Goal: Feedback & Contribution: Submit feedback/report problem

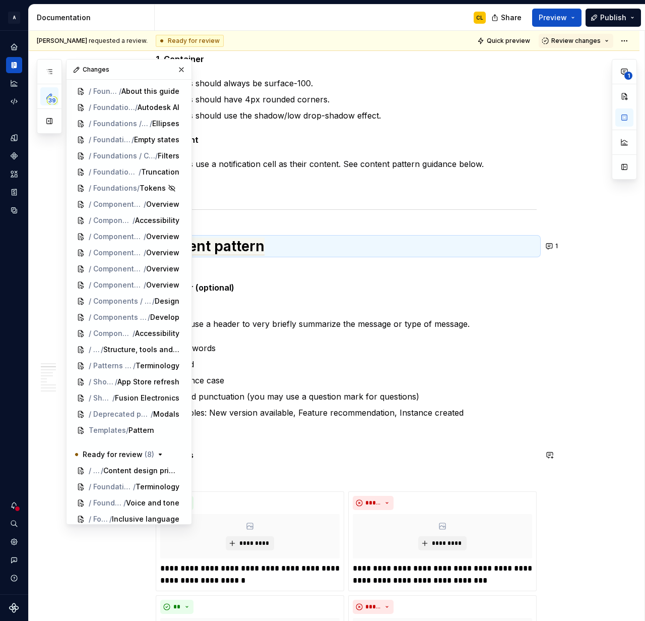
scroll to position [262, 0]
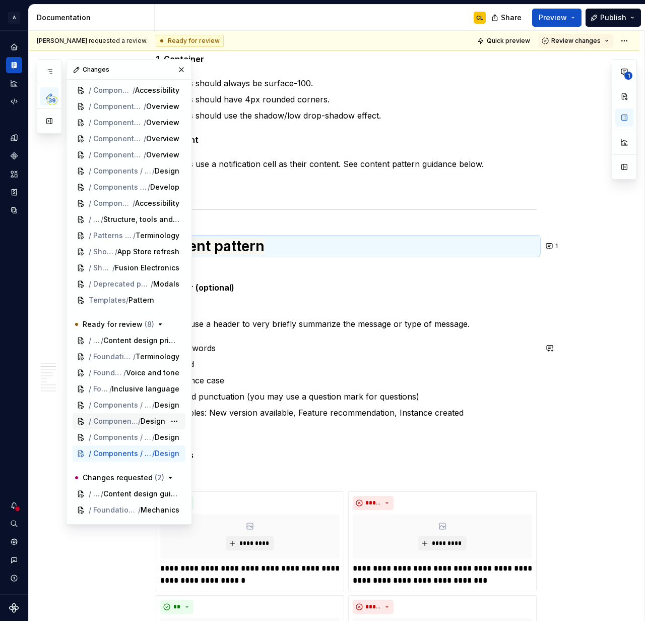
click at [166, 416] on div "/ Components / Empty state / Design" at bounding box center [128, 421] width 79 height 10
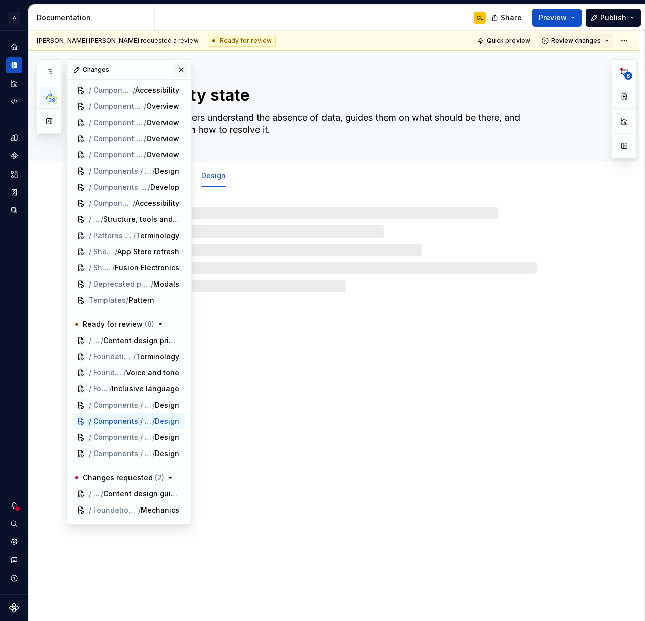
click at [182, 67] on button "button" at bounding box center [181, 70] width 14 height 14
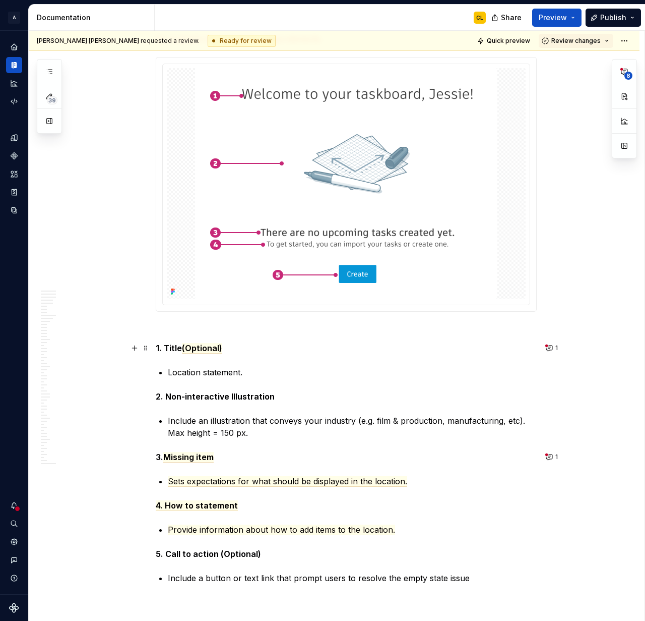
scroll to position [533, 0]
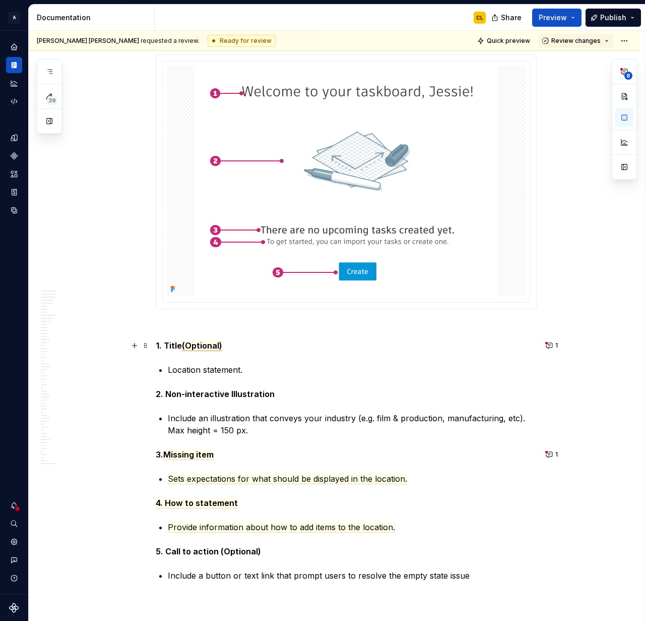
click at [205, 350] on span "(Optional)" at bounding box center [202, 345] width 40 height 11
click at [409, 390] on p "2. Non-interactive Illustration" at bounding box center [346, 394] width 381 height 12
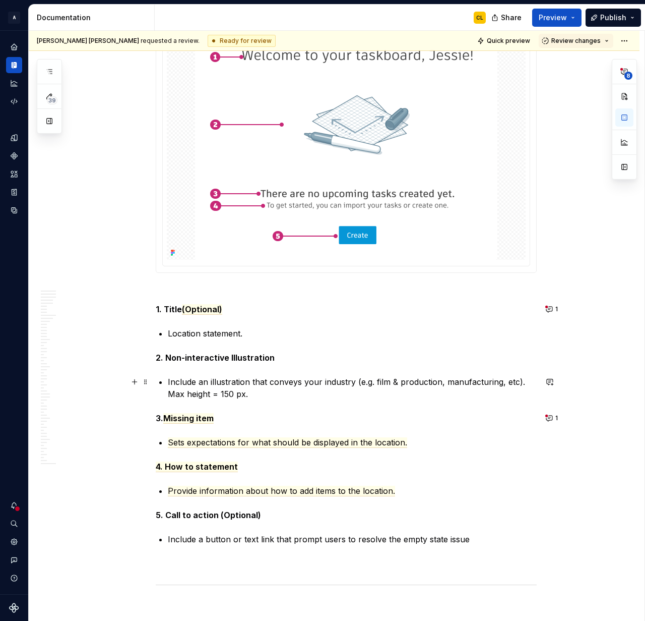
scroll to position [585, 0]
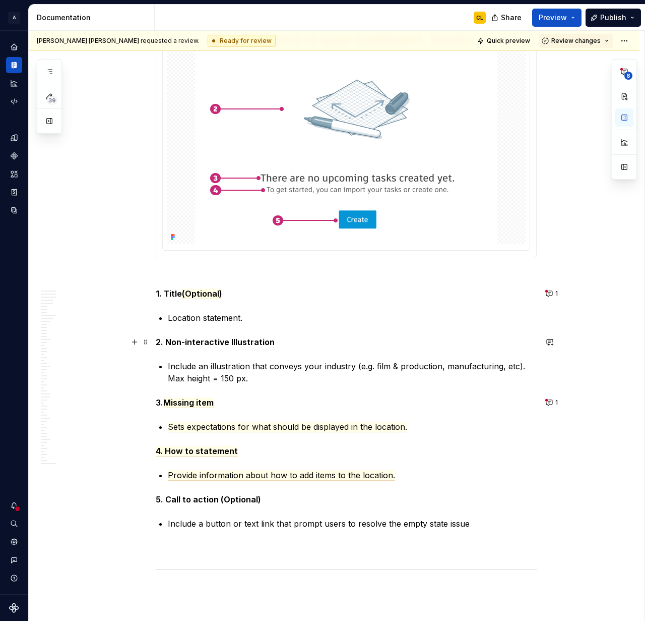
click at [230, 340] on strong "2. Non-interactive Illustration" at bounding box center [215, 342] width 119 height 10
click at [207, 401] on span "Missing item" at bounding box center [188, 402] width 50 height 11
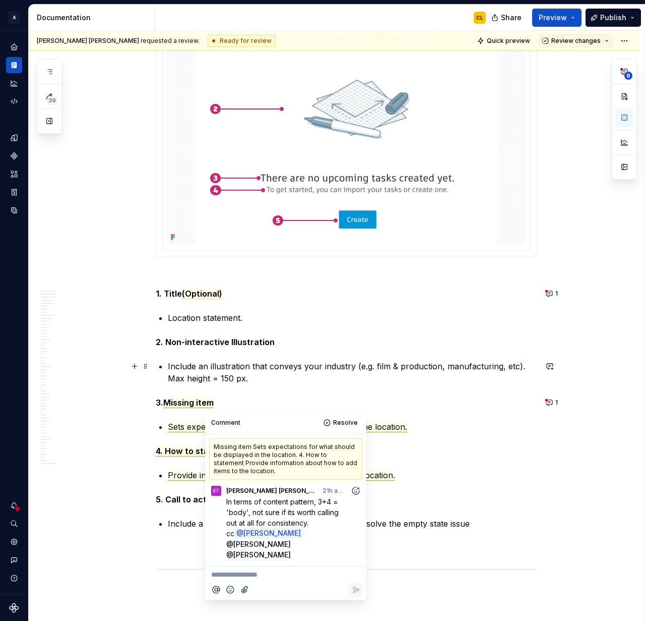
click at [497, 381] on p "Include an illustration that conveys your industry (e.g. film & production, man…" at bounding box center [352, 372] width 369 height 24
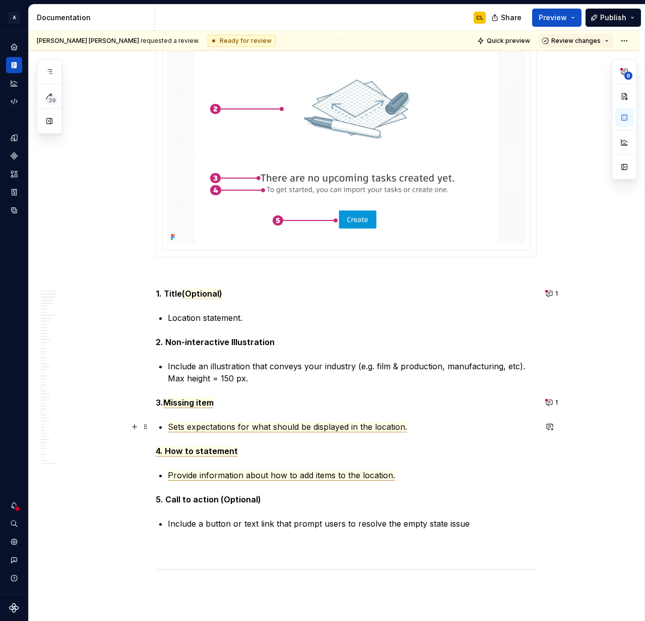
click at [227, 428] on span "Sets expectations for what should be displayed in the location." at bounding box center [287, 426] width 239 height 11
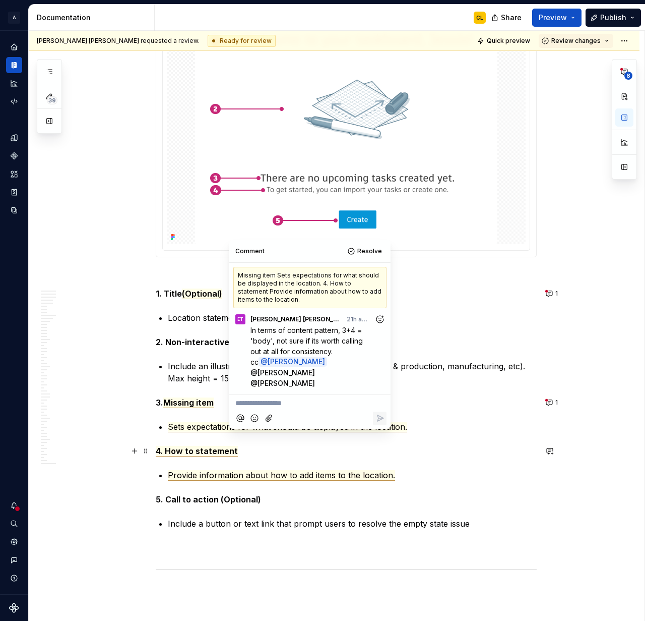
click at [213, 449] on span "4. How to statement" at bounding box center [197, 451] width 82 height 11
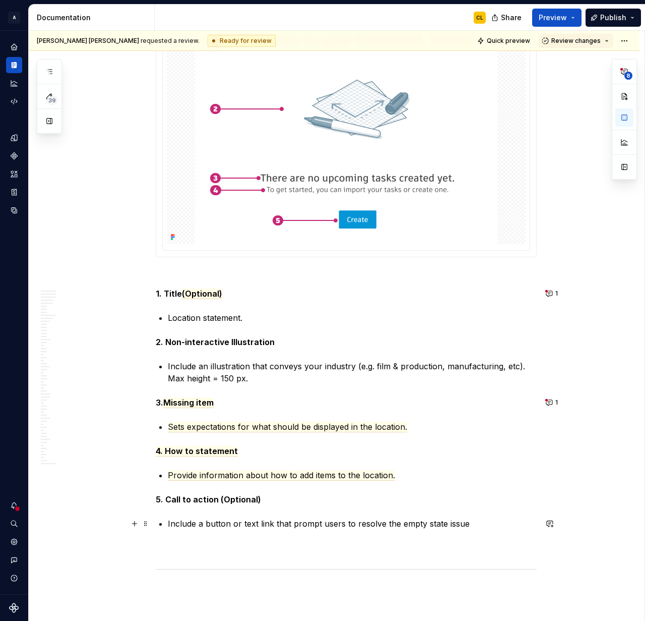
click at [417, 524] on p "Include a button or text link that prompt users to resolve the empty state issue" at bounding box center [352, 523] width 369 height 12
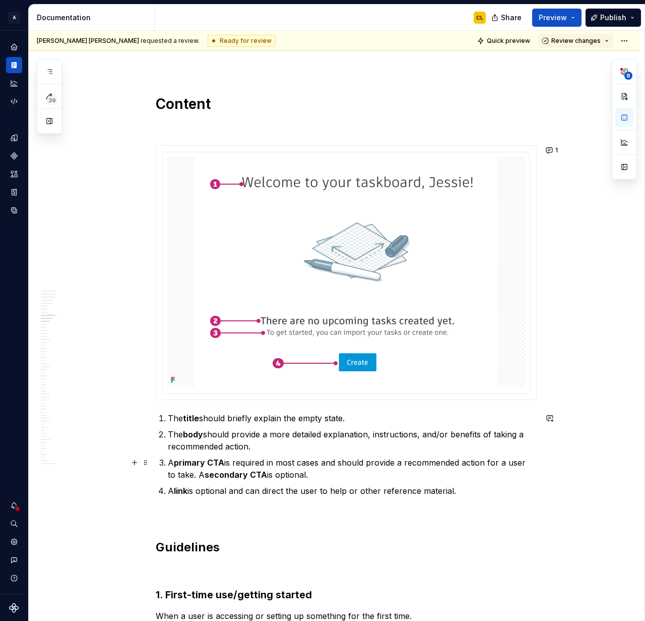
scroll to position [2429, 0]
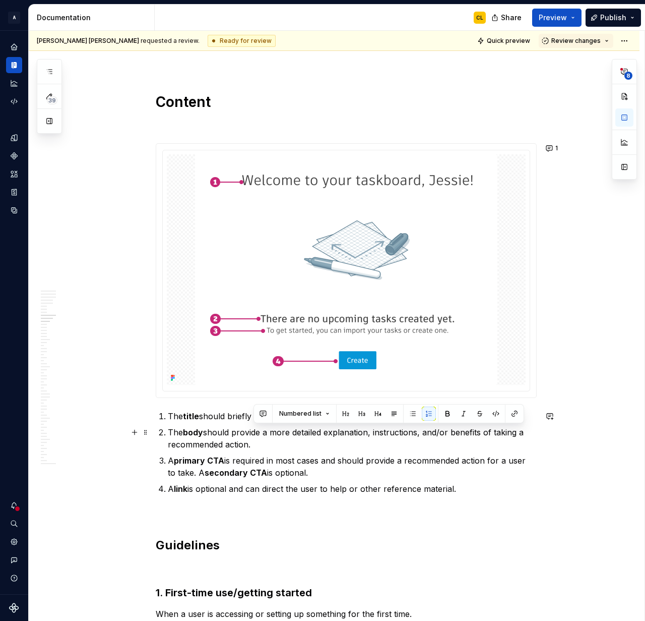
drag, startPoint x: 261, startPoint y: 436, endPoint x: 260, endPoint y: 447, distance: 10.6
click at [260, 447] on p "The body should provide a more detailed explanation, instructions, and/or benef…" at bounding box center [352, 438] width 369 height 24
click at [282, 442] on p "The body should provide a more detailed explanation, instructions, and/or benef…" at bounding box center [352, 438] width 369 height 24
drag, startPoint x: 248, startPoint y: 457, endPoint x: 345, endPoint y: 454, distance: 96.9
click at [345, 454] on p "A primary CTA is required in most cases and should provide a recommended action…" at bounding box center [352, 466] width 369 height 24
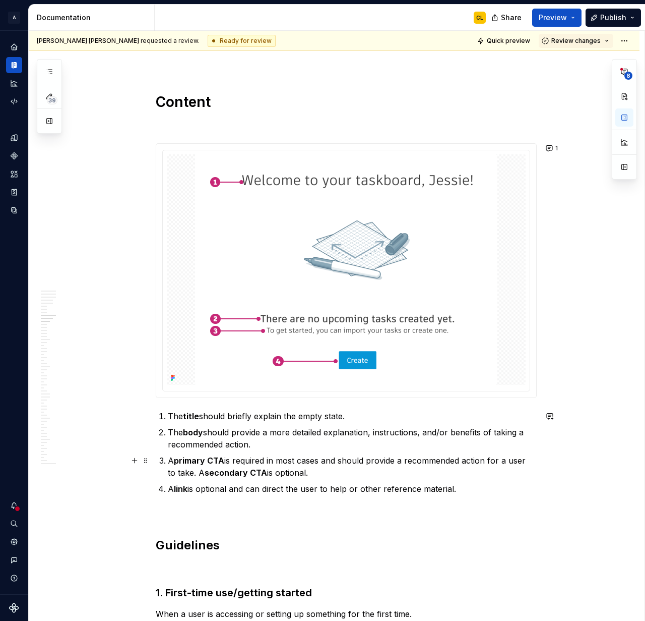
click at [340, 464] on p "A primary CTA is required in most cases and should provide a recommended action…" at bounding box center [352, 466] width 369 height 24
click at [327, 468] on p "A primary CTA is required in most cases and should provide a recommended action…" at bounding box center [352, 466] width 369 height 24
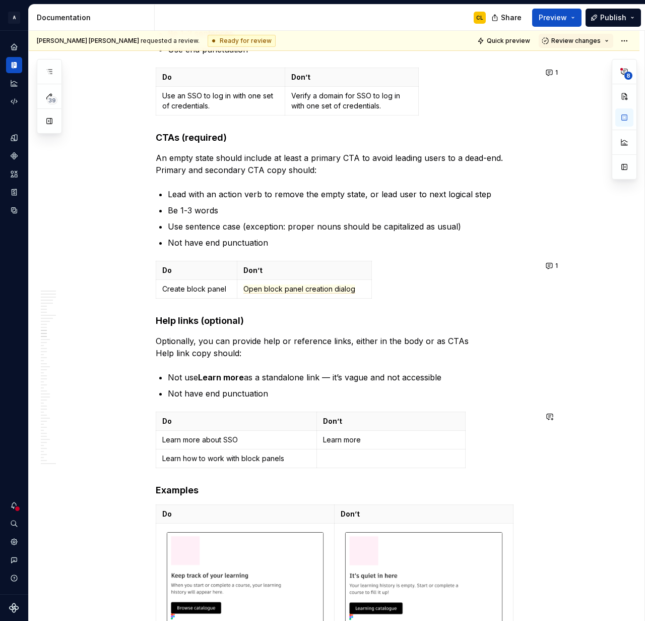
scroll to position [3314, 0]
click at [306, 289] on span "Open block panel creation dialog" at bounding box center [300, 288] width 112 height 9
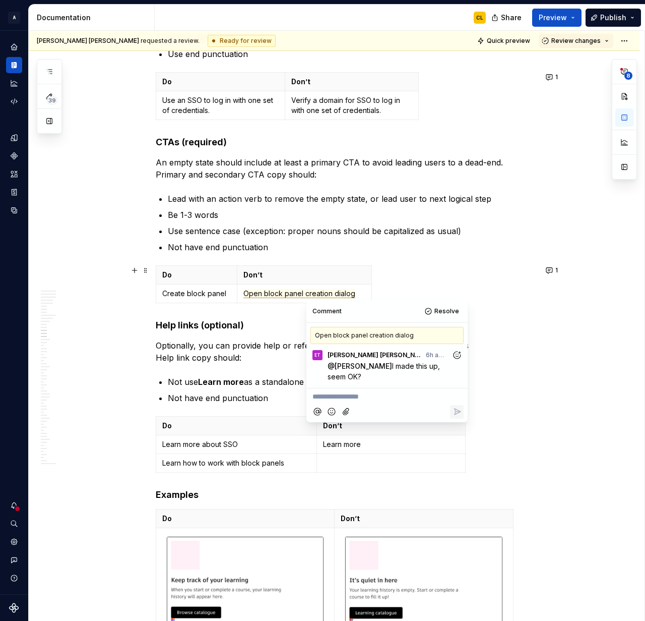
scroll to position [3309, 0]
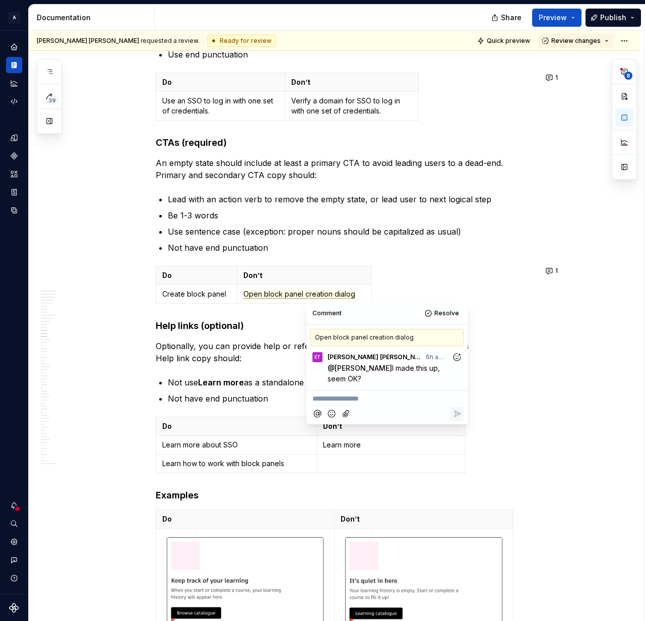
click at [272, 353] on p "Optionally, you can provide help or reference links, either in the body or as C…" at bounding box center [346, 352] width 381 height 24
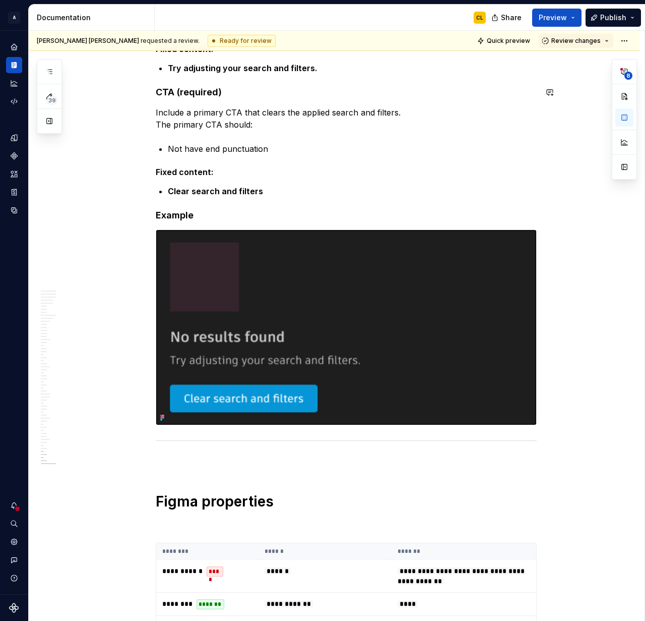
scroll to position [7429, 0]
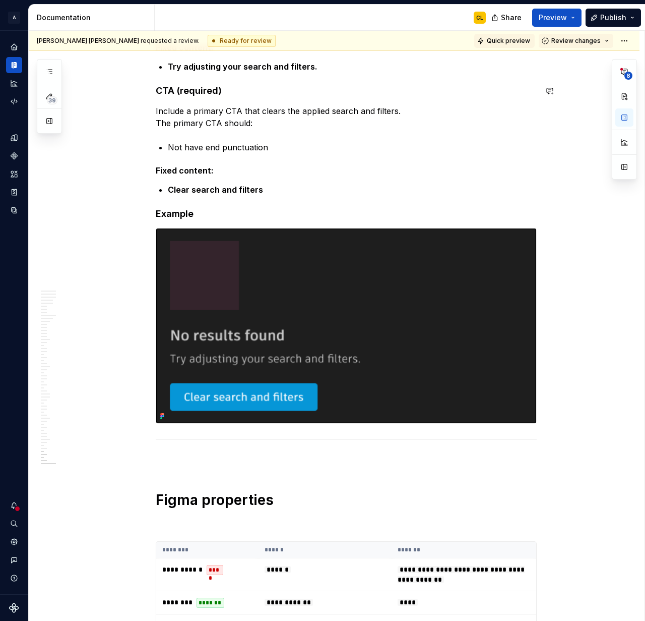
click at [518, 46] on button "Quick preview" at bounding box center [504, 41] width 60 height 14
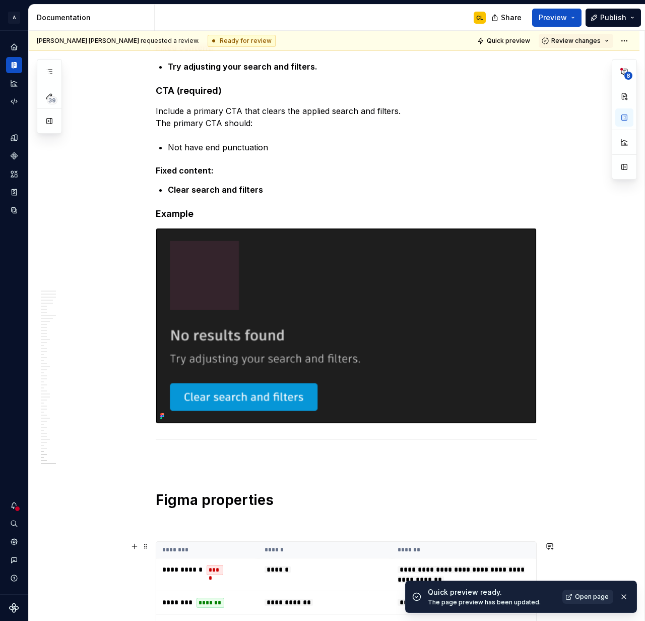
click at [587, 594] on span "Open page" at bounding box center [592, 596] width 34 height 8
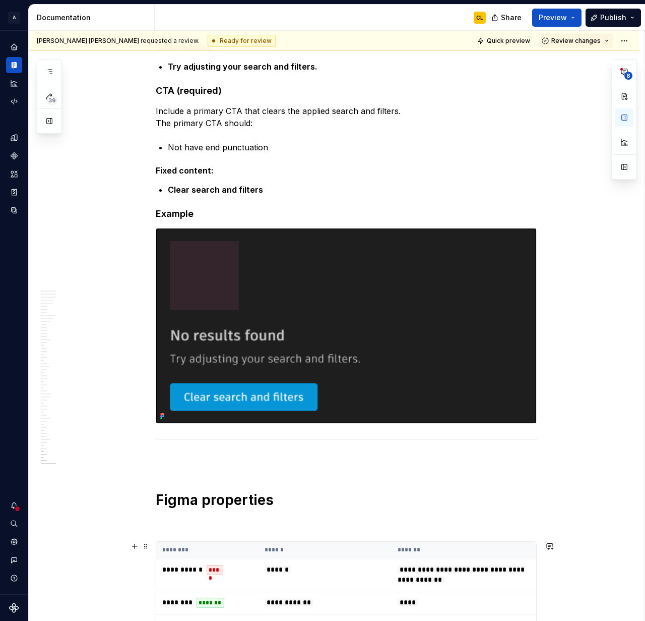
type textarea "*"
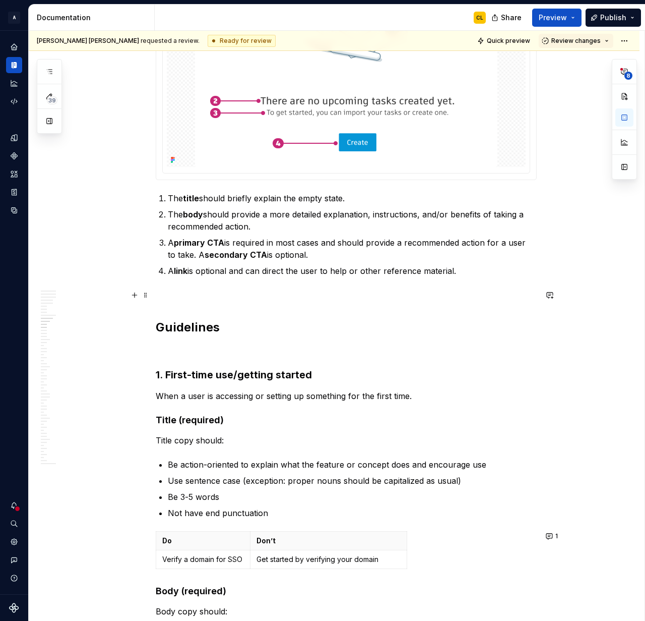
scroll to position [2653, 0]
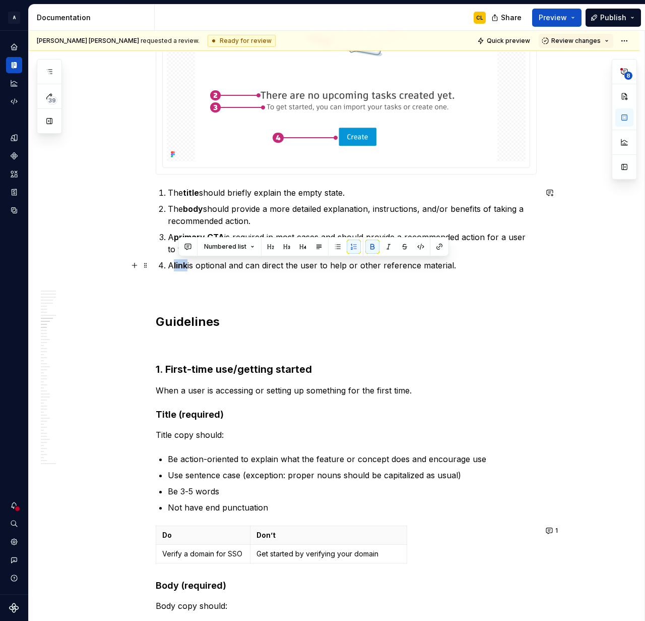
drag, startPoint x: 178, startPoint y: 265, endPoint x: 192, endPoint y: 265, distance: 13.1
click at [192, 265] on p "A link is optional and can direct the user to help or other reference material." at bounding box center [352, 265] width 369 height 12
click at [191, 251] on button "button" at bounding box center [188, 246] width 14 height 14
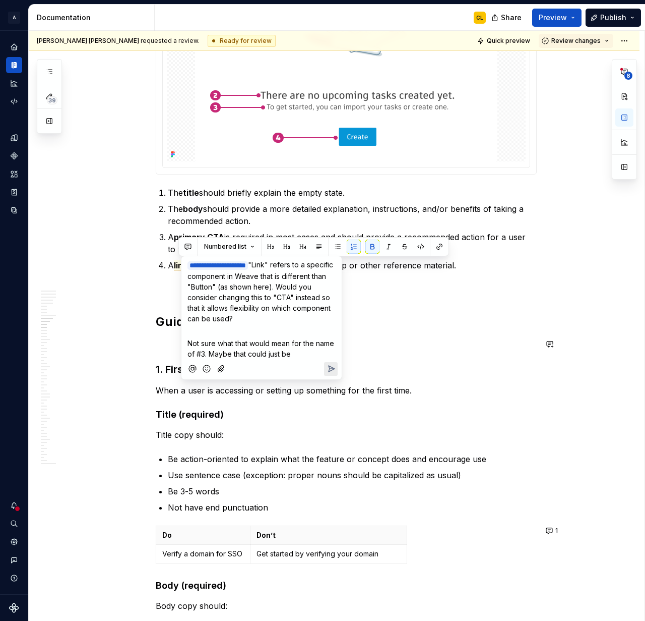
click at [210, 350] on span "Not sure what that would mean for the name of #3. Maybe that could just be" at bounding box center [262, 348] width 149 height 19
click at [251, 351] on span "Not sure what that would mean for the name of #3. Maybe that could just be" at bounding box center [262, 348] width 149 height 19
drag, startPoint x: 206, startPoint y: 352, endPoint x: 197, endPoint y: 353, distance: 9.1
click at [197, 353] on span "Not sure what that would mean for the name of #3. Maybe that could just be" at bounding box center [262, 348] width 149 height 19
click at [255, 351] on span "Not sure what that would mean for the name of #3. Maybe that could just be" at bounding box center [262, 348] width 149 height 19
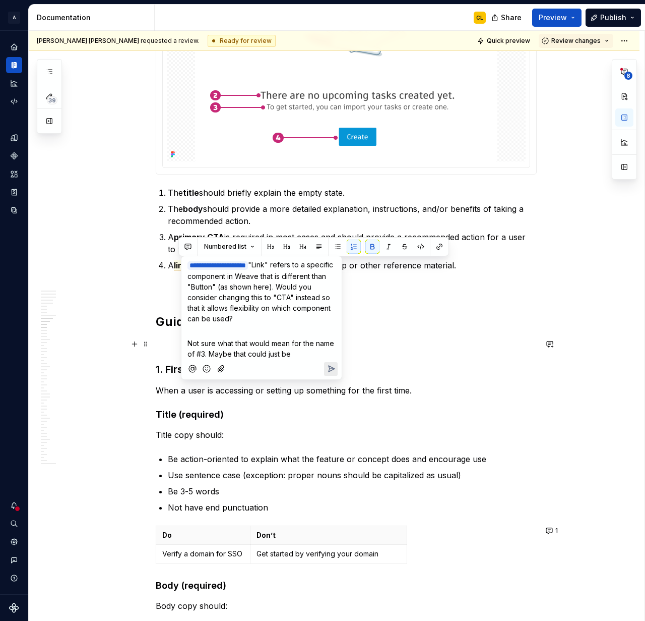
click at [282, 345] on span "Not sure what that would mean for the name of #3. Maybe that could just be" at bounding box center [262, 348] width 149 height 19
click at [298, 342] on span "Not sure what that would mean for the name of #3. Maybe that could just be" at bounding box center [262, 348] width 149 height 19
click at [210, 347] on p "Not sure what that would mean for the name of #3. Maybe that could just be" at bounding box center [262, 348] width 148 height 21
drag, startPoint x: 298, startPoint y: 352, endPoint x: 188, endPoint y: 338, distance: 111.4
click at [188, 338] on p "Not sure what that would mean for the name of #3. Maybe that could just be" at bounding box center [262, 348] width 148 height 21
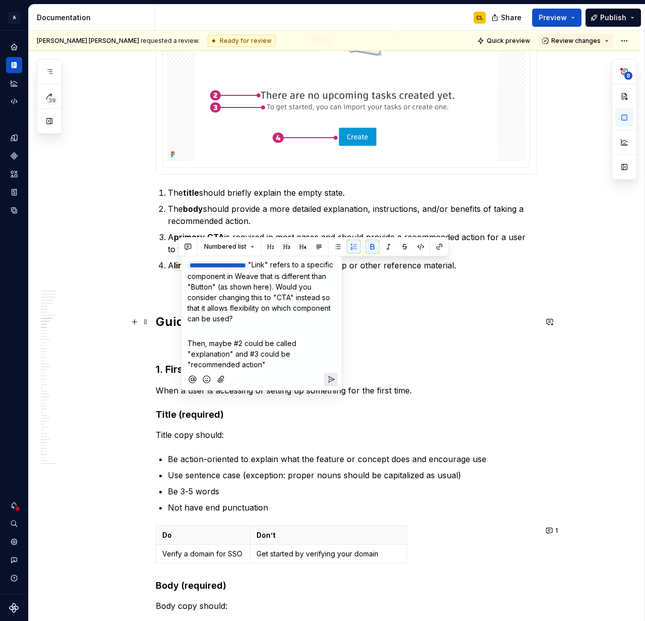
click at [262, 338] on p "Then, maybe #2 could be called "explanation" and #3 could be "recommended actio…" at bounding box center [262, 354] width 148 height 32
click at [205, 353] on span "Then, maybe #2 could be called "explanation" and #3 could be "recommended actio…" at bounding box center [243, 354] width 111 height 30
click at [279, 367] on p "Then, maybe #2 could be called "description" and #3 could be "recommended actio…" at bounding box center [262, 354] width 148 height 32
click at [262, 293] on span ""Link" refers to a specific component in Weave that is different than "Button" …" at bounding box center [262, 291] width 148 height 63
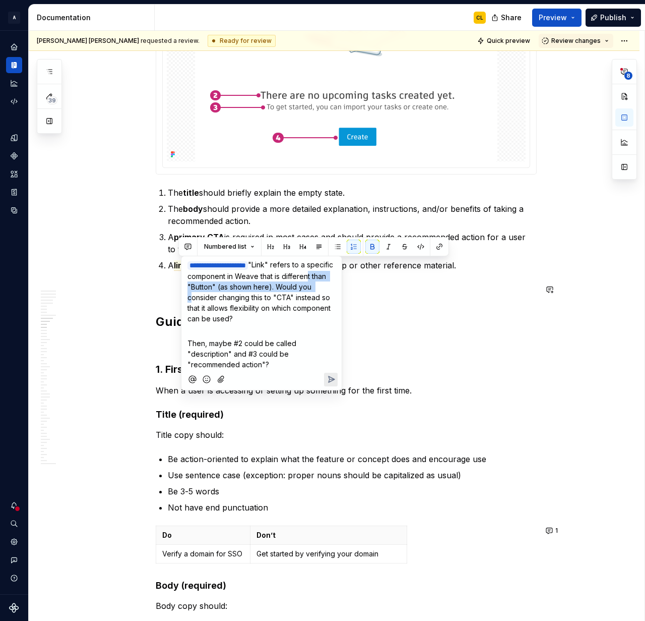
drag, startPoint x: 208, startPoint y: 285, endPoint x: 225, endPoint y: 301, distance: 23.2
click at [225, 301] on p "**********" at bounding box center [262, 291] width 148 height 65
click at [283, 300] on p "**********" at bounding box center [262, 291] width 148 height 65
drag, startPoint x: 258, startPoint y: 287, endPoint x: 274, endPoint y: 305, distance: 24.3
click at [274, 305] on span ""Link" refers to a specific component in Weave that is different than "Button" …" at bounding box center [262, 291] width 148 height 63
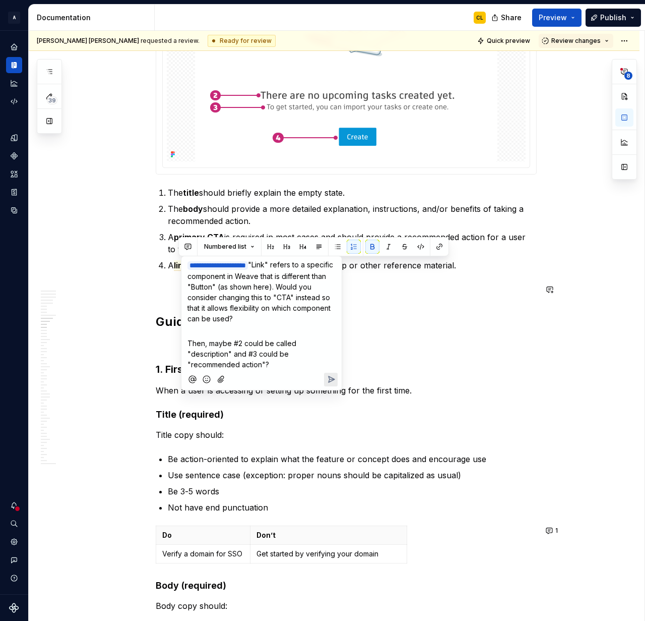
click at [274, 313] on p "**********" at bounding box center [262, 291] width 148 height 65
click at [249, 309] on span ""Link" refers to a specific component in Weave that is different than "Button" …" at bounding box center [262, 291] width 148 height 63
click at [286, 318] on p "**********" at bounding box center [262, 291] width 148 height 65
click at [329, 379] on icon "Send" at bounding box center [331, 379] width 10 height 10
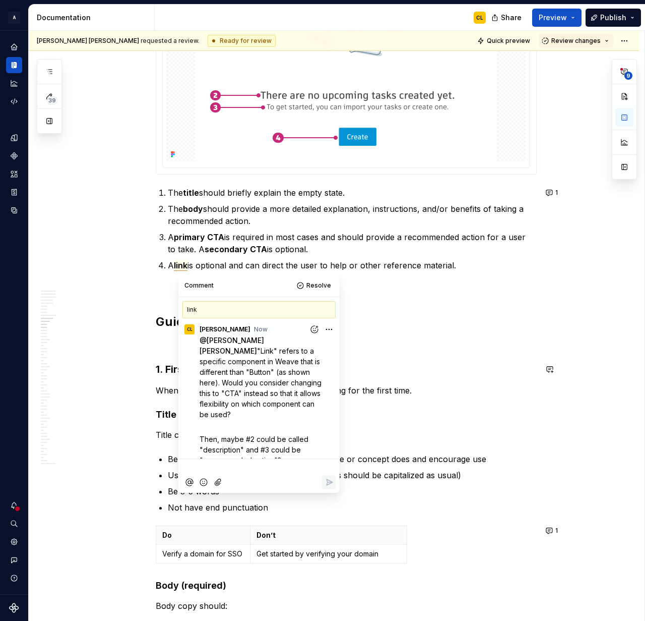
scroll to position [3, 0]
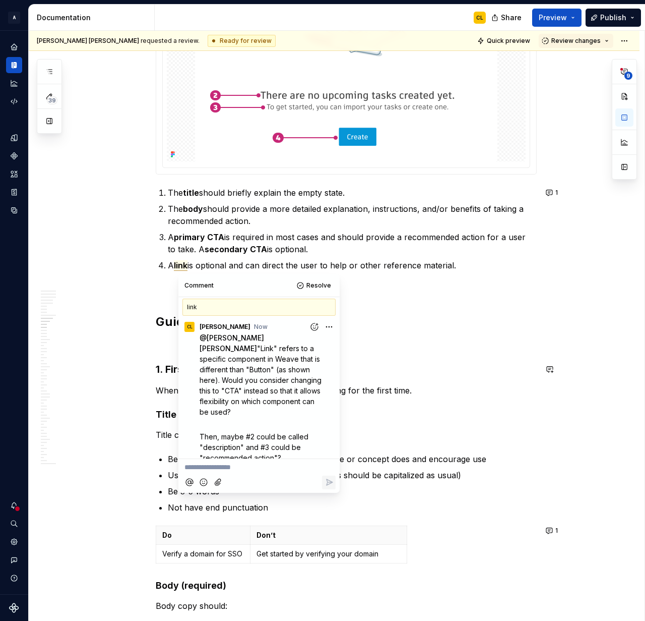
type textarea "*"
click at [385, 314] on h2 "Guidelines" at bounding box center [346, 322] width 381 height 16
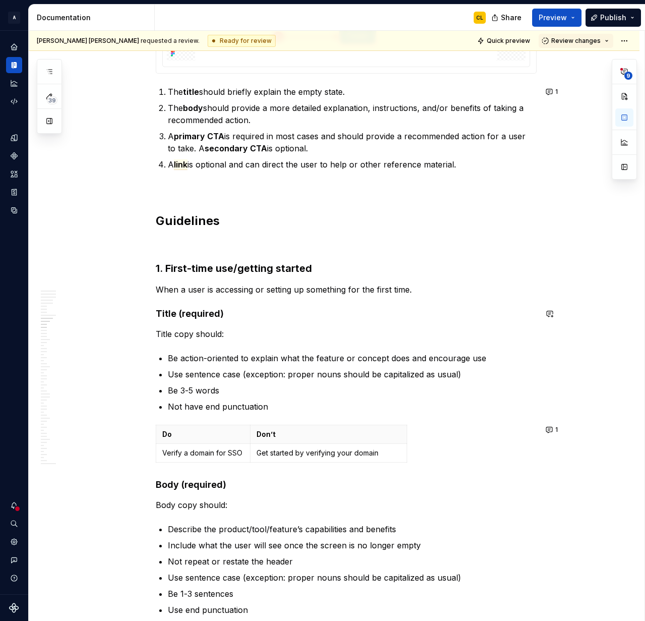
scroll to position [2552, 0]
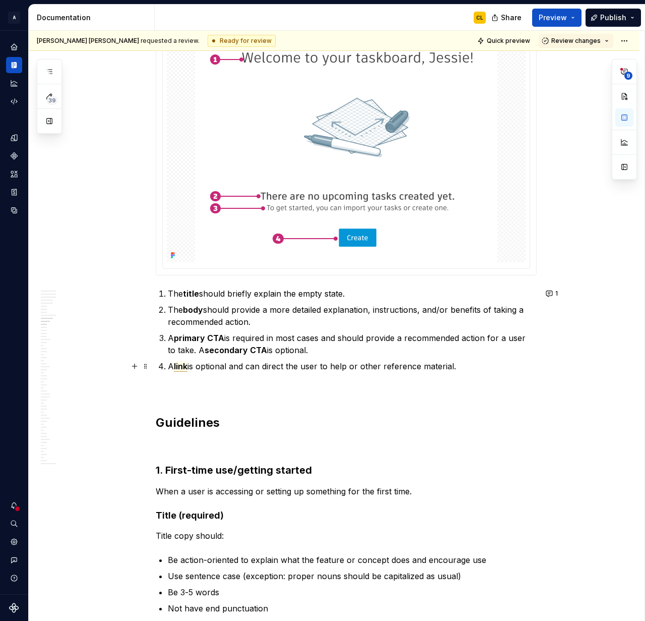
click at [188, 366] on span "link" at bounding box center [181, 366] width 14 height 11
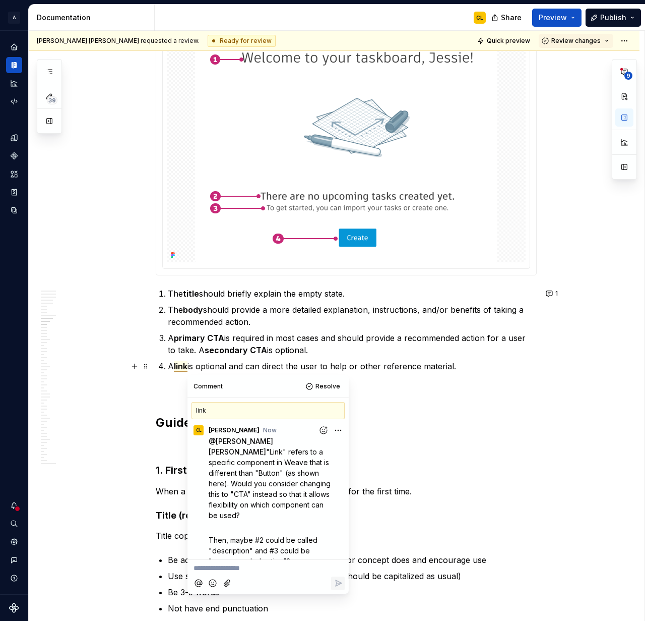
scroll to position [3, 0]
click at [249, 567] on p "**********" at bounding box center [268, 568] width 149 height 11
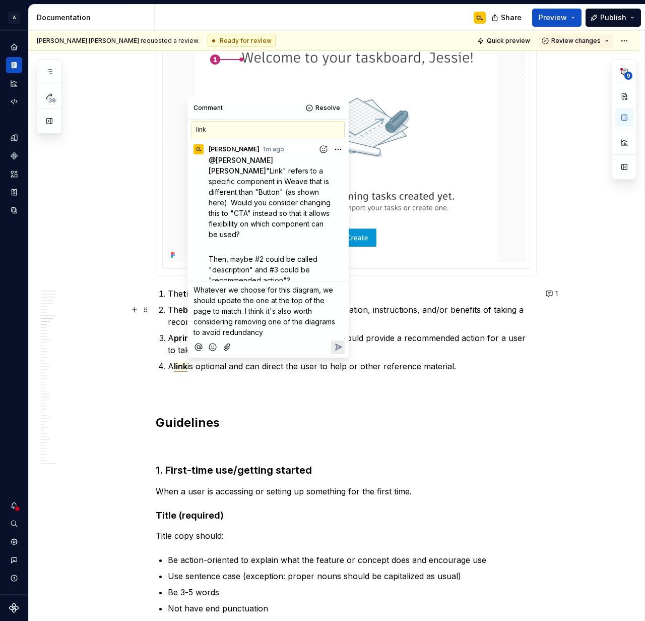
click at [233, 321] on span "Whatever we choose for this diagram, we should update the one at the top of the…" at bounding box center [266, 310] width 144 height 51
drag, startPoint x: 248, startPoint y: 316, endPoint x: 206, endPoint y: 309, distance: 42.4
click at [246, 316] on p "Whatever we choose for this diagram, we should update the one at the top of the…" at bounding box center [268, 310] width 149 height 53
drag, startPoint x: 226, startPoint y: 312, endPoint x: 235, endPoint y: 331, distance: 21.2
click at [235, 331] on p "Whatever we choose for this diagram, we should update the one at the top of the…" at bounding box center [268, 310] width 149 height 53
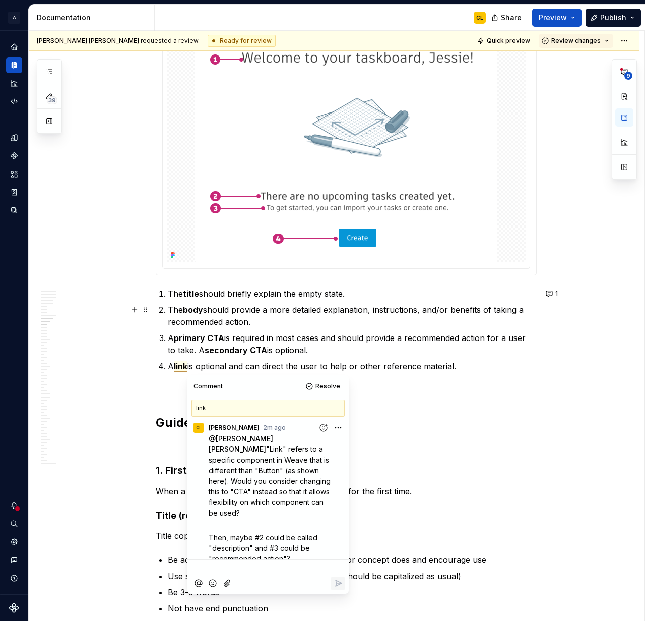
scroll to position [73, 0]
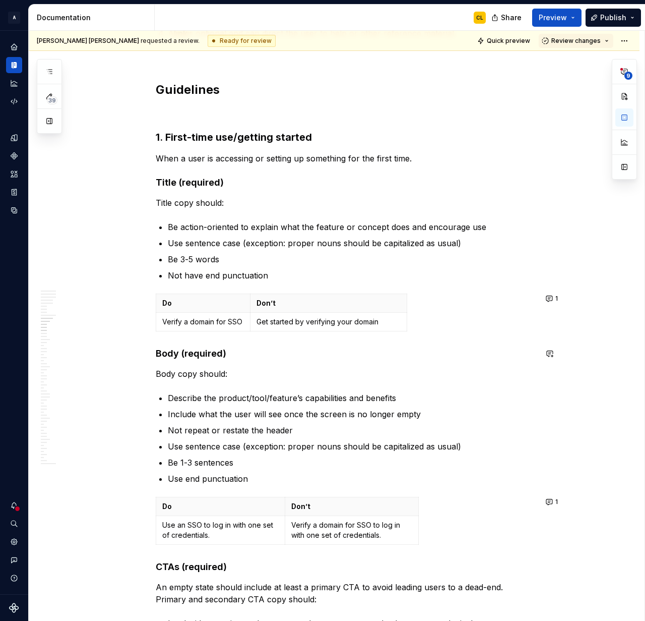
scroll to position [2884, 0]
click at [330, 353] on h4 "Body (required)" at bounding box center [346, 354] width 381 height 12
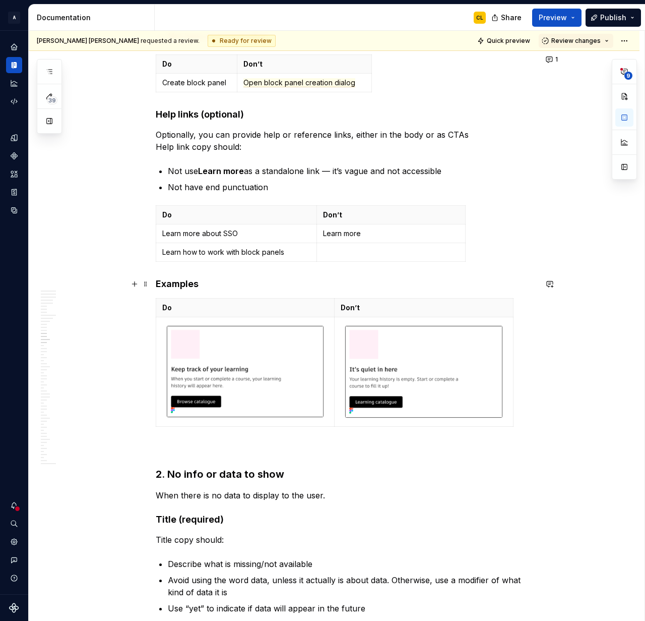
scroll to position [3521, 0]
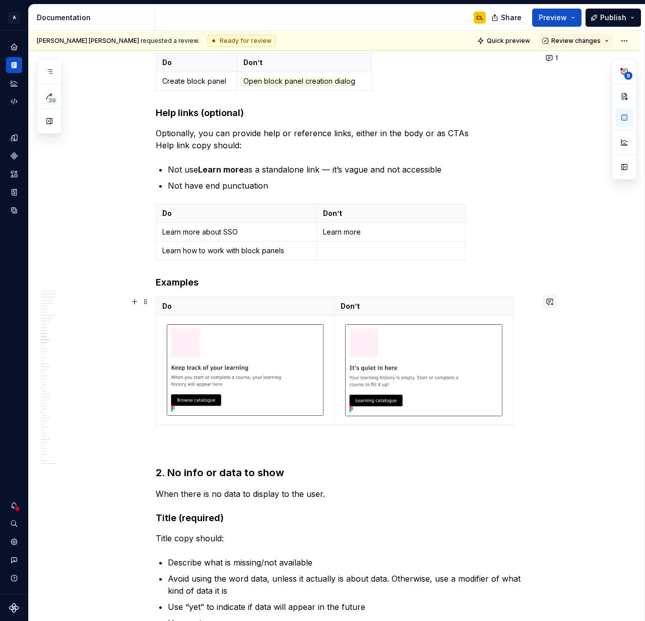
click at [553, 297] on button "button" at bounding box center [550, 301] width 14 height 14
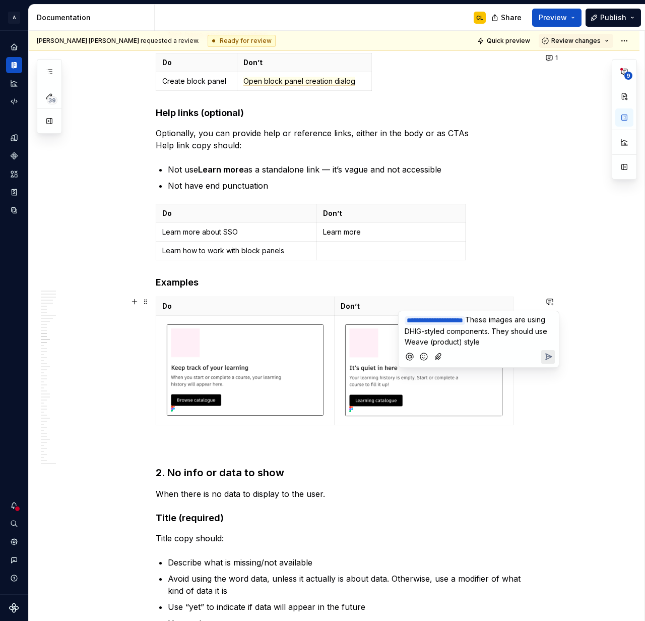
drag, startPoint x: 484, startPoint y: 328, endPoint x: 513, endPoint y: 332, distance: 28.5
click at [484, 328] on span "These images are using DHIG-styled components. They should use Weave (product) …" at bounding box center [477, 330] width 145 height 31
click at [503, 331] on span "These images are using DHIG styled components. They should use Weave (product) …" at bounding box center [477, 330] width 144 height 31
click at [522, 319] on span "These images are using DHIG style components. They should use Weave (product) s…" at bounding box center [476, 330] width 143 height 31
click at [522, 321] on span "These images are using DHIG style components. They should use Weave (product) s…" at bounding box center [476, 330] width 143 height 31
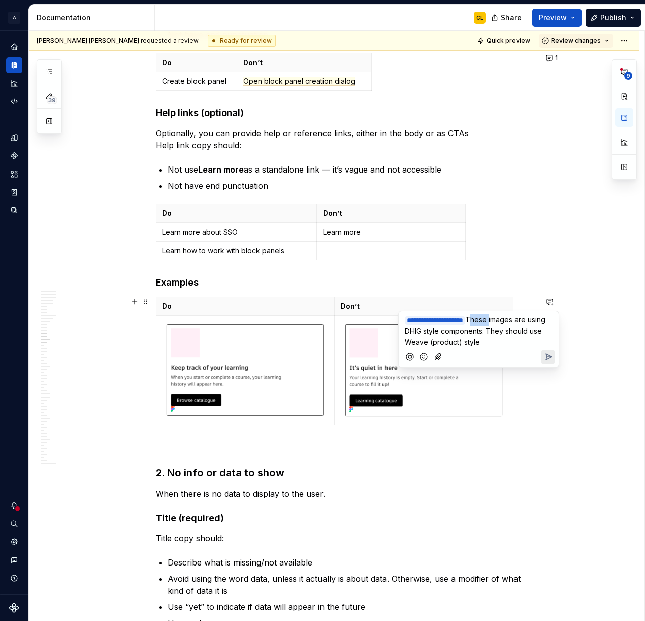
click at [522, 321] on span "These images are using DHIG style components. They should use Weave (product) s…" at bounding box center [476, 330] width 143 height 31
click at [520, 342] on span "These images are using DHIG style components. They should use Weave (product) s…" at bounding box center [476, 330] width 143 height 31
click at [542, 337] on p "**********" at bounding box center [479, 330] width 148 height 33
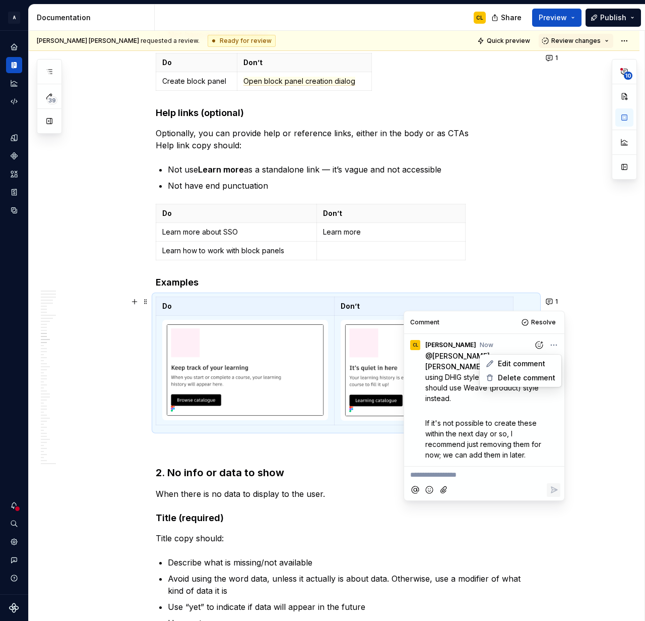
click at [551, 344] on html "A Weave CL Design system data Documentation CL Share Preview Publish 39 Pages A…" at bounding box center [322, 310] width 645 height 621
click at [508, 362] on span "Edit comment" at bounding box center [521, 363] width 47 height 10
type textarea "*"
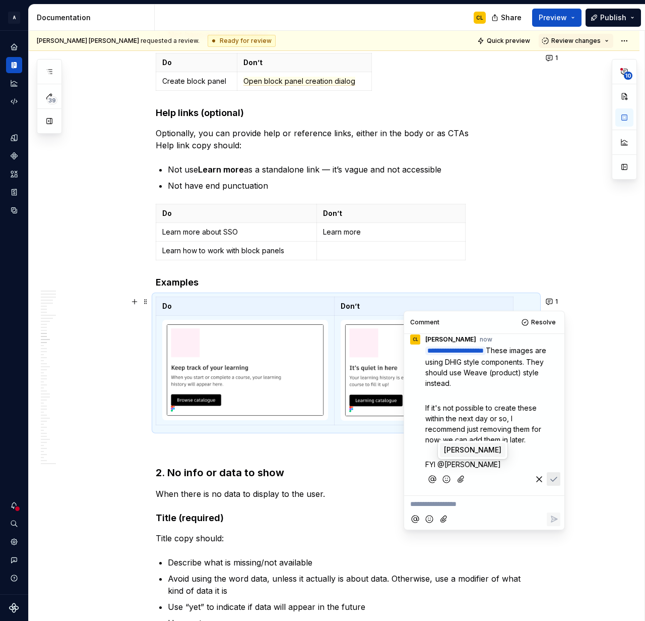
scroll to position [5, 0]
click at [460, 455] on span "[PERSON_NAME]" at bounding box center [472, 451] width 57 height 10
click at [554, 478] on icon "Save" at bounding box center [554, 481] width 10 height 10
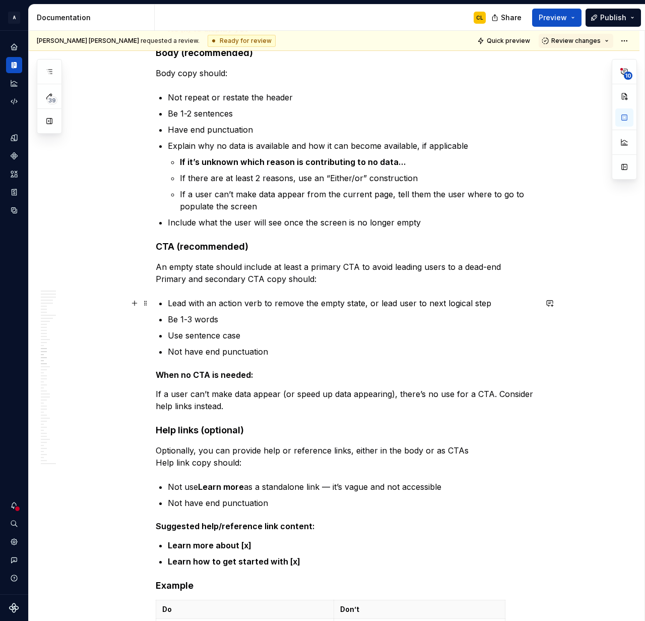
scroll to position [4233, 0]
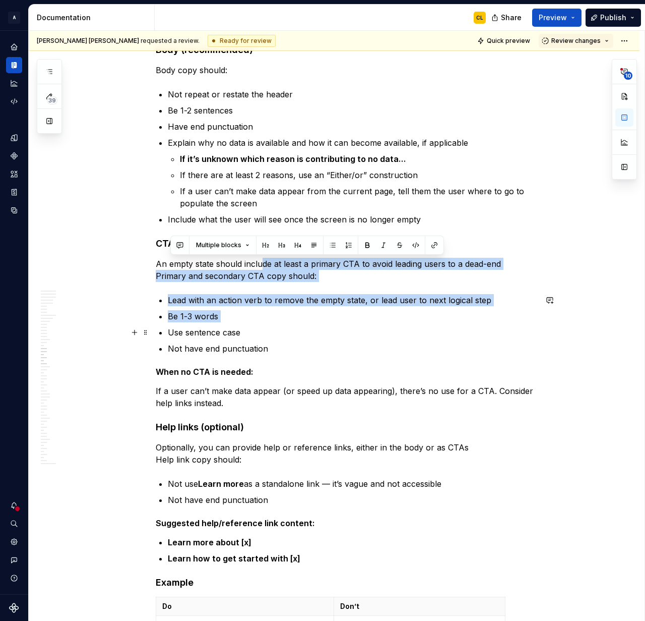
drag, startPoint x: 263, startPoint y: 269, endPoint x: 291, endPoint y: 325, distance: 62.7
click at [273, 294] on p "Lead with an action verb to remove the empty state, or lead user to next logica…" at bounding box center [352, 300] width 369 height 12
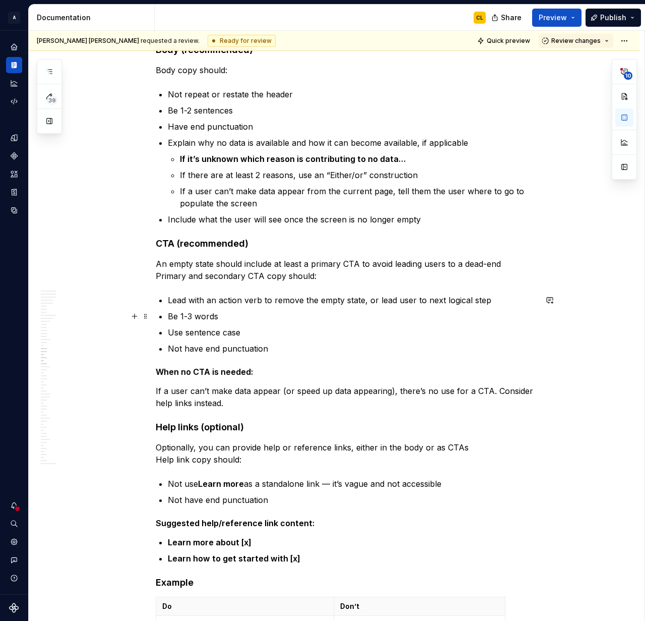
scroll to position [4249, 0]
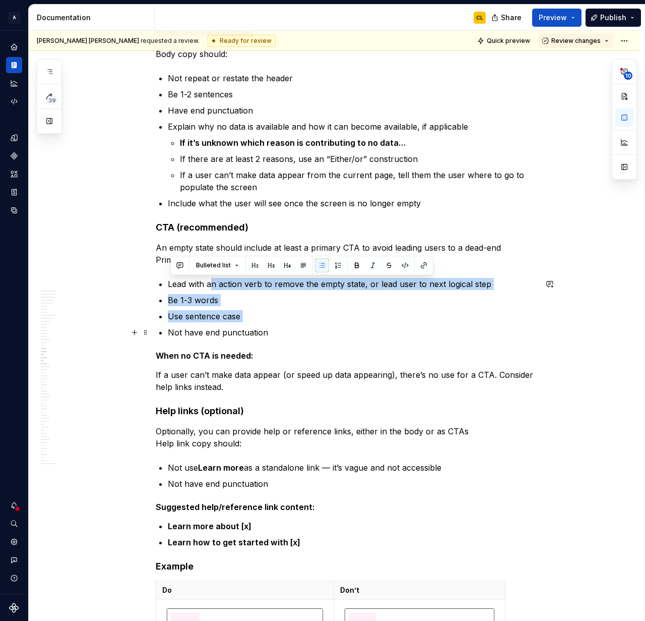
drag, startPoint x: 216, startPoint y: 283, endPoint x: 230, endPoint y: 326, distance: 45.8
click at [230, 326] on ul "Lead with an action verb to remove the empty state, or lead user to next logica…" at bounding box center [352, 308] width 369 height 60
click at [189, 305] on p "Be 1-3 words" at bounding box center [352, 300] width 369 height 12
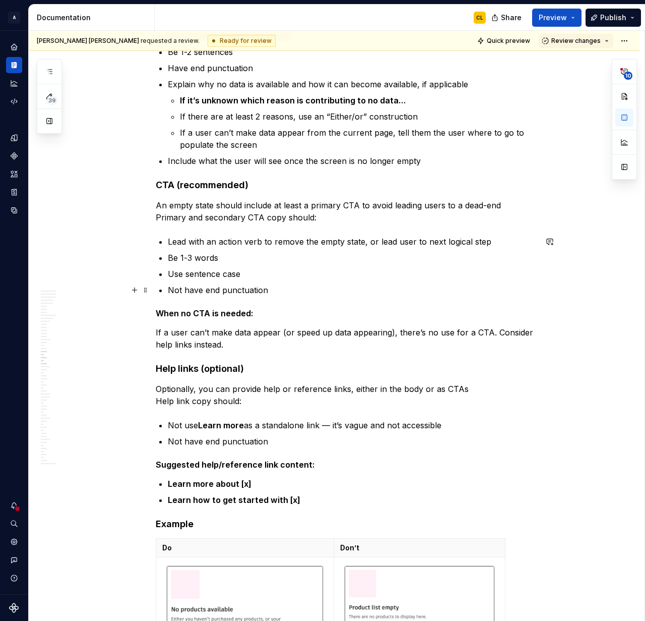
scroll to position [4293, 0]
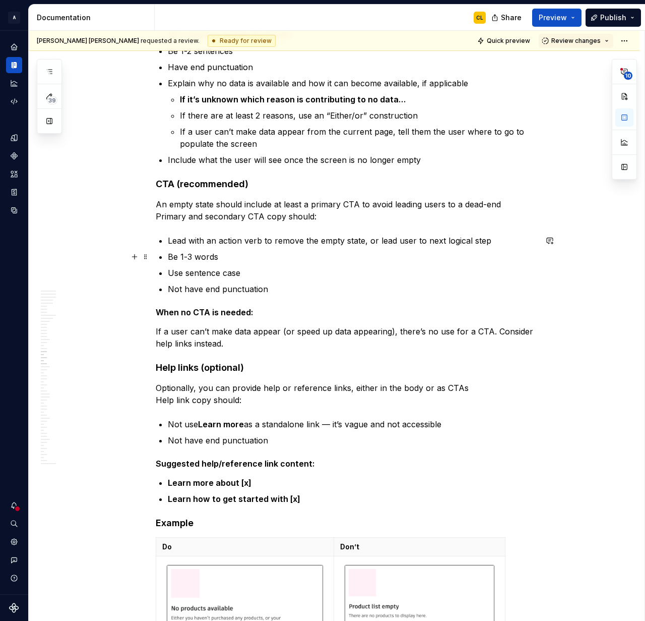
click at [220, 242] on p "Lead with an action verb to remove the empty state, or lead user to next logica…" at bounding box center [352, 240] width 369 height 12
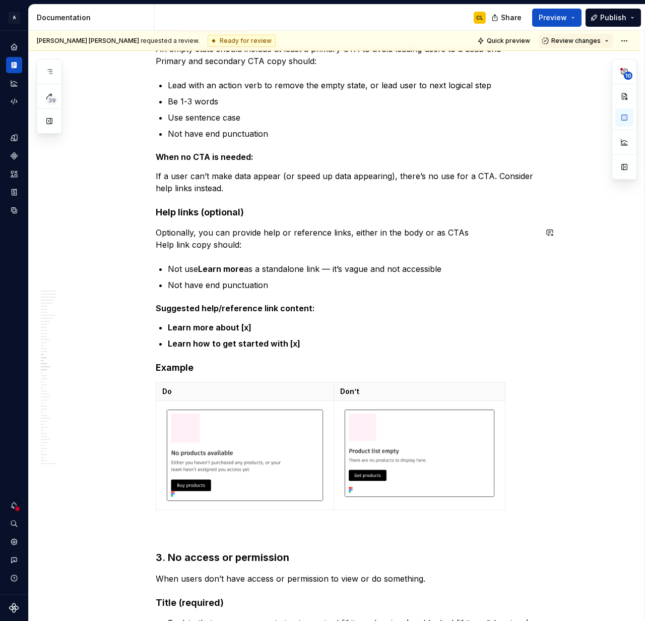
scroll to position [4454, 0]
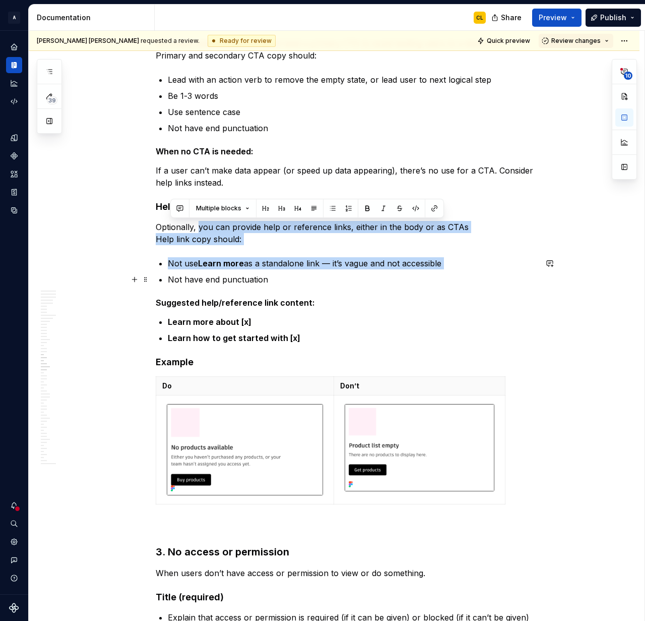
drag, startPoint x: 204, startPoint y: 233, endPoint x: 225, endPoint y: 271, distance: 43.1
click at [248, 262] on p "Not use Learn more as a standalone link — it’s vague and not accessible" at bounding box center [352, 263] width 369 height 12
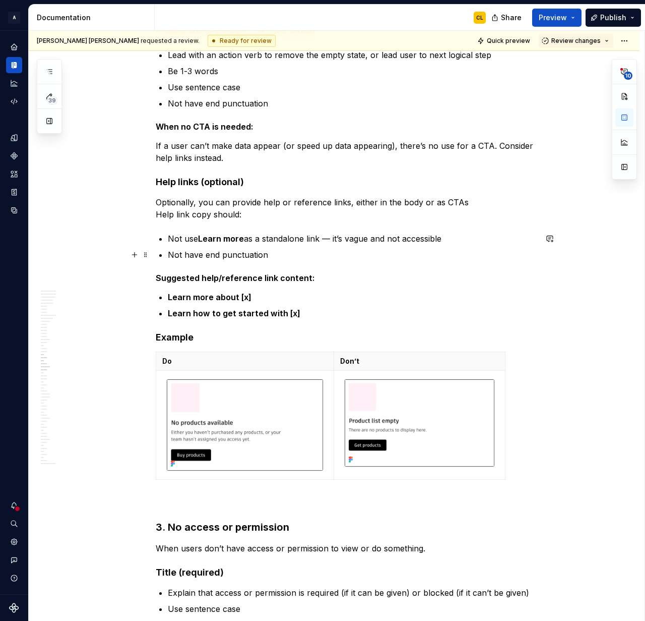
scroll to position [4480, 0]
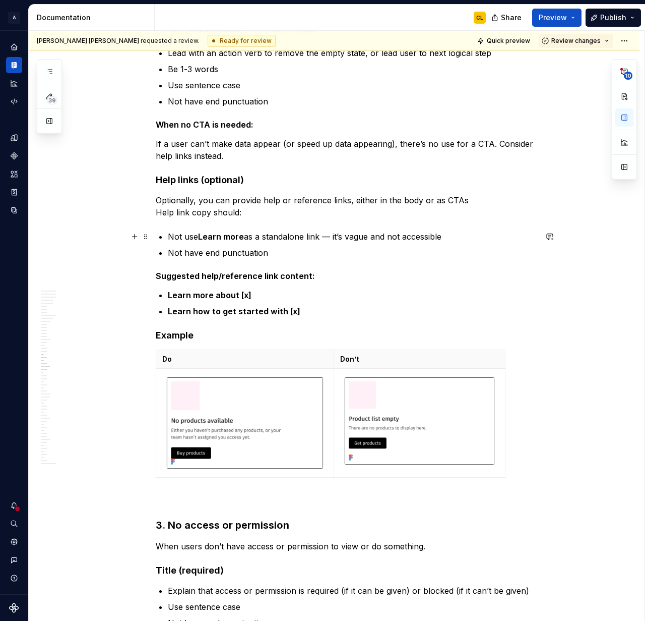
click at [201, 233] on p "Not use Learn more as a standalone link — it’s vague and not accessible" at bounding box center [352, 236] width 369 height 12
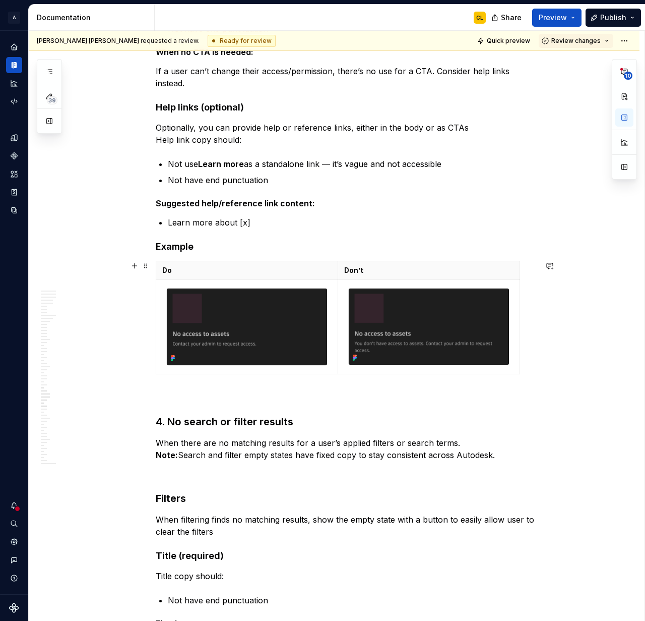
scroll to position [5542, 0]
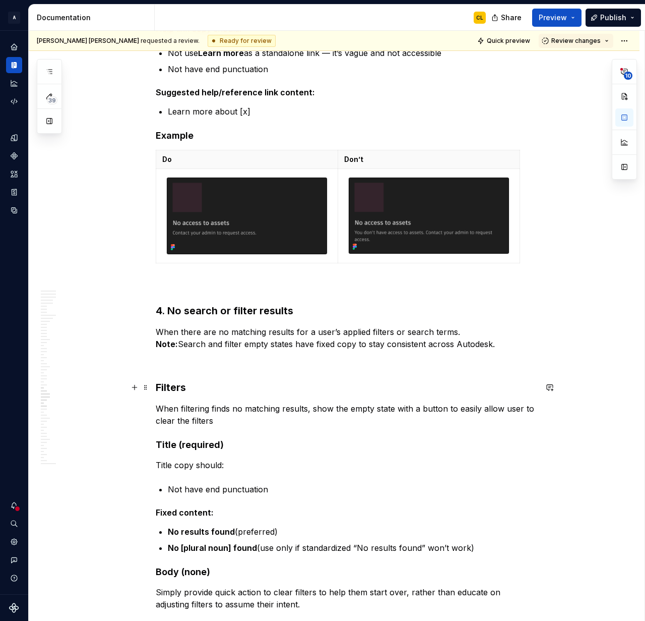
click at [174, 390] on h3 "Filters" at bounding box center [346, 387] width 381 height 14
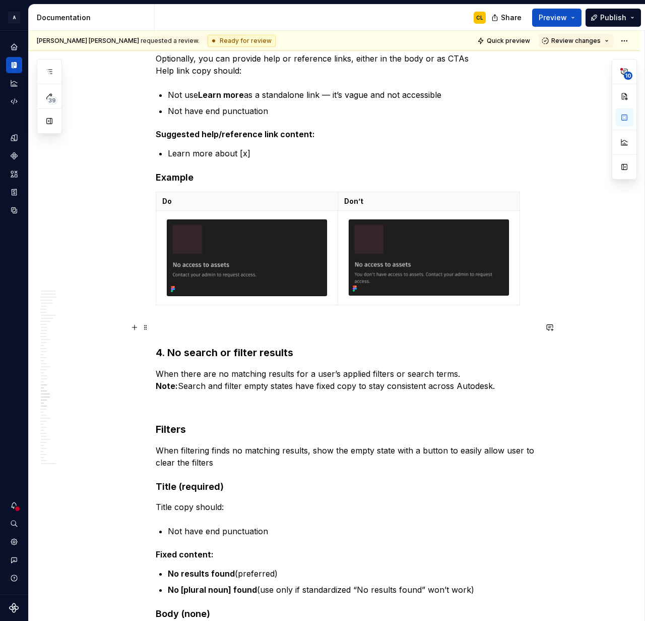
scroll to position [5484, 0]
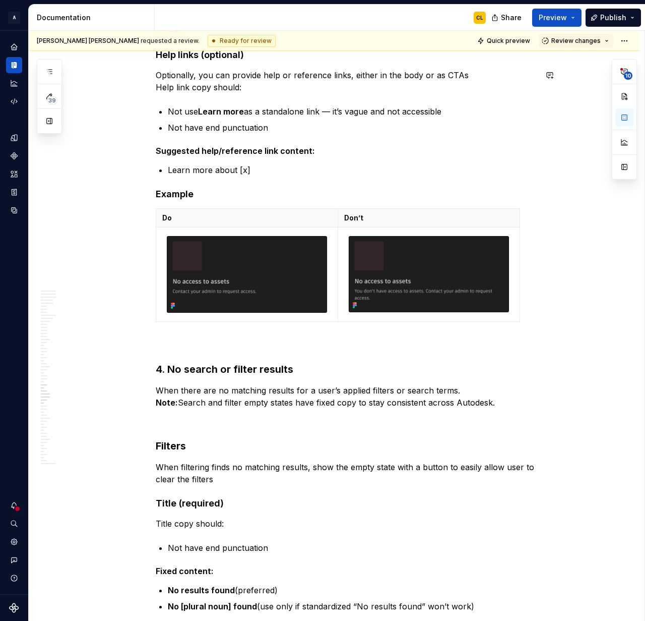
type textarea "*"
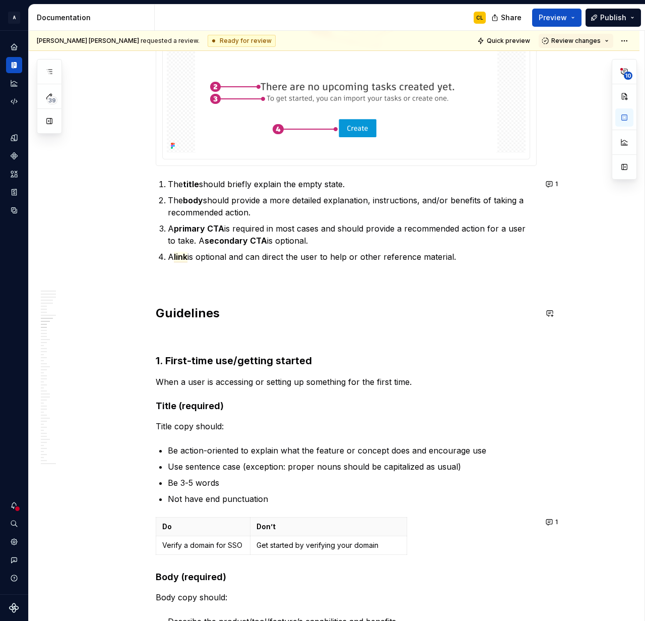
scroll to position [2676, 0]
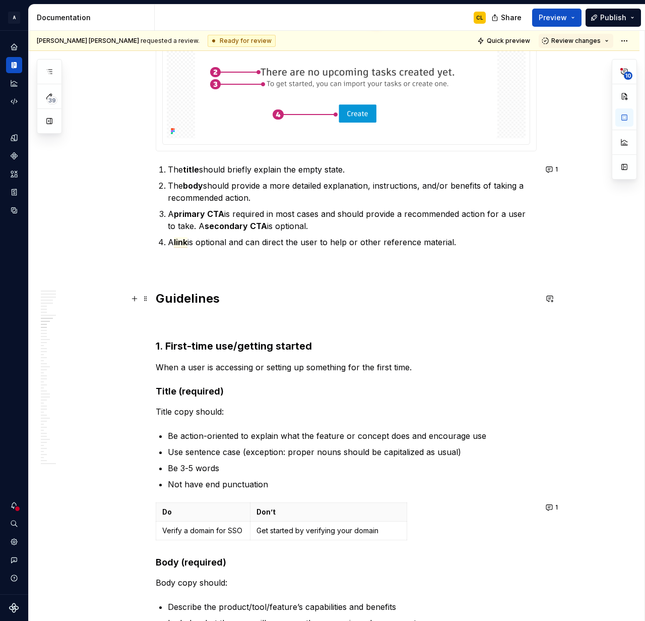
click at [207, 299] on h2 "Guidelines" at bounding box center [346, 298] width 381 height 16
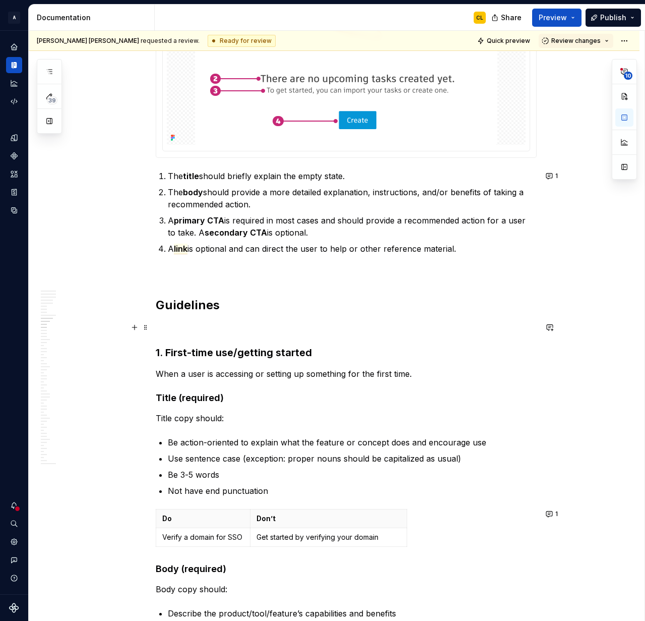
scroll to position [2671, 0]
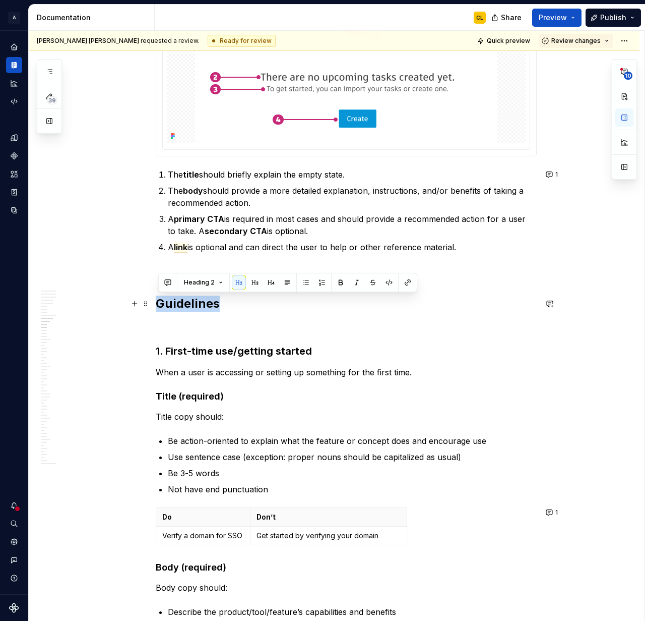
drag, startPoint x: 159, startPoint y: 303, endPoint x: 239, endPoint y: 300, distance: 80.2
click at [239, 300] on h2 "Guidelines" at bounding box center [346, 303] width 381 height 16
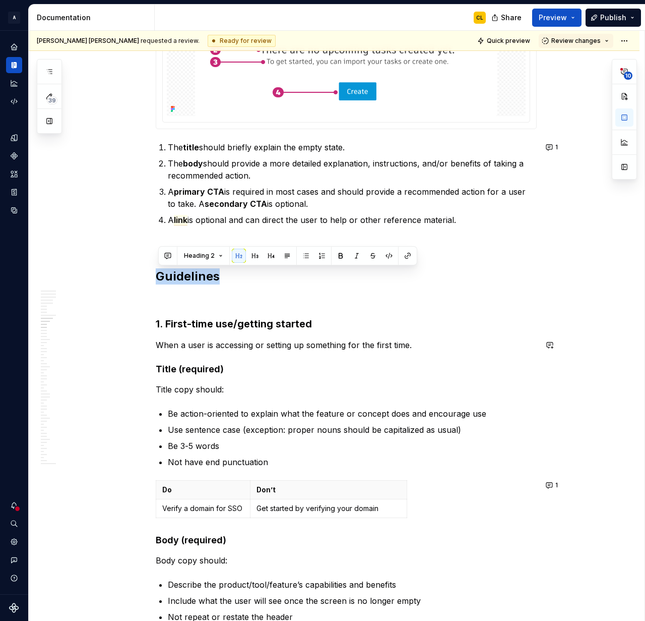
scroll to position [2700, 0]
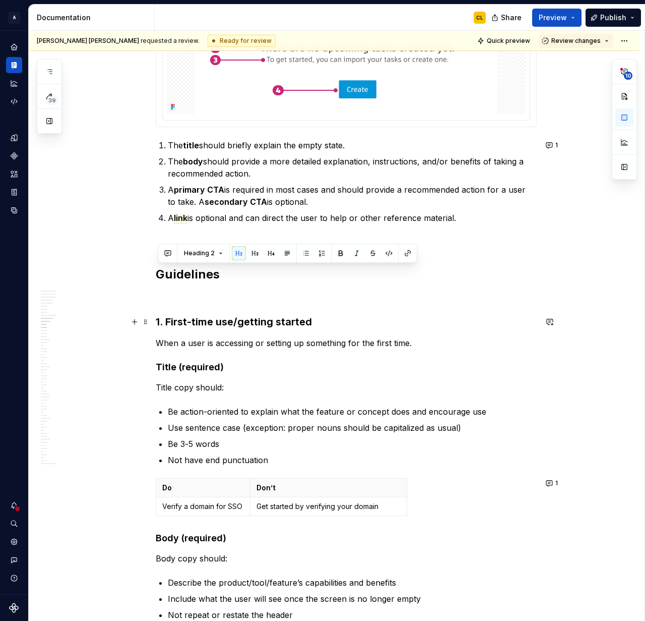
click at [245, 317] on h3 "1. First-time use/getting started" at bounding box center [346, 322] width 381 height 14
click at [187, 273] on h2 "Guidelines" at bounding box center [346, 274] width 381 height 16
click at [550, 273] on button "button" at bounding box center [550, 274] width 14 height 14
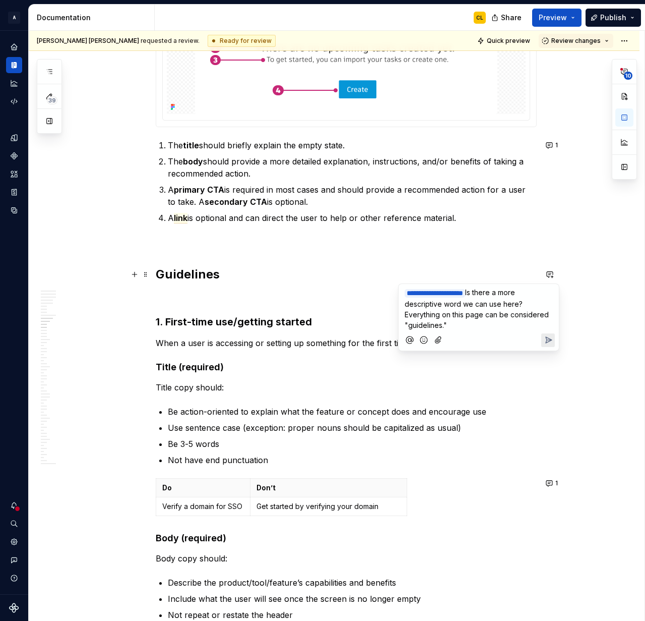
click at [428, 337] on icon "Add emoji" at bounding box center [424, 340] width 10 height 10
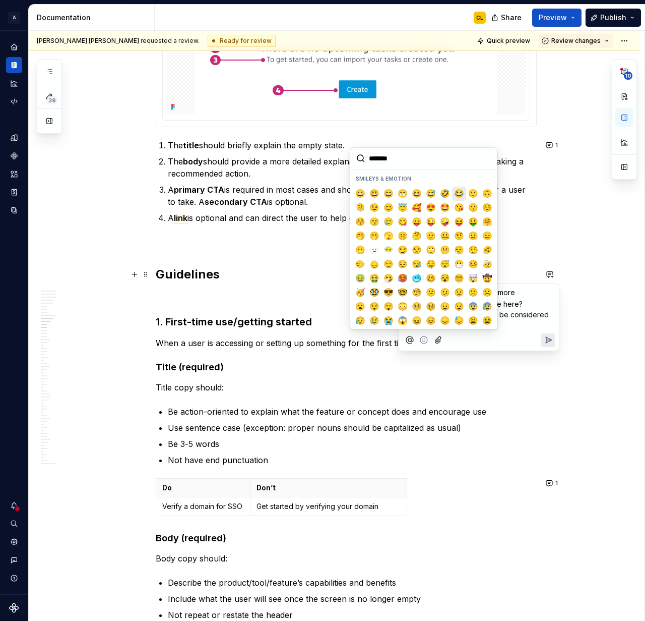
click at [456, 195] on span "😂" at bounding box center [459, 194] width 8 height 10
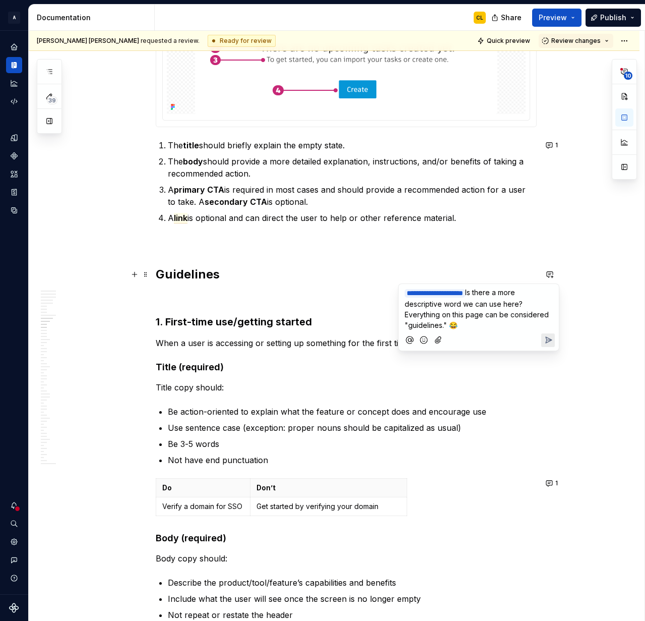
click at [500, 306] on span "Is there a more descriptive word we can use here? Everything on this page can b…" at bounding box center [478, 308] width 146 height 41
click at [545, 337] on icon "Send" at bounding box center [548, 340] width 10 height 10
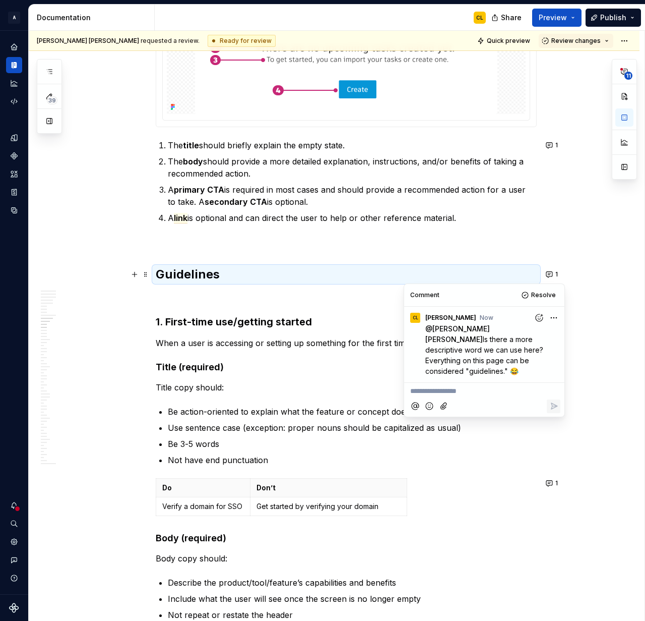
type textarea "*"
click at [454, 388] on p "**********" at bounding box center [484, 391] width 148 height 11
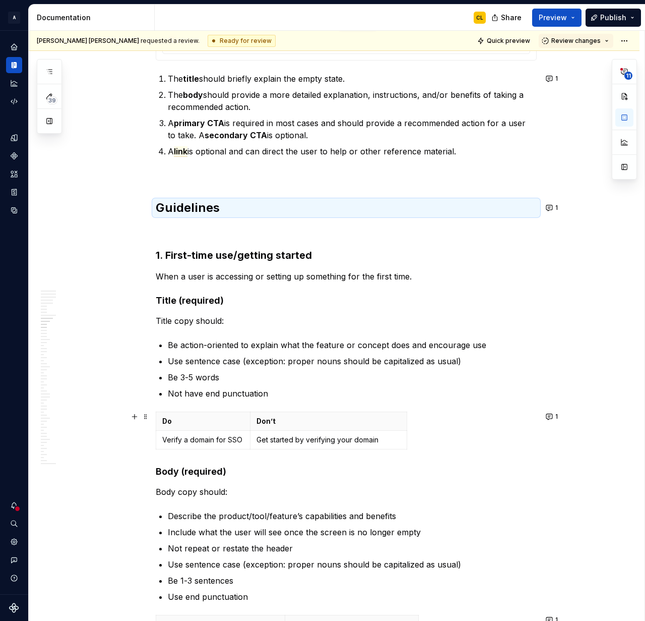
scroll to position [2772, 0]
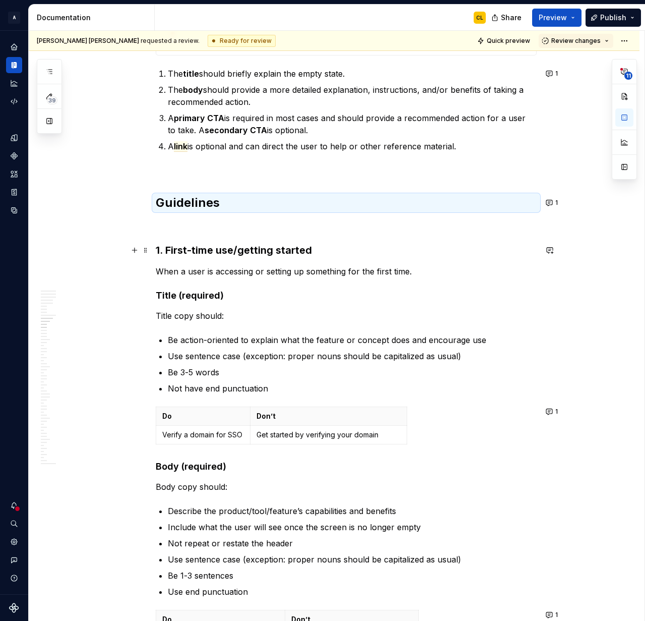
click at [188, 248] on h3 "1. First-time use/getting started" at bounding box center [346, 250] width 381 height 14
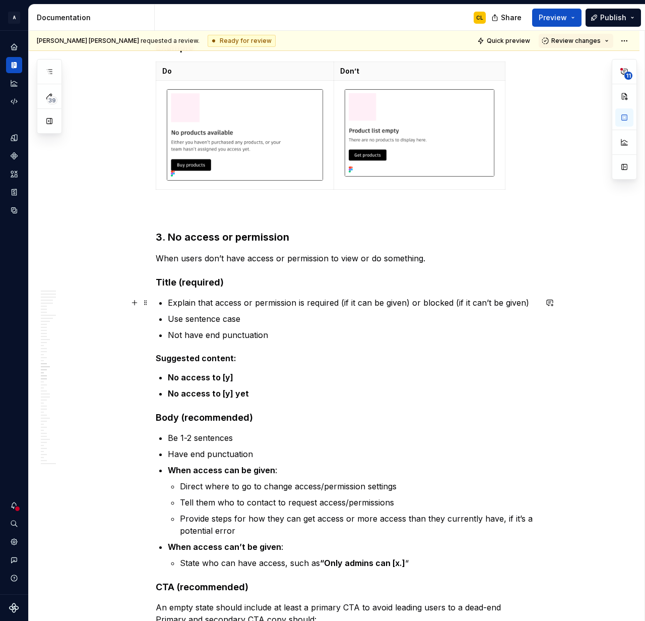
scroll to position [4796, 0]
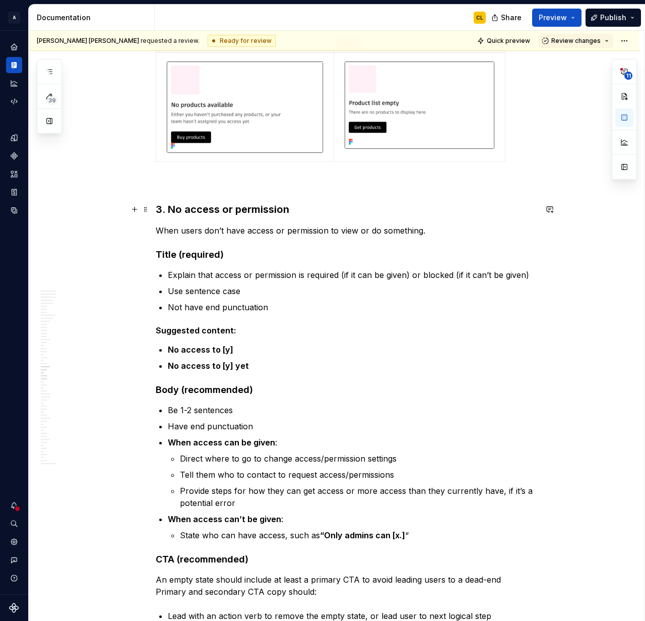
click at [217, 214] on h3 "3. No access or permission" at bounding box center [346, 209] width 381 height 14
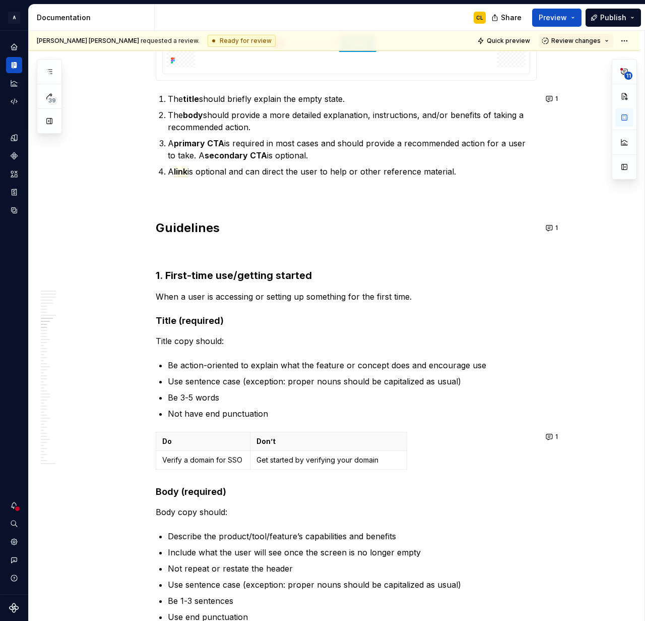
scroll to position [2747, 0]
click at [205, 228] on h2 "Guidelines" at bounding box center [346, 227] width 381 height 16
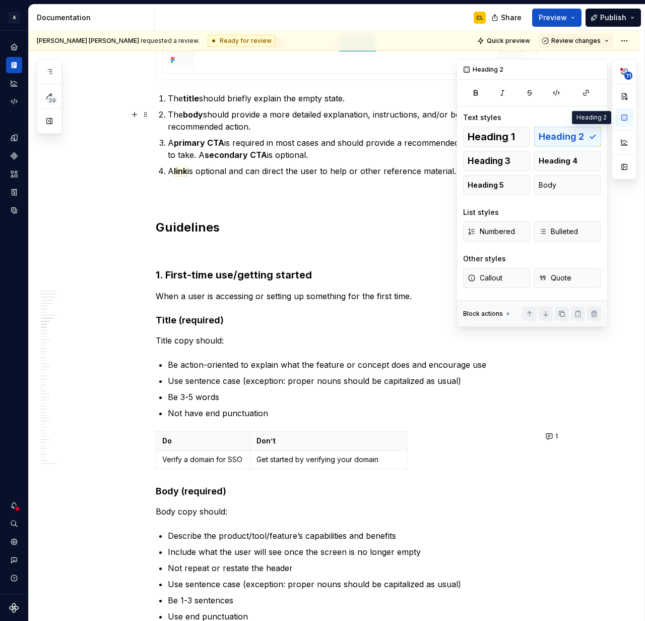
type textarea "*"
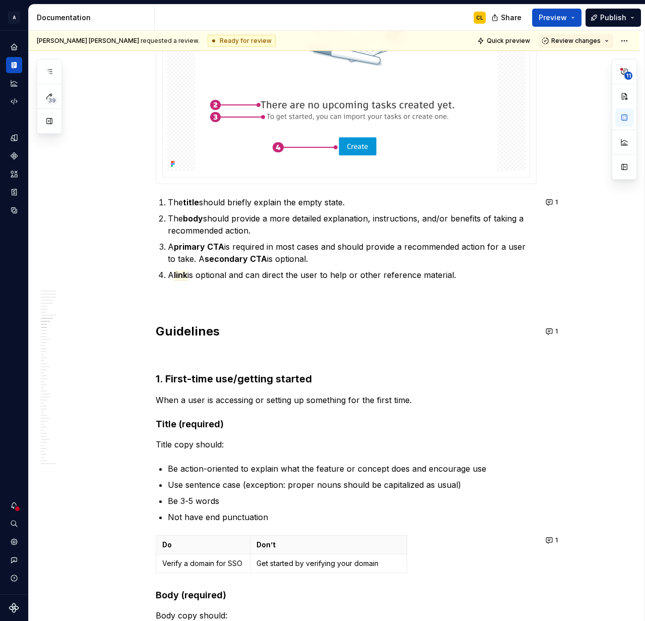
scroll to position [2647, 0]
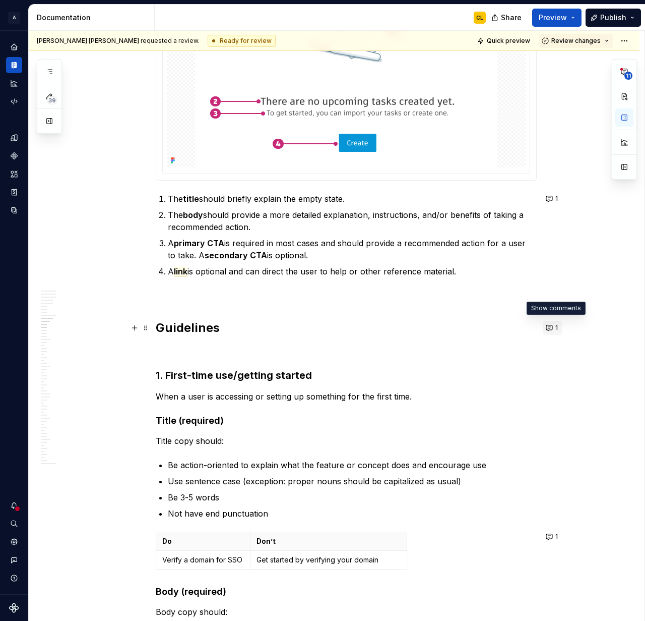
click at [546, 324] on button "1" at bounding box center [553, 328] width 20 height 14
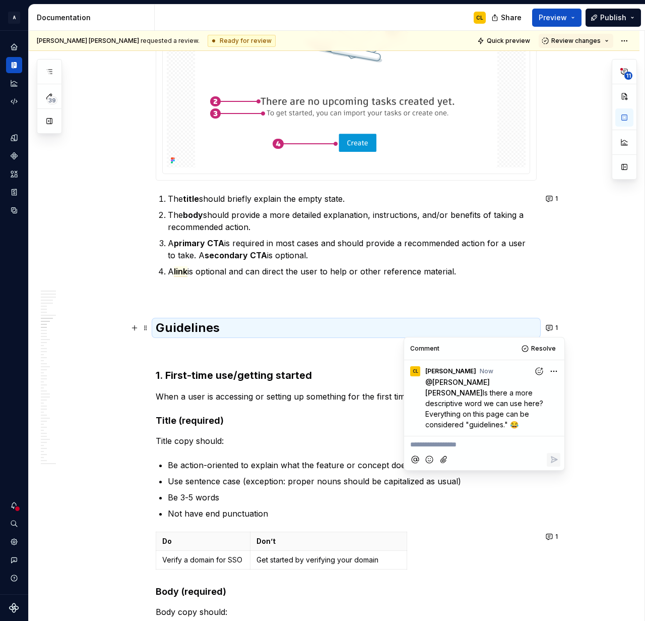
click at [431, 445] on p "**********" at bounding box center [484, 444] width 148 height 11
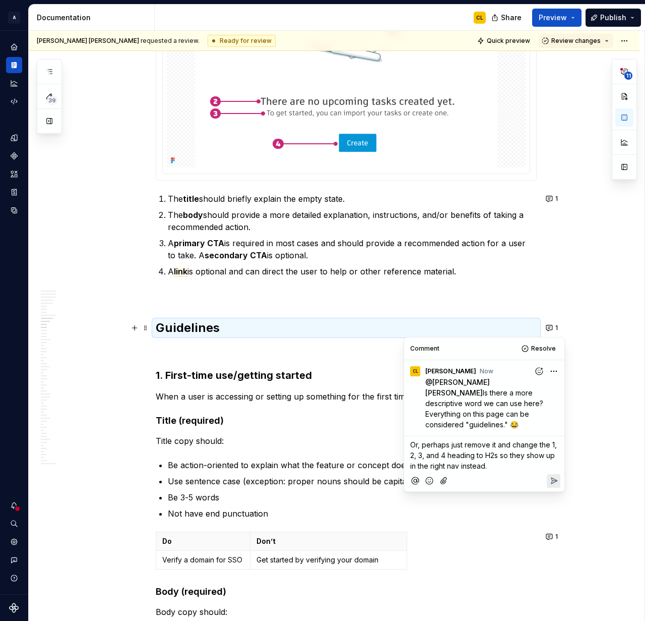
click at [519, 446] on span "Or, perhaps just remove it and change the 1, 2, 3, and 4 heading to H2s so they…" at bounding box center [484, 455] width 149 height 30
click at [512, 463] on p "Or, perhaps just remove it and change the 1, 2, 3, and 4 heading to H2s so they…" at bounding box center [484, 455] width 148 height 32
click at [553, 443] on span "Or, perhaps just remove it and change the 1, 2, 3, and 4 heading to H2s so they…" at bounding box center [484, 455] width 149 height 30
click at [510, 457] on span "Or, perhaps just remove it and change the #1, 2, 3, and 4 heading to H2s so the…" at bounding box center [483, 455] width 147 height 30
drag, startPoint x: 513, startPoint y: 463, endPoint x: 507, endPoint y: 467, distance: 7.0
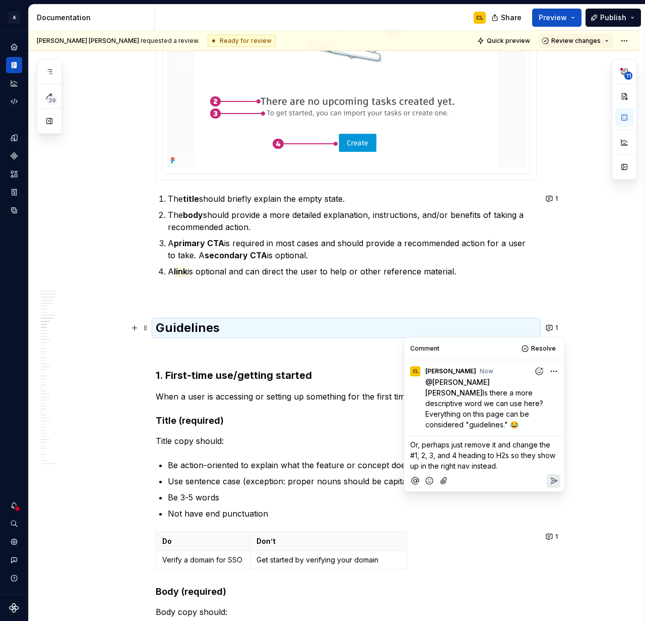
click at [513, 464] on p "Or, perhaps just remove it and change the #1, 2, 3, and 4 heading to H2s so the…" at bounding box center [484, 455] width 148 height 32
click at [485, 455] on span "Or, perhaps just remove it and change the #1, 2, 3, and 4 heading to H2s so the…" at bounding box center [483, 455] width 147 height 30
click at [510, 466] on span "Or, perhaps just remove it and change the #1, 2, 3, and 4 headings to H2s so th…" at bounding box center [481, 455] width 142 height 30
click at [528, 463] on p "Or, perhaps just remove it and change the #1, 2, 3, and 4 headings to H2s so th…" at bounding box center [484, 455] width 148 height 32
click at [552, 480] on icon "Reply" at bounding box center [554, 480] width 10 height 10
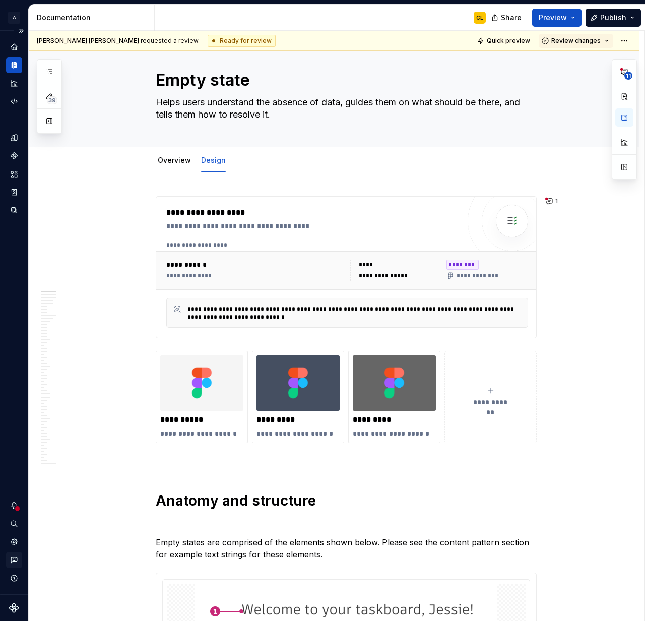
scroll to position [0, 0]
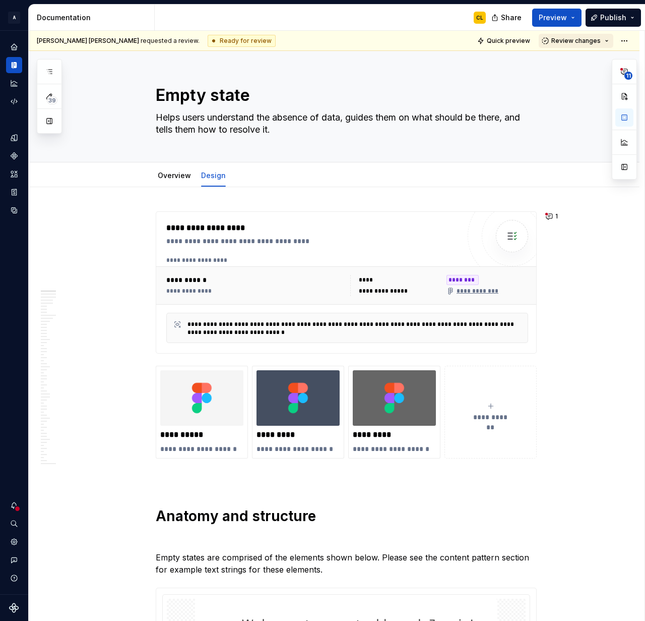
click at [614, 40] on button "Review changes" at bounding box center [576, 41] width 75 height 14
click at [565, 93] on div "Submit feedback to be addressed." at bounding box center [591, 96] width 105 height 8
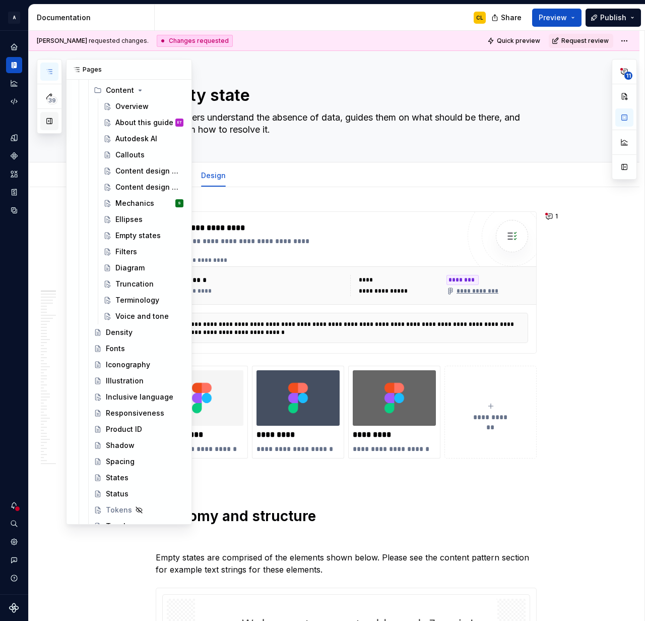
click at [52, 122] on button "button" at bounding box center [49, 121] width 18 height 18
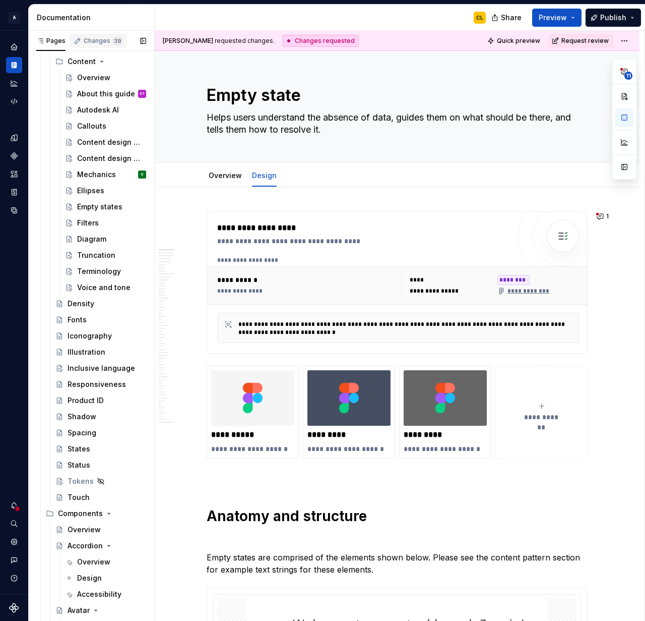
click at [89, 43] on div "Changes 39" at bounding box center [103, 41] width 39 height 8
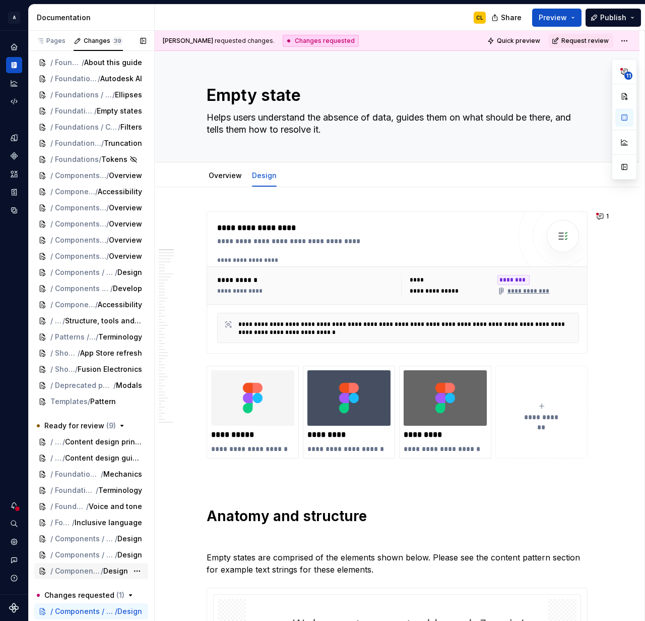
click at [117, 568] on span "Design" at bounding box center [115, 571] width 25 height 10
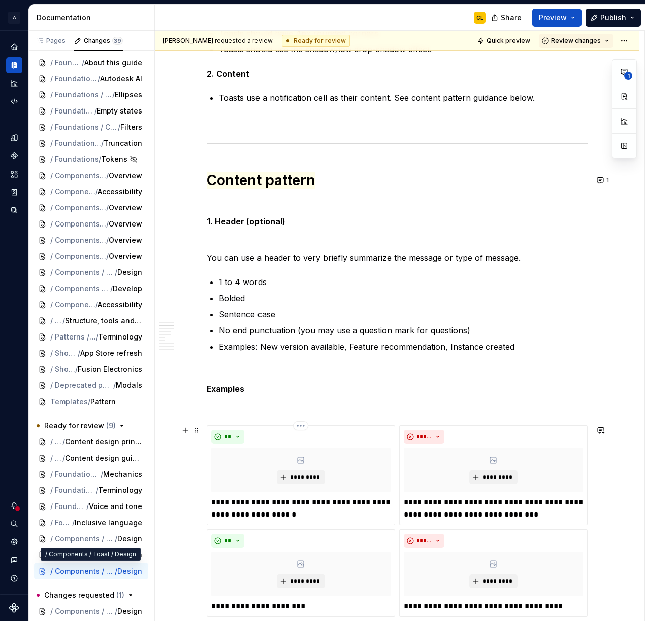
scroll to position [704, 0]
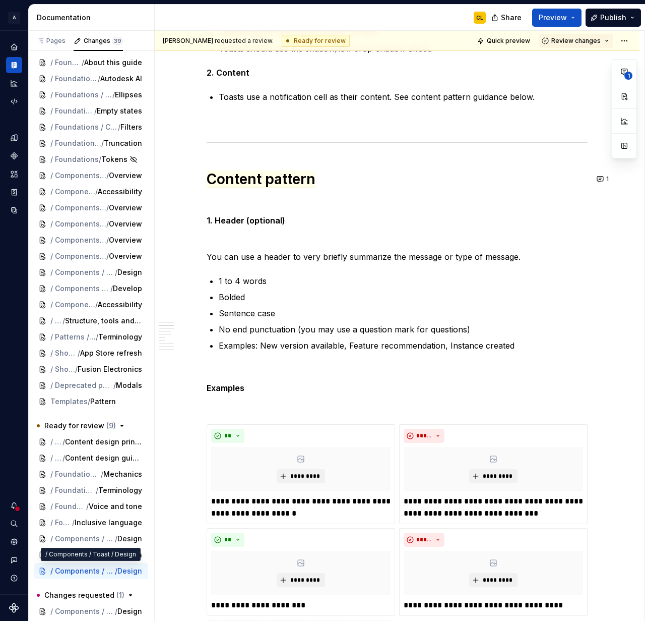
click at [291, 186] on span "Content pattern" at bounding box center [261, 179] width 109 height 18
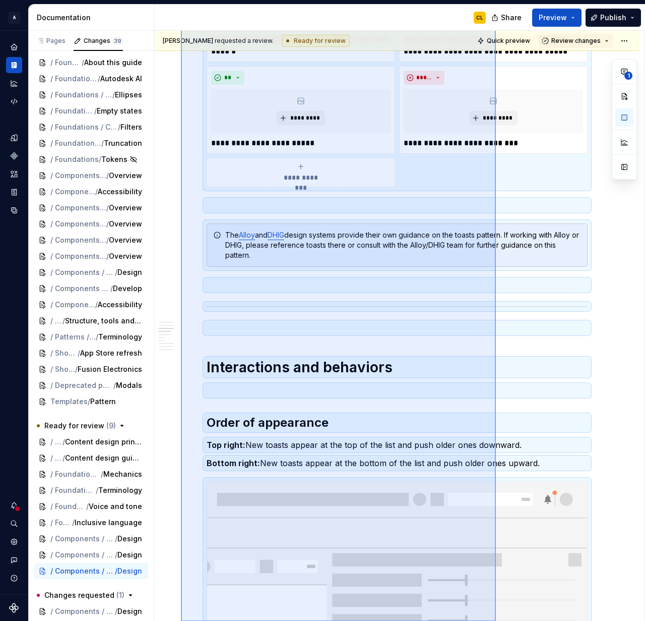
scroll to position [2803, 0]
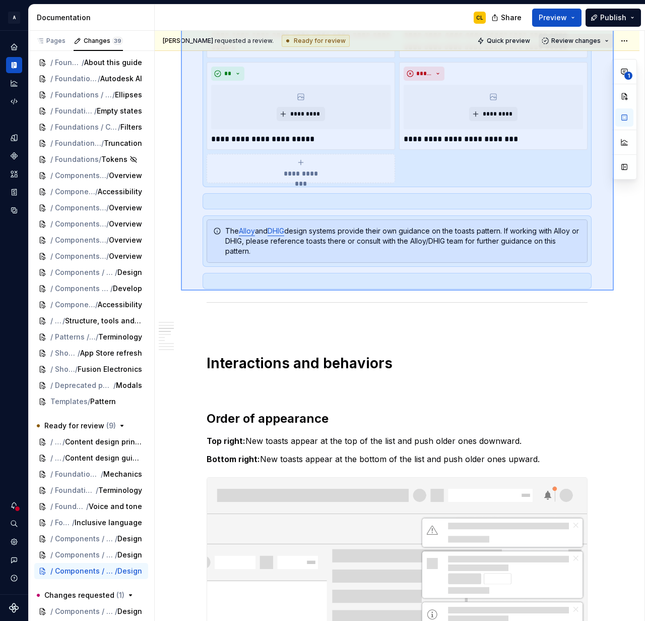
drag, startPoint x: 181, startPoint y: 136, endPoint x: 614, endPoint y: 290, distance: 459.9
click at [614, 290] on div "**********" at bounding box center [400, 326] width 490 height 590
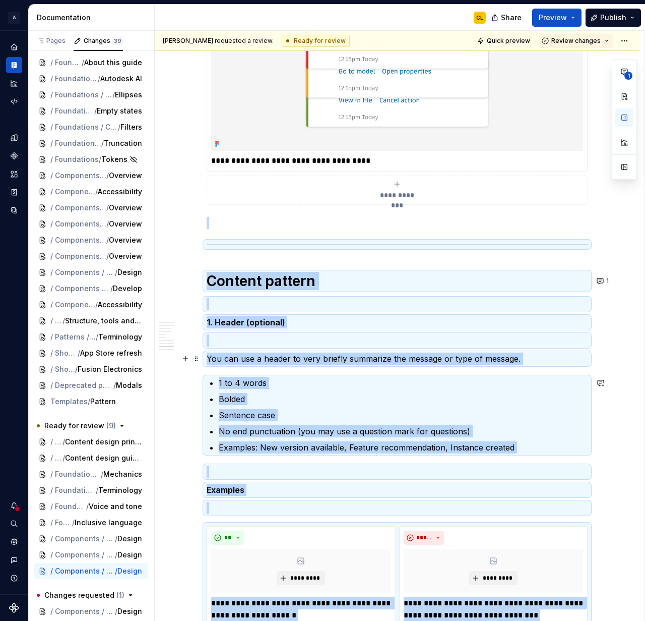
scroll to position [2791, 0]
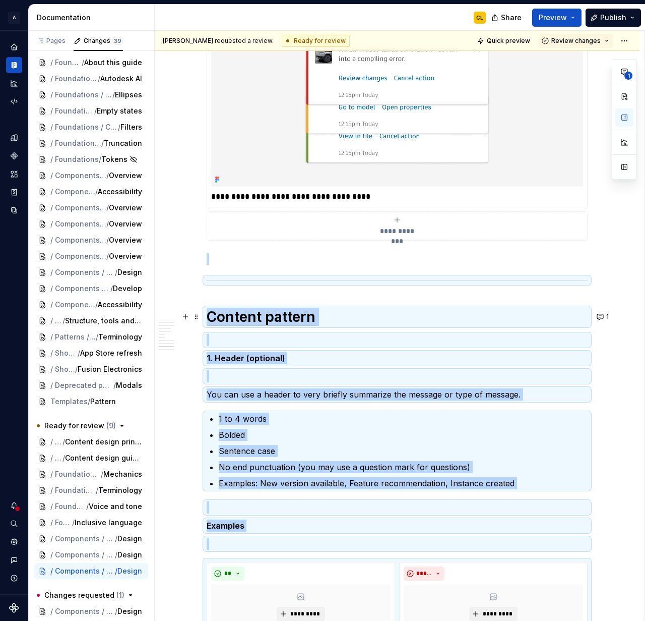
click at [274, 322] on span "Content pattern" at bounding box center [261, 317] width 109 height 18
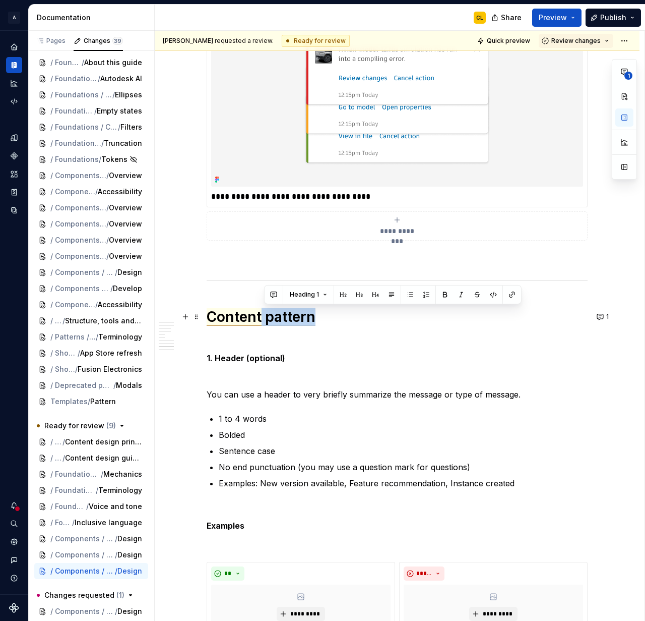
drag, startPoint x: 265, startPoint y: 315, endPoint x: 316, endPoint y: 321, distance: 50.8
click at [316, 321] on span "Content pattern" at bounding box center [261, 317] width 109 height 18
click at [259, 359] on strong "1. Header (optional)" at bounding box center [246, 358] width 79 height 10
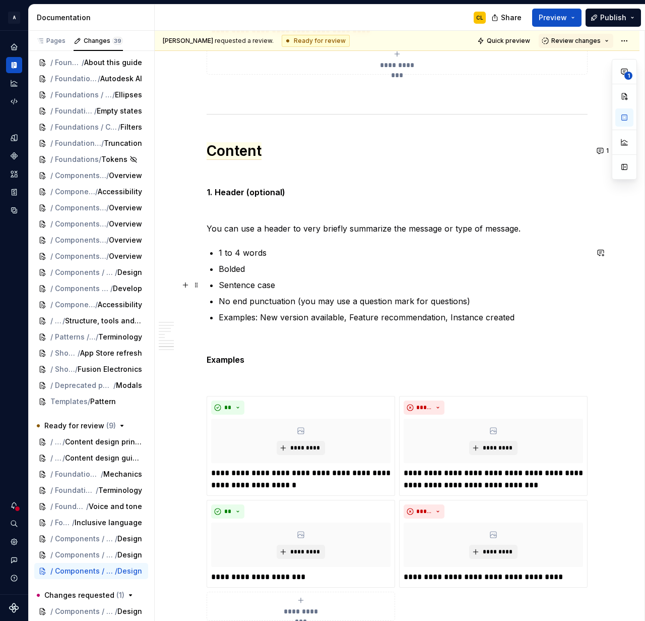
click at [246, 289] on p "Sentence case" at bounding box center [403, 285] width 369 height 12
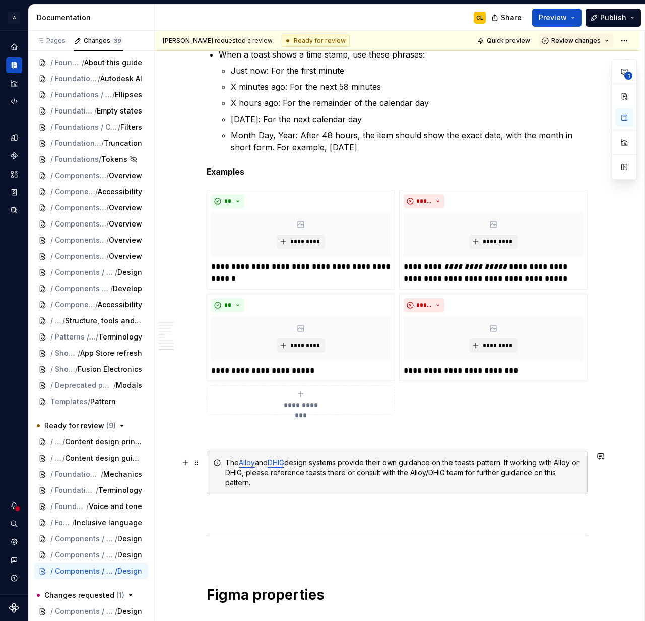
scroll to position [4803, 0]
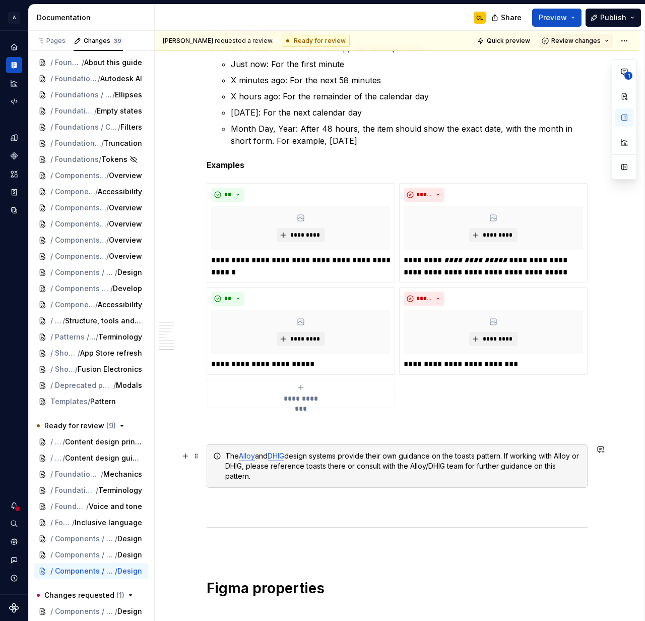
click at [484, 455] on div "The Alloy and DHIG design systems provide their own guidance on the toasts patt…" at bounding box center [403, 466] width 356 height 30
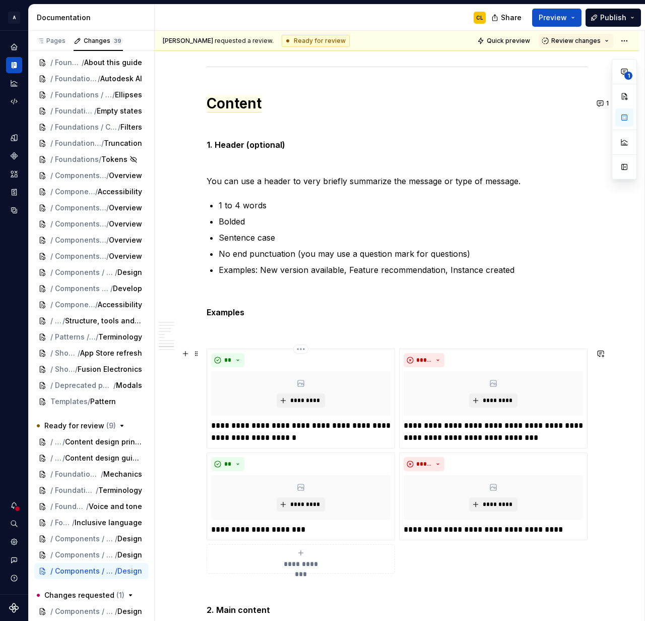
scroll to position [2963, 0]
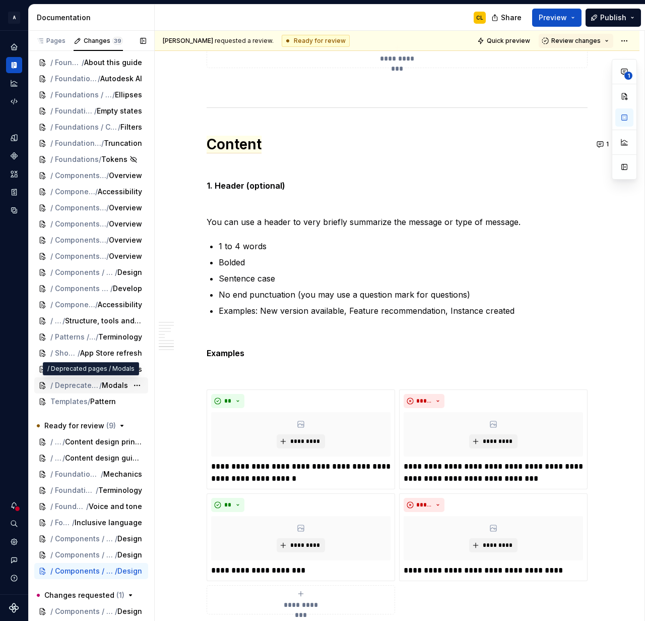
type textarea "*"
click at [287, 168] on p at bounding box center [397, 167] width 381 height 12
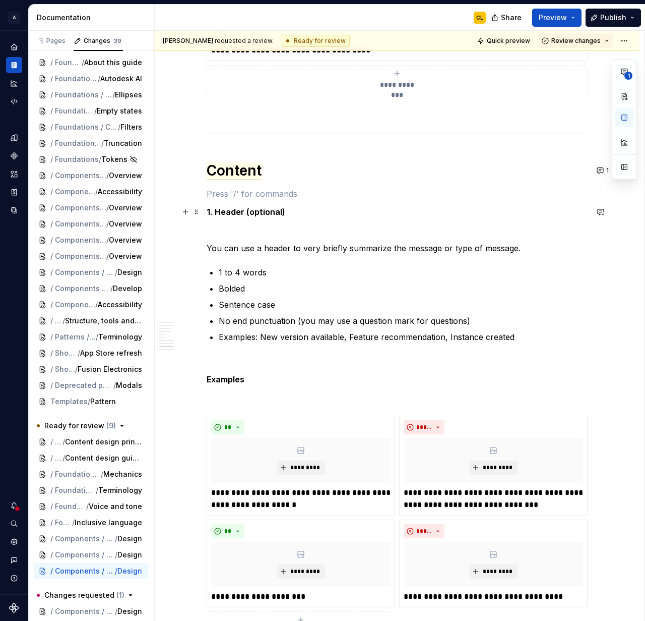
scroll to position [2937, 0]
click at [190, 195] on button "button" at bounding box center [185, 194] width 14 height 14
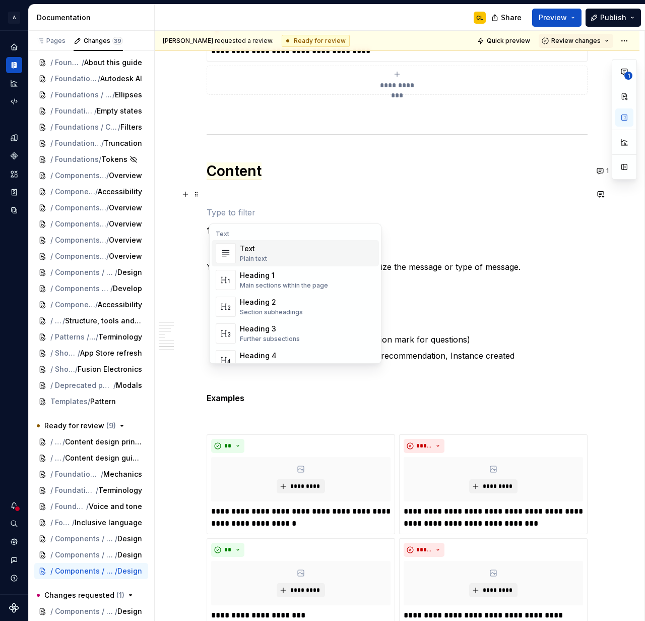
click at [231, 211] on p at bounding box center [397, 212] width 381 height 12
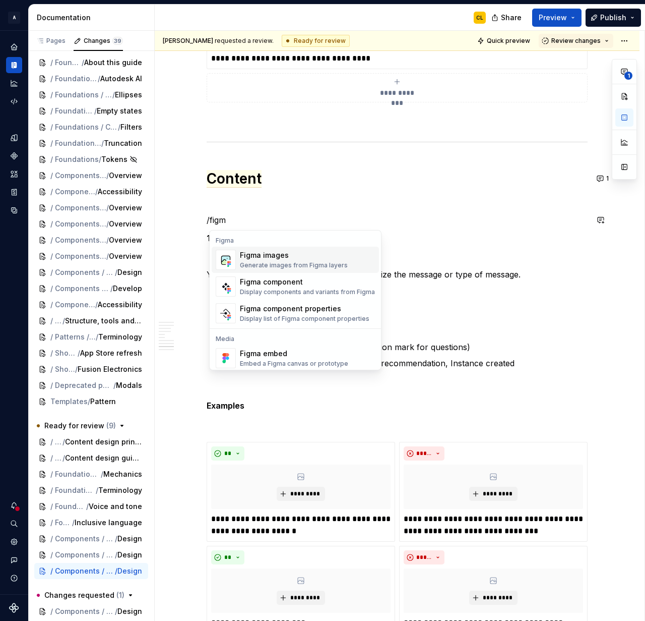
click at [259, 254] on div "Figma images" at bounding box center [294, 255] width 108 height 10
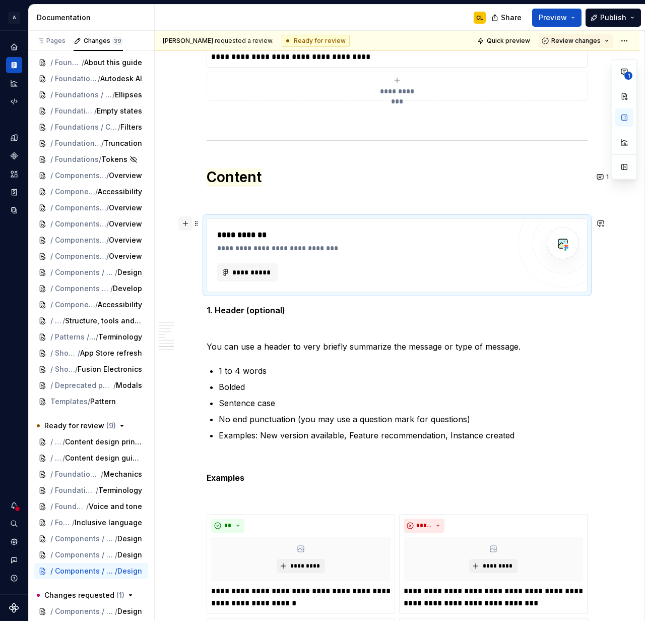
click at [188, 226] on button "button" at bounding box center [185, 223] width 14 height 14
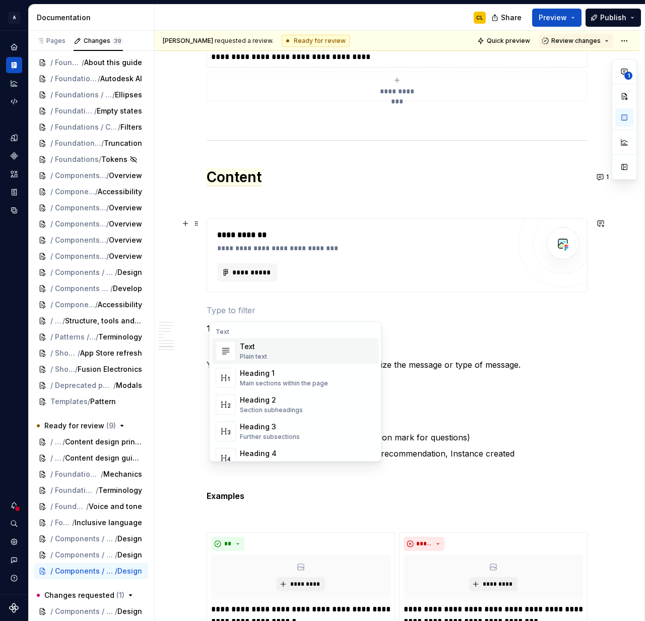
click at [313, 308] on p at bounding box center [397, 310] width 381 height 12
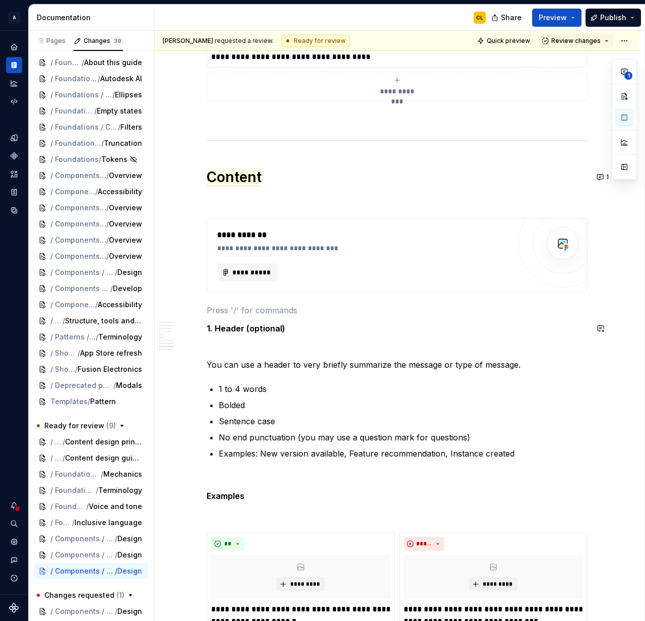
click at [389, 336] on div "**********" at bounding box center [397, 110] width 381 height 5682
click at [373, 359] on p "You can use a header to very briefly summarize the message or type of message." at bounding box center [397, 364] width 381 height 12
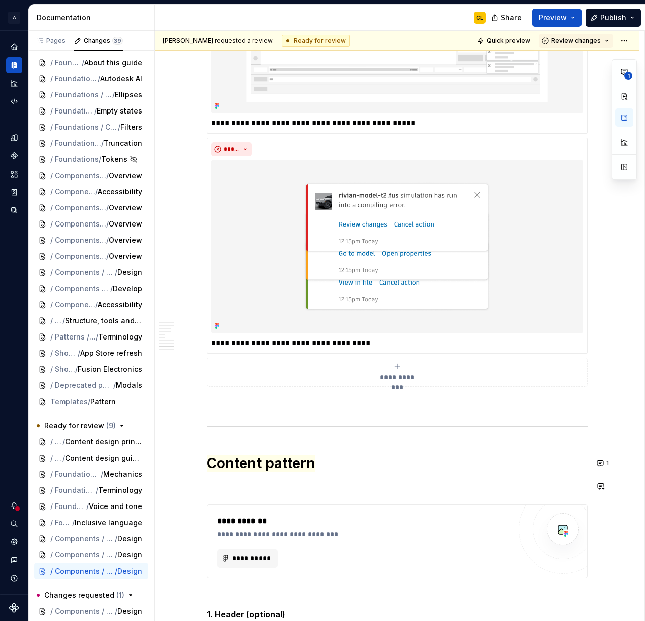
scroll to position [2638, 0]
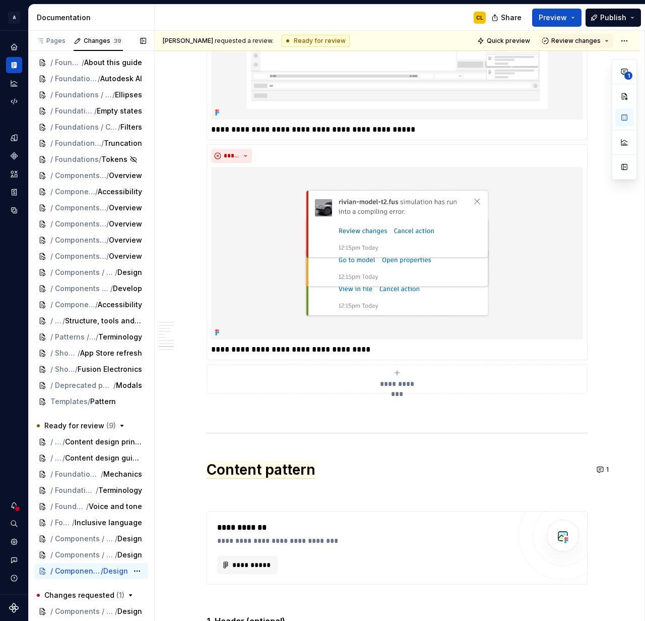
click at [119, 571] on span "Design" at bounding box center [115, 571] width 25 height 10
type textarea "*"
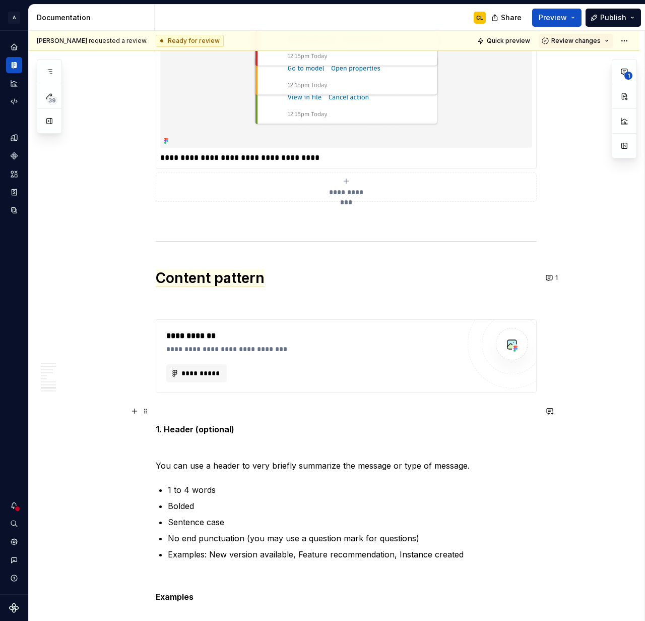
scroll to position [2834, 0]
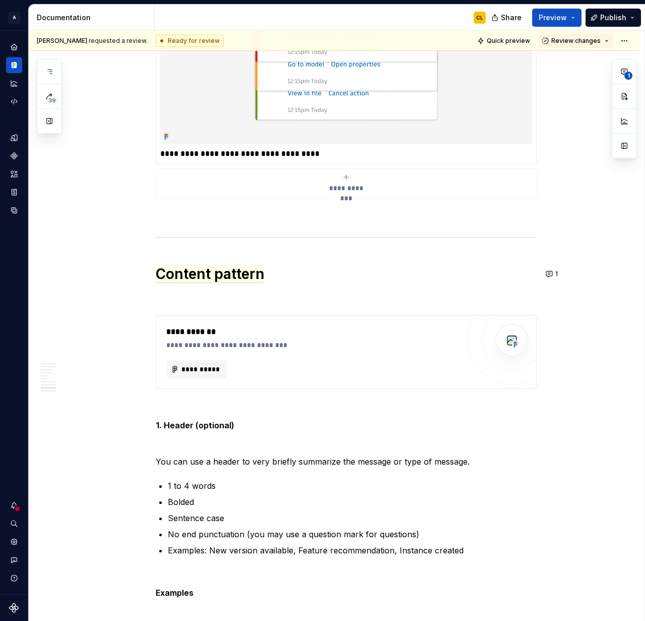
click at [244, 288] on div "**********" at bounding box center [346, 211] width 381 height 5693
click at [243, 275] on span "Content pattern" at bounding box center [210, 274] width 109 height 18
click at [217, 274] on span "Content pattern" at bounding box center [210, 274] width 109 height 18
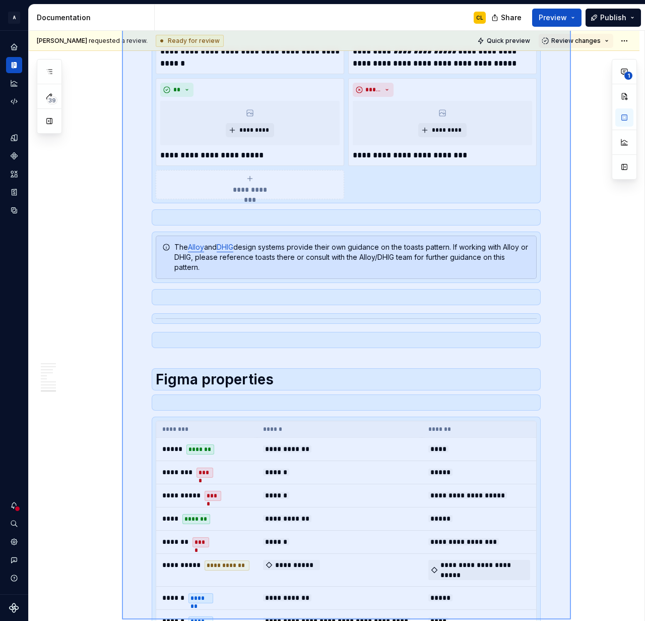
scroll to position [5122, 0]
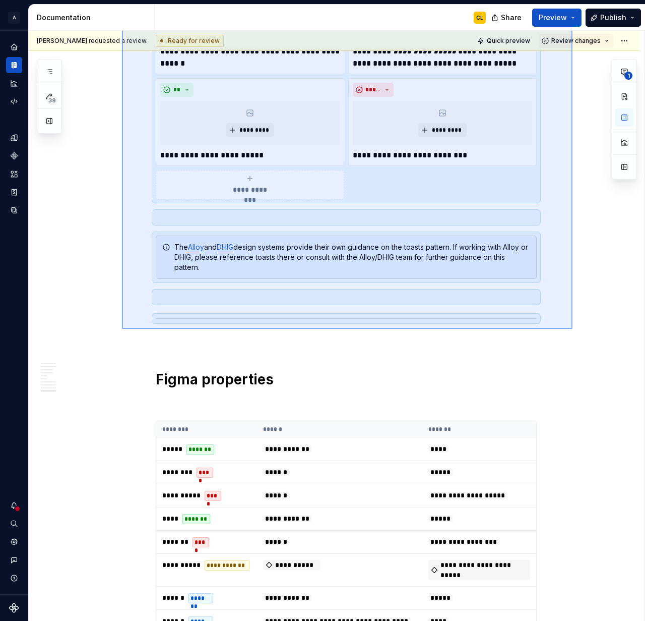
drag, startPoint x: 156, startPoint y: 271, endPoint x: 573, endPoint y: 329, distance: 420.9
click at [573, 329] on div "**********" at bounding box center [337, 326] width 616 height 590
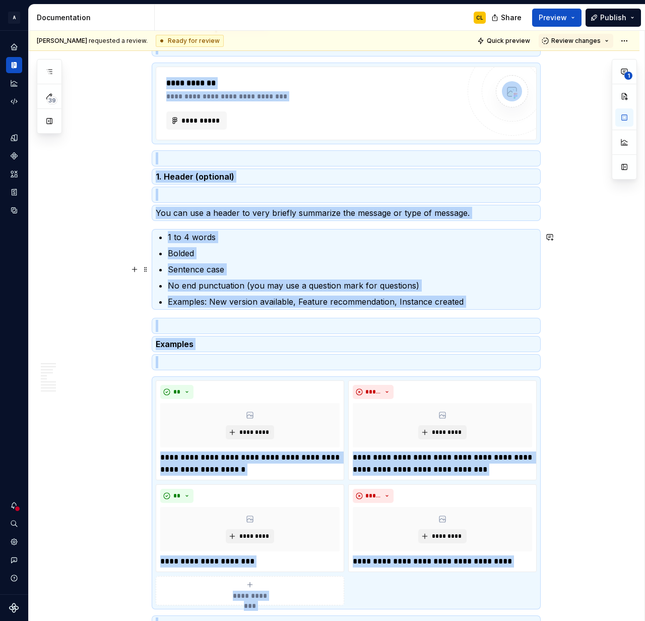
scroll to position [3089, 0]
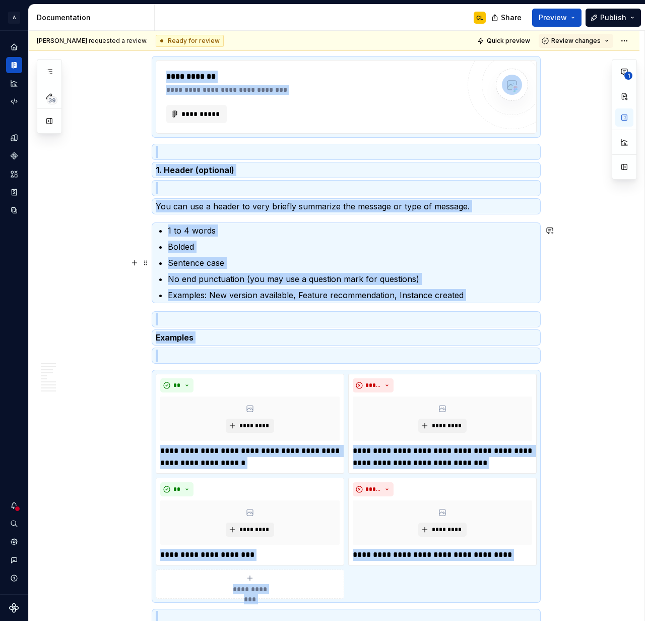
copy div "**********"
click at [47, 66] on button "button" at bounding box center [49, 72] width 18 height 18
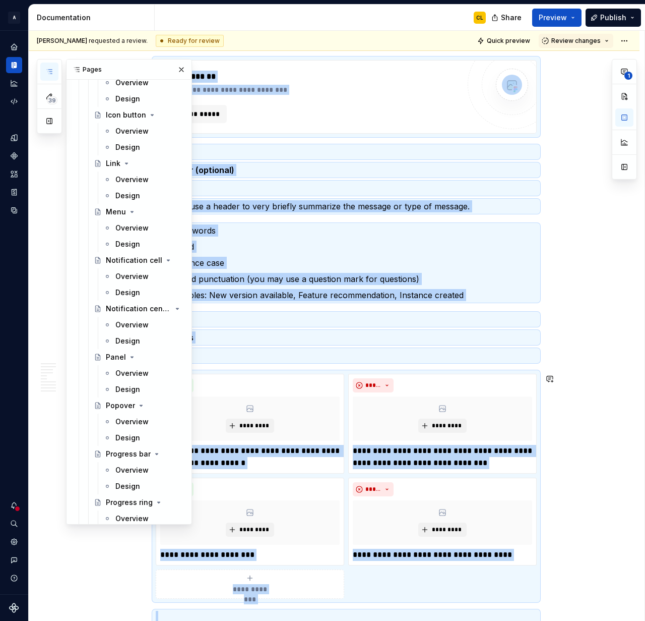
scroll to position [1499, 0]
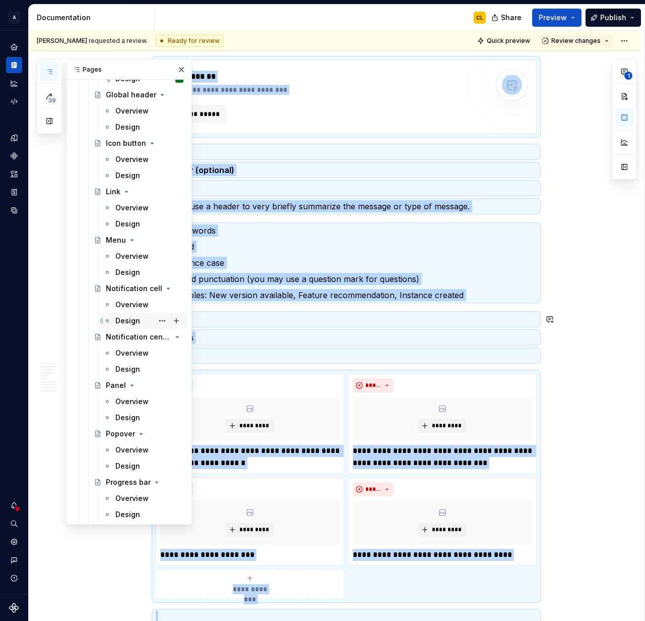
click at [124, 318] on div "Design" at bounding box center [127, 321] width 25 height 10
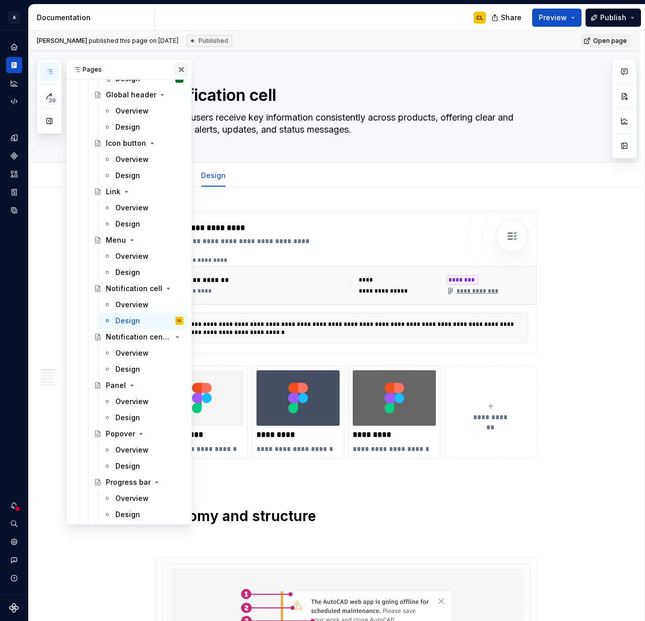
click at [180, 68] on button "button" at bounding box center [181, 70] width 14 height 14
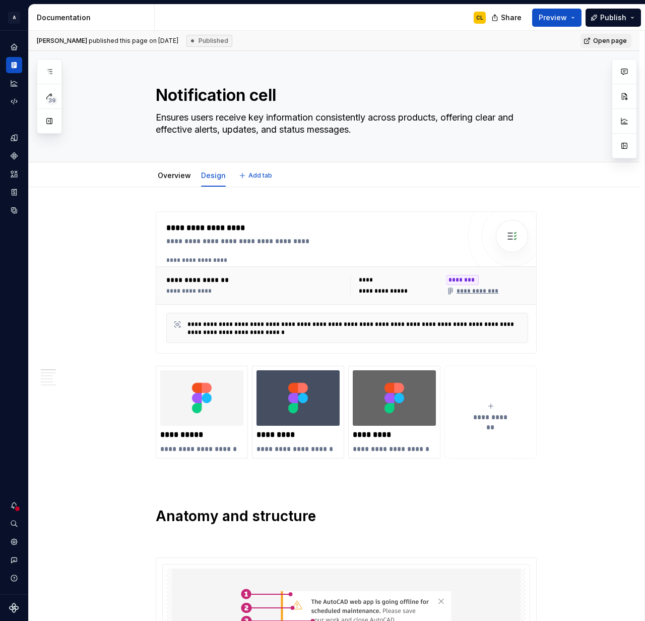
type textarea "*"
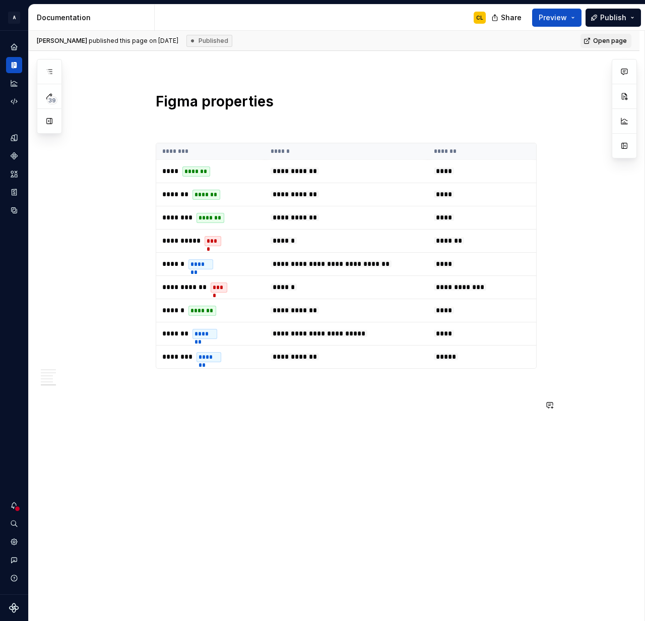
scroll to position [2332, 0]
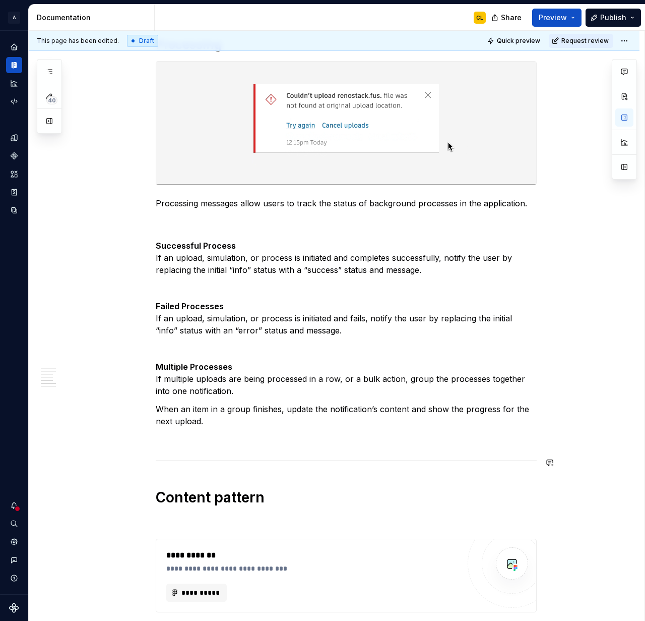
scroll to position [2351, 0]
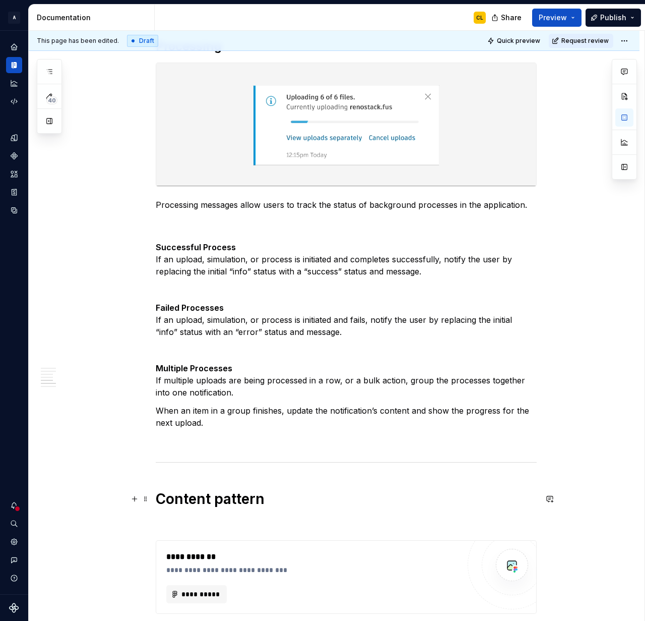
click at [224, 491] on h1 "Content pattern" at bounding box center [346, 499] width 381 height 18
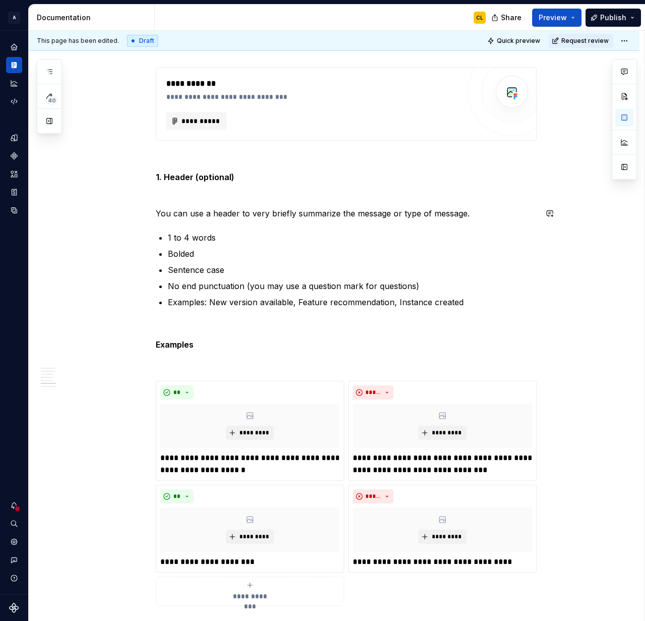
click at [199, 204] on div "**********" at bounding box center [346, 51] width 381 height 5329
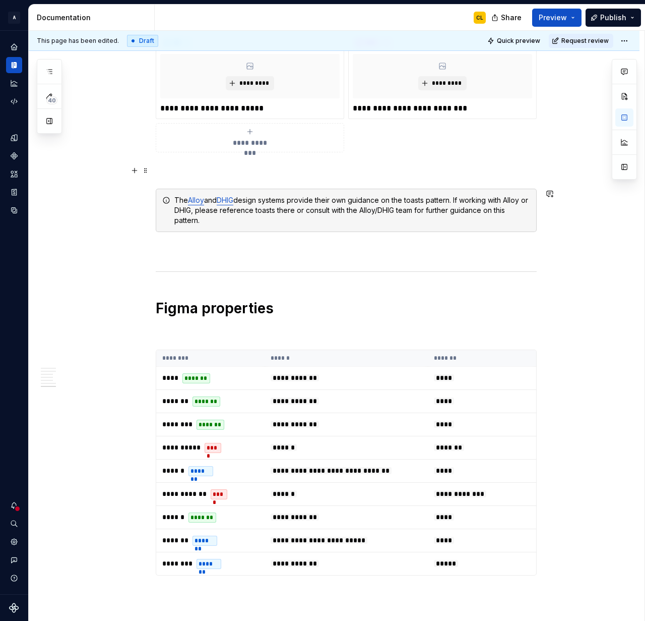
scroll to position [4874, 0]
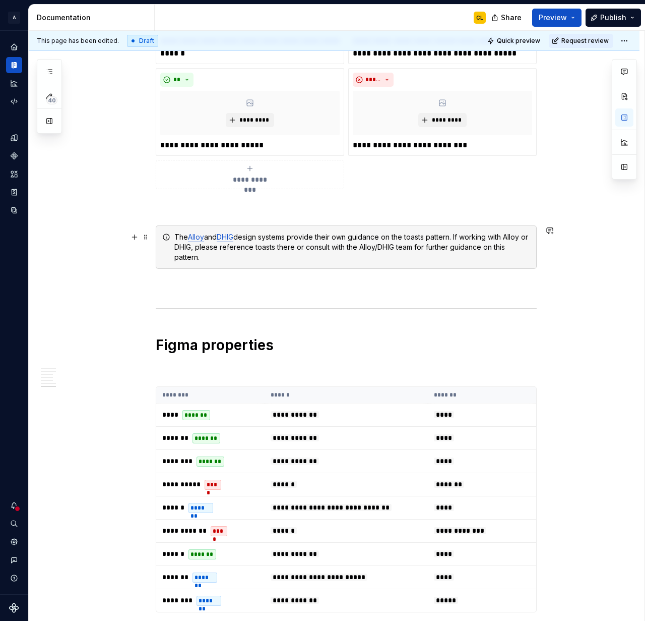
type textarea "*"
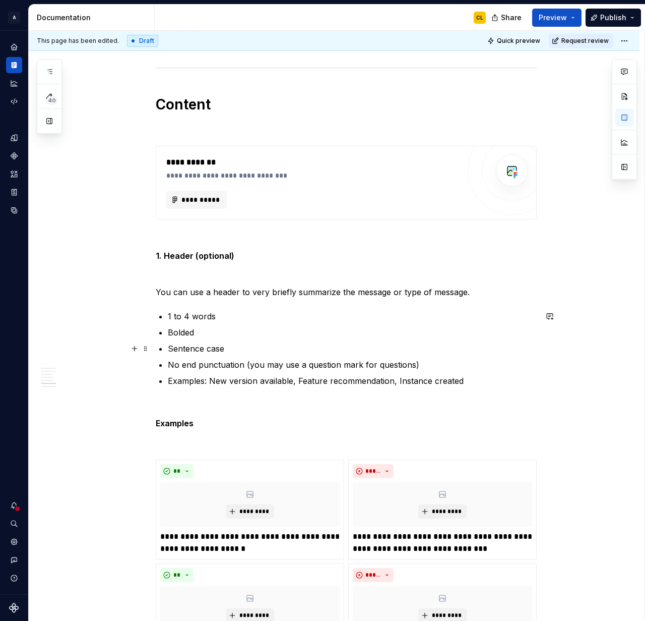
scroll to position [2600, 0]
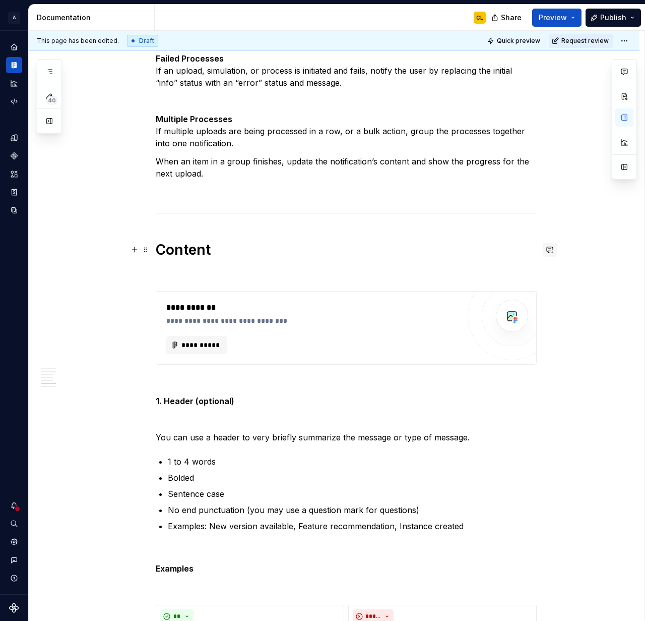
click at [555, 250] on button "button" at bounding box center [550, 249] width 14 height 14
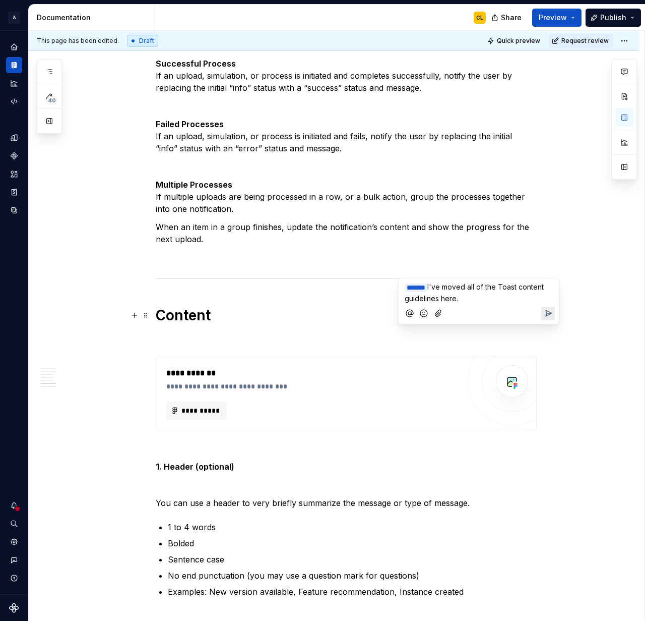
scroll to position [2581, 0]
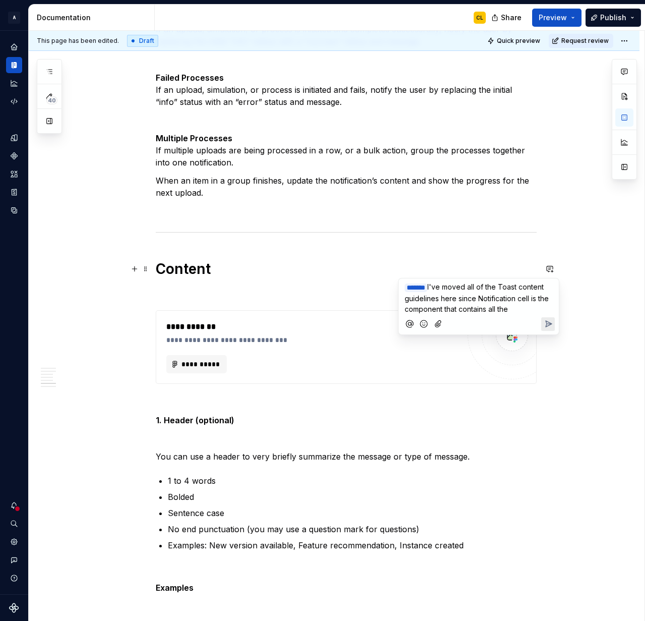
click at [496, 307] on span "I've moved all of the Toast content guidelines here since Notification cell is …" at bounding box center [478, 297] width 146 height 31
click at [550, 308] on p "﻿ * ****** ﻿ I've moved all of the Toast content guidelines here since Notifica…" at bounding box center [479, 297] width 148 height 33
click at [435, 316] on span "I've moved all of the Toast content guidelines here since Notification cell is …" at bounding box center [478, 308] width 146 height 52
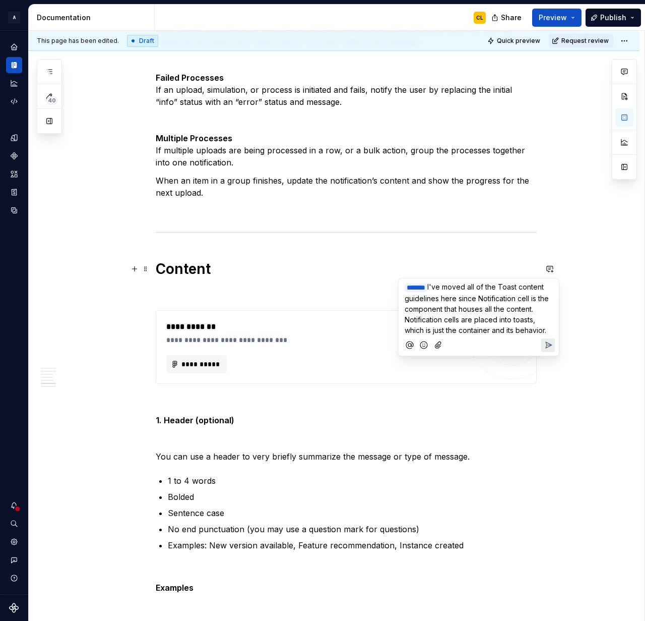
click at [493, 325] on span "I've moved all of the Toast content guidelines here since Notification cell is …" at bounding box center [478, 308] width 146 height 52
click at [508, 317] on span "I've moved all of the Toast content guidelines here since Notification cell is …" at bounding box center [478, 308] width 146 height 52
click at [536, 317] on span "I've moved all of the Toast content guidelines here since Notification cell is …" at bounding box center [478, 308] width 146 height 52
click at [492, 313] on p "﻿ * ****** ﻿ I've moved all of the Toast content guidelines here since Notifica…" at bounding box center [479, 308] width 148 height 54
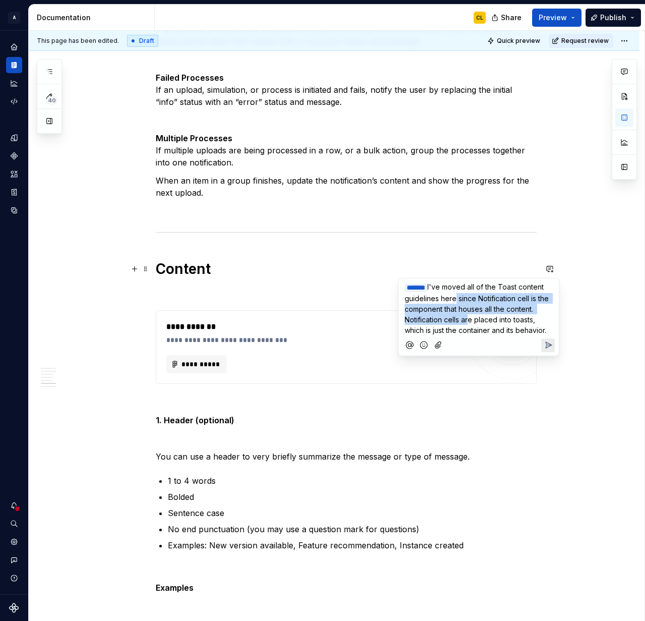
drag, startPoint x: 480, startPoint y: 293, endPoint x: 496, endPoint y: 322, distance: 33.0
click at [496, 322] on span "I've moved all of the Toast content guidelines here since Notification cell is …" at bounding box center [478, 308] width 146 height 52
click at [524, 323] on p "﻿ * ****** ﻿ I've moved all of the Toast content guidelines here since Notifica…" at bounding box center [479, 308] width 148 height 54
click at [476, 310] on span "I've moved all of the Toast content guidelines here since Notification cell is …" at bounding box center [478, 308] width 146 height 52
click at [527, 308] on span "I've moved all of the Toast content guidelines here since Notification cell is …" at bounding box center [478, 308] width 146 height 52
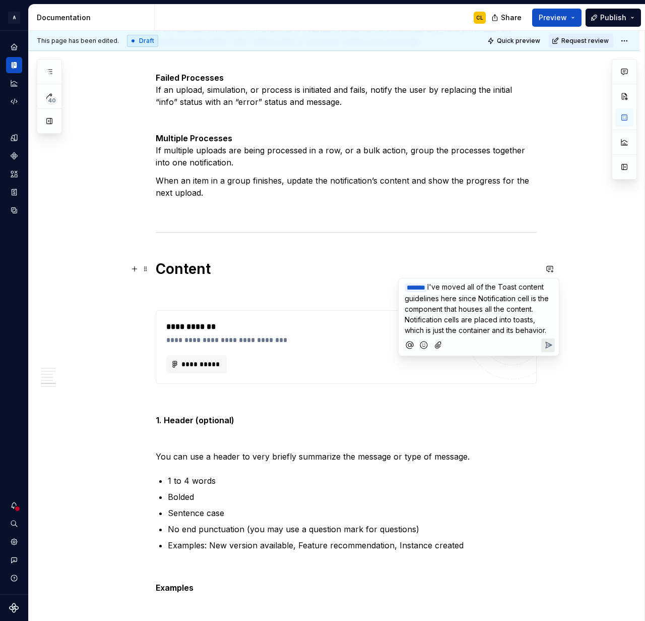
click at [505, 335] on p "﻿ * ****** ﻿ I've moved all of the Toast content guidelines here since Notifica…" at bounding box center [479, 308] width 148 height 54
click at [467, 322] on span "I've moved all of the Toast content guidelines here since Notification cell is …" at bounding box center [478, 308] width 146 height 52
click at [480, 330] on span "I've moved all of the Toast content guidelines here since Notification cell is …" at bounding box center [478, 308] width 146 height 52
drag, startPoint x: 466, startPoint y: 320, endPoint x: 482, endPoint y: 339, distance: 25.0
click at [482, 335] on p "﻿ * ****** ﻿ I've moved all of the Toast content guidelines here since Notifica…" at bounding box center [479, 308] width 148 height 54
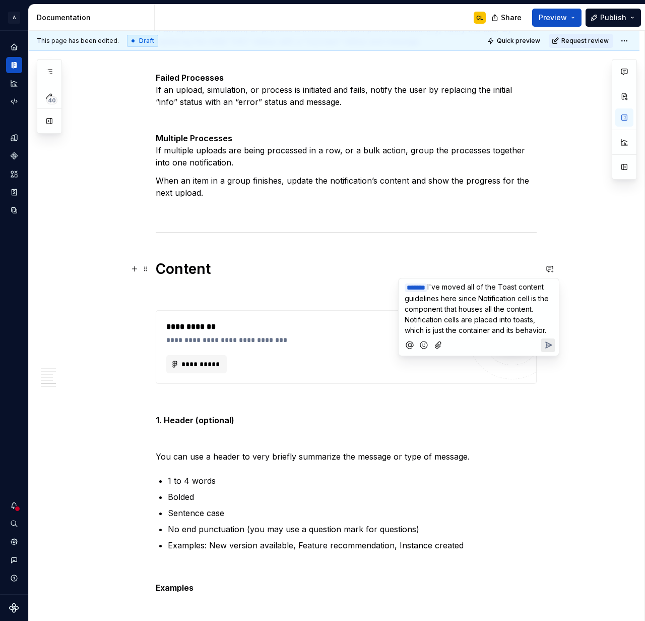
click at [508, 327] on span "I've moved all of the Toast content guidelines here since Notification cell is …" at bounding box center [478, 308] width 146 height 52
click at [423, 332] on span "I've moved all of the Toast content guidelines here since Notification cell is …" at bounding box center [478, 308] width 146 height 52
click at [473, 329] on span "I've moved all of the Toast content guidelines here since Notification cell is …" at bounding box center [479, 313] width 148 height 63
click at [455, 333] on p "﻿ * ****** ﻿ I've moved all of the Toast content guidelines here since Notifica…" at bounding box center [479, 313] width 148 height 65
drag, startPoint x: 515, startPoint y: 332, endPoint x: 482, endPoint y: 335, distance: 32.9
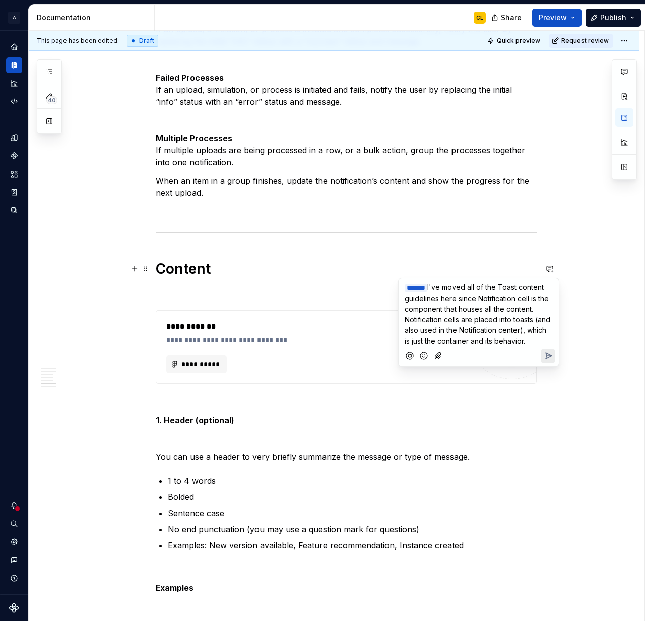
click at [515, 332] on span "I've moved all of the Toast content guidelines here since Notification cell is …" at bounding box center [479, 313] width 148 height 63
drag, startPoint x: 458, startPoint y: 330, endPoint x: 484, endPoint y: 330, distance: 25.7
click at [484, 330] on span "I've moved all of the Toast content guidelines here since Notification cell is …" at bounding box center [479, 313] width 148 height 63
drag, startPoint x: 473, startPoint y: 332, endPoint x: 461, endPoint y: 332, distance: 12.1
click at [461, 332] on span "I've moved all of the Toast content guidelines here since Notification cell is …" at bounding box center [479, 313] width 148 height 63
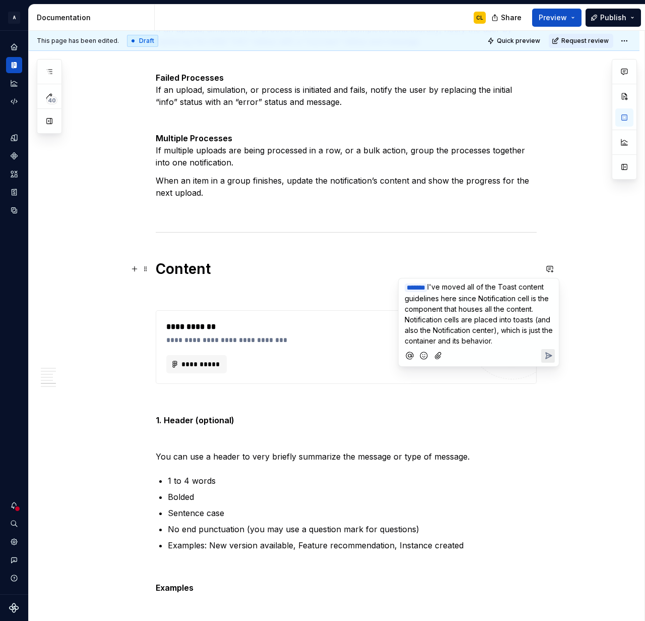
click at [460, 341] on span "I've moved all of the Toast content guidelines here since Notification cell is …" at bounding box center [480, 313] width 150 height 63
click at [432, 336] on span "I've moved all of the Toast content guidelines here since Notification cell is …" at bounding box center [480, 313] width 150 height 63
click at [446, 327] on span "I've moved all of the Toast content guidelines here since Notification cell is …" at bounding box center [480, 313] width 150 height 63
click at [495, 333] on span "I've moved all of the Toast content guidelines here since Notification cell is …" at bounding box center [480, 313] width 150 height 63
click at [527, 341] on span "I've moved all of the Toast content guidelines here since Notification cell is …" at bounding box center [480, 313] width 150 height 63
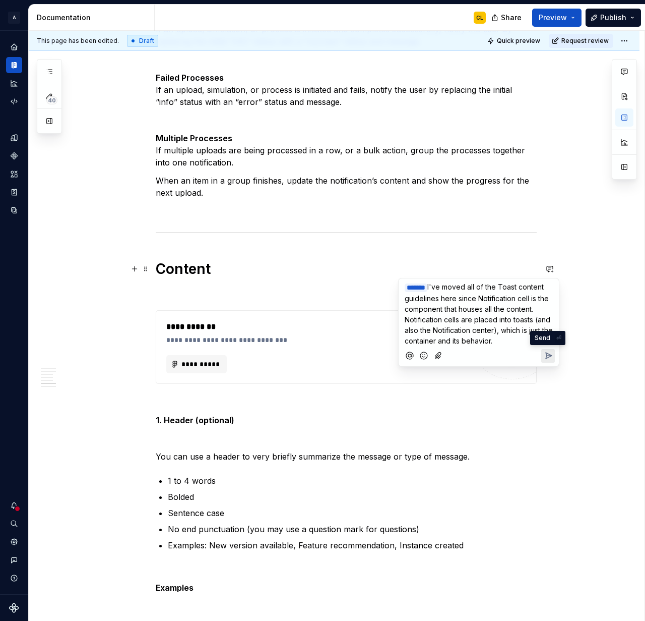
click at [547, 354] on icon "Send" at bounding box center [549, 355] width 6 height 6
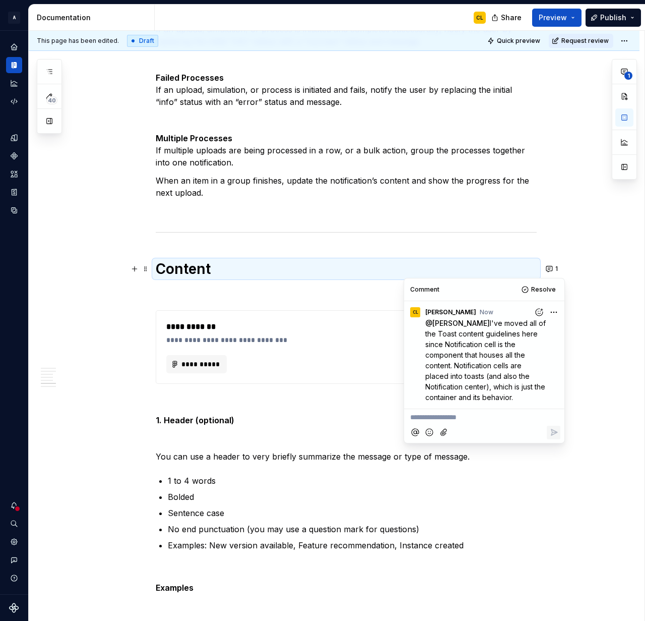
type textarea "*"
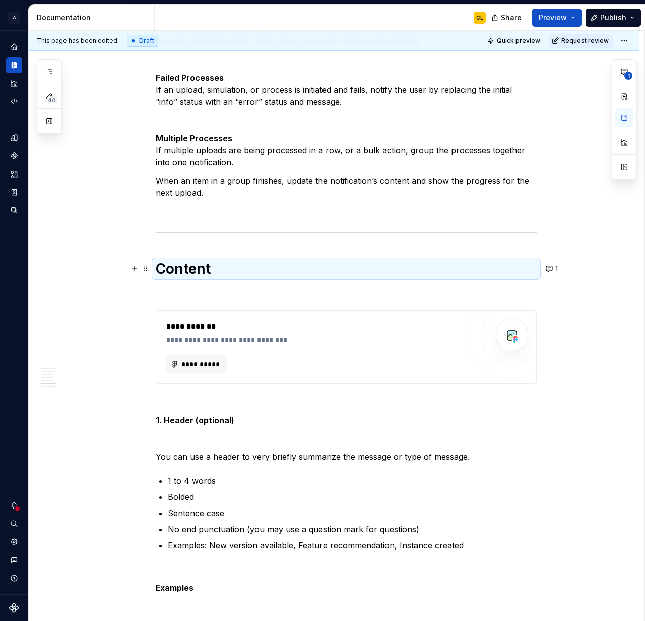
click at [605, 310] on div "**********" at bounding box center [334, 382] width 611 height 5552
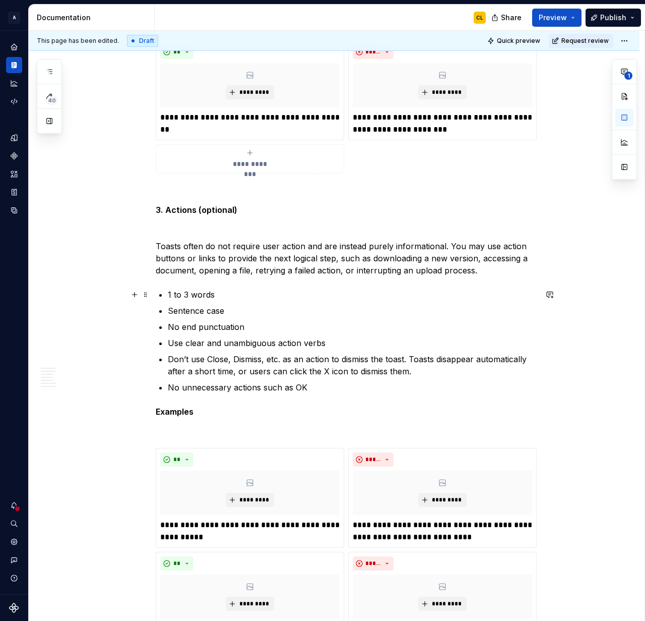
scroll to position [3896, 0]
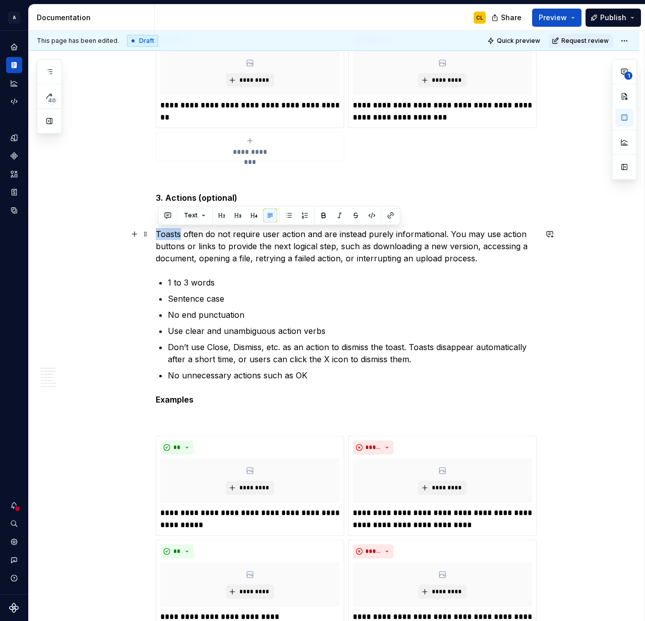
drag, startPoint x: 160, startPoint y: 233, endPoint x: 182, endPoint y: 232, distance: 22.2
click at [182, 232] on p "Toasts often do not require user action and are instead purely informational. Y…" at bounding box center [346, 246] width 381 height 36
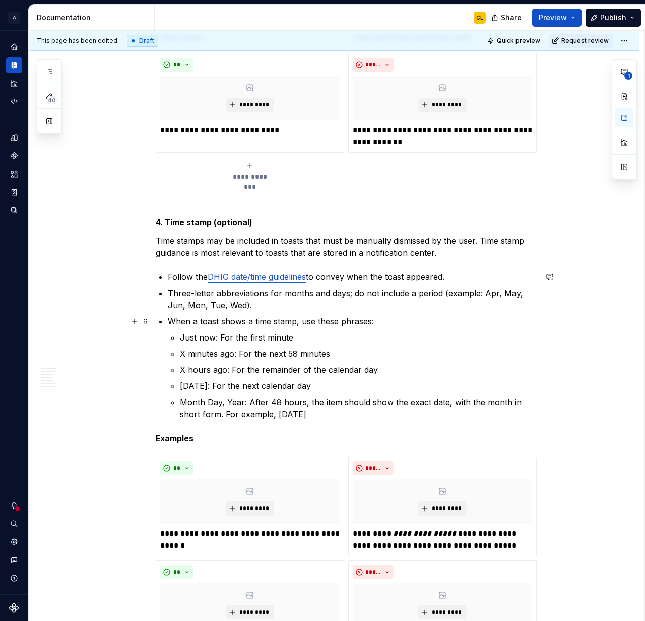
scroll to position [4384, 0]
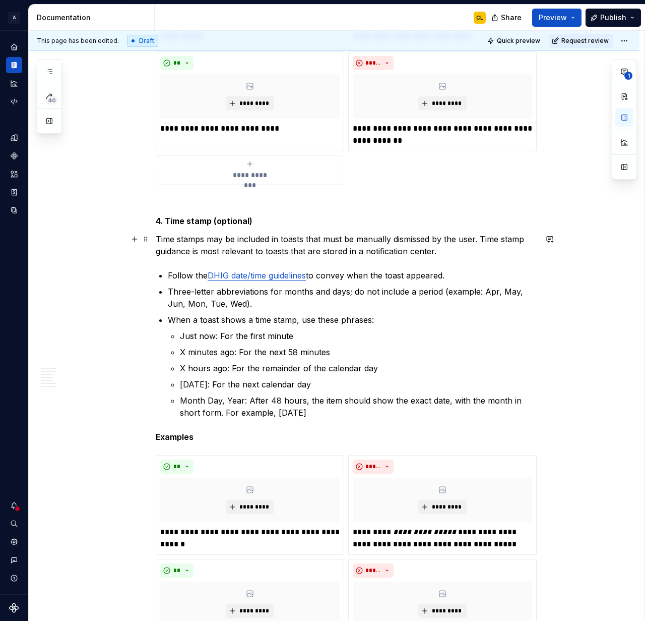
click at [297, 237] on p "Time stamps may be included in toasts that must be manually dismissed by the us…" at bounding box center [346, 245] width 381 height 24
click at [348, 240] on p "Time stamps may be included in notifications that must be manually dismissed by…" at bounding box center [346, 245] width 381 height 24
click at [390, 240] on p "Time stamps may be included in notifications that must be manually dismissed by…" at bounding box center [346, 245] width 381 height 24
click at [383, 257] on p "Time stamps may be included in notifications that must be manually dismissed by…" at bounding box center [346, 245] width 381 height 24
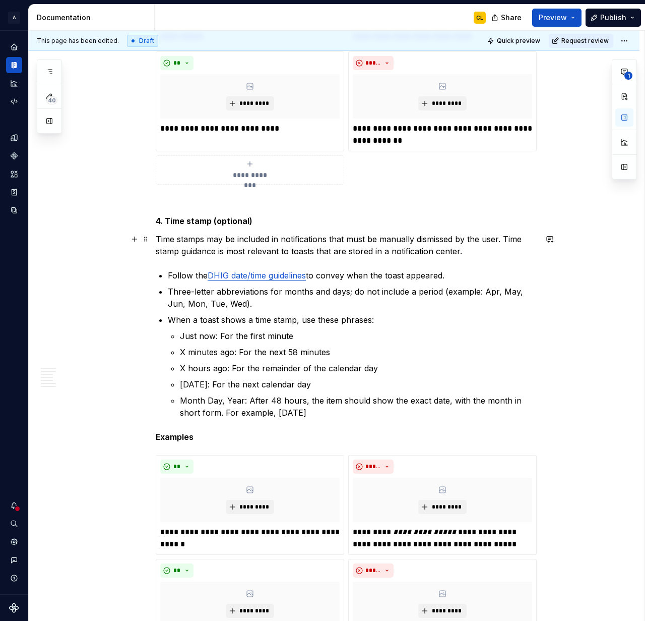
click at [311, 252] on p "Time stamps may be included in notifications that must be manually dismissed by…" at bounding box center [346, 245] width 381 height 24
click at [367, 256] on p "Time stamps may be included in notifications that must be manually dismissed by…" at bounding box center [346, 245] width 381 height 24
click at [418, 253] on p "Time stamps may be included in notifications that must be manually dismissed by…" at bounding box center [346, 245] width 381 height 24
click at [282, 255] on p "Time stamps may be included in notifications that must be manually dismissed by…" at bounding box center [346, 245] width 381 height 24
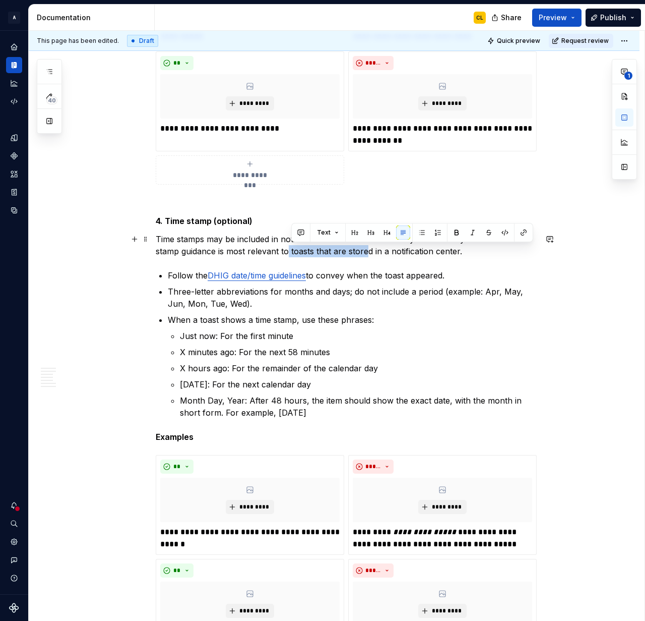
drag, startPoint x: 290, startPoint y: 251, endPoint x: 372, endPoint y: 254, distance: 81.2
click at [372, 254] on p "Time stamps may be included in notifications that must be manually dismissed by…" at bounding box center [346, 245] width 381 height 24
click at [322, 253] on p "Time stamps may be included in notifications that must be manually dismissed by…" at bounding box center [346, 245] width 381 height 24
click at [286, 252] on p "Time stamps may be included in notifications that must be manually dismissed by…" at bounding box center [346, 245] width 381 height 24
drag, startPoint x: 292, startPoint y: 251, endPoint x: 297, endPoint y: 252, distance: 5.1
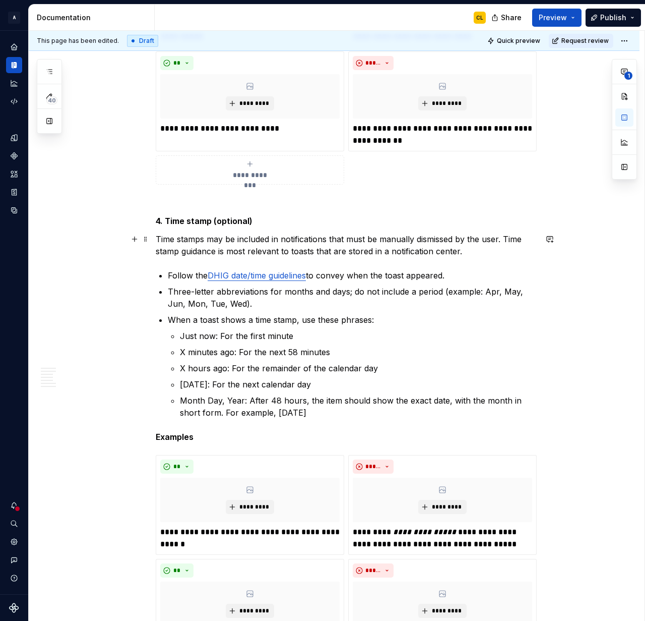
click at [344, 253] on p "Time stamps may be included in notifications that must be manually dismissed by…" at bounding box center [346, 245] width 381 height 24
drag, startPoint x: 296, startPoint y: 251, endPoint x: 288, endPoint y: 253, distance: 7.8
click at [295, 252] on p "Time stamps may be included in notifications that must be manually dismissed by…" at bounding box center [346, 245] width 381 height 24
drag, startPoint x: 294, startPoint y: 251, endPoint x: 373, endPoint y: 253, distance: 78.7
click at [373, 253] on p "Time stamps may be included in notifications that must be manually dismissed by…" at bounding box center [346, 245] width 381 height 24
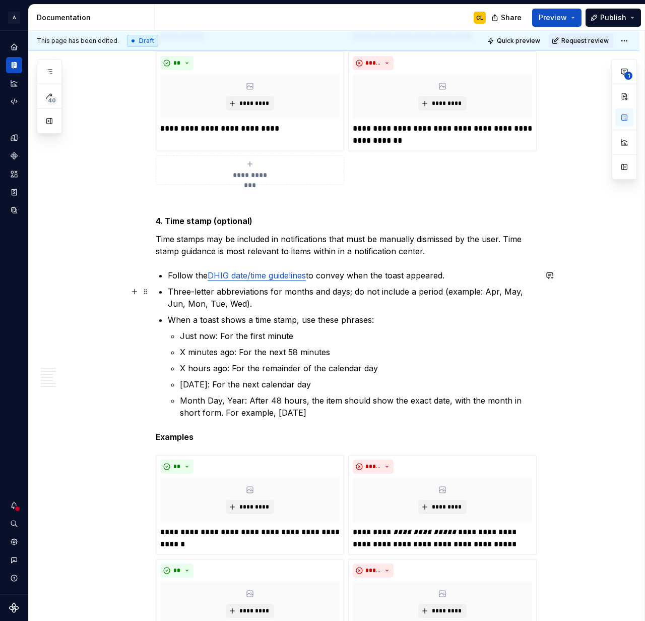
click at [370, 291] on p "Three-letter abbreviations for months and days; do not include a period (exampl…" at bounding box center [352, 297] width 369 height 24
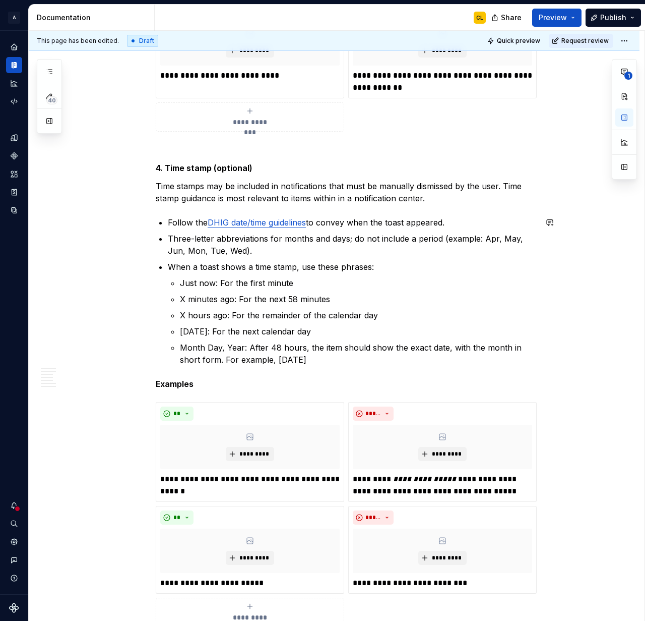
scroll to position [4441, 0]
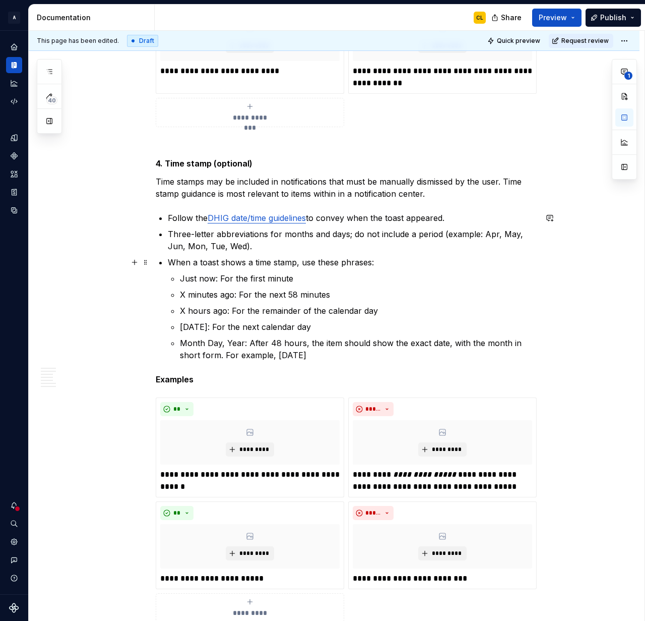
click at [209, 263] on p "When a toast shows a time stamp, use these phrases:" at bounding box center [352, 262] width 369 height 12
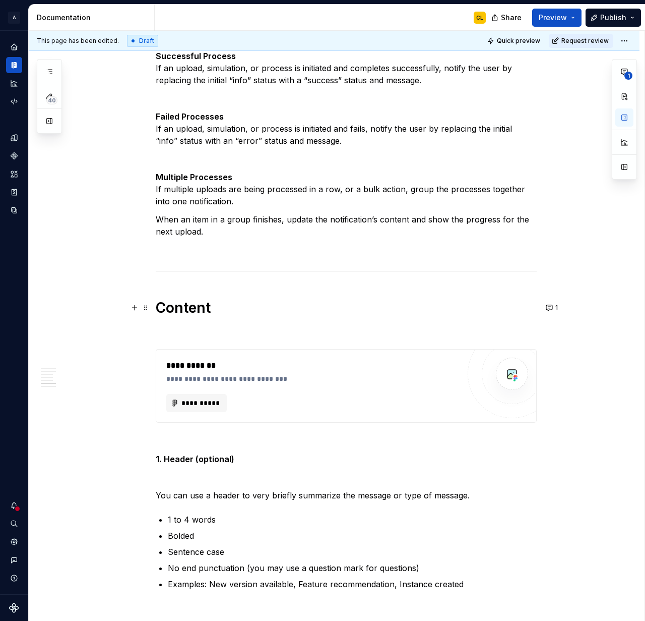
scroll to position [2461, 0]
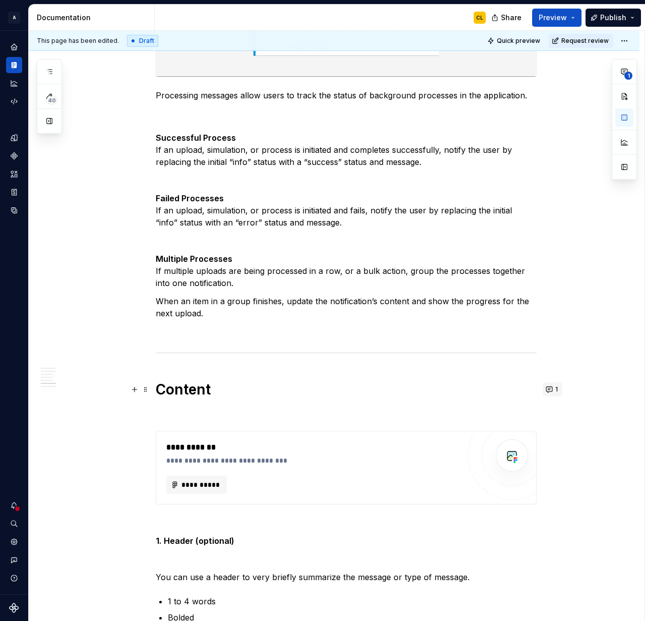
click at [551, 388] on button "1" at bounding box center [553, 389] width 20 height 14
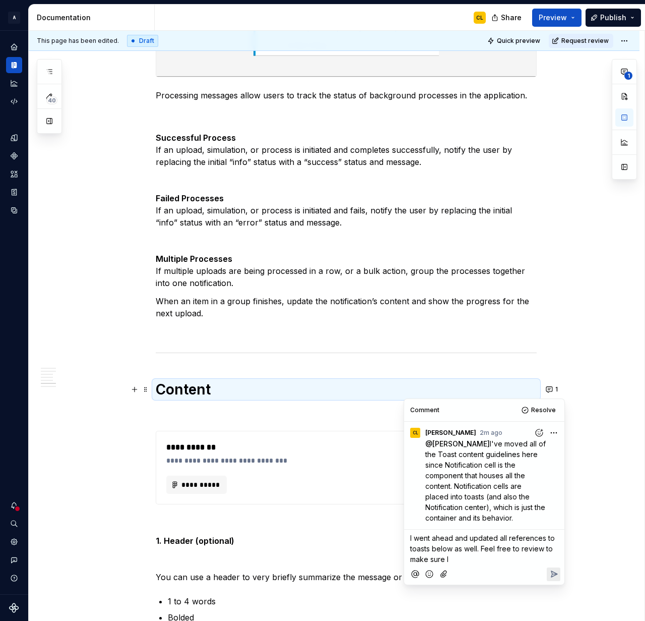
click at [434, 548] on span "I went ahead and updated all references to toasts below as well. Feel free to r…" at bounding box center [483, 548] width 147 height 30
drag, startPoint x: 492, startPoint y: 547, endPoint x: 515, endPoint y: 549, distance: 23.2
click at [515, 549] on span "I went ahead and updated all references to toasts in the copy below as well. Fe…" at bounding box center [483, 548] width 147 height 30
click at [480, 558] on p "I went ahead and updated all references to toasts in the copy below. Feel free …" at bounding box center [484, 548] width 148 height 32
click at [528, 559] on p "I went ahead and updated all references to toasts in the copy below. Feel free …" at bounding box center [484, 548] width 148 height 32
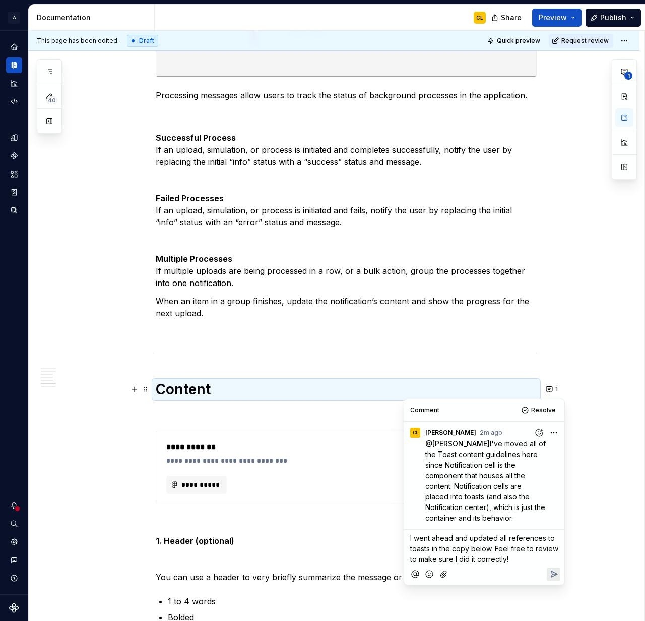
click at [551, 573] on icon "Reply" at bounding box center [554, 574] width 10 height 10
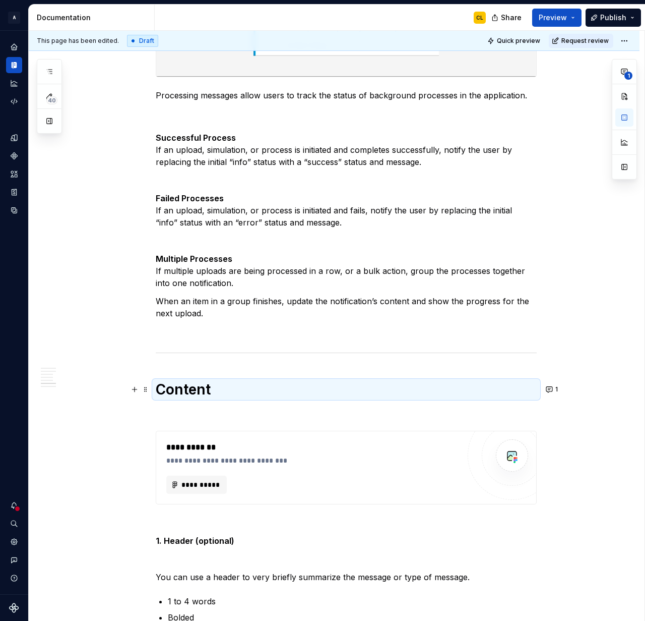
click at [584, 394] on div "**********" at bounding box center [334, 502] width 611 height 5552
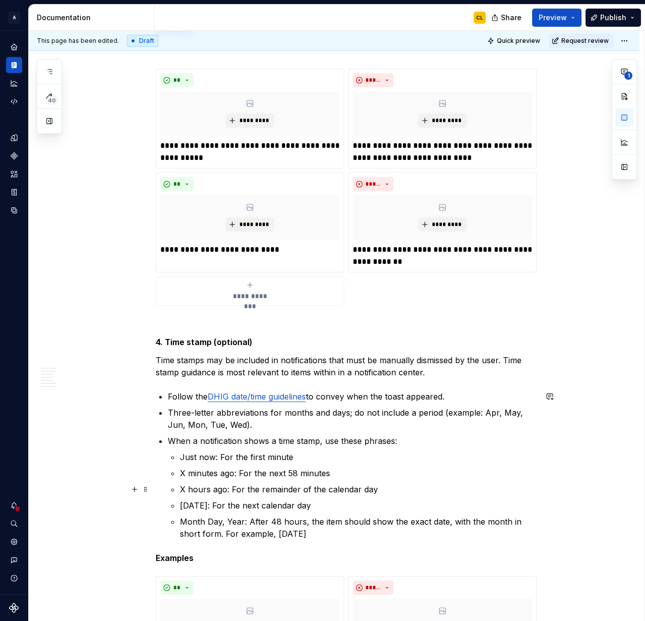
scroll to position [4258, 0]
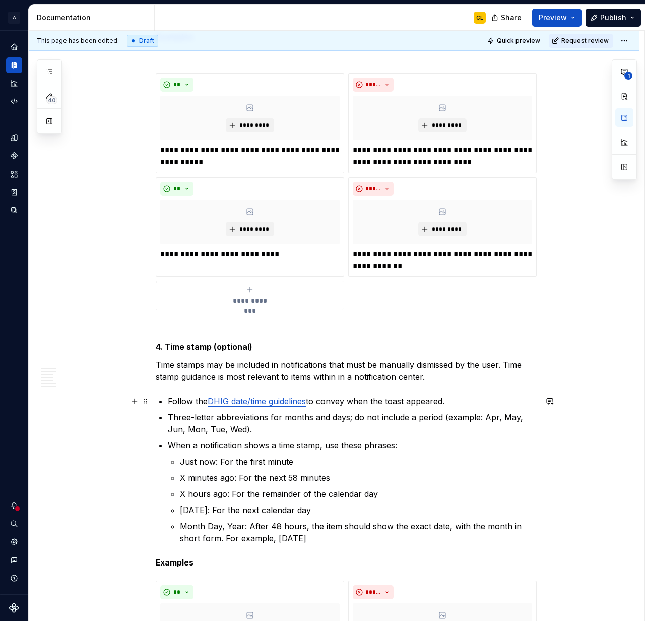
click at [401, 402] on p "Follow the DHIG date/time guidelines to convey when the toast appeared." at bounding box center [352, 401] width 369 height 12
click at [339, 369] on p "Time stamps may be included in notifications that must be manually dismissed by…" at bounding box center [346, 370] width 381 height 24
click at [388, 374] on p "Time stamps may be included in notifications that must be manually dismissed by…" at bounding box center [346, 370] width 381 height 24
click at [405, 399] on p "Follow the DHIG date/time guidelines to convey when the notification appeared." at bounding box center [352, 401] width 369 height 12
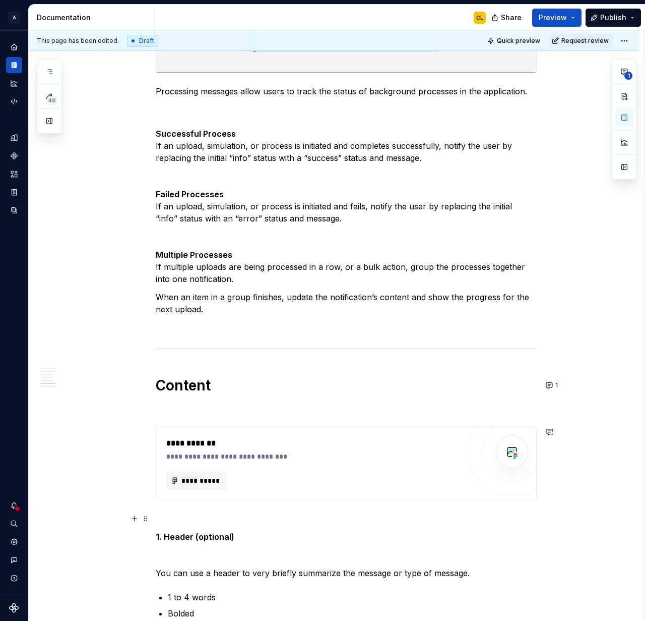
scroll to position [2616, 0]
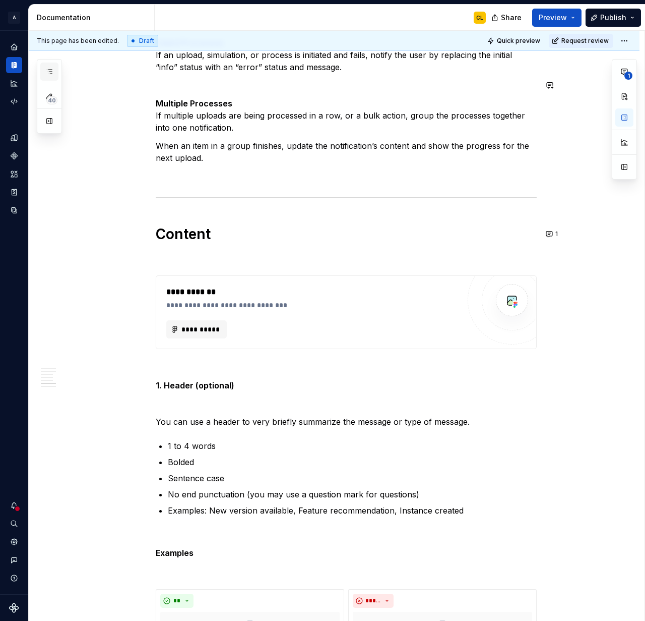
click at [53, 75] on button "button" at bounding box center [49, 72] width 18 height 18
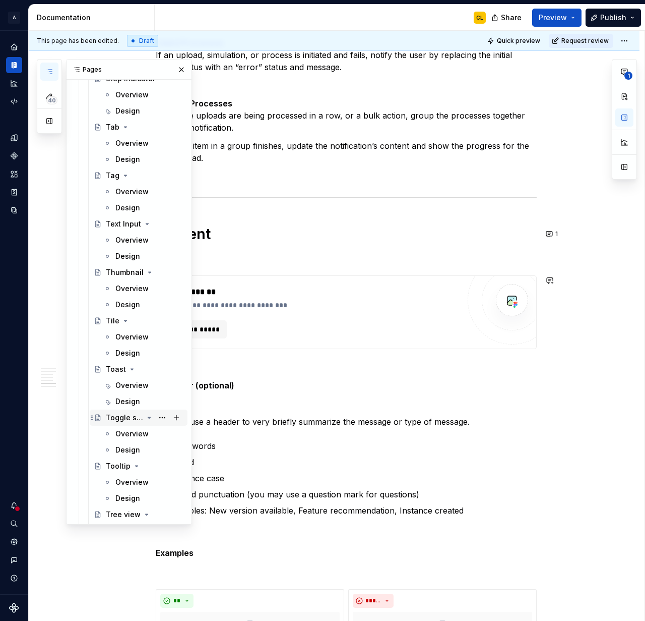
scroll to position [2315, 0]
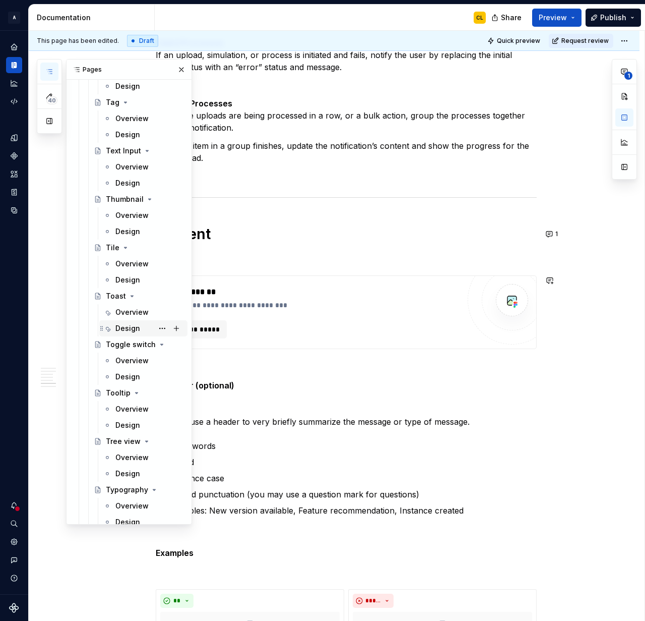
click at [126, 326] on div "Design" at bounding box center [127, 328] width 25 height 10
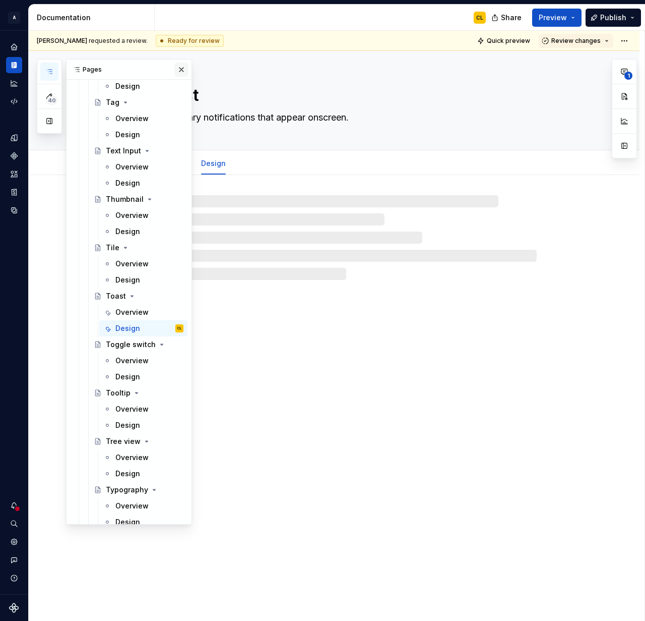
click at [179, 66] on button "button" at bounding box center [181, 70] width 14 height 14
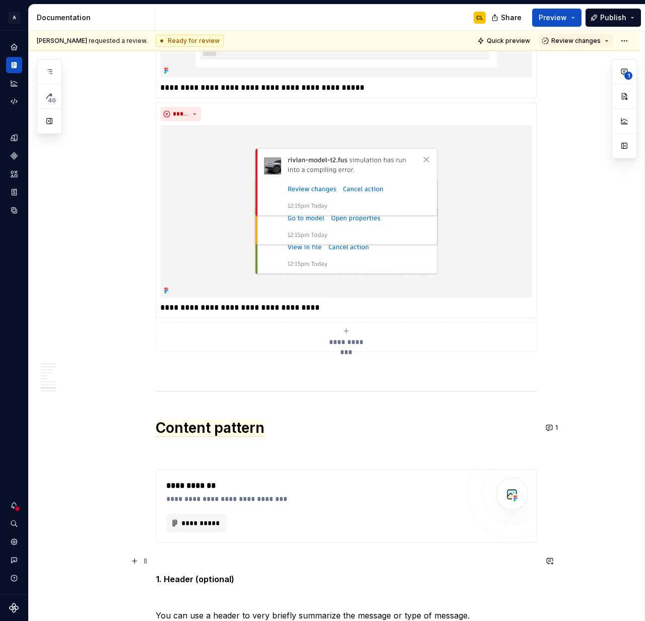
scroll to position [2681, 0]
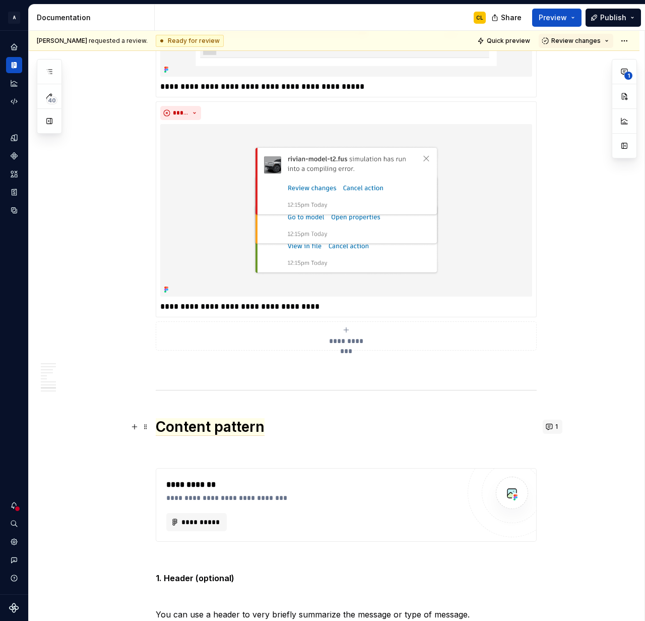
click at [556, 424] on button "1" at bounding box center [553, 426] width 20 height 14
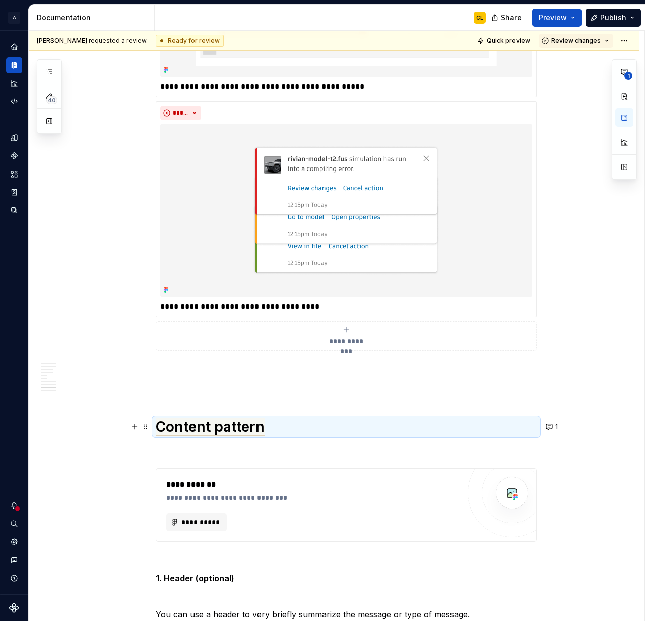
click at [570, 395] on div "**********" at bounding box center [334, 446] width 611 height 5904
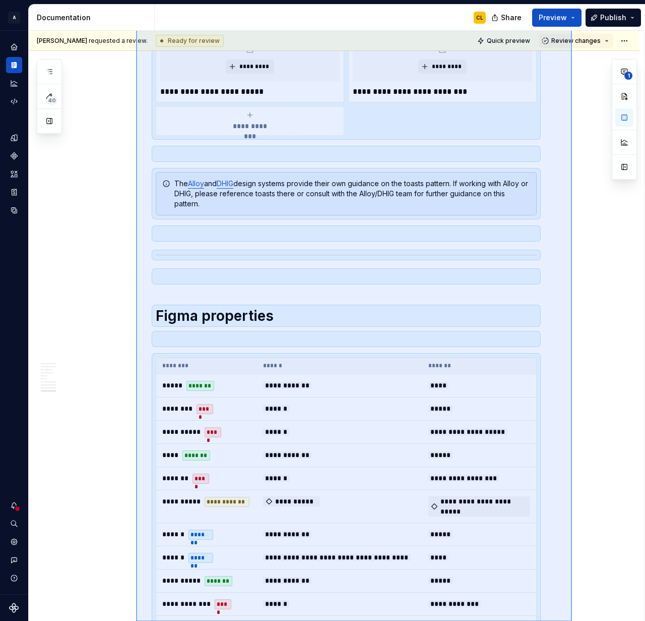
scroll to position [5189, 0]
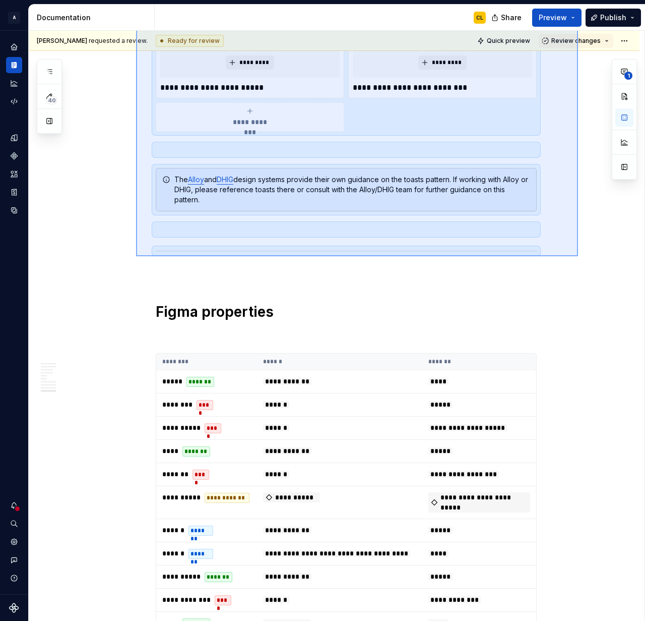
drag, startPoint x: 146, startPoint y: 415, endPoint x: 578, endPoint y: 257, distance: 460.0
click at [578, 257] on div "**********" at bounding box center [337, 326] width 616 height 590
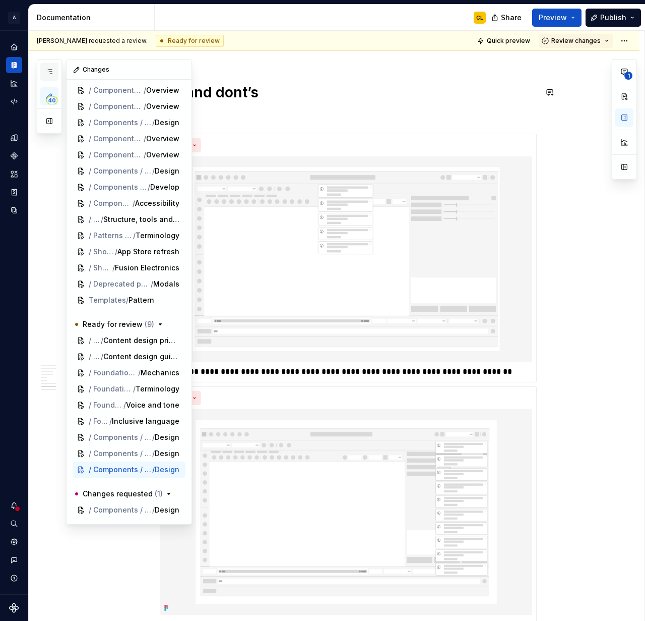
scroll to position [278, 0]
click at [51, 122] on button "button" at bounding box center [49, 121] width 18 height 18
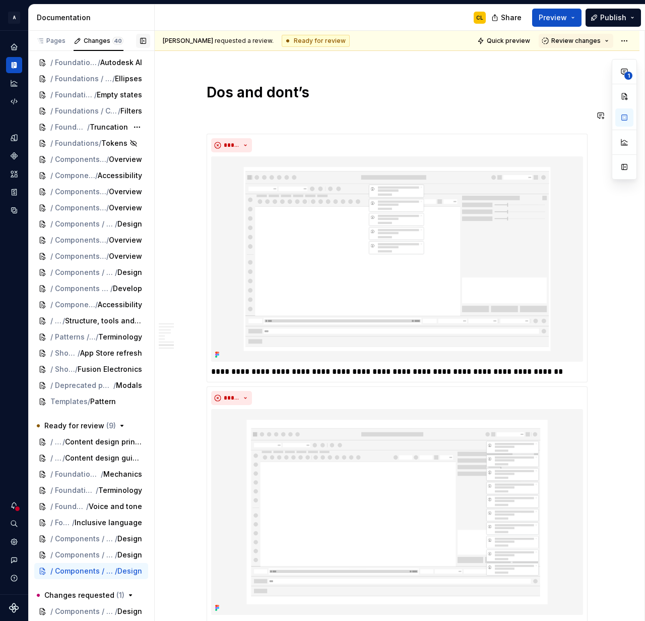
scroll to position [148, 0]
click at [101, 569] on span "/" at bounding box center [102, 571] width 3 height 10
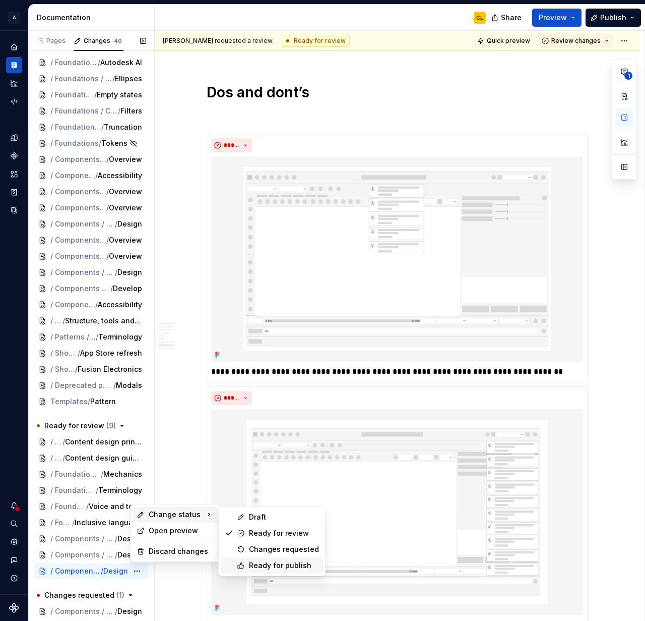
click at [253, 567] on div "Ready for publish" at bounding box center [284, 565] width 70 height 10
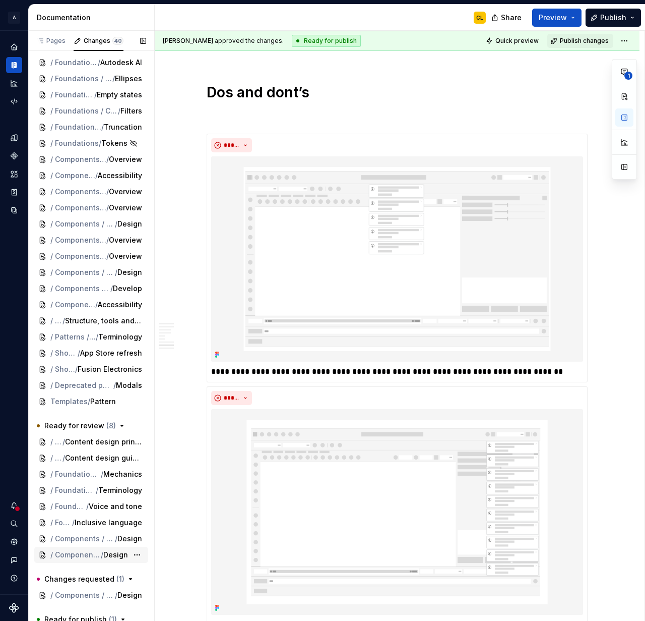
type textarea "*"
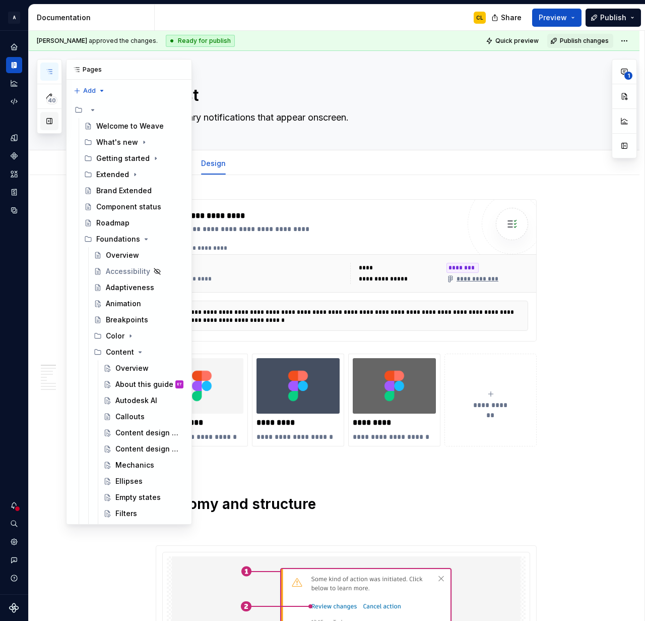
click at [51, 123] on button "button" at bounding box center [49, 121] width 18 height 18
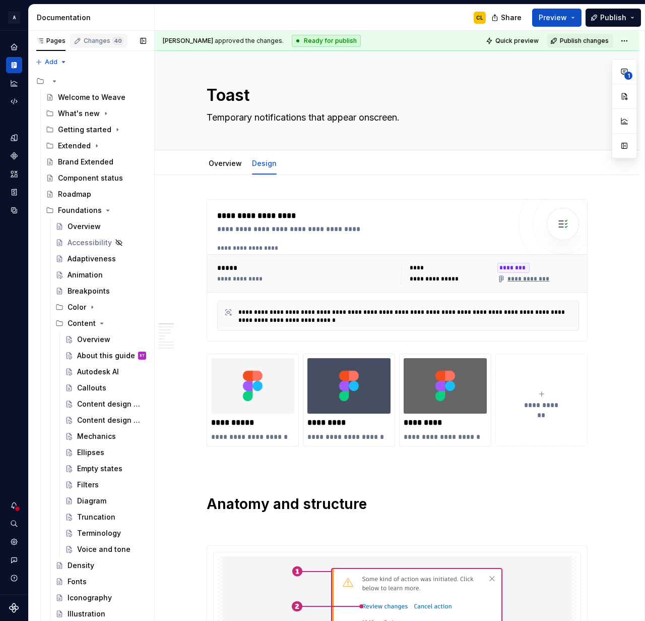
click at [97, 41] on div "Changes 40" at bounding box center [104, 41] width 40 height 8
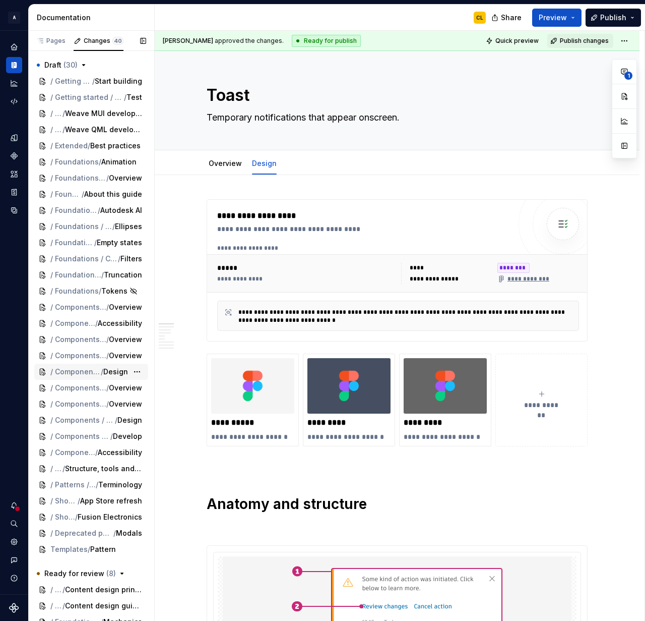
click at [116, 367] on span "Design" at bounding box center [115, 372] width 25 height 10
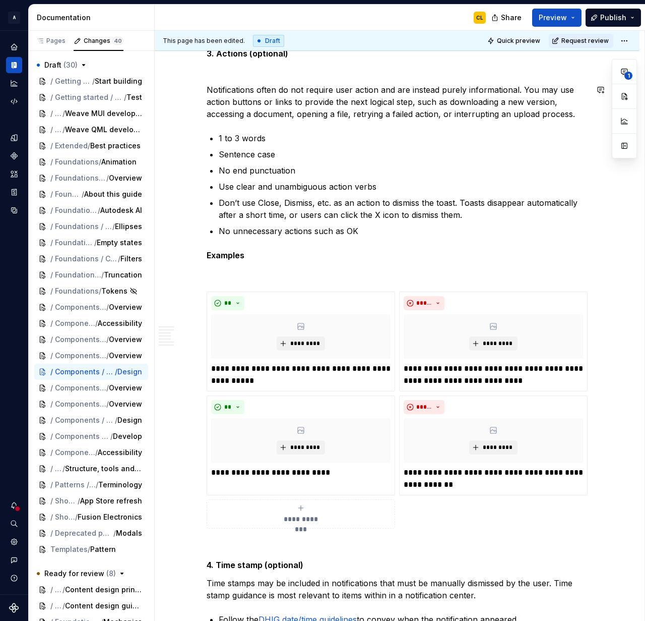
scroll to position [3974, 0]
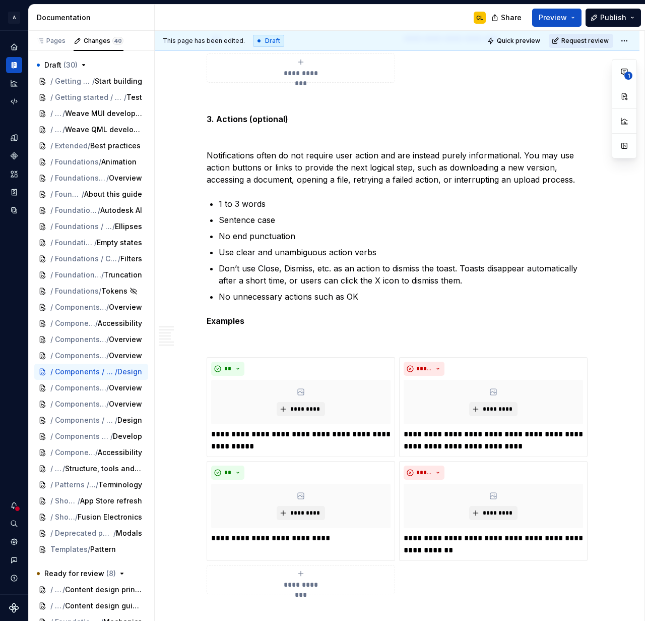
click at [573, 41] on span "Request review" at bounding box center [585, 41] width 47 height 8
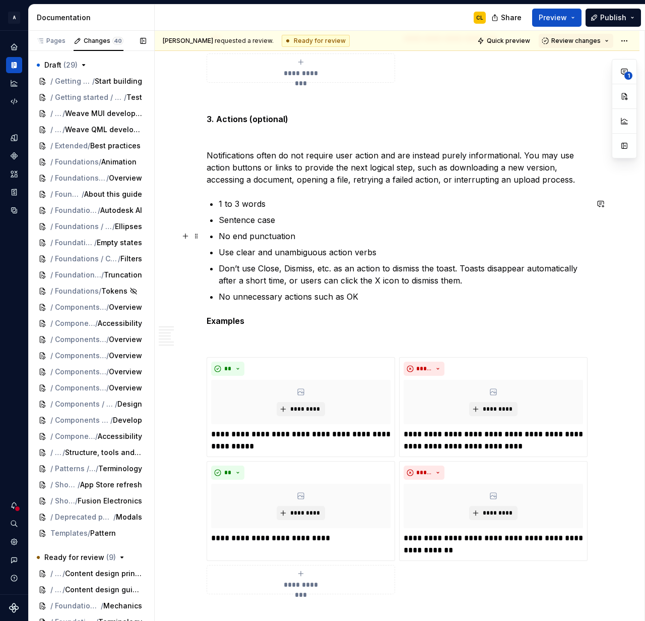
scroll to position [172, 0]
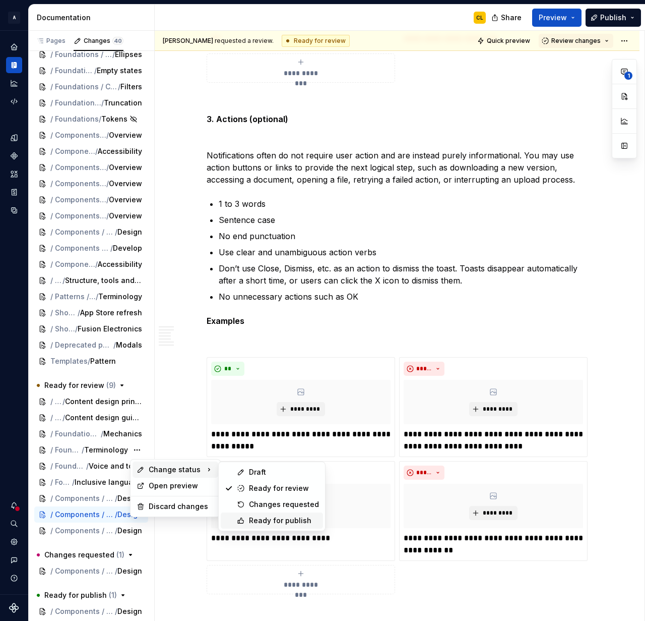
click at [251, 523] on div "Ready for publish" at bounding box center [284, 520] width 70 height 10
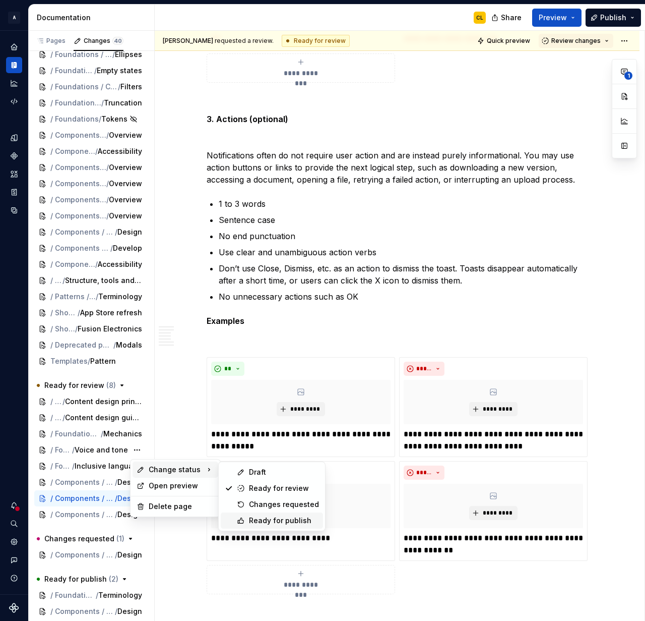
click at [265, 524] on div "Ready for publish" at bounding box center [284, 520] width 70 height 10
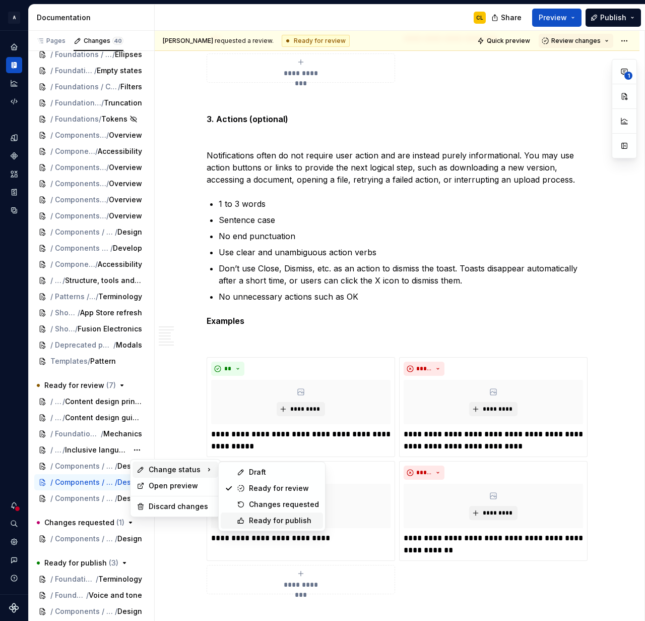
click at [242, 518] on icon at bounding box center [241, 521] width 6 height 6
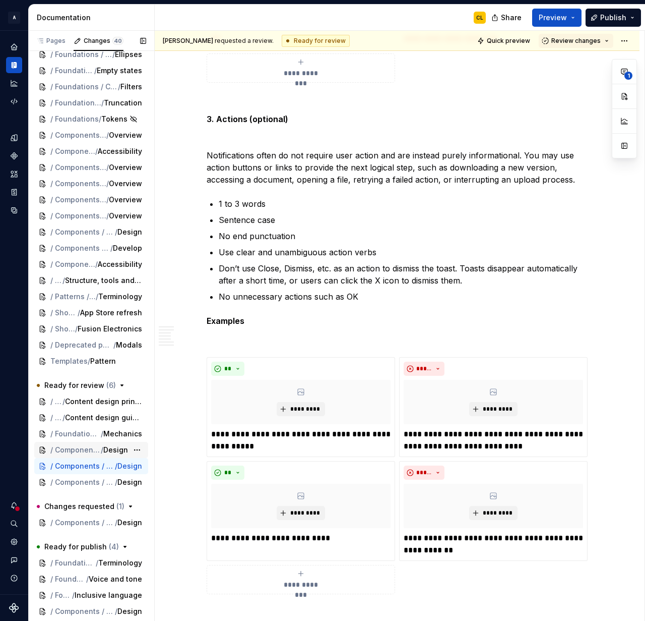
click at [103, 447] on span "/" at bounding box center [102, 450] width 3 height 10
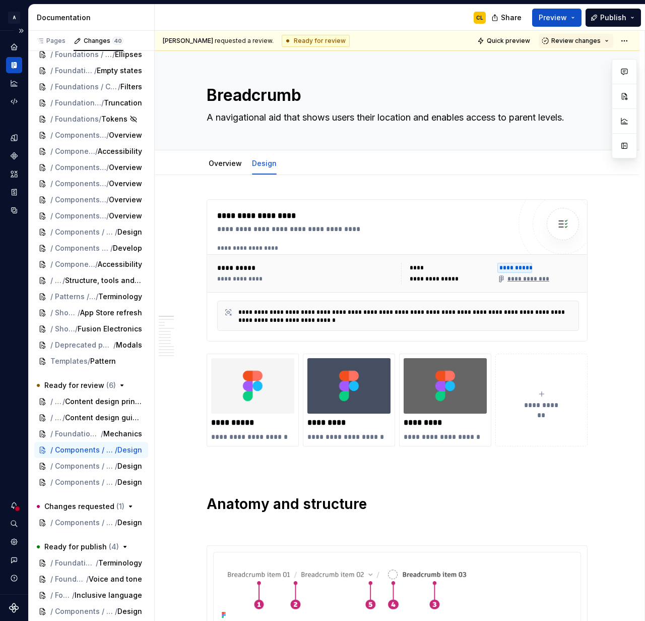
scroll to position [172, 0]
click at [101, 525] on span "/" at bounding box center [102, 522] width 3 height 10
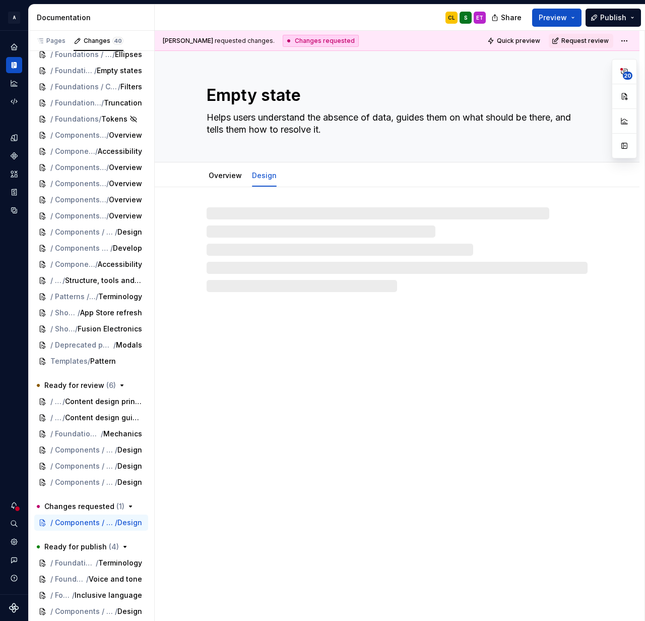
type textarea "*"
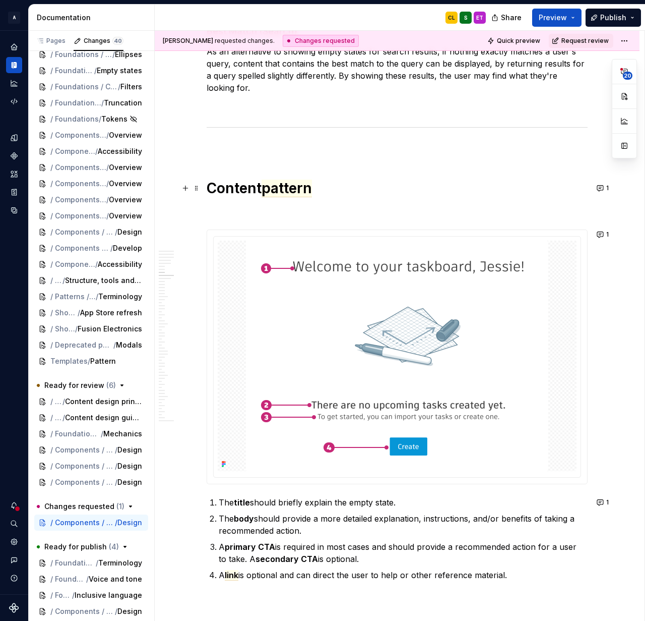
scroll to position [2344, 0]
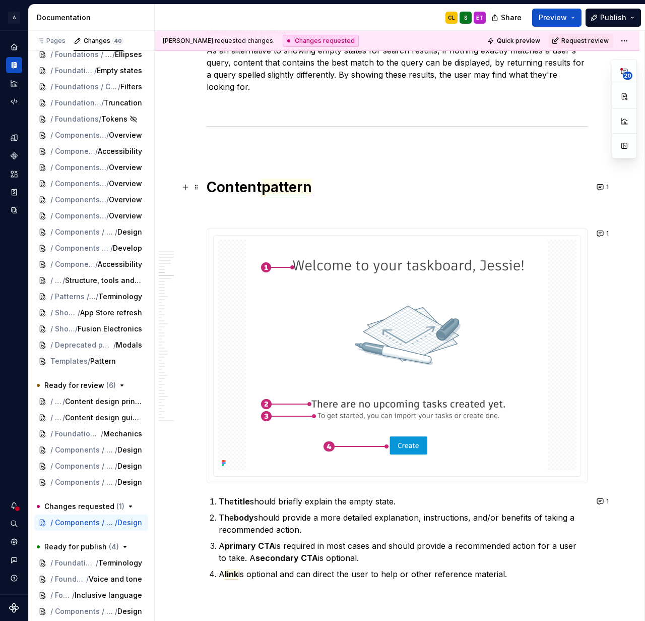
click at [292, 192] on span "pattern" at bounding box center [287, 187] width 50 height 18
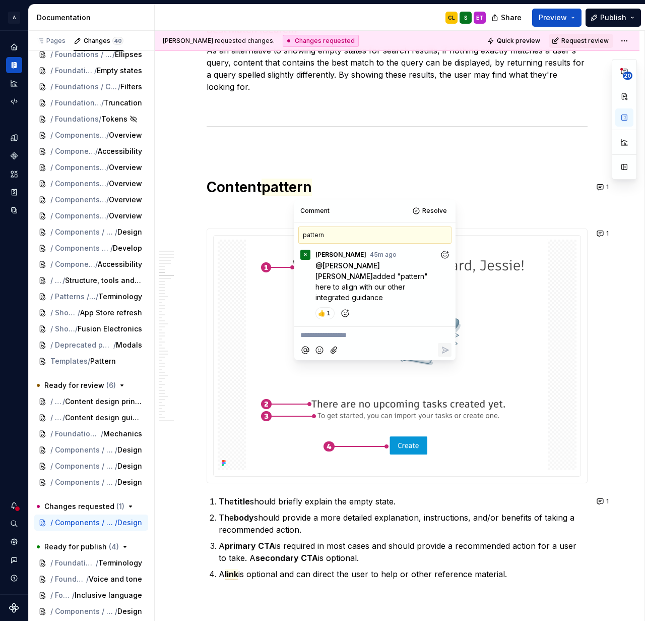
click at [327, 330] on p "**********" at bounding box center [374, 335] width 149 height 11
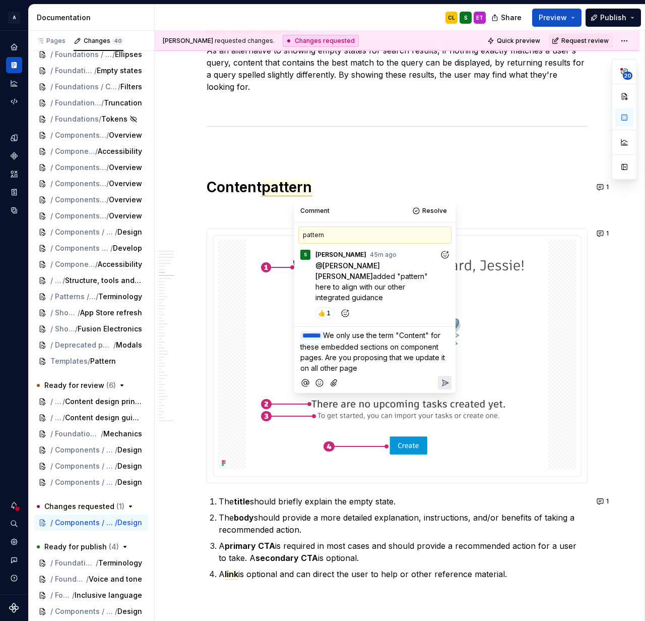
click at [362, 339] on p "﻿ * ****** ﻿ We only use the term "Content" for these embedded sections on comp…" at bounding box center [374, 351] width 149 height 43
drag, startPoint x: 414, startPoint y: 348, endPoint x: 441, endPoint y: 347, distance: 27.2
click at [414, 348] on span "We only use the term "Content" for these embedded sections on component pages. …" at bounding box center [373, 351] width 147 height 41
drag, startPoint x: 379, startPoint y: 356, endPoint x: 293, endPoint y: 354, distance: 85.2
click at [293, 354] on body "A Weave CL Design system data Documentation CL S ET Share Preview Publish Pages…" at bounding box center [322, 310] width 645 height 621
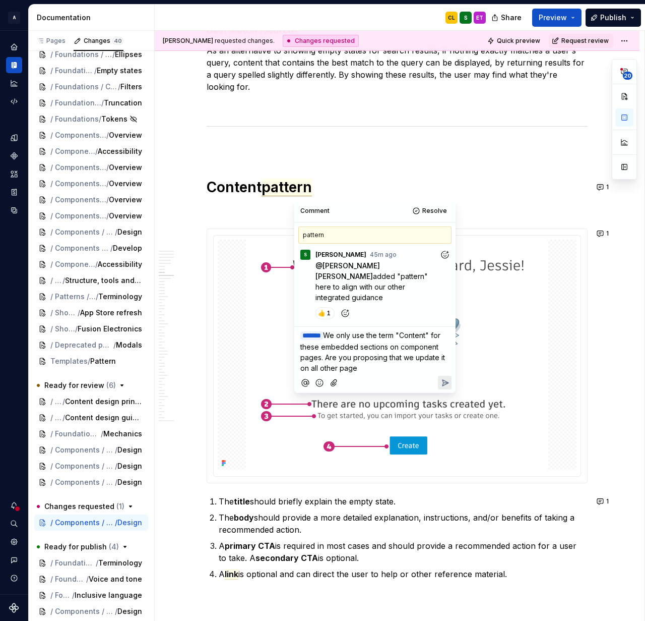
drag, startPoint x: 301, startPoint y: 358, endPoint x: 361, endPoint y: 358, distance: 60.0
click at [361, 358] on p "﻿ * ****** ﻿ We only use the term "Content" for these embedded sections on comp…" at bounding box center [374, 351] width 149 height 43
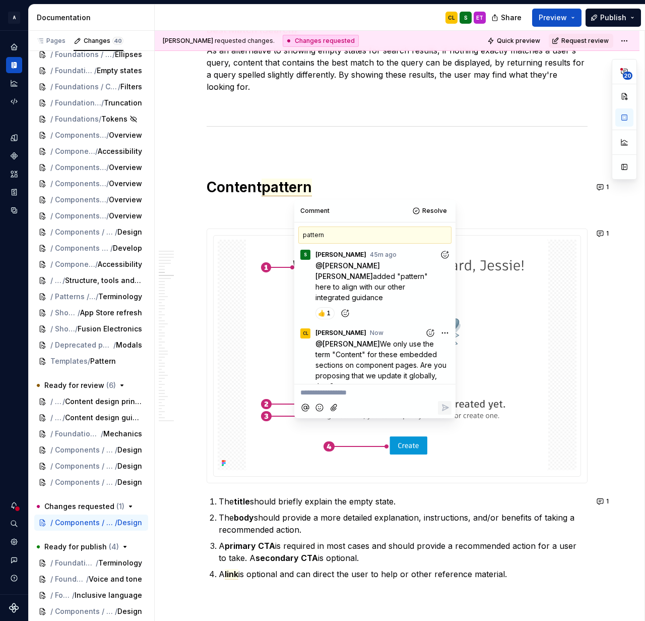
scroll to position [3, 0]
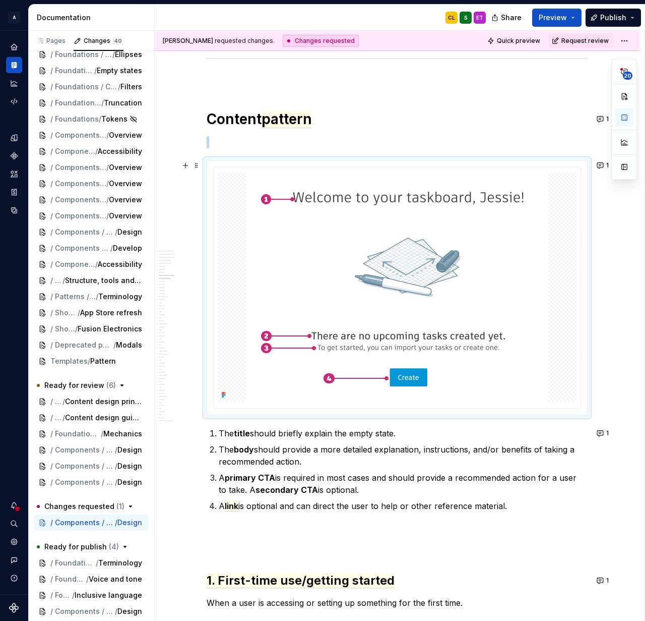
scroll to position [2471, 0]
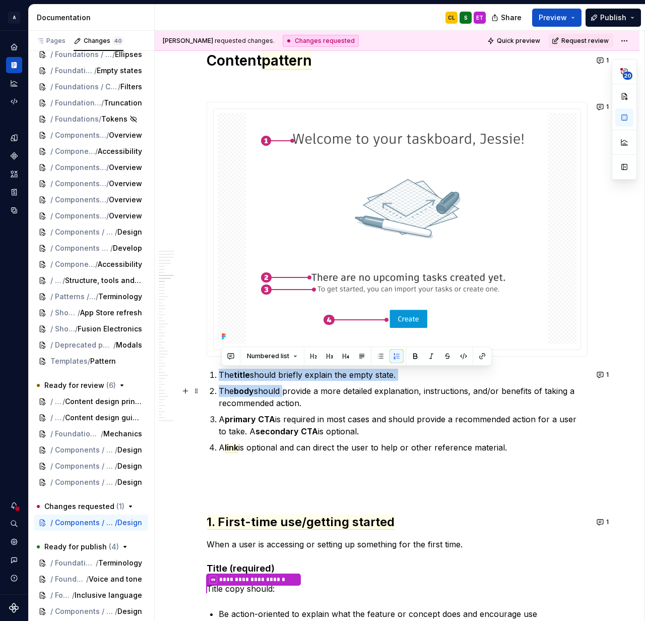
drag, startPoint x: 212, startPoint y: 374, endPoint x: 275, endPoint y: 396, distance: 67.0
click at [285, 397] on ol "The title should briefly explain the empty state. The body should provide a mor…" at bounding box center [403, 411] width 369 height 85
click at [219, 372] on li "The title should briefly explain the empty state." at bounding box center [403, 375] width 369 height 12
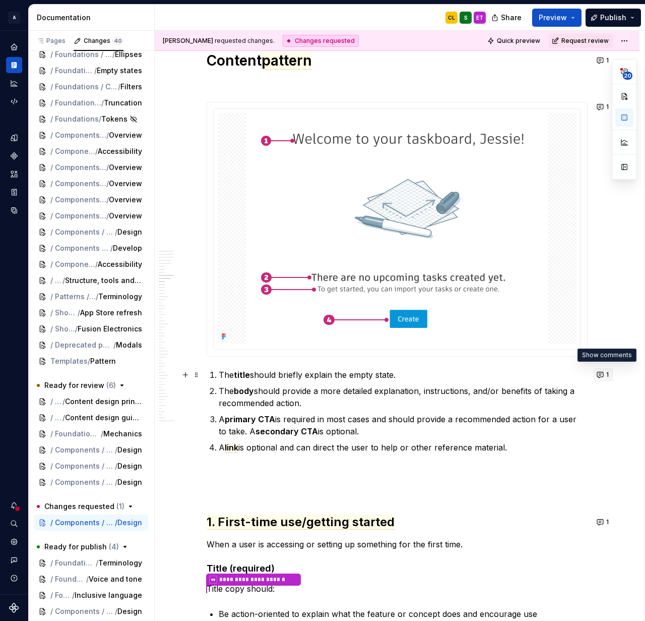
click at [607, 373] on button "1" at bounding box center [604, 375] width 20 height 14
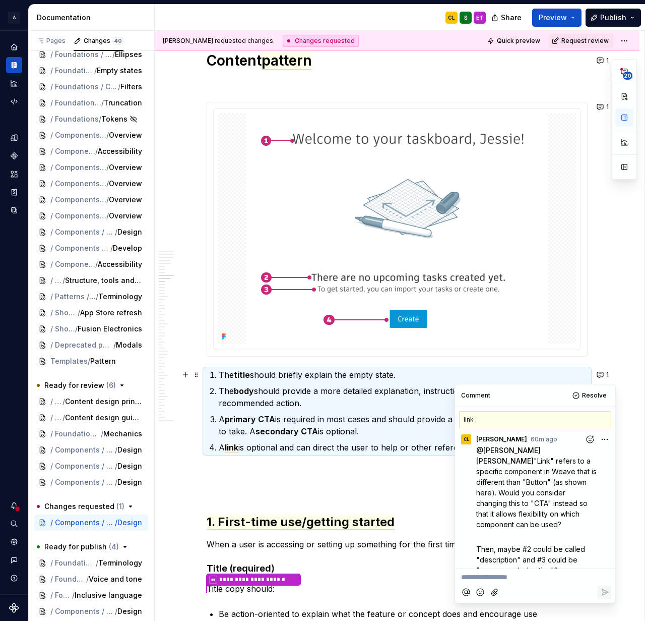
scroll to position [73, 0]
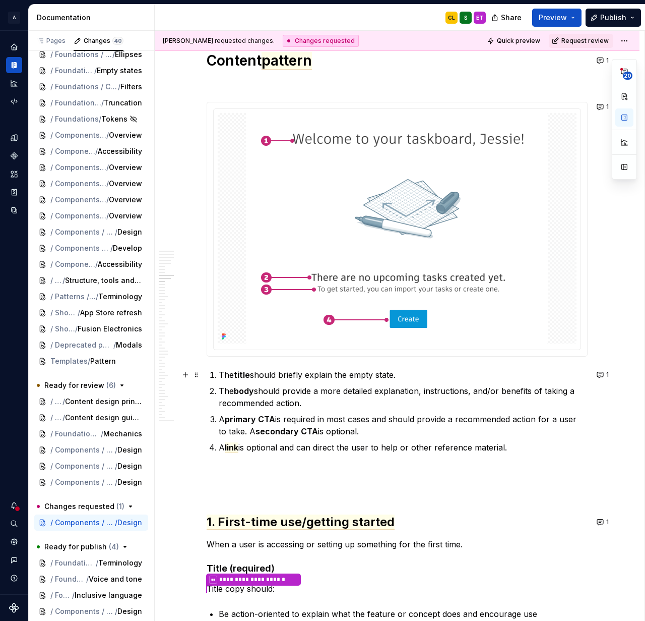
click at [339, 392] on p "The body should provide a more detailed explanation, instructions, and/or benef…" at bounding box center [403, 397] width 369 height 24
click at [230, 374] on p "The title should briefly explain the empty state." at bounding box center [403, 375] width 369 height 12
click at [605, 372] on button "1" at bounding box center [604, 375] width 20 height 14
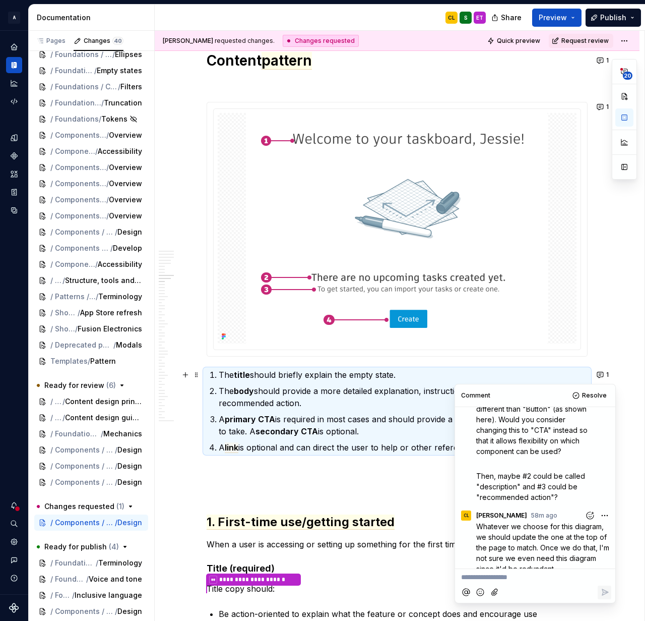
click at [361, 448] on p "A link is optional and can direct the user to help or other reference material." at bounding box center [403, 447] width 369 height 12
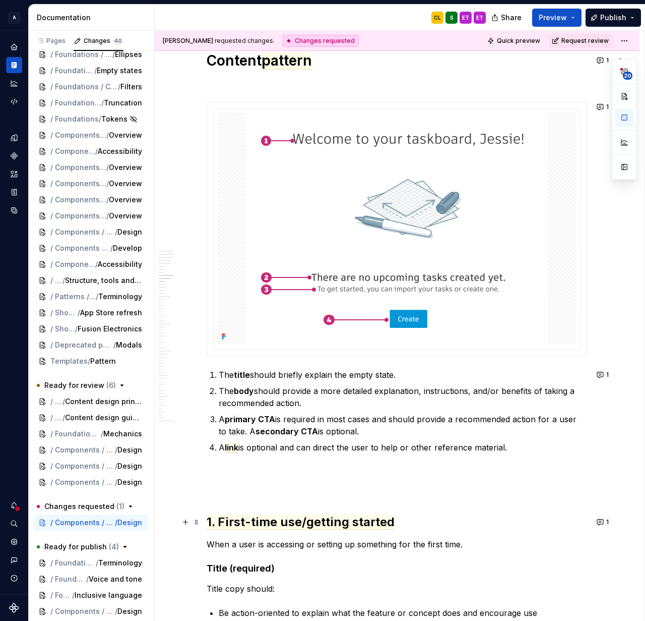
click at [311, 529] on h2 "1. First-time use/getting started" at bounding box center [397, 522] width 381 height 16
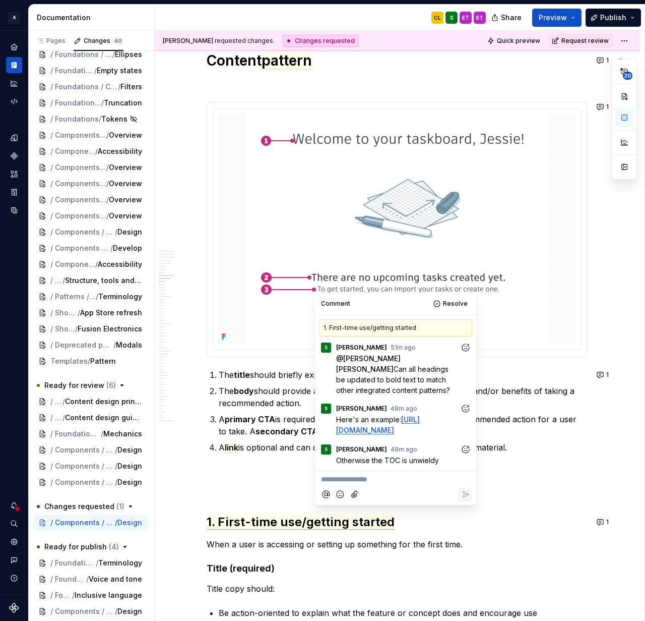
scroll to position [17, 0]
click at [265, 470] on p at bounding box center [397, 471] width 381 height 12
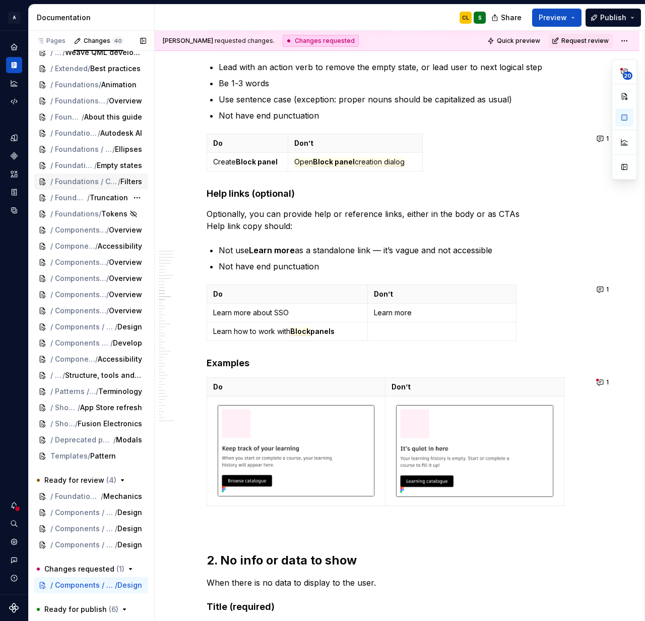
scroll to position [0, 0]
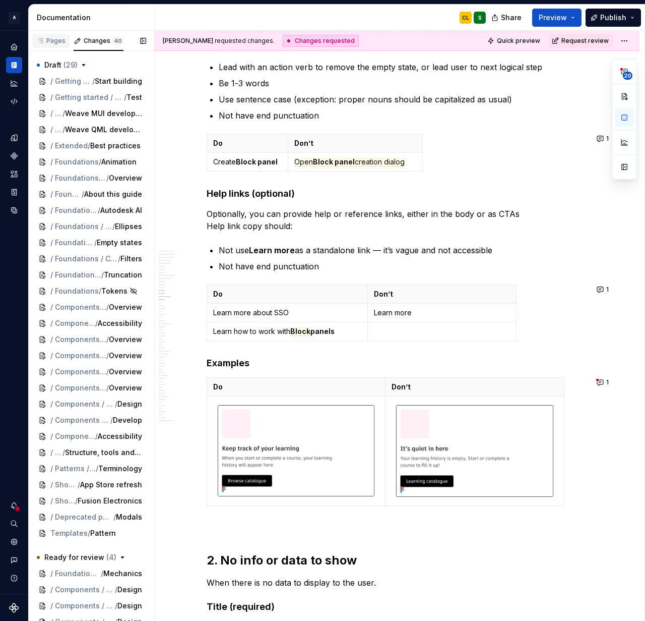
click at [52, 41] on div "Pages" at bounding box center [50, 41] width 29 height 8
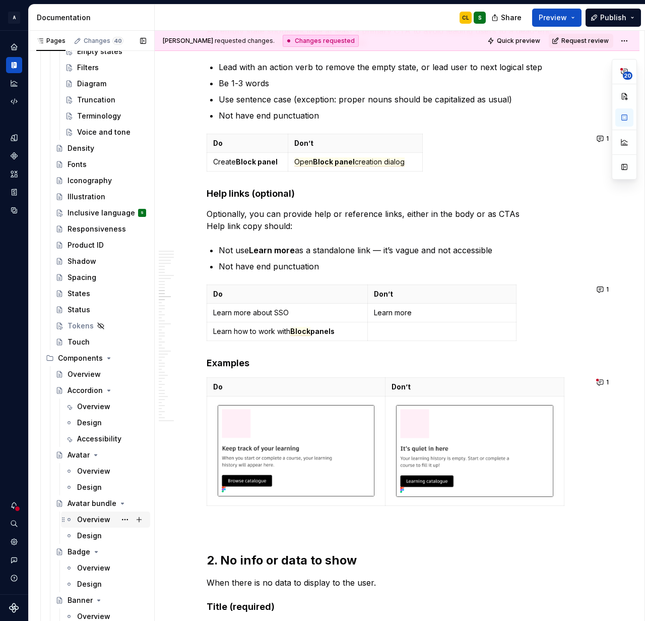
scroll to position [393, 0]
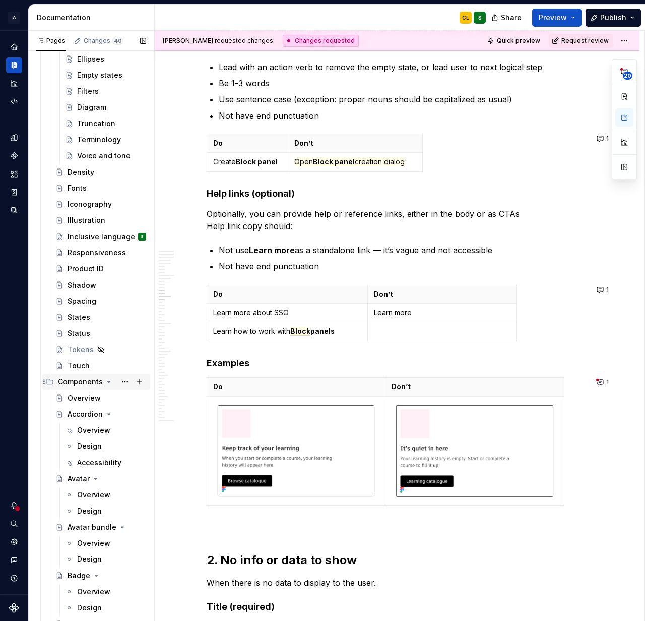
click at [108, 382] on icon "Page tree" at bounding box center [109, 381] width 3 height 1
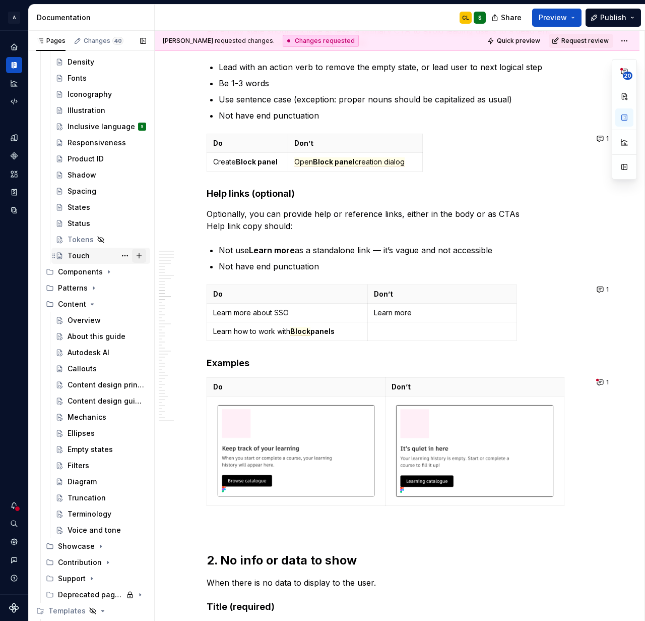
scroll to position [273, 0]
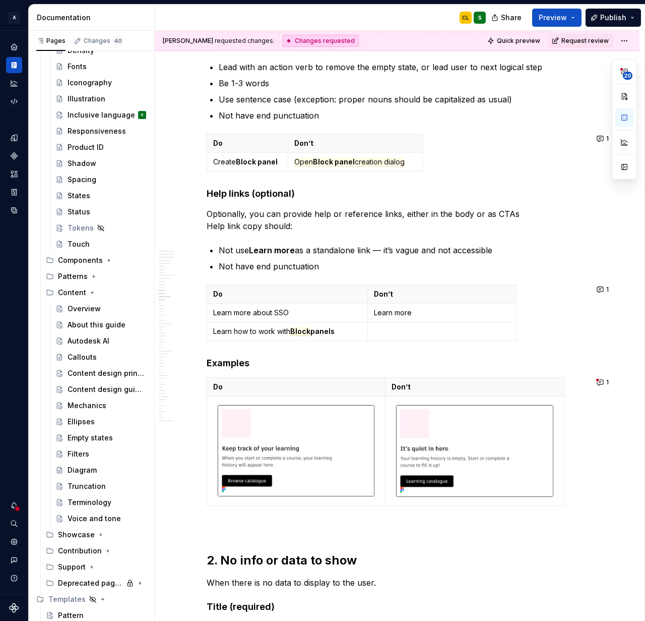
drag, startPoint x: 54, startPoint y: 110, endPoint x: 185, endPoint y: 2, distance: 169.3
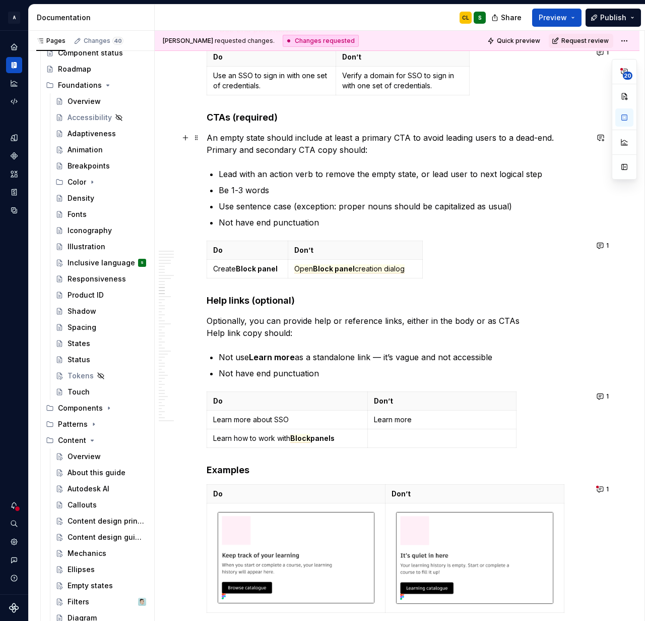
scroll to position [3290, 0]
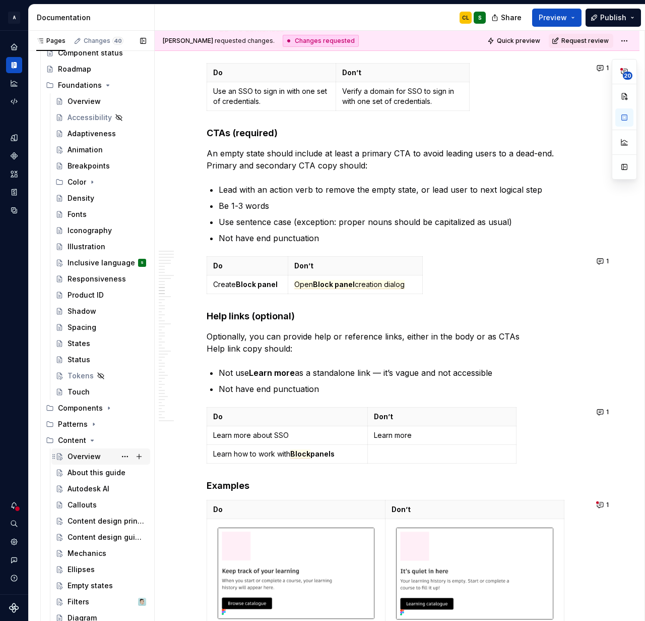
click at [88, 458] on div "Overview" at bounding box center [84, 456] width 33 height 10
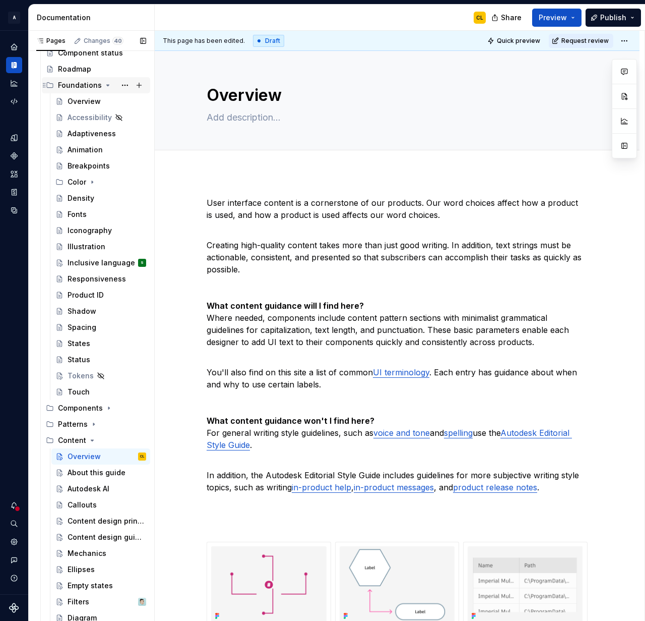
click at [107, 85] on icon "Page tree" at bounding box center [108, 85] width 3 height 1
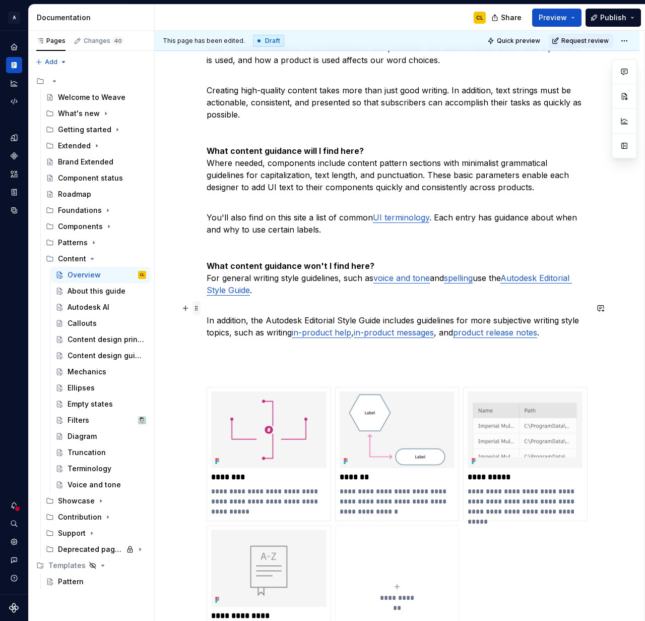
scroll to position [158, 0]
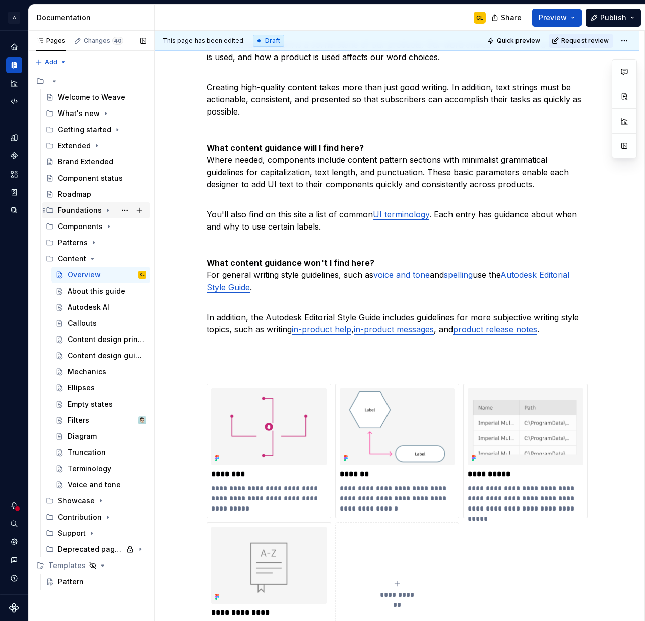
click at [106, 209] on icon "Page tree" at bounding box center [108, 210] width 8 height 8
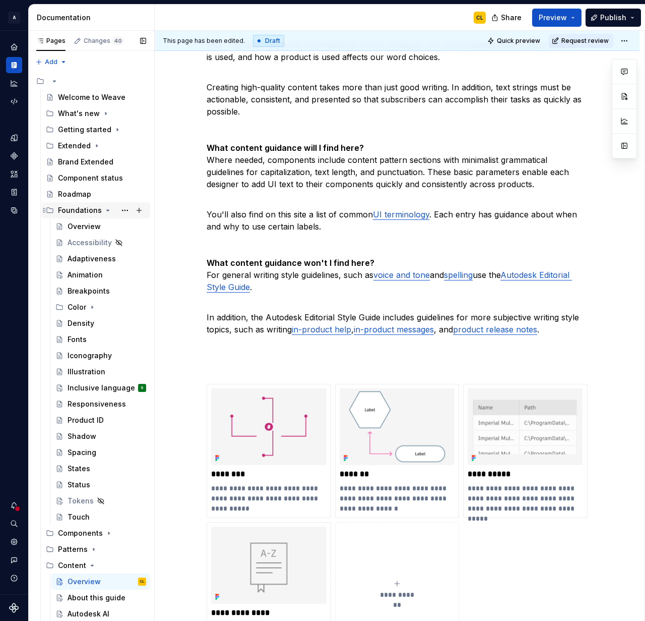
click at [107, 210] on icon "Page tree" at bounding box center [108, 210] width 3 height 1
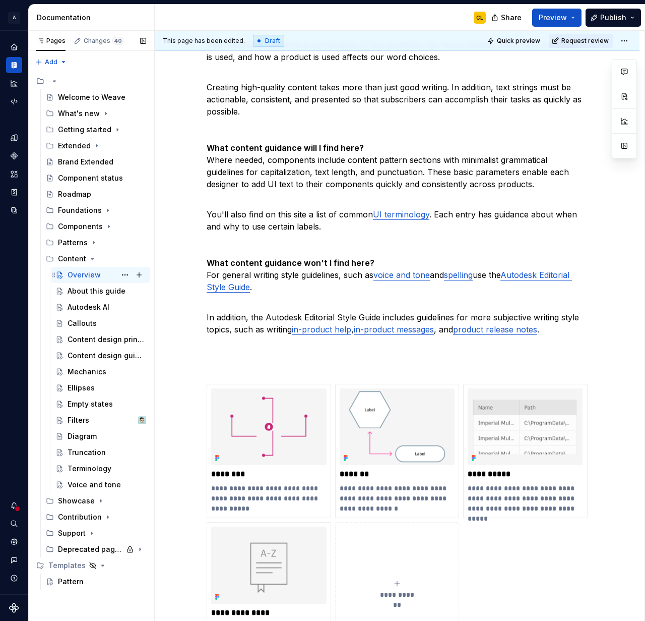
click at [93, 274] on div "Overview" at bounding box center [84, 275] width 33 height 10
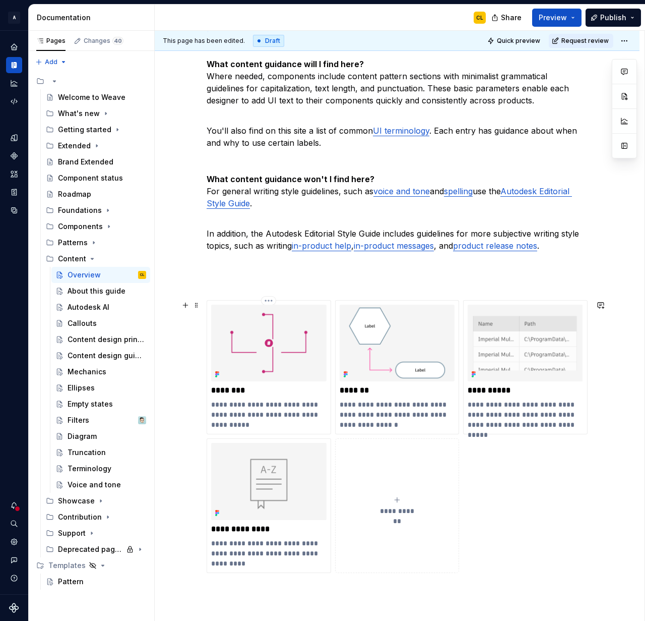
scroll to position [236, 0]
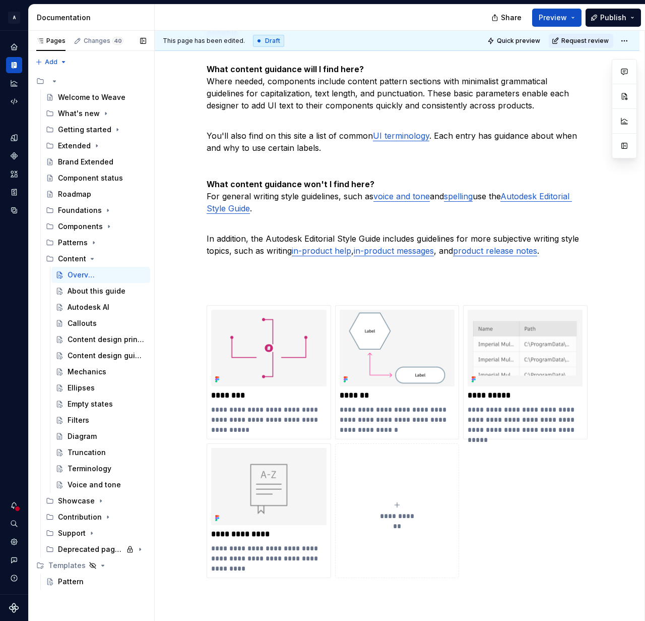
type textarea "*"
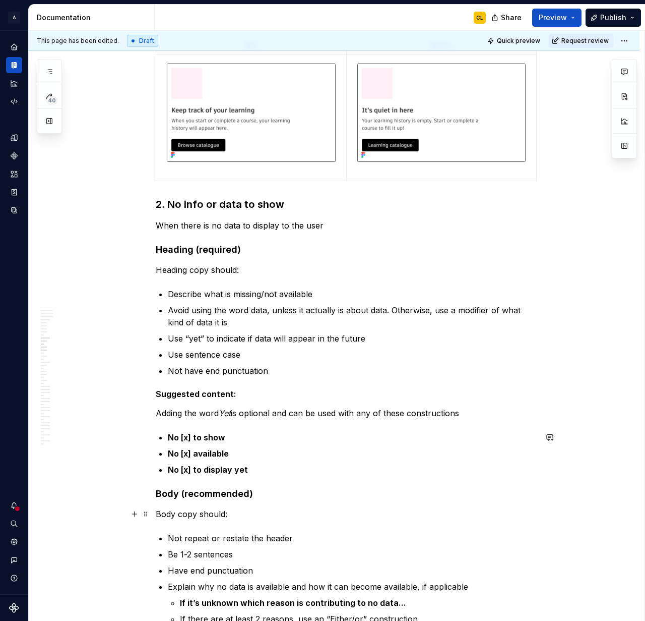
scroll to position [2164, 0]
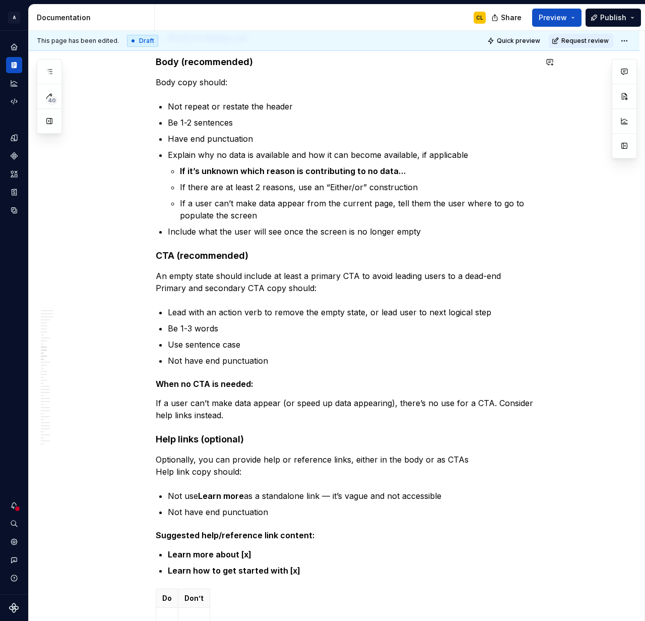
type textarea "*"
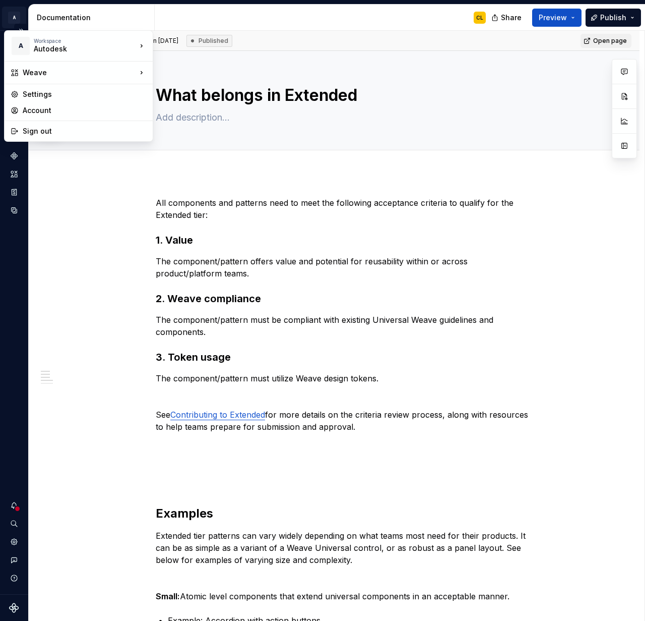
click at [12, 16] on html "A Weave CL Design system data Documentation CL Share Preview Publish 40 Pages A…" at bounding box center [322, 310] width 645 height 621
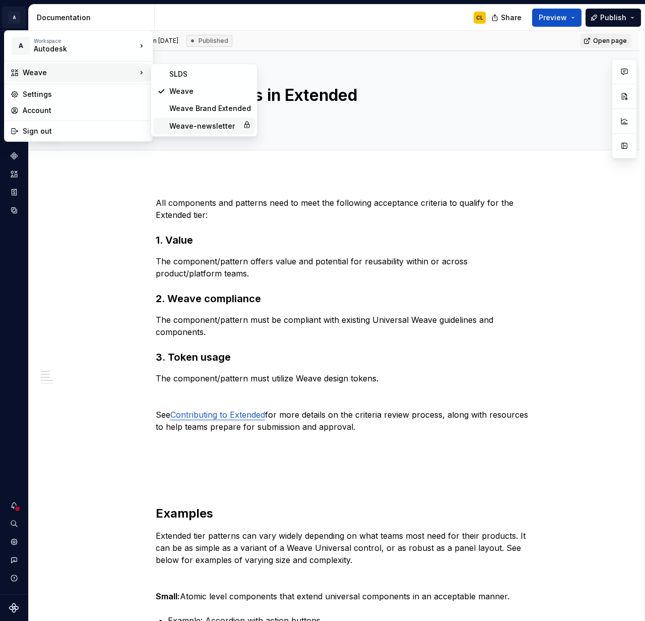
click at [187, 128] on div "Weave-newsletter" at bounding box center [204, 126] width 70 height 10
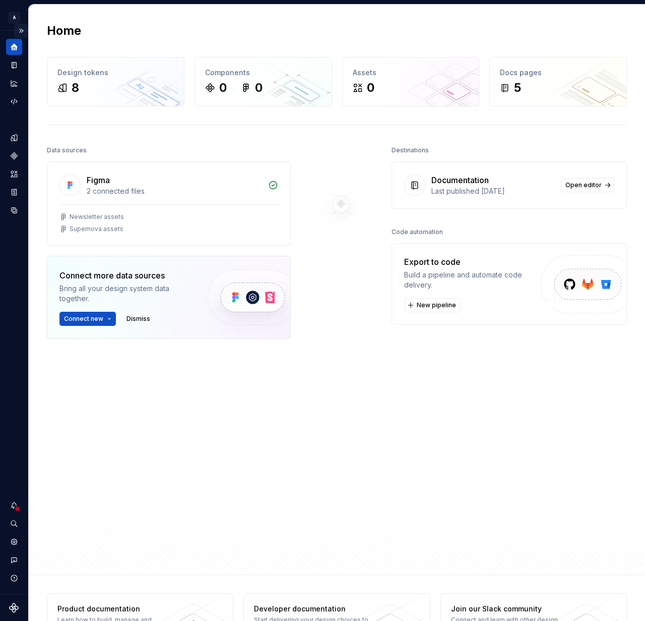
click at [22, 28] on button "Expand sidebar" at bounding box center [21, 31] width 14 height 14
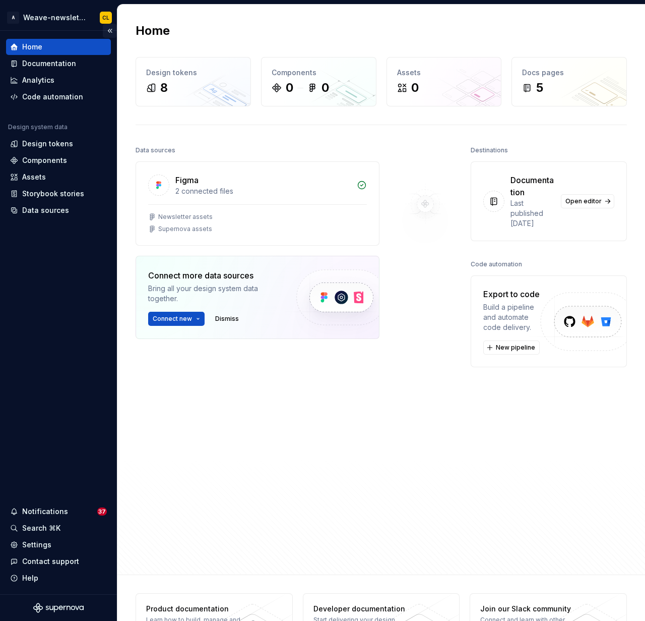
click at [109, 30] on button "Collapse sidebar" at bounding box center [110, 31] width 14 height 14
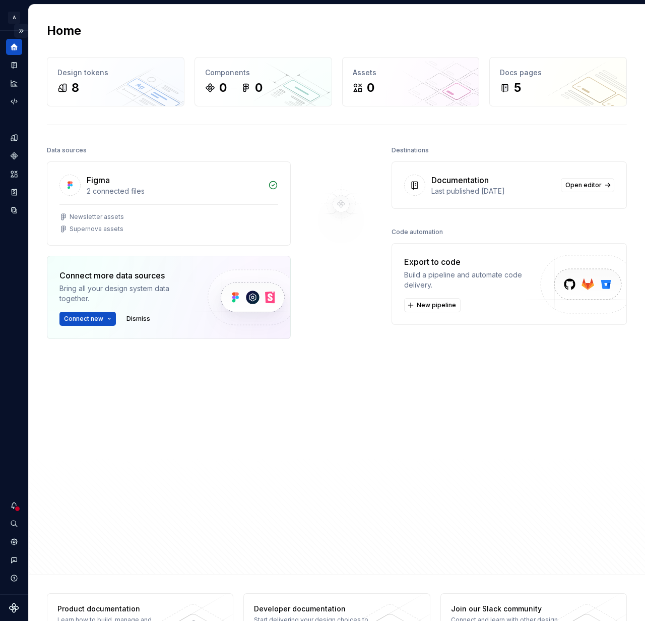
click at [23, 31] on button "Expand sidebar" at bounding box center [21, 31] width 14 height 14
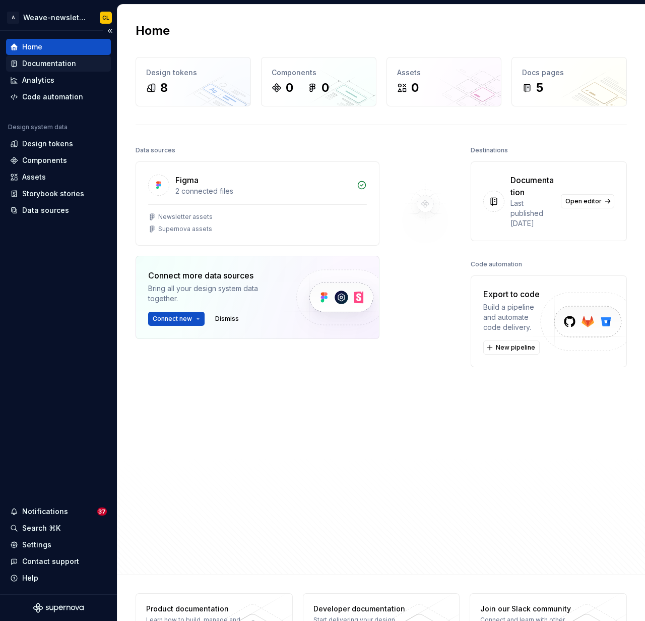
click at [46, 68] on div "Documentation" at bounding box center [49, 63] width 54 height 10
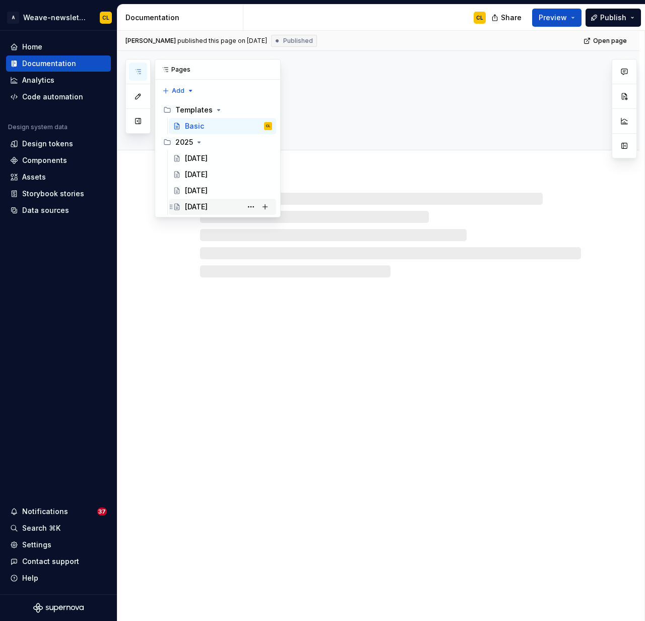
click at [208, 207] on div "[DATE]" at bounding box center [196, 207] width 23 height 10
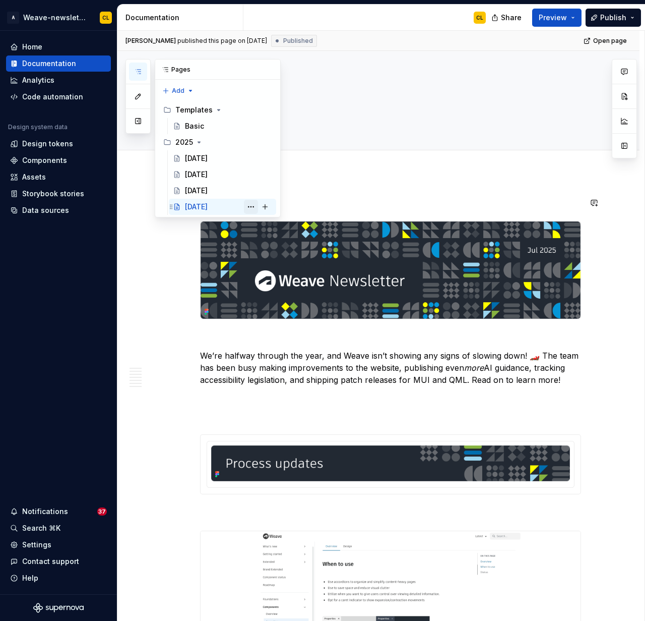
click at [247, 208] on button "Page tree" at bounding box center [251, 207] width 14 height 14
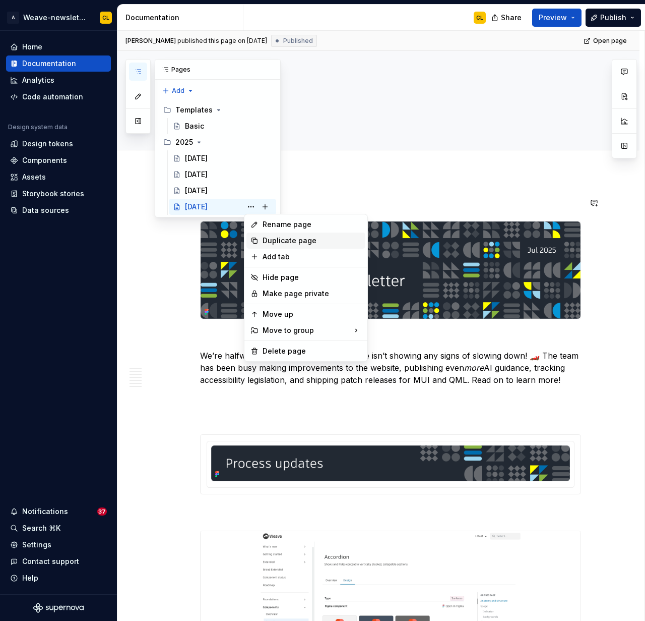
click at [279, 239] on div "Duplicate page" at bounding box center [312, 240] width 99 height 10
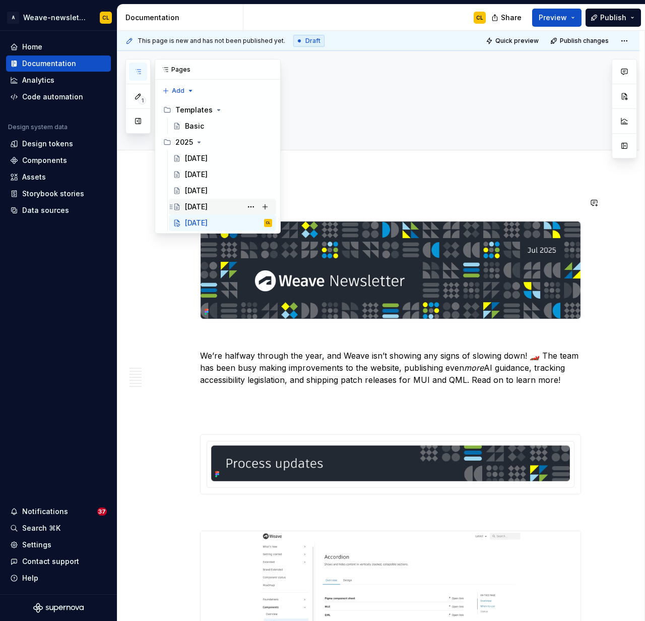
click at [202, 204] on div "[DATE]" at bounding box center [196, 207] width 23 height 10
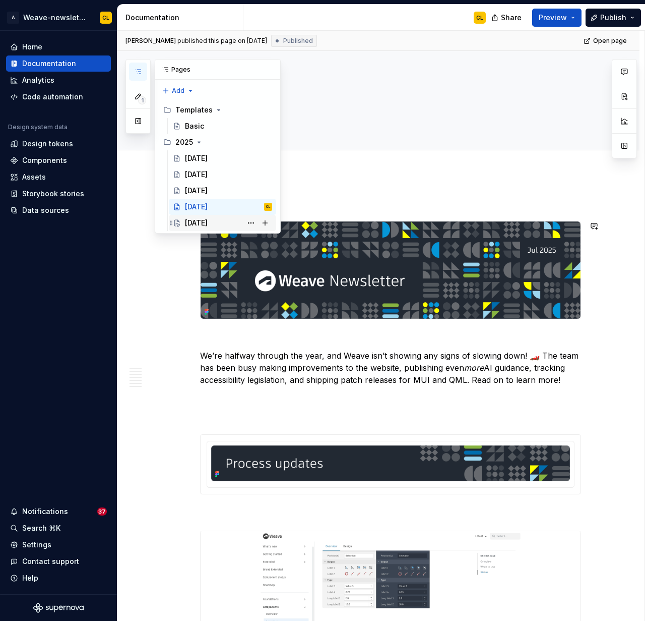
click at [208, 222] on div "[DATE]" at bounding box center [196, 223] width 23 height 10
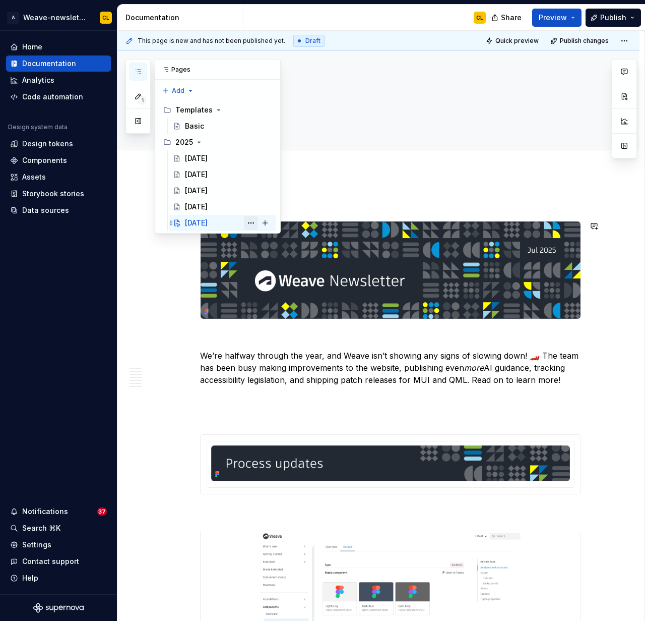
click at [253, 224] on button "Page tree" at bounding box center [251, 223] width 14 height 14
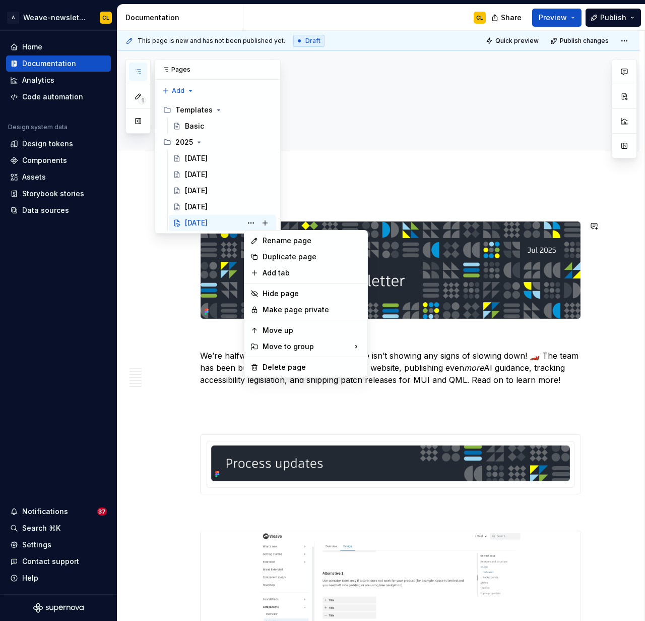
type textarea "*"
click at [263, 240] on div "Rename page" at bounding box center [312, 240] width 99 height 10
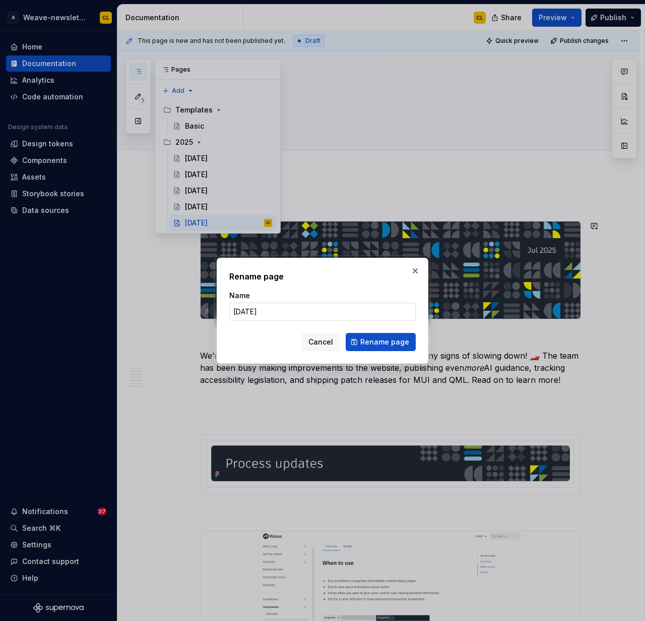
click at [238, 312] on input "[DATE]" at bounding box center [322, 311] width 187 height 18
type input "[DATE]"
click at [384, 340] on span "Rename page" at bounding box center [384, 342] width 49 height 10
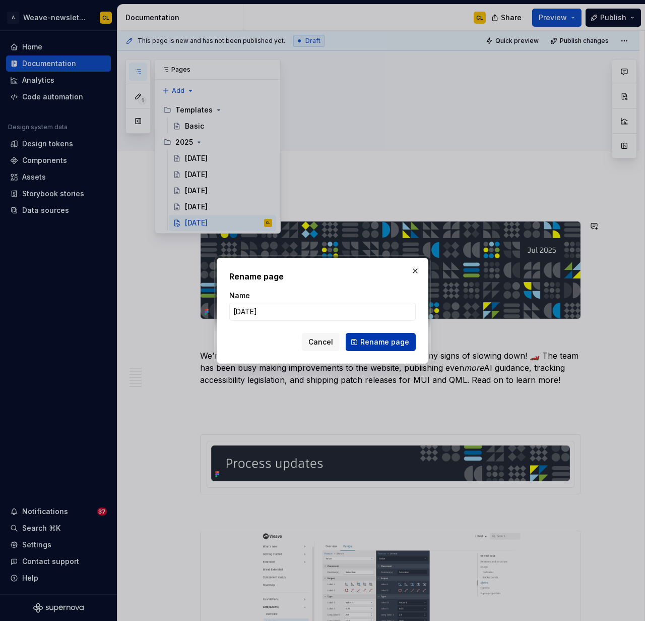
type textarea "*"
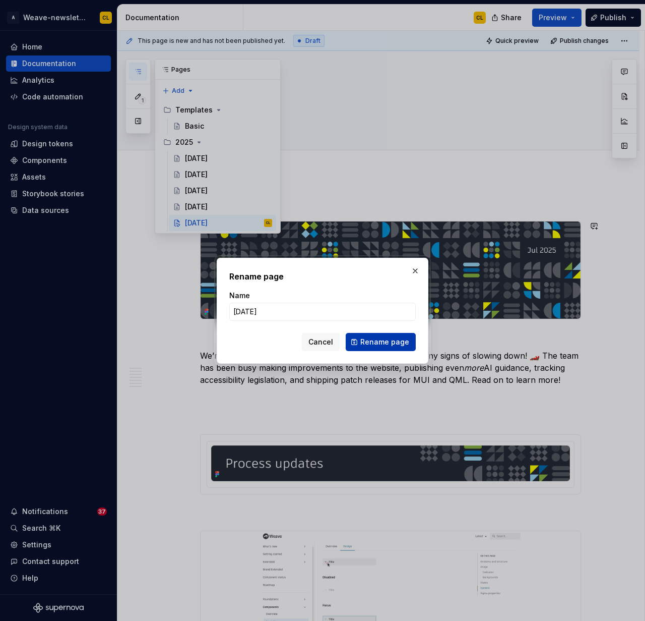
type textarea "[DATE]"
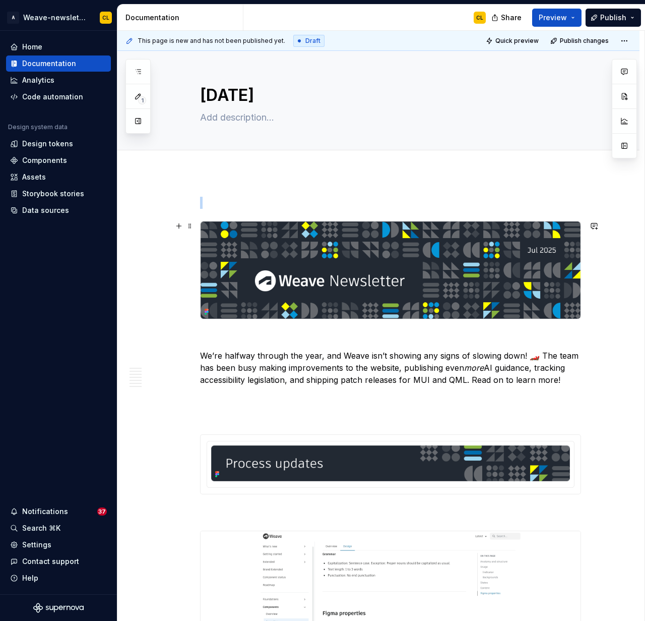
click at [280, 249] on img at bounding box center [391, 269] width 380 height 97
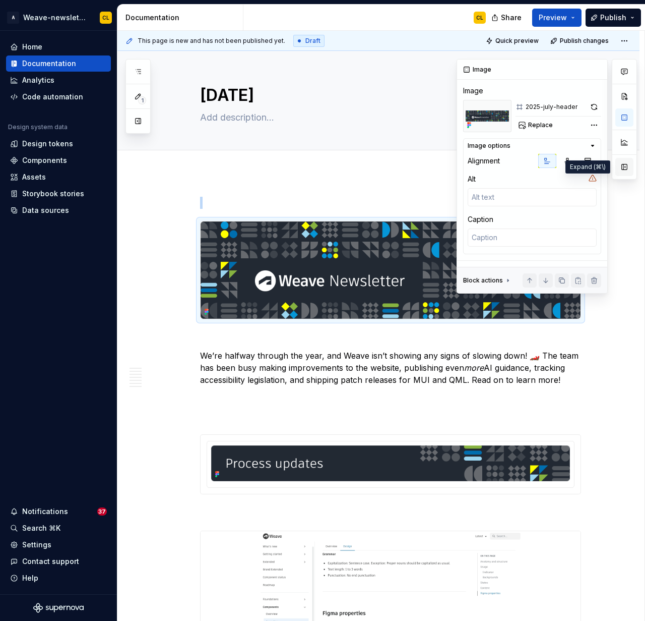
click at [627, 168] on button "button" at bounding box center [625, 167] width 18 height 18
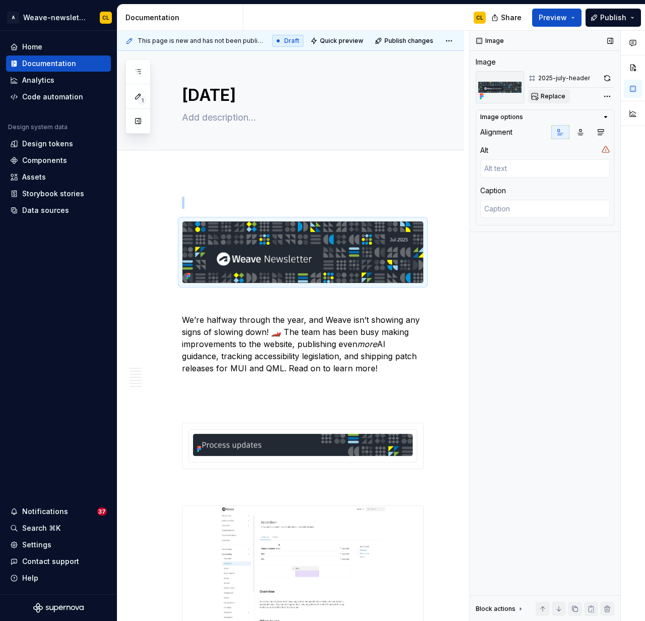
click at [556, 96] on span "Replace" at bounding box center [553, 96] width 25 height 8
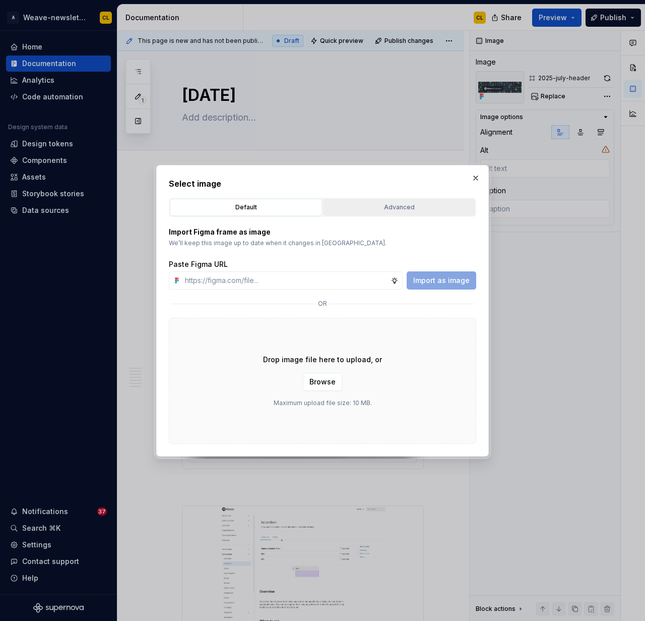
type textarea "*"
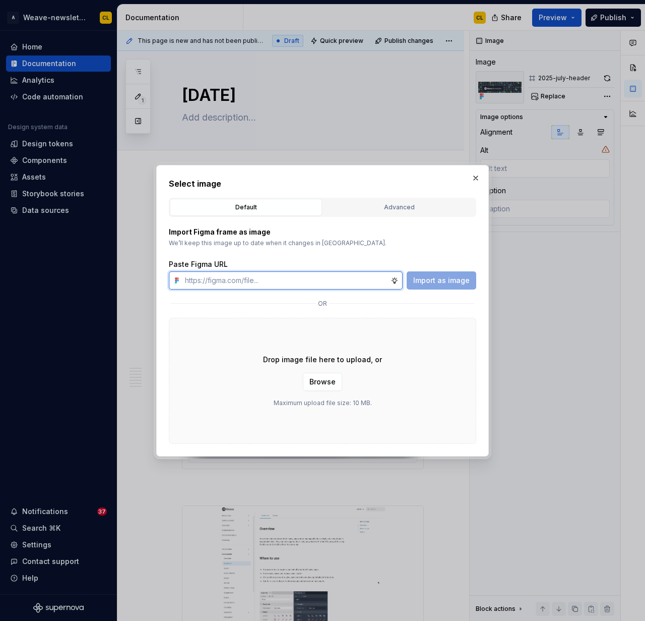
click at [259, 281] on input "text" at bounding box center [286, 280] width 210 height 18
paste input "[URL][DOMAIN_NAME]"
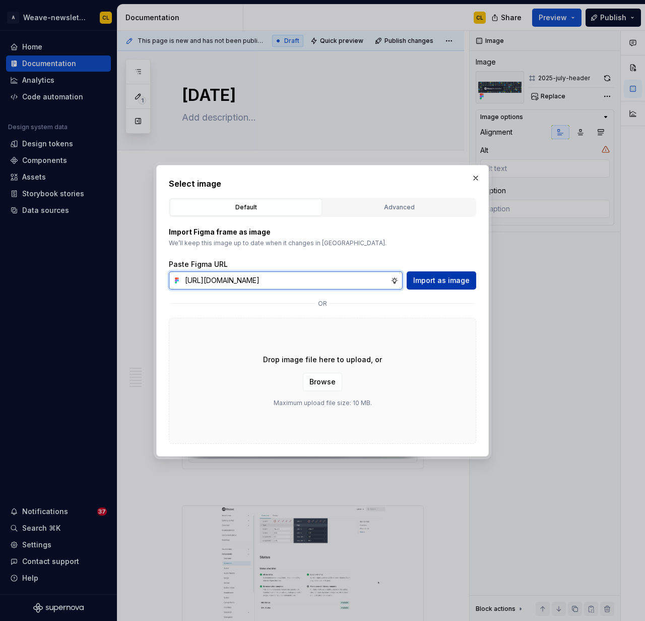
type input "[URL][DOMAIN_NAME]"
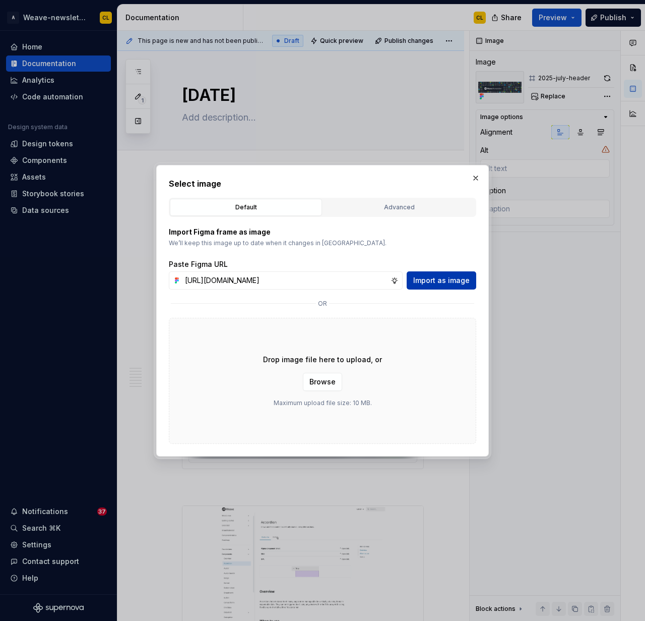
click at [439, 283] on span "Import as image" at bounding box center [441, 280] width 56 height 10
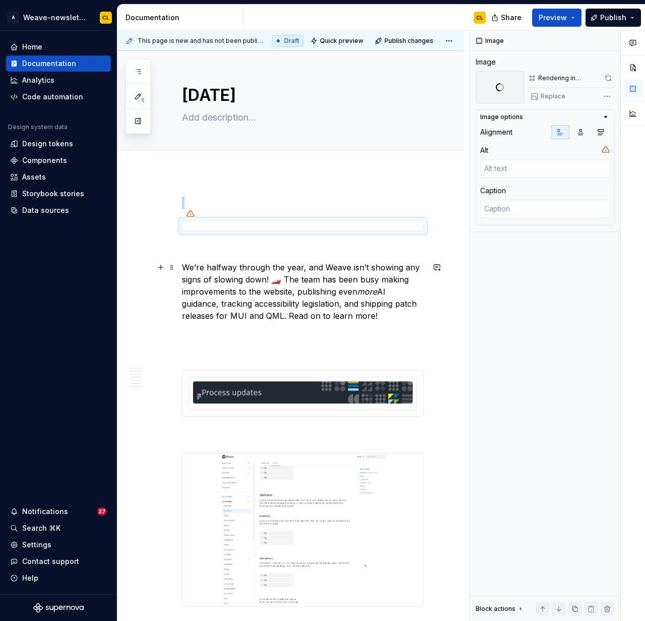
type textarea "*"
click at [375, 275] on p "We’re halfway through the year, and Weave isn’t showing any signs of slowing do…" at bounding box center [303, 291] width 242 height 60
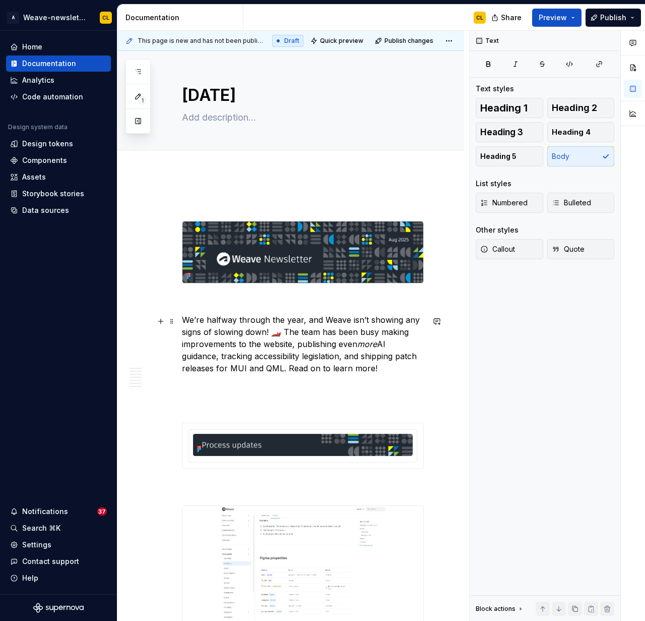
click at [374, 318] on p "We’re halfway through the year, and Weave isn’t showing any signs of slowing do…" at bounding box center [303, 344] width 242 height 60
drag, startPoint x: 315, startPoint y: 356, endPoint x: 204, endPoint y: 317, distance: 117.7
click at [204, 317] on p "We’re halfway through the year, and Weave isn’t showing any signs of slowing do…" at bounding box center [303, 344] width 242 height 60
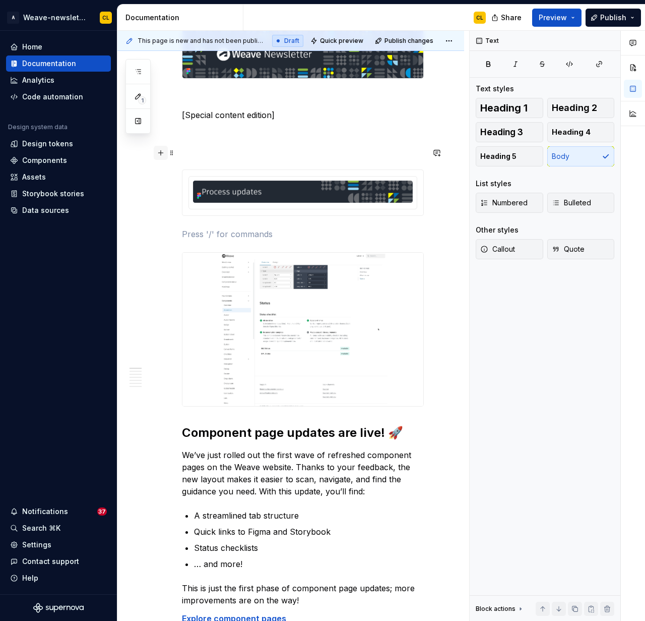
scroll to position [204, 0]
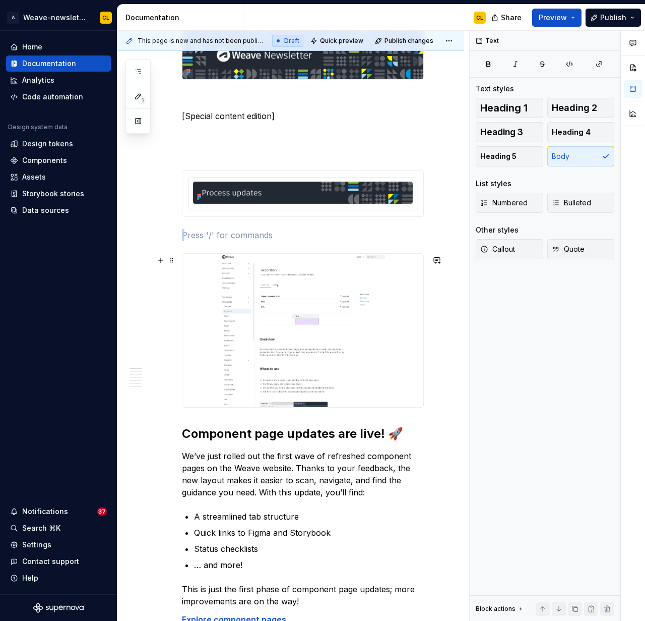
click at [195, 280] on img at bounding box center [302, 330] width 241 height 153
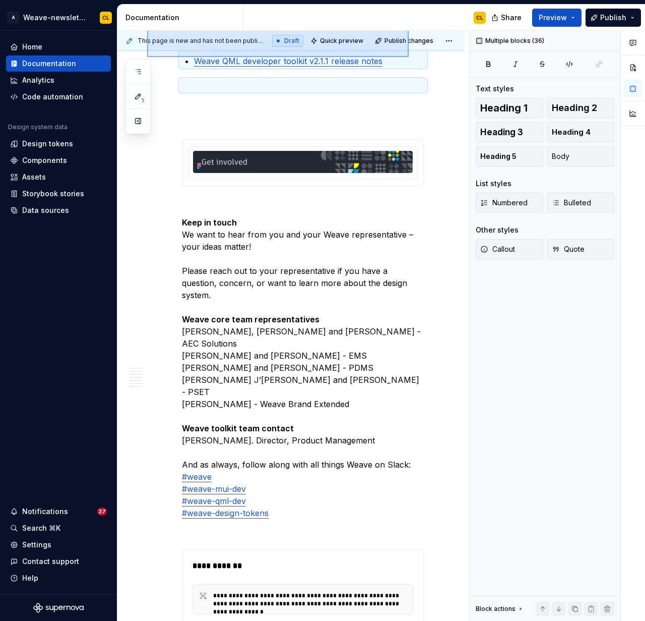
scroll to position [2712, 0]
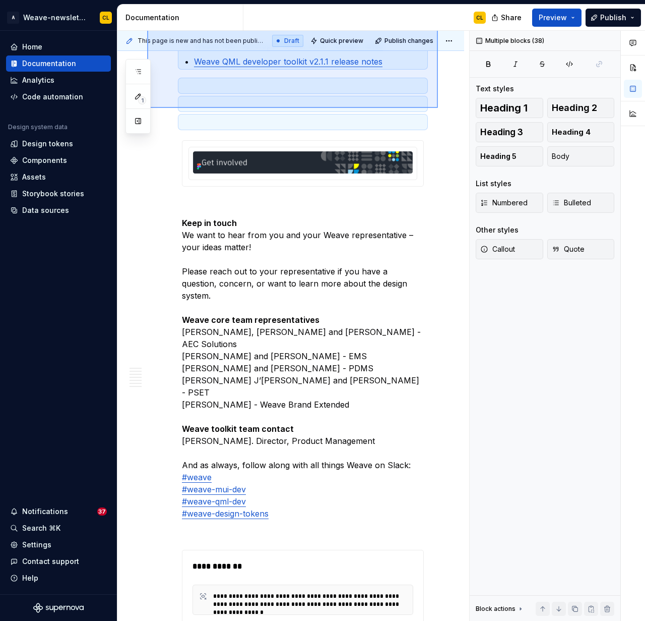
drag, startPoint x: 147, startPoint y: 305, endPoint x: 437, endPoint y: 108, distance: 350.3
click at [438, 108] on div "This page is new and has not been published yet. Draft Quick preview Publish ch…" at bounding box center [293, 326] width 352 height 590
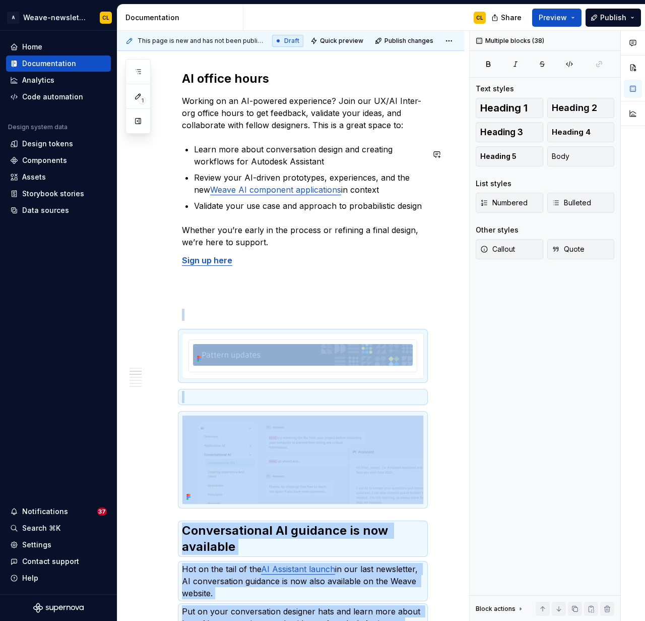
scroll to position [814, 0]
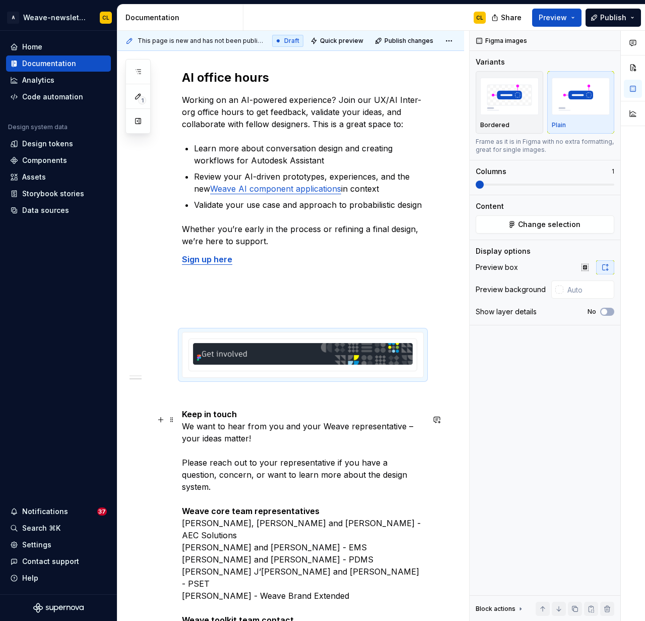
click at [286, 424] on p "Keep in touch We want to hear from you and your Weave representative – your ide…" at bounding box center [303, 559] width 242 height 302
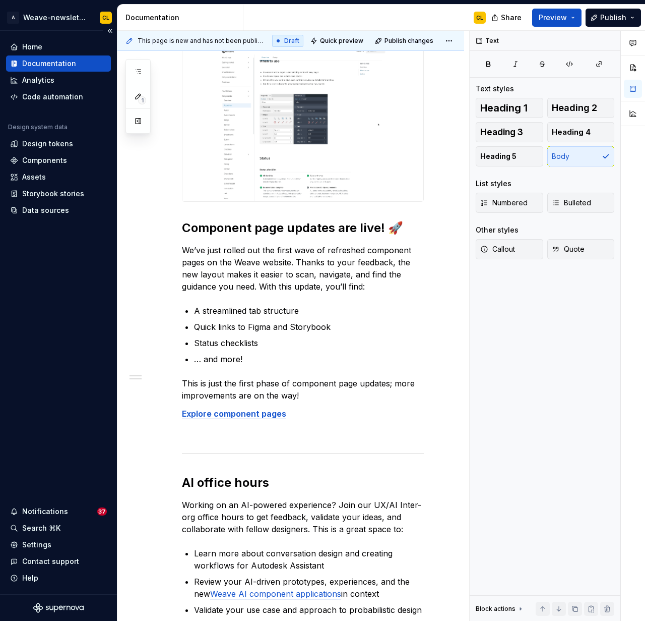
scroll to position [399, 0]
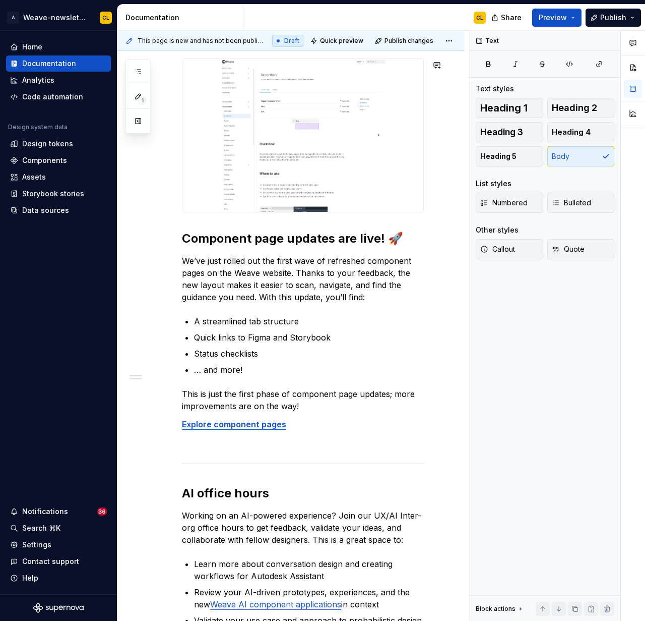
type textarea "*"
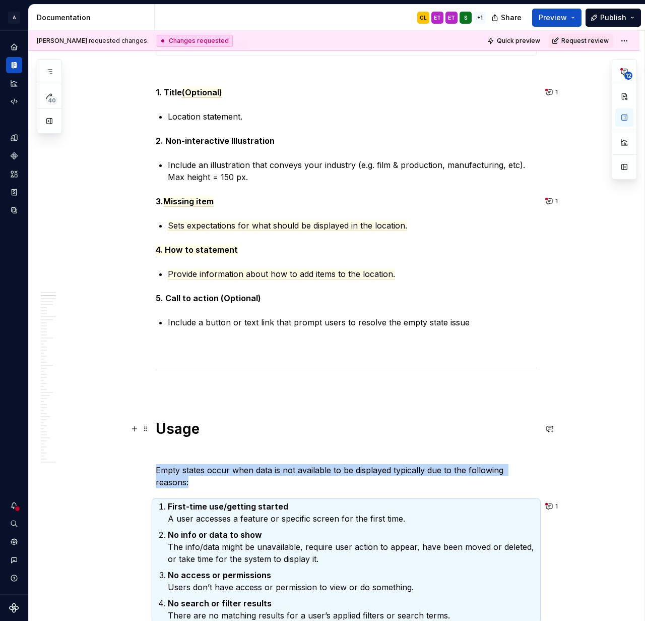
scroll to position [786, 0]
type textarea "*"
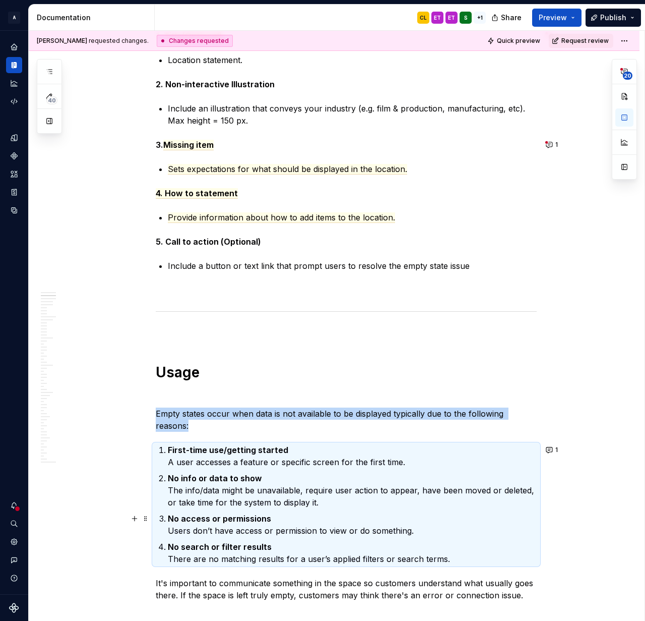
scroll to position [859, 0]
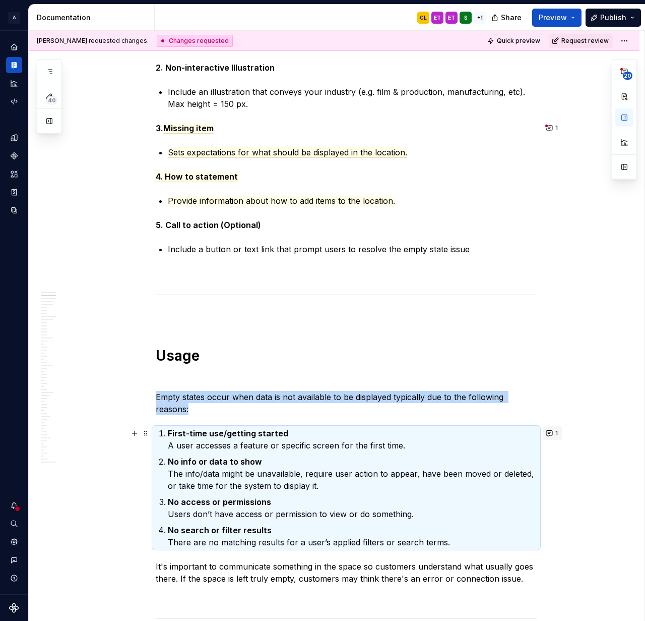
click at [551, 430] on button "1" at bounding box center [553, 433] width 20 height 14
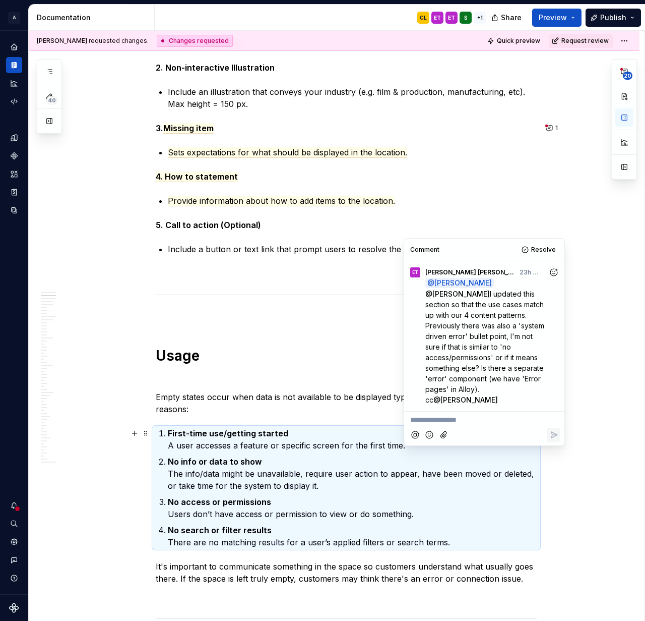
click at [453, 414] on p "**********" at bounding box center [484, 419] width 148 height 11
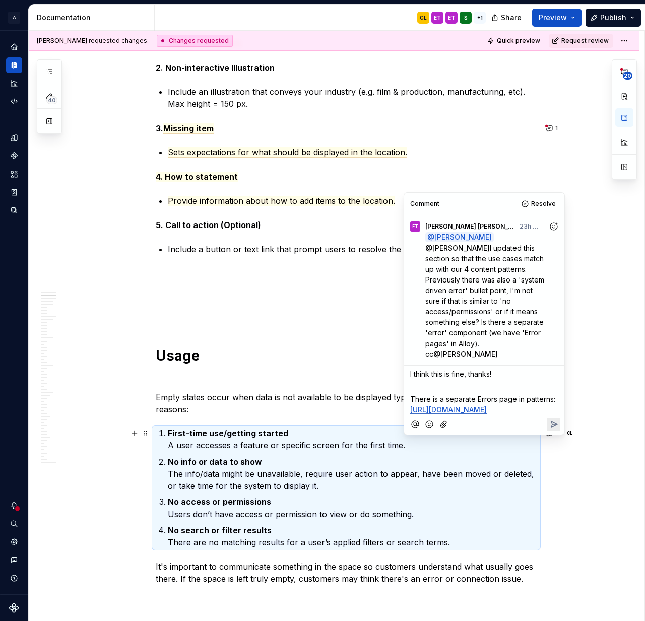
click at [555, 419] on icon "Reply" at bounding box center [554, 424] width 10 height 10
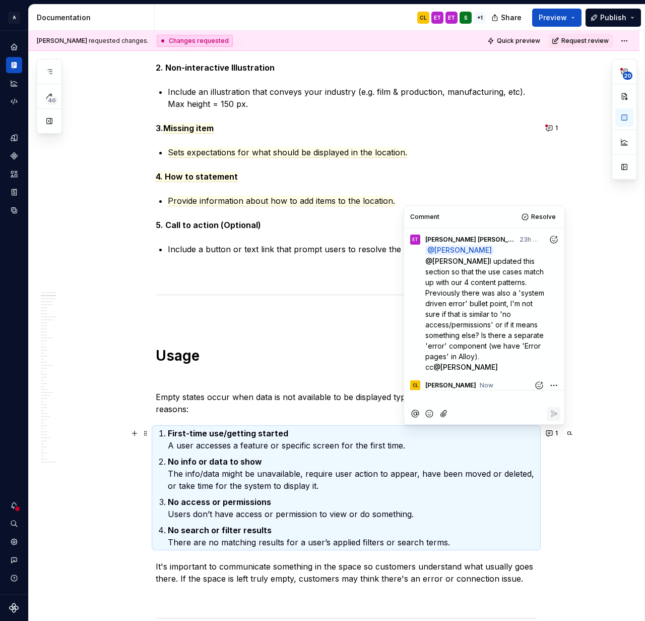
scroll to position [63, 0]
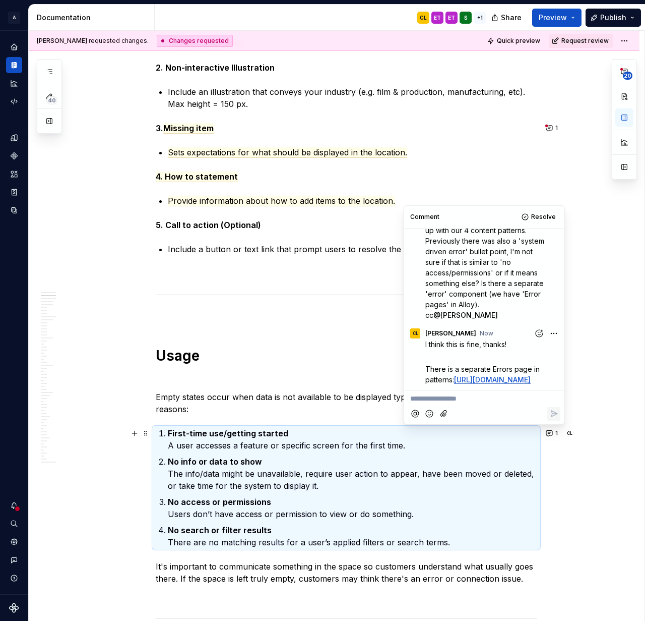
type textarea "*"
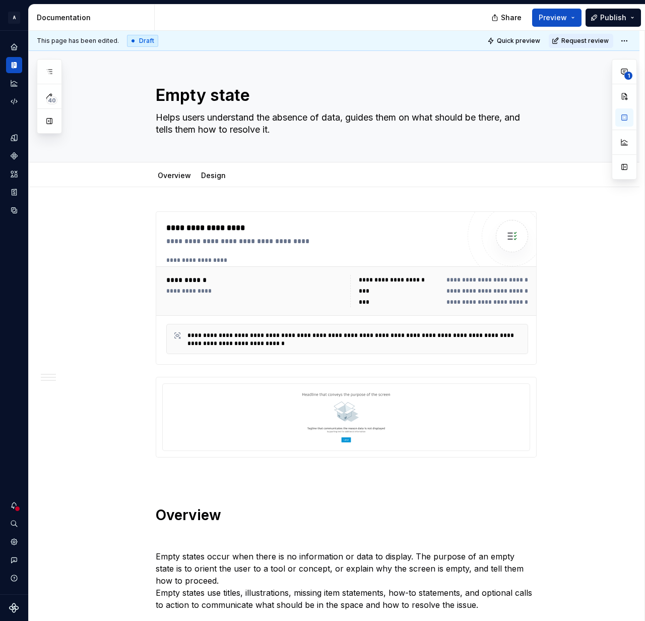
scroll to position [151, 0]
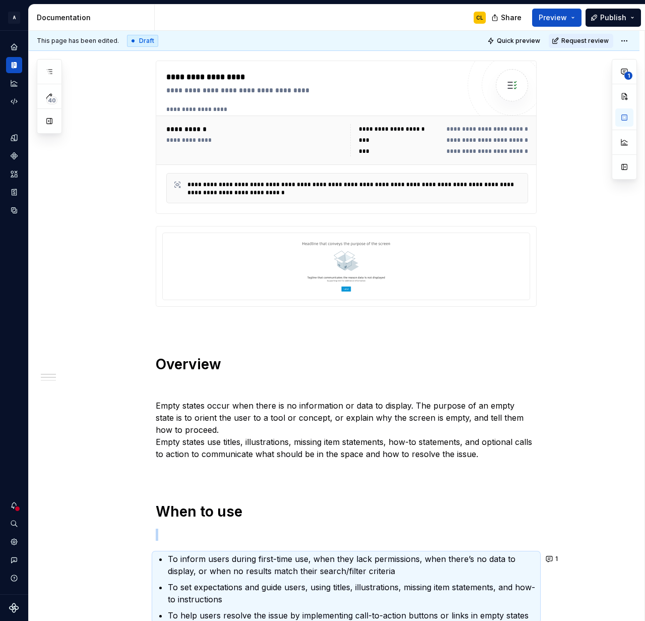
type textarea "*"
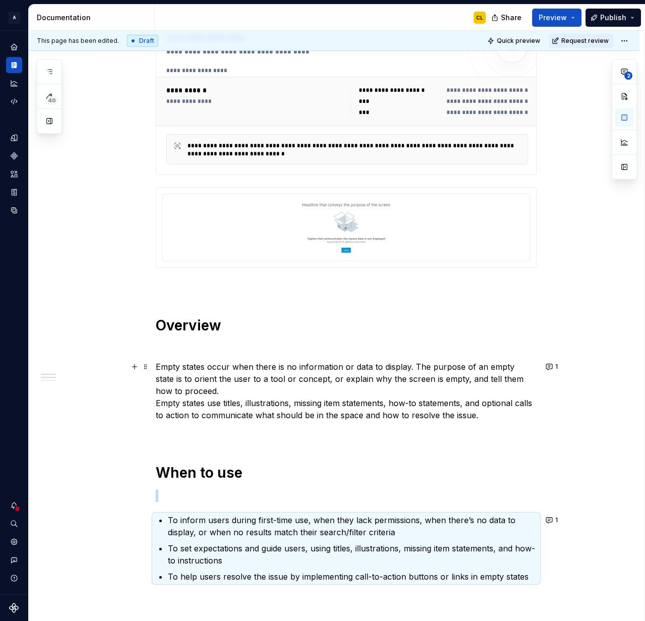
scroll to position [200, 0]
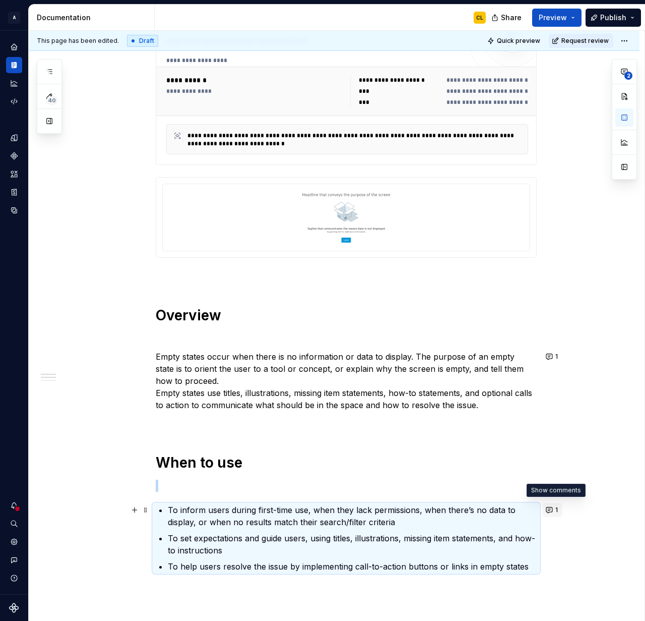
click at [554, 508] on button "1" at bounding box center [553, 510] width 20 height 14
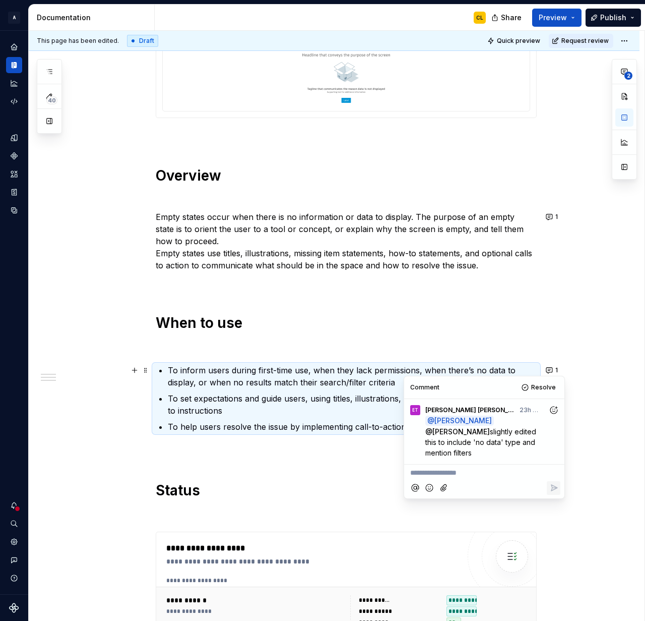
scroll to position [353, 0]
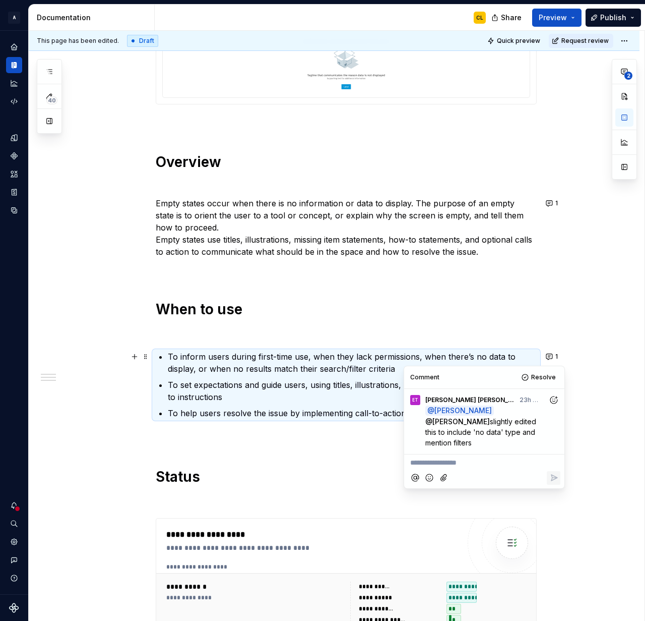
click at [490, 457] on p "**********" at bounding box center [484, 462] width 148 height 11
click at [553, 399] on icon "Add reaction" at bounding box center [554, 400] width 10 height 10
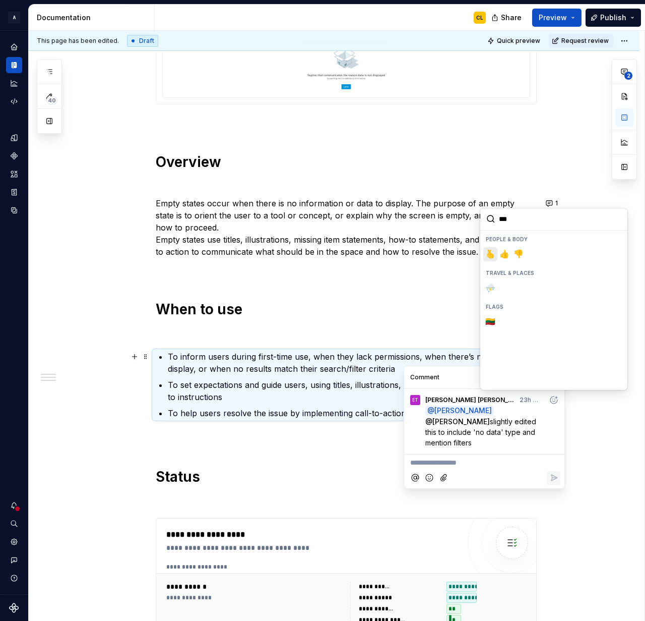
type input "****"
click at [503, 255] on span "👍️" at bounding box center [505, 254] width 8 height 10
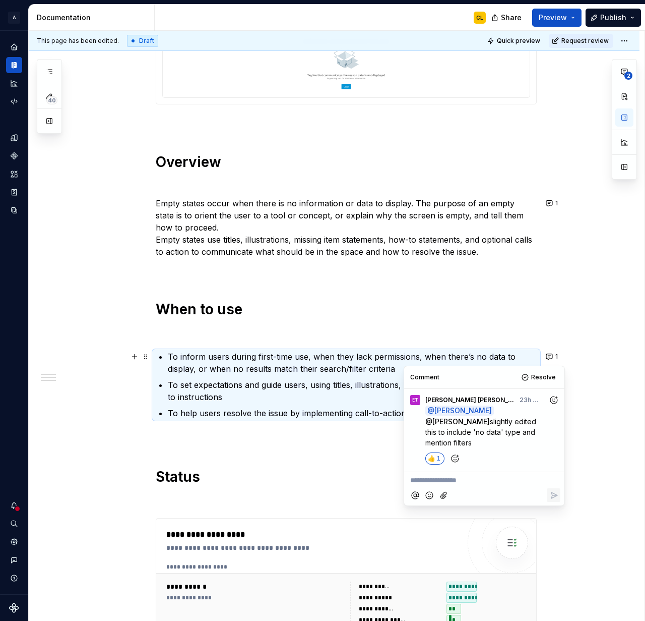
click at [582, 364] on div "**********" at bounding box center [334, 380] width 611 height 1092
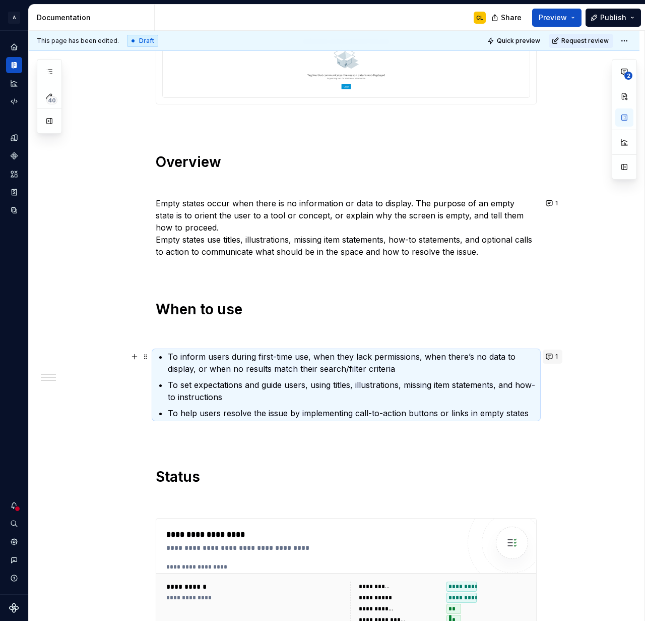
click at [551, 357] on button "1" at bounding box center [553, 356] width 20 height 14
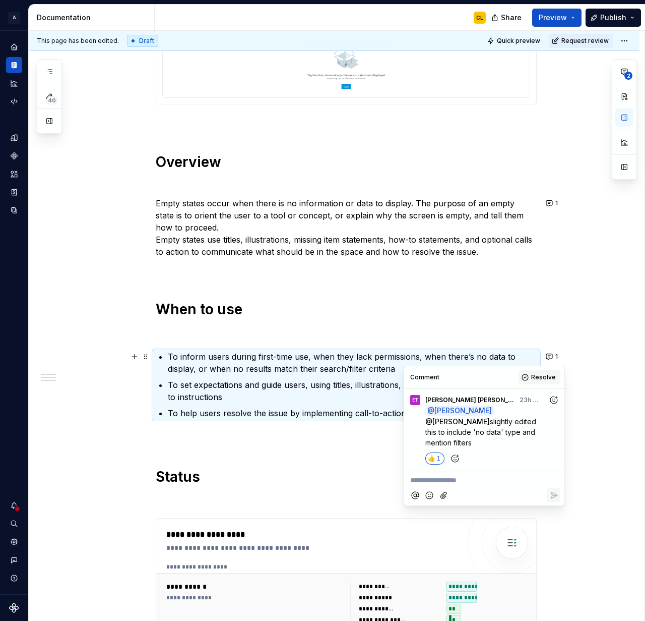
click at [536, 376] on span "Resolve" at bounding box center [543, 377] width 25 height 8
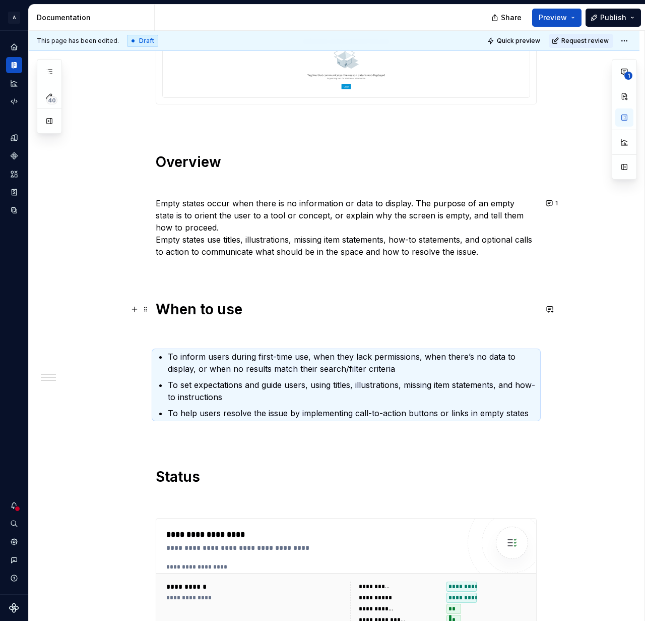
type textarea "*"
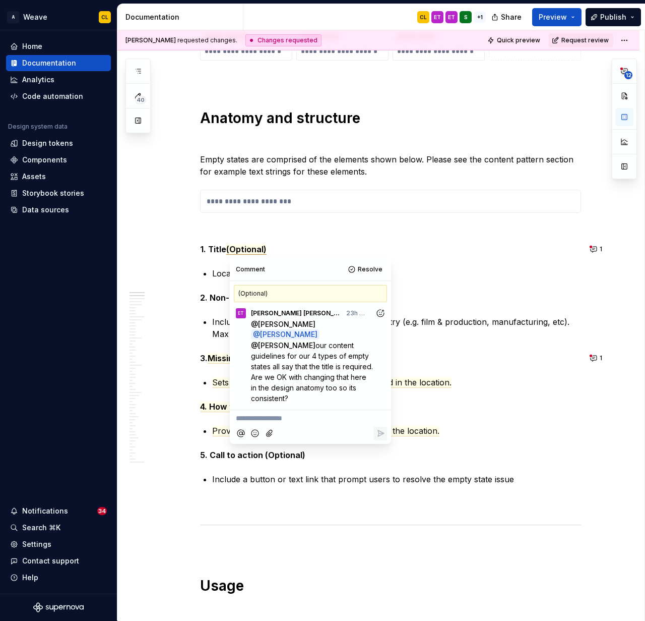
scroll to position [397, 0]
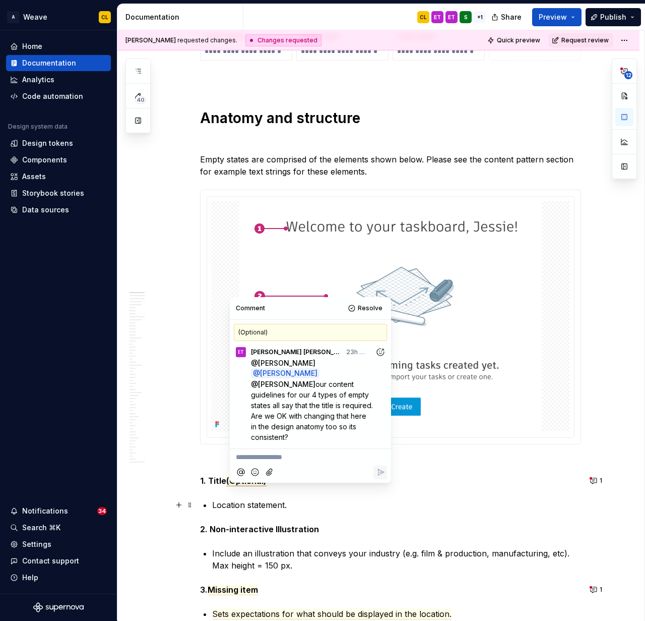
type textarea "*"
click at [293, 452] on p "**********" at bounding box center [310, 457] width 149 height 11
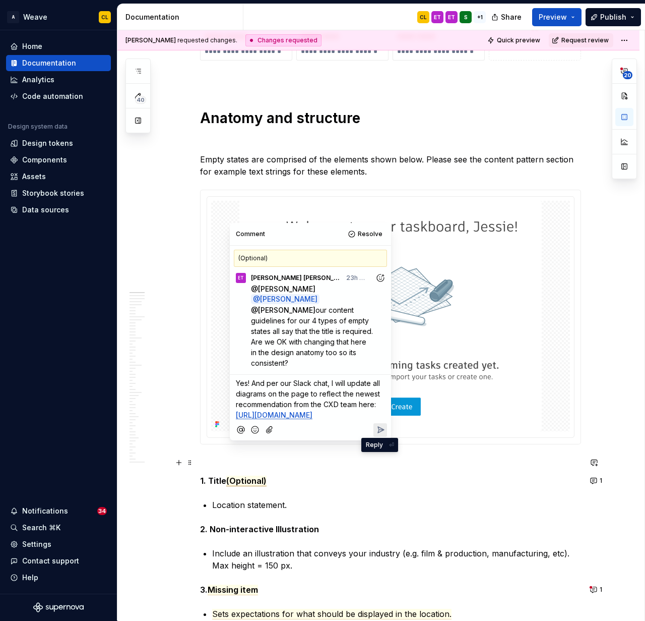
click at [381, 435] on icon "Reply" at bounding box center [381, 429] width 10 height 10
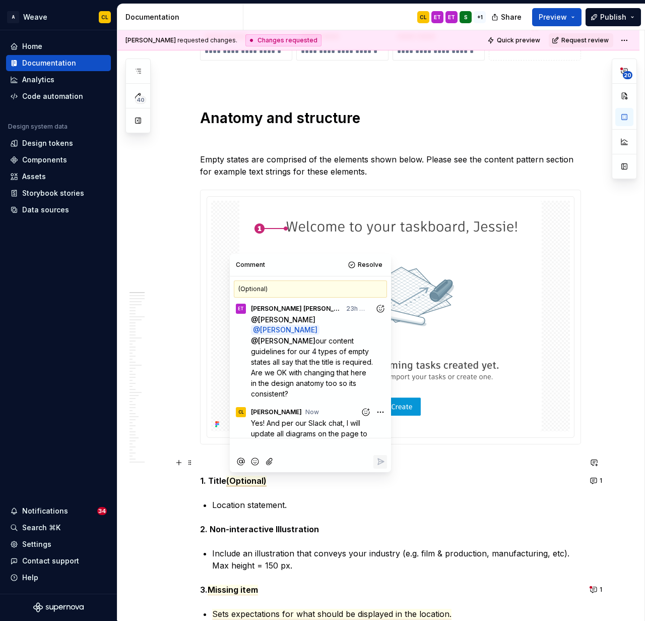
scroll to position [70, 0]
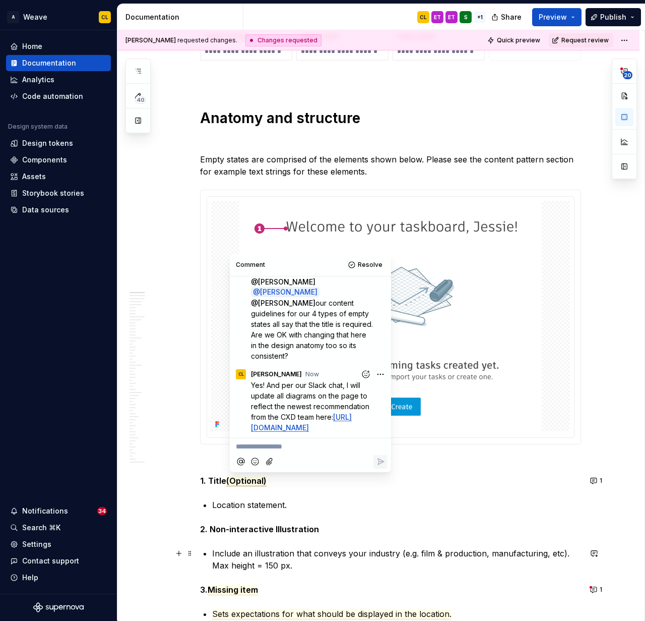
click at [318, 555] on p "Include an illustration that conveys your industry (e.g. film & production, man…" at bounding box center [396, 559] width 369 height 24
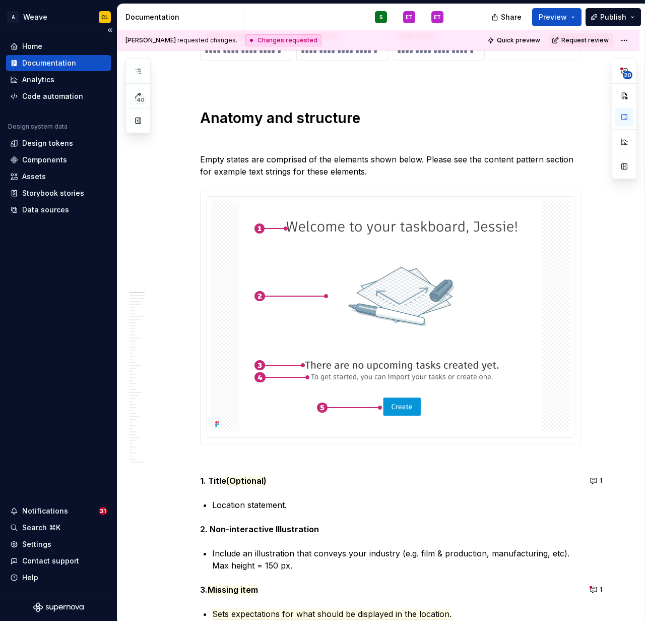
type textarea "*"
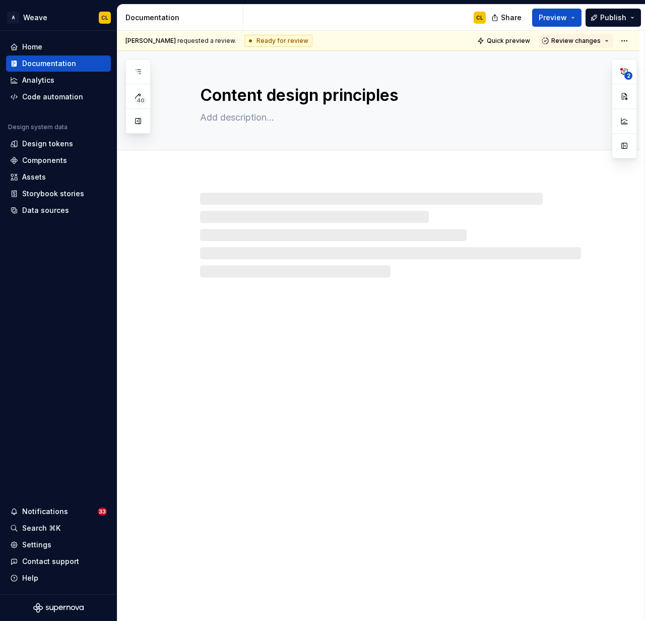
type textarea "*"
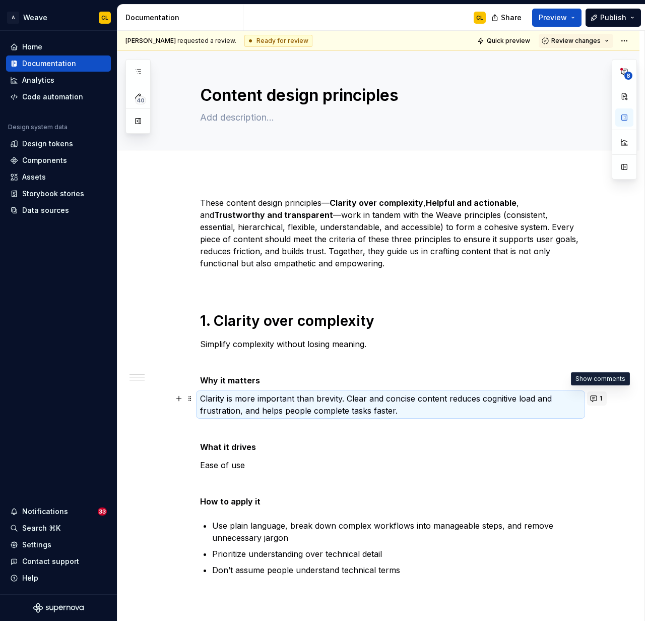
click at [597, 396] on button "1" at bounding box center [597, 398] width 20 height 14
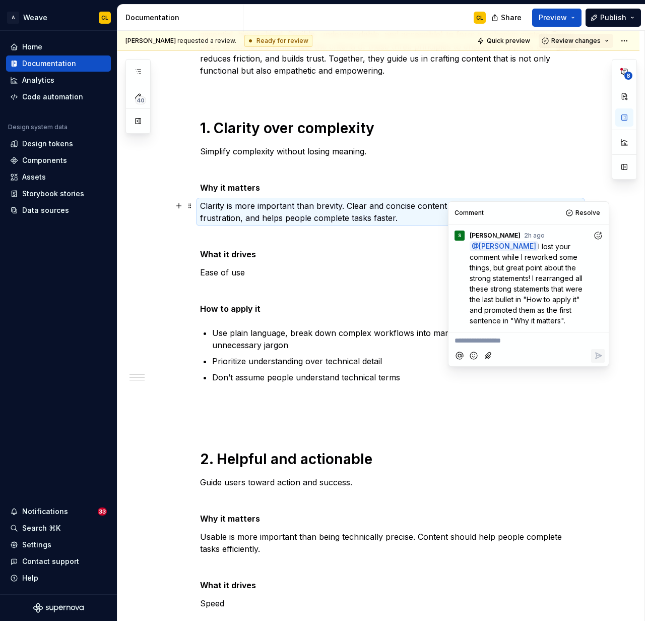
scroll to position [189, 0]
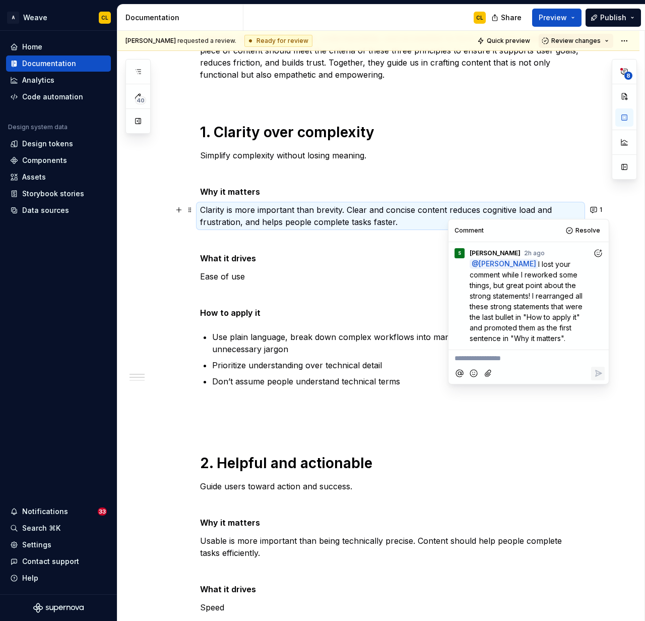
click at [491, 359] on p "**********" at bounding box center [529, 358] width 148 height 11
click at [596, 373] on icon "Reply" at bounding box center [599, 373] width 6 height 6
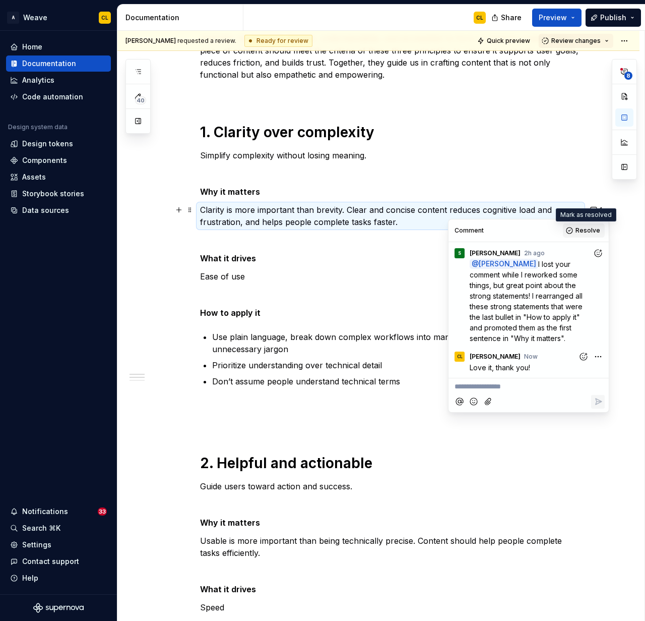
click at [585, 227] on span "Resolve" at bounding box center [588, 230] width 25 height 8
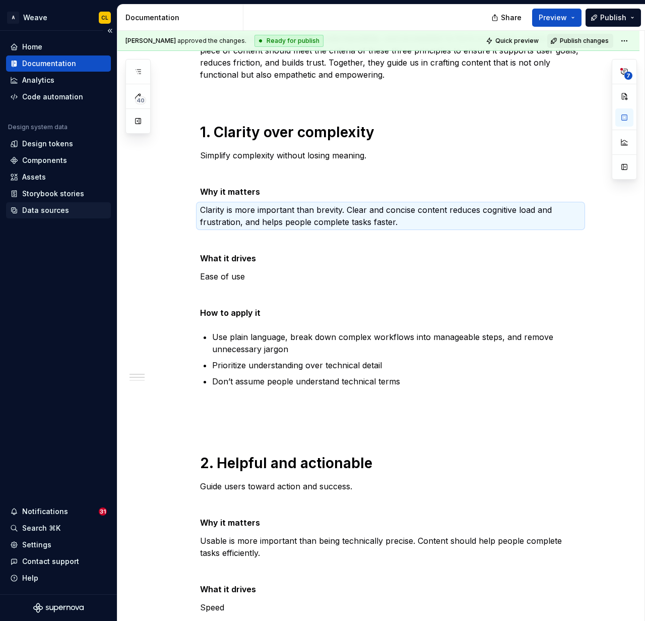
type textarea "*"
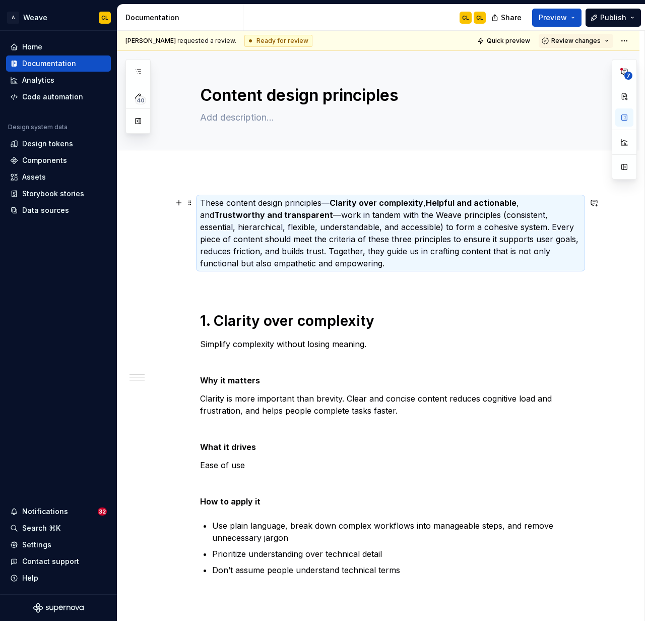
click at [369, 218] on p "These content design principles— Clarity over complexity , Helpful and actionab…" at bounding box center [390, 233] width 381 height 73
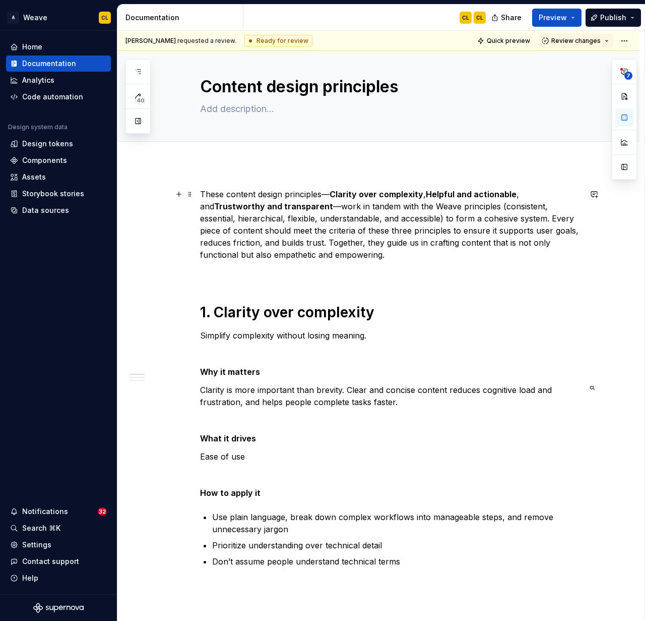
scroll to position [9, 0]
click at [433, 267] on p at bounding box center [390, 272] width 381 height 12
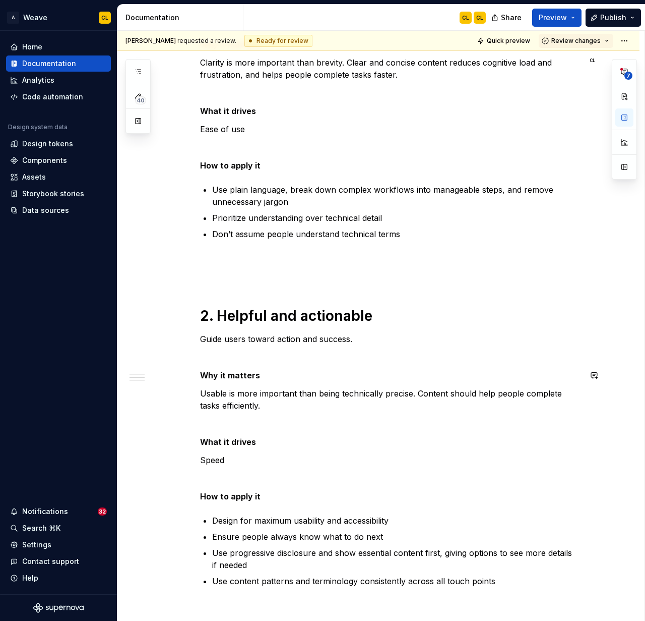
scroll to position [0, 0]
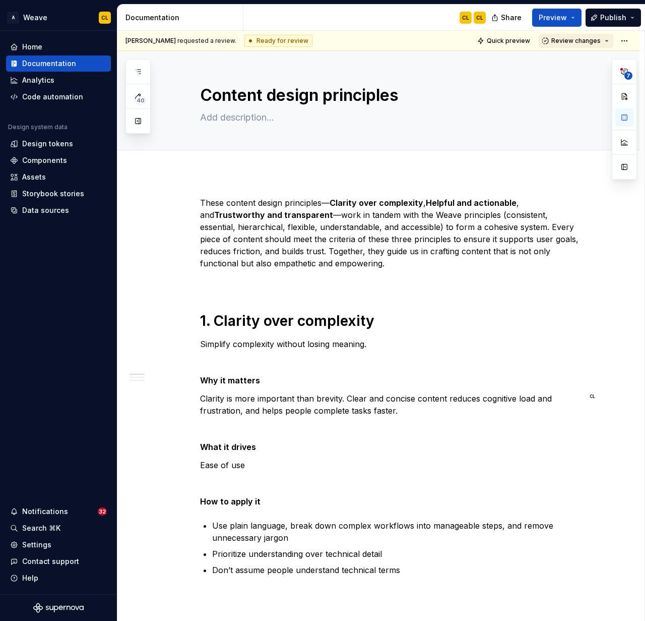
click at [613, 39] on button "Review changes" at bounding box center [576, 41] width 75 height 14
click at [574, 67] on div "This page is ready to publish." at bounding box center [583, 71] width 88 height 8
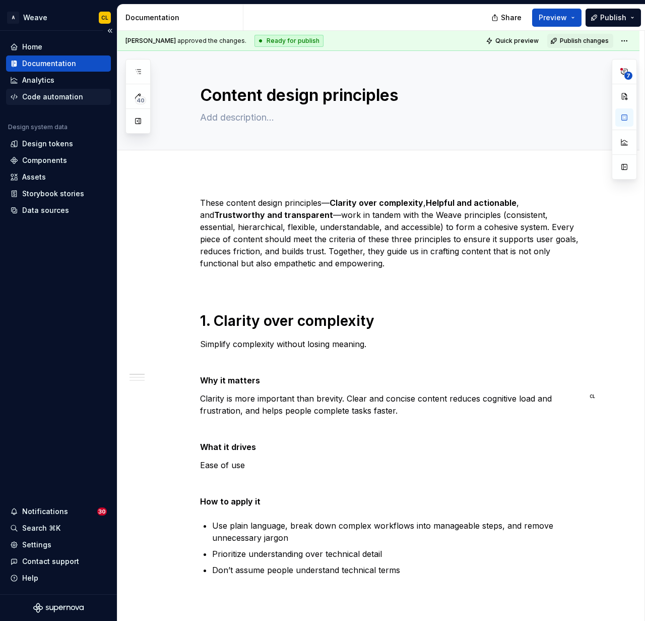
type textarea "*"
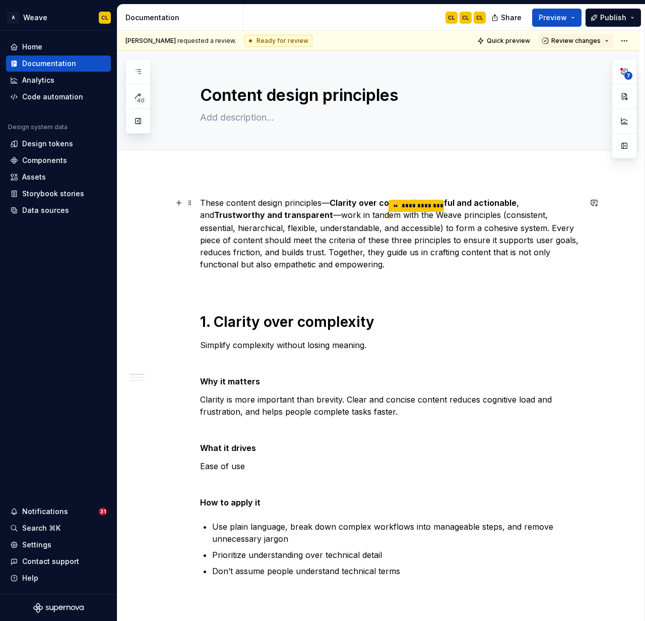
click at [306, 253] on p "**********" at bounding box center [390, 234] width 381 height 74
type textarea "*"
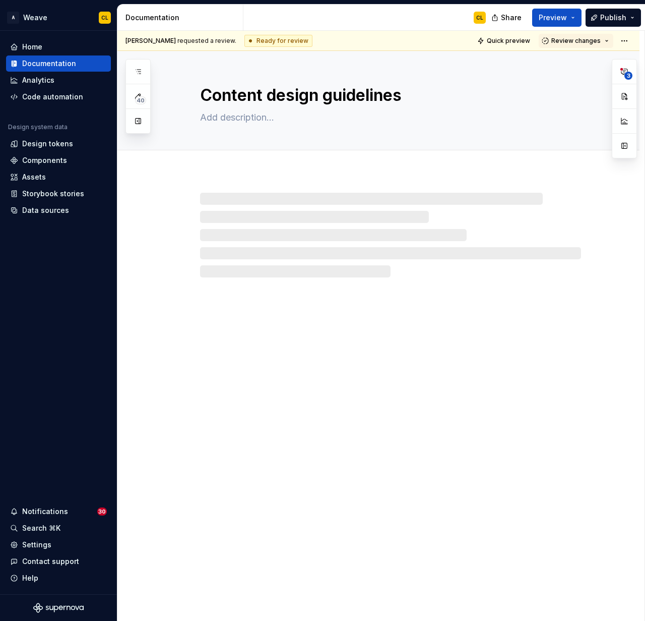
type textarea "*"
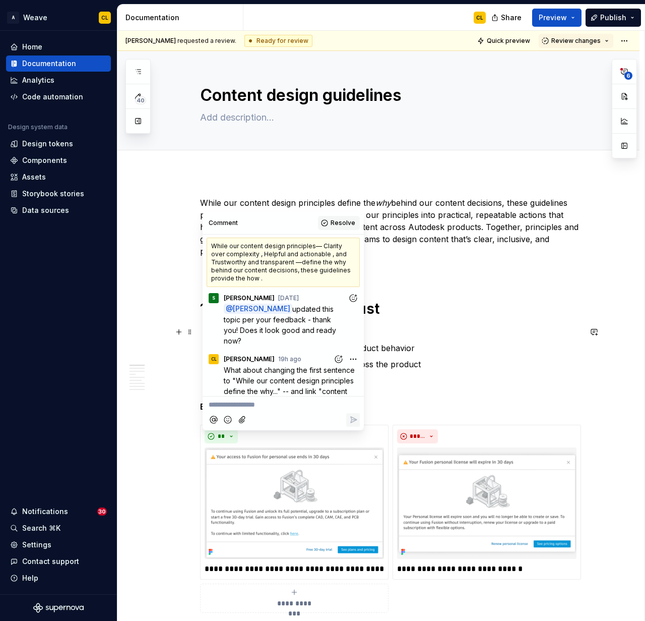
scroll to position [1, 0]
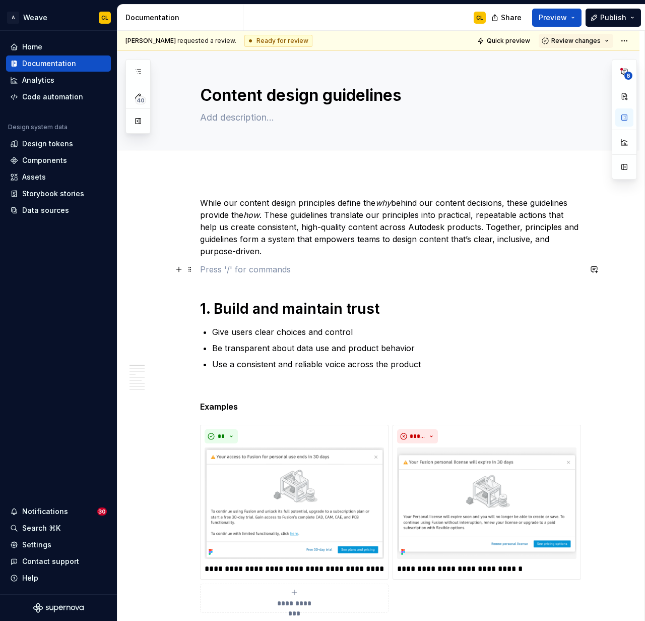
click at [413, 268] on p at bounding box center [390, 269] width 381 height 12
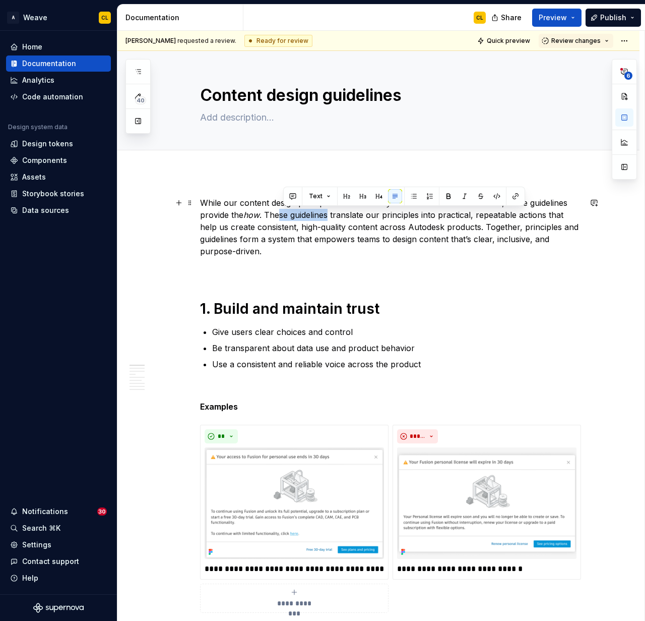
drag, startPoint x: 284, startPoint y: 214, endPoint x: 334, endPoint y: 212, distance: 49.5
click at [334, 212] on commenthighlight "While our content design principles define the why behind our content decisions…" at bounding box center [390, 227] width 381 height 58
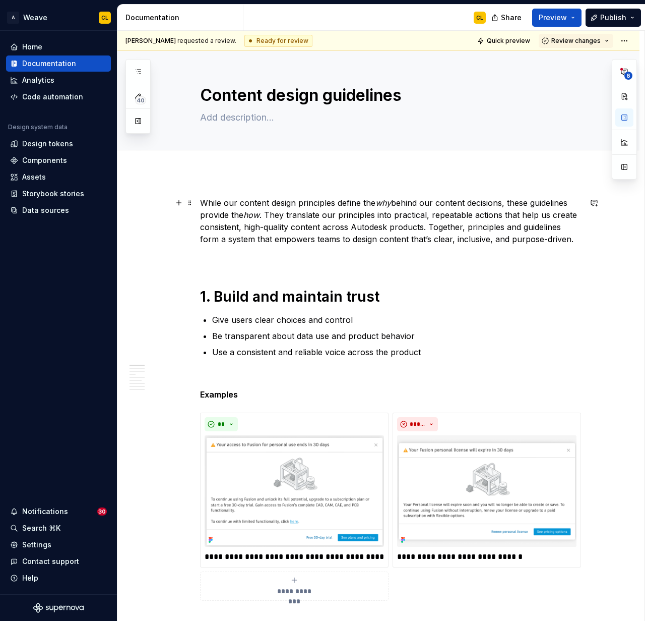
click at [383, 214] on commenthighlight "While our content design principles define the why behind our content decisions…" at bounding box center [390, 221] width 380 height 46
drag, startPoint x: 331, startPoint y: 239, endPoint x: 395, endPoint y: 240, distance: 64.0
click at [395, 240] on commenthighlight "While our content design principles define the why behind our content decisions…" at bounding box center [390, 221] width 380 height 46
click at [433, 237] on commenthighlight "While our content design principles define the why behind our content decisions…" at bounding box center [390, 221] width 380 height 46
click at [280, 198] on commenthighlight "While our content design principles define the why behind our content decisions…" at bounding box center [390, 221] width 380 height 46
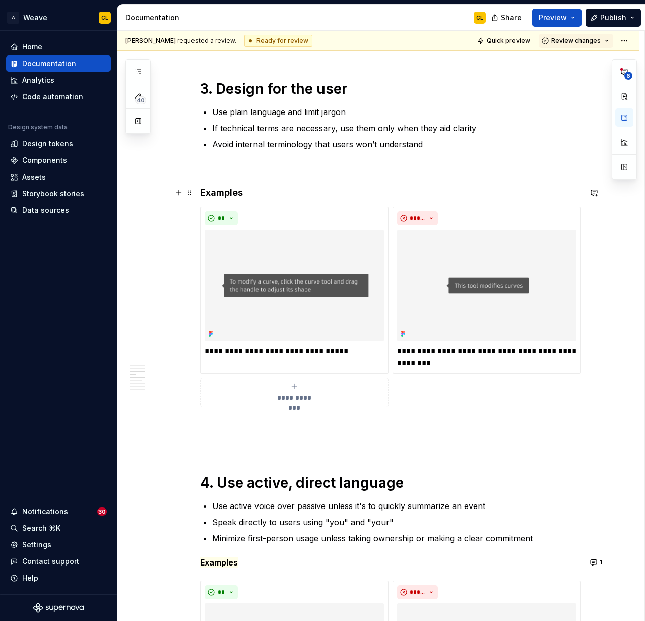
scroll to position [989, 0]
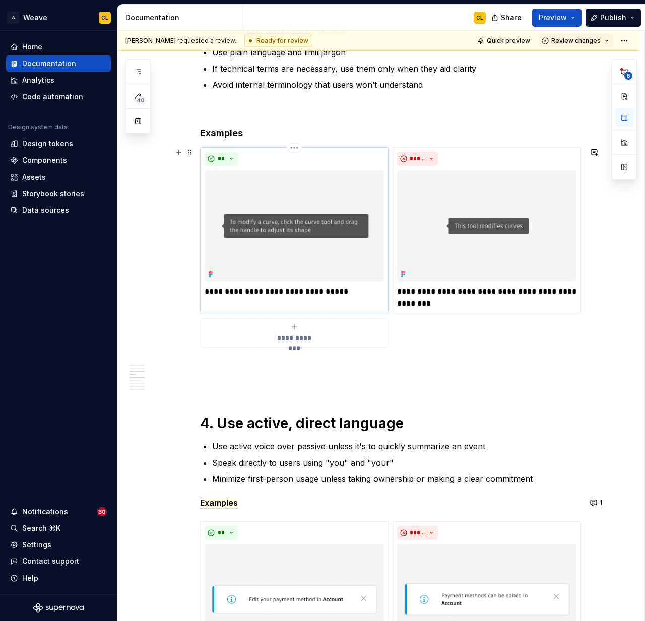
type textarea "*"
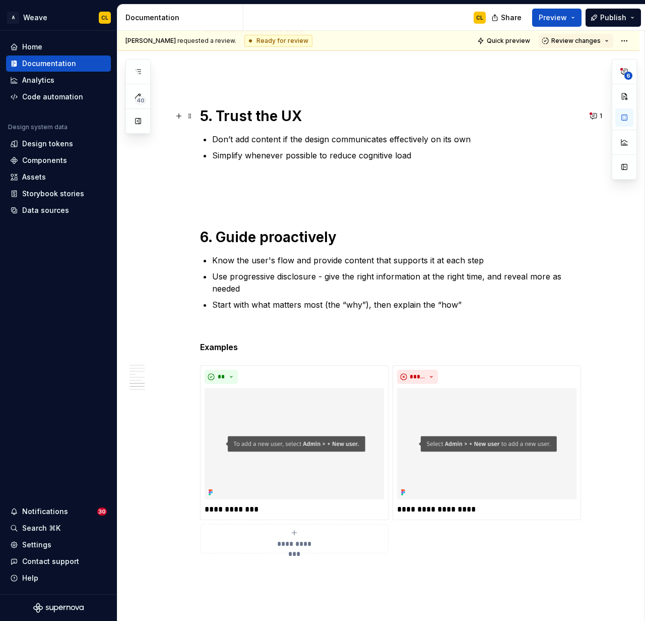
scroll to position [2133, 0]
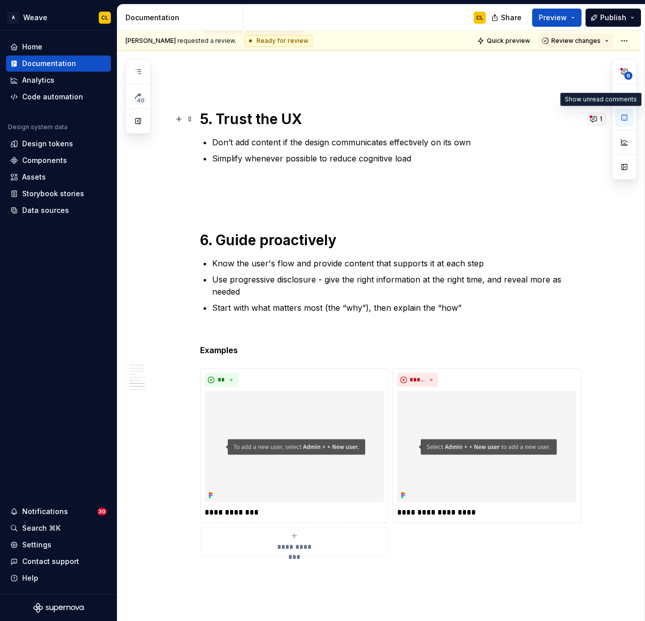
click at [594, 119] on button "1" at bounding box center [597, 119] width 20 height 14
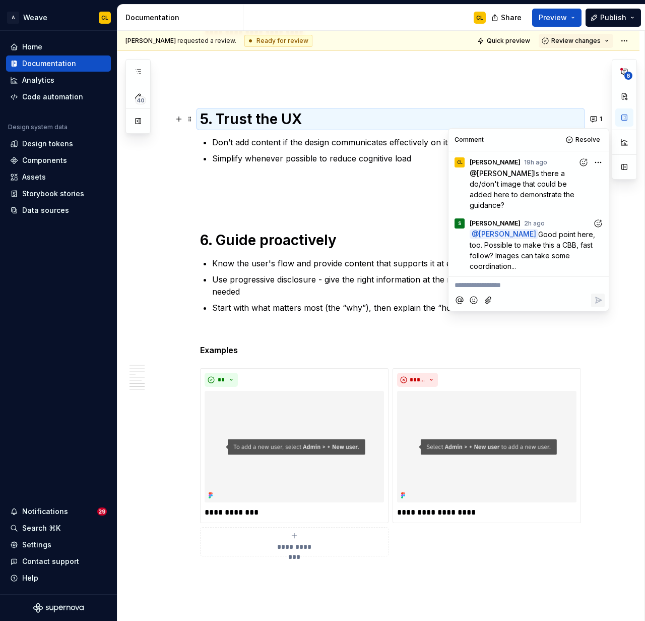
drag, startPoint x: 554, startPoint y: 222, endPoint x: 567, endPoint y: 236, distance: 19.3
click at [567, 236] on span "Good point here, too. Possible to make this a CBB, fast follow? Images can take…" at bounding box center [534, 250] width 128 height 40
click at [598, 218] on icon "Add reaction" at bounding box center [598, 223] width 10 height 10
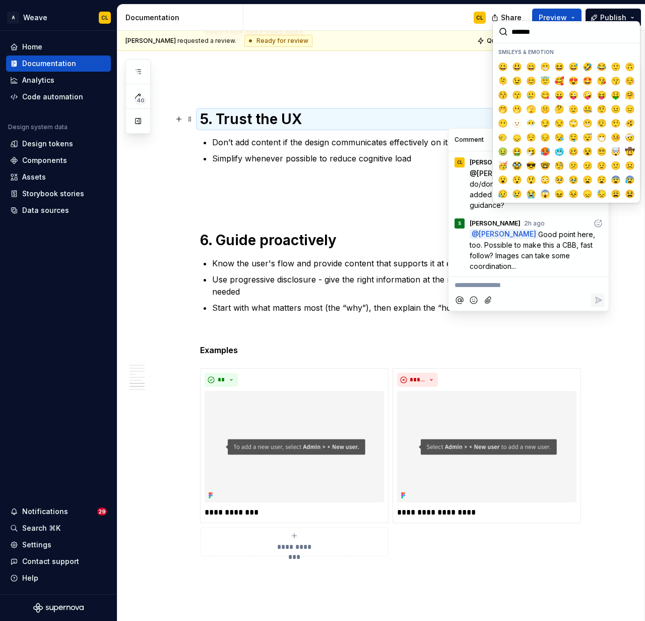
click at [524, 35] on input "search" at bounding box center [566, 32] width 147 height 22
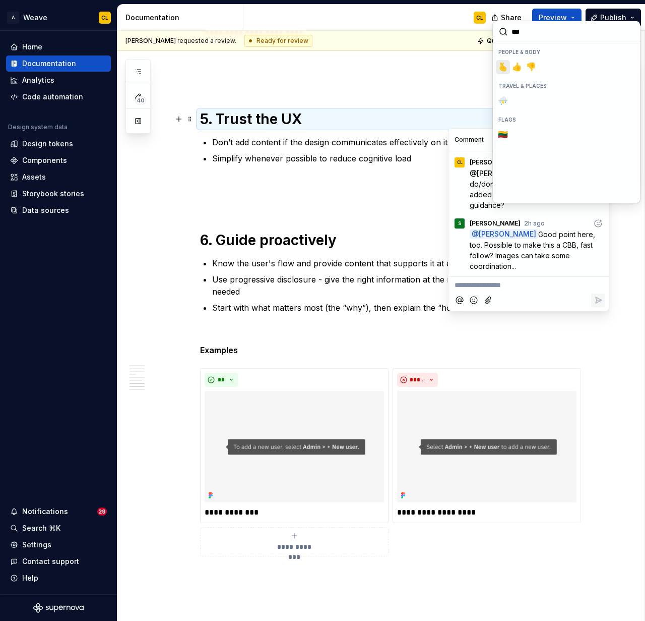
type input "****"
click at [518, 69] on span "👍️" at bounding box center [517, 67] width 8 height 10
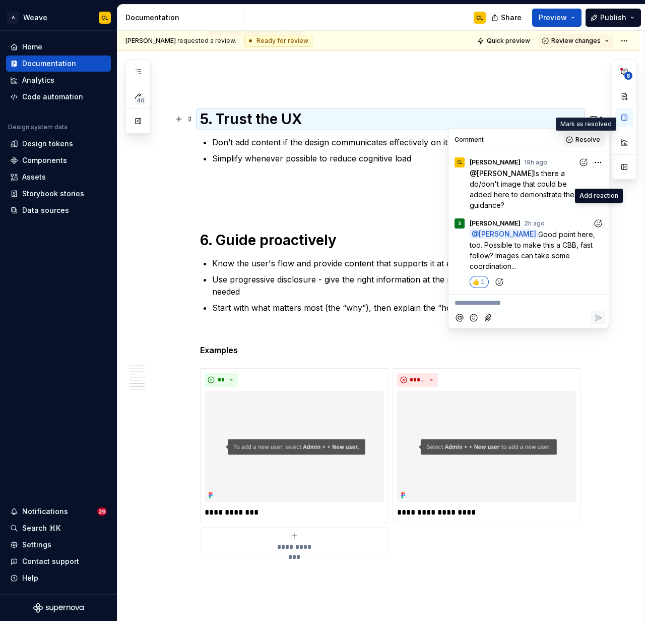
click at [583, 139] on span "Resolve" at bounding box center [588, 140] width 25 height 8
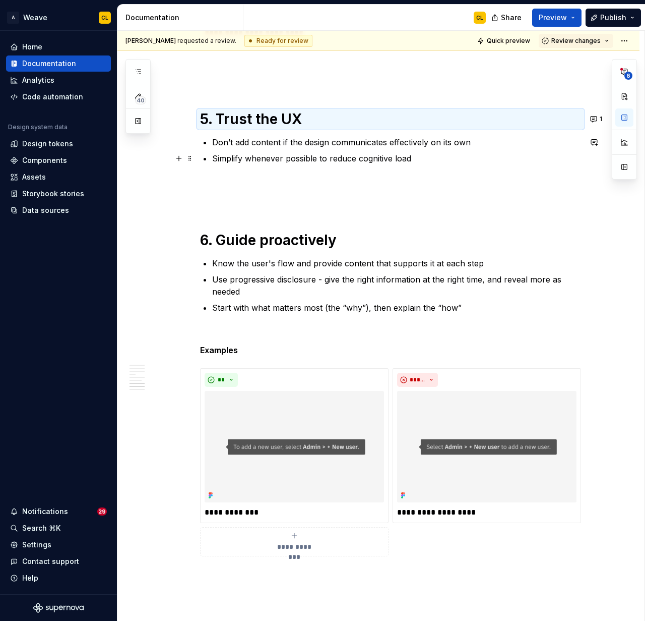
type textarea "*"
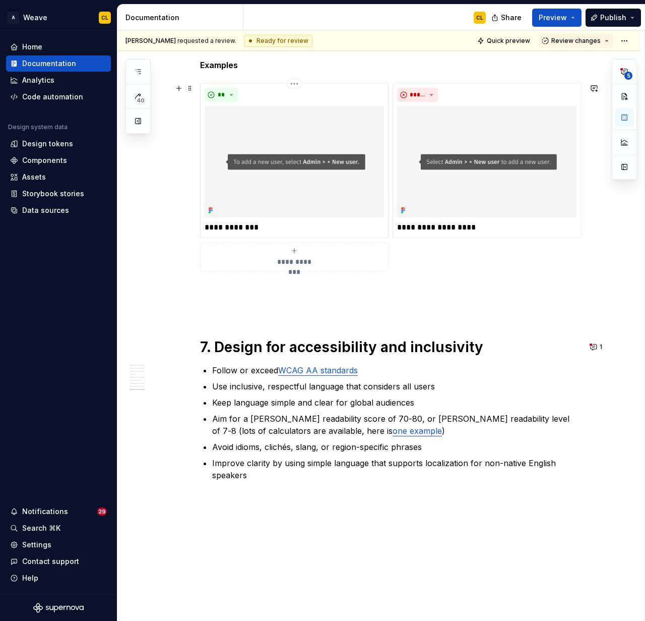
scroll to position [2476, 0]
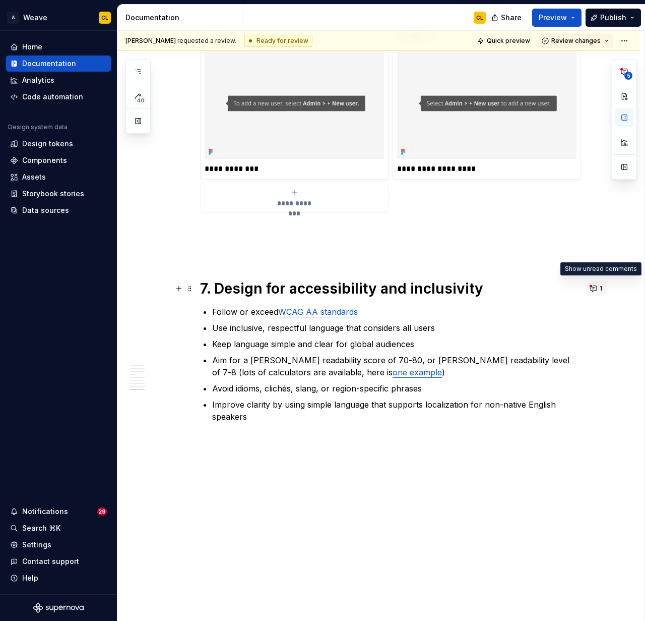
click at [596, 287] on button "1" at bounding box center [597, 288] width 20 height 14
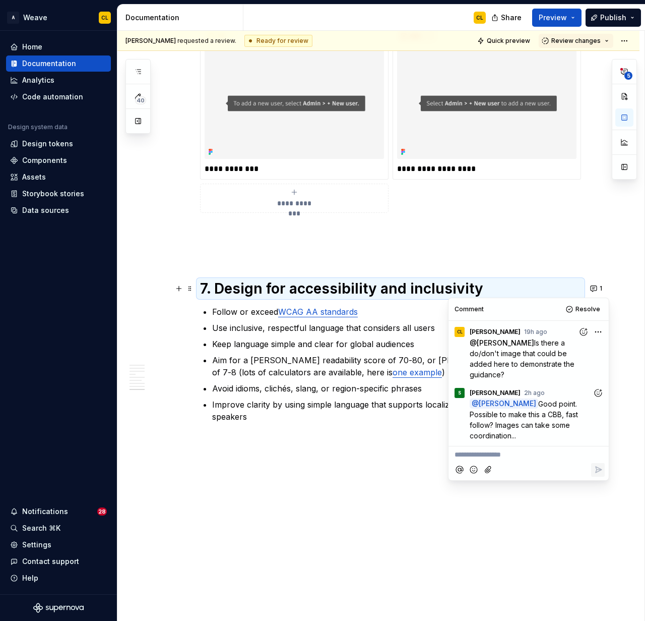
click at [598, 388] on icon "Add reaction" at bounding box center [598, 393] width 10 height 10
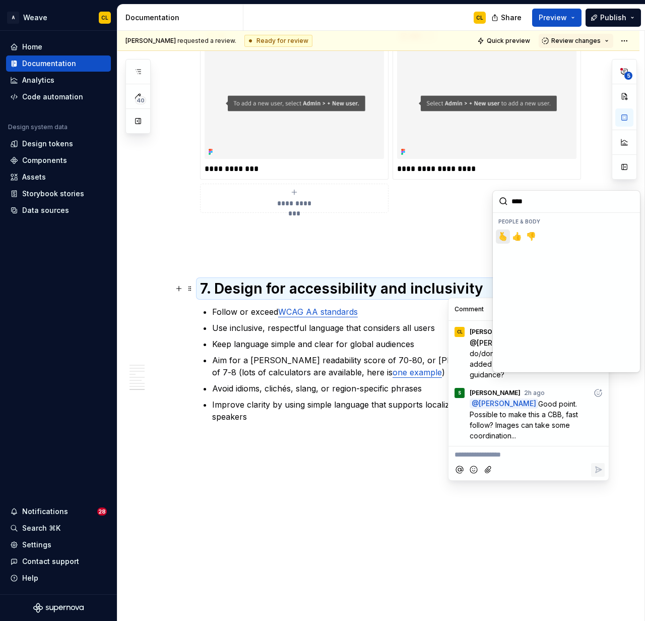
type input "*****"
click at [517, 233] on span "👍️" at bounding box center [517, 236] width 8 height 10
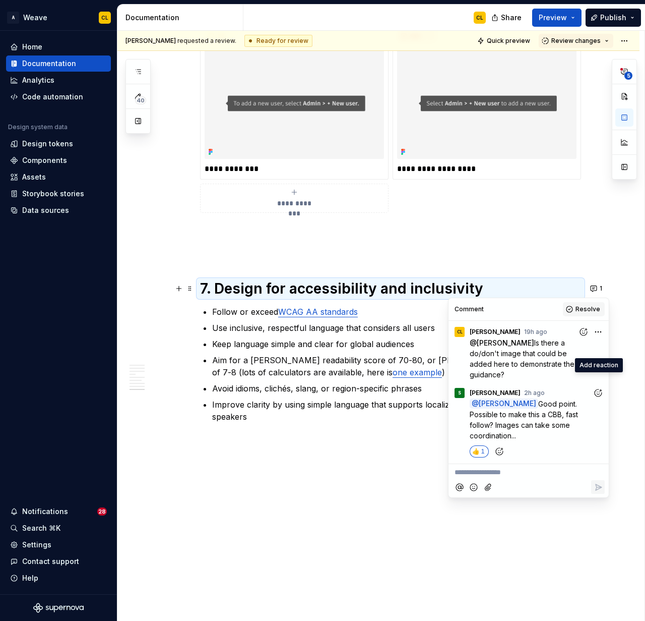
click at [596, 309] on span "Resolve" at bounding box center [588, 309] width 25 height 8
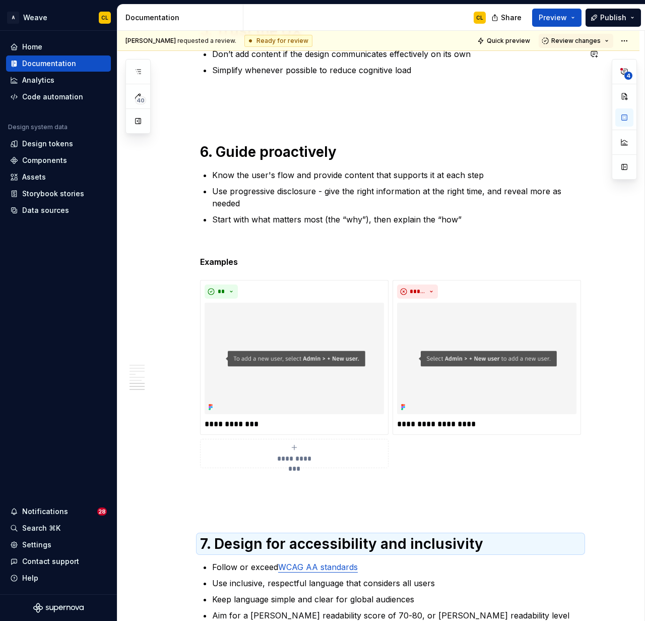
scroll to position [2211, 0]
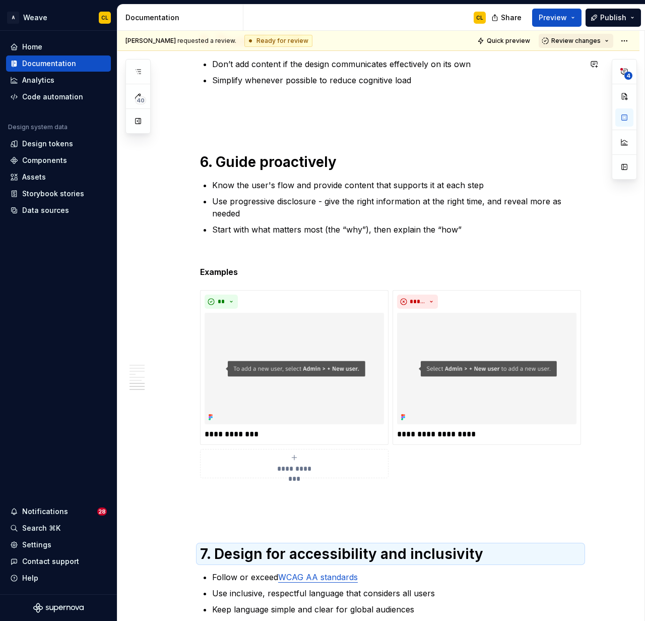
click at [584, 40] on span "Review changes" at bounding box center [576, 41] width 49 height 8
click at [577, 74] on div "This page is ready to publish." at bounding box center [583, 71] width 88 height 8
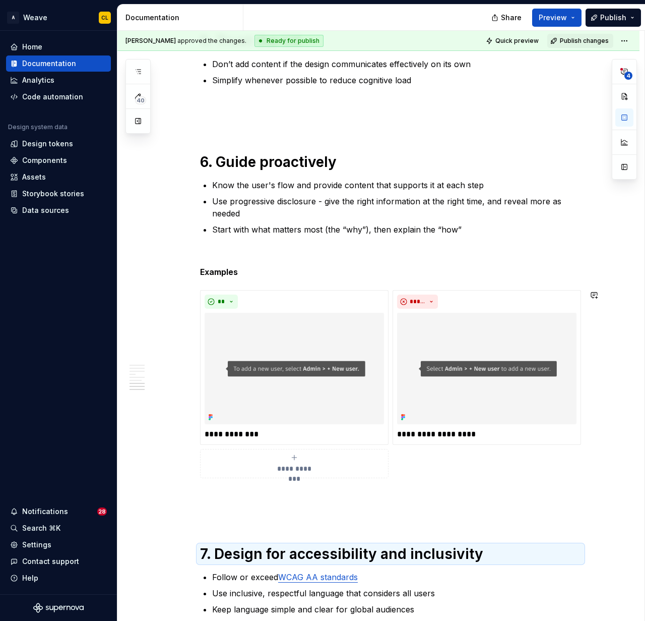
type textarea "*"
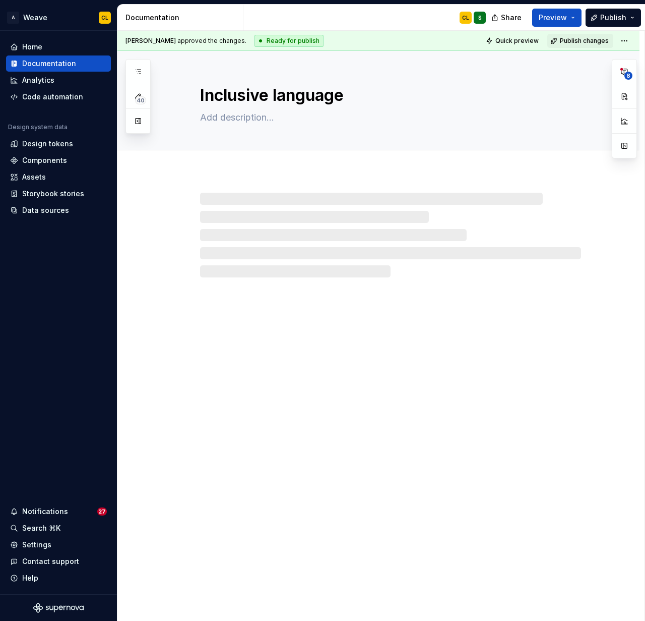
type textarea "*"
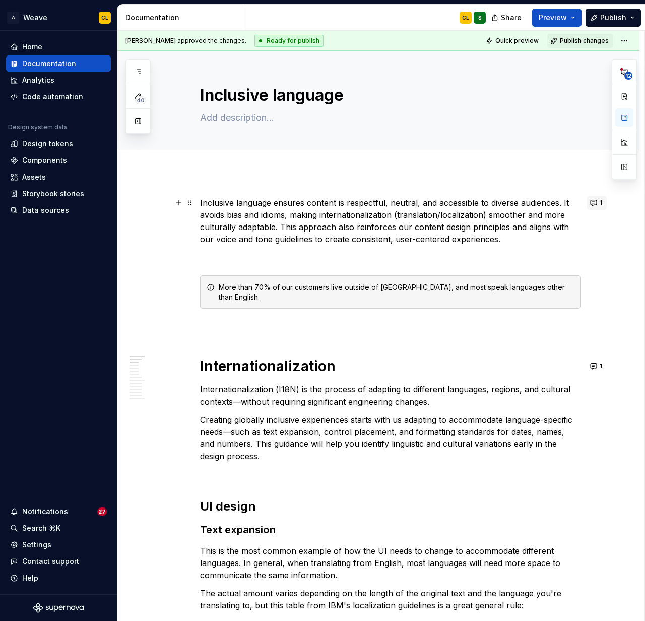
click at [597, 203] on button "1" at bounding box center [597, 203] width 20 height 14
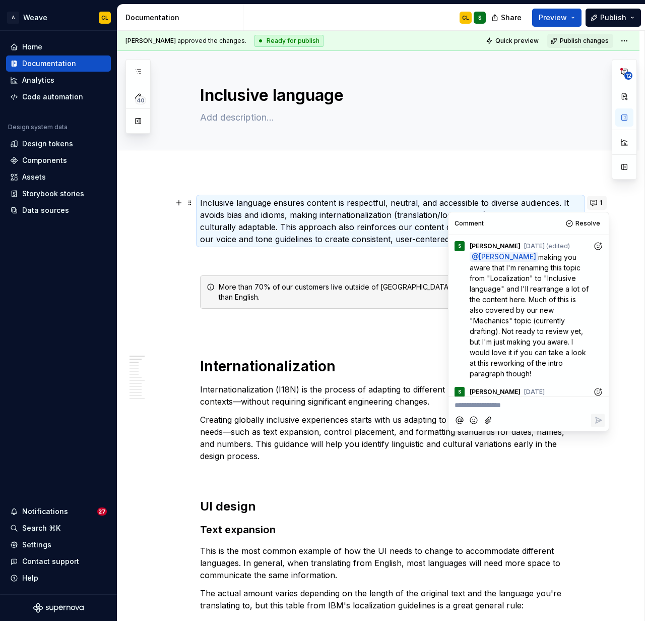
scroll to position [219, 0]
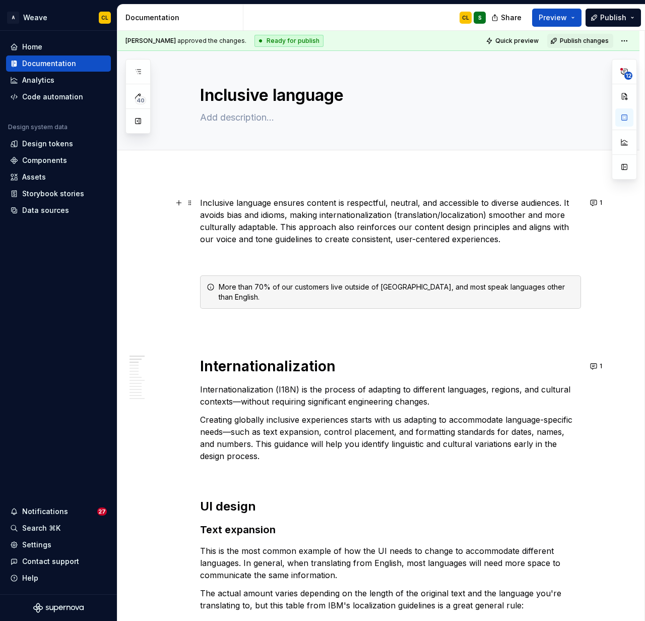
click at [418, 418] on p "Creating globally inclusive experiences starts with us adapting to accommodate …" at bounding box center [390, 437] width 381 height 48
click at [596, 364] on button "1" at bounding box center [597, 366] width 20 height 14
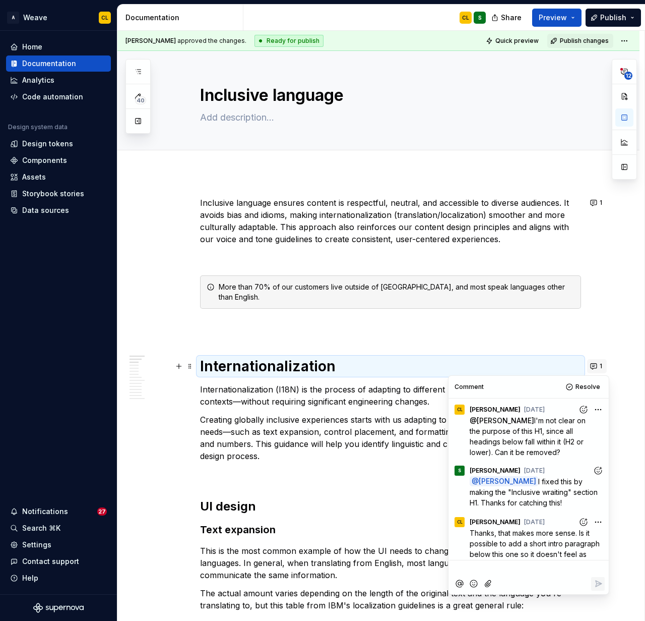
scroll to position [132, 0]
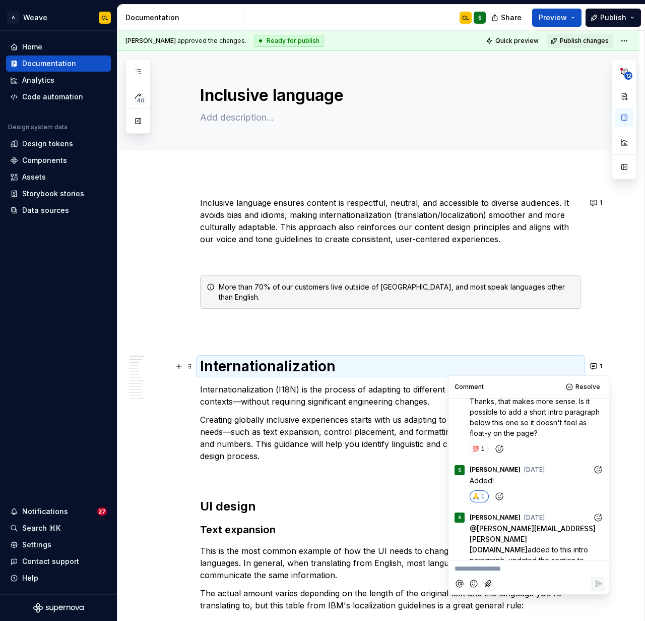
click at [338, 427] on p "Creating globally inclusive experiences starts with us adapting to accommodate …" at bounding box center [390, 437] width 381 height 48
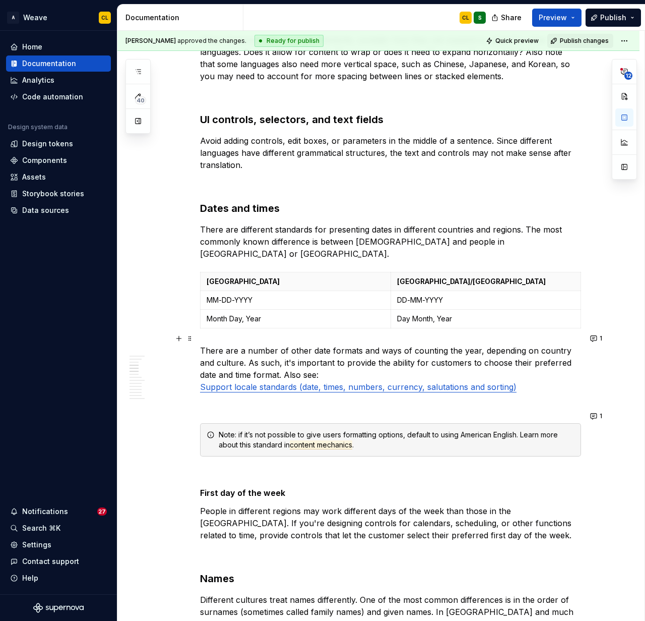
scroll to position [834, 0]
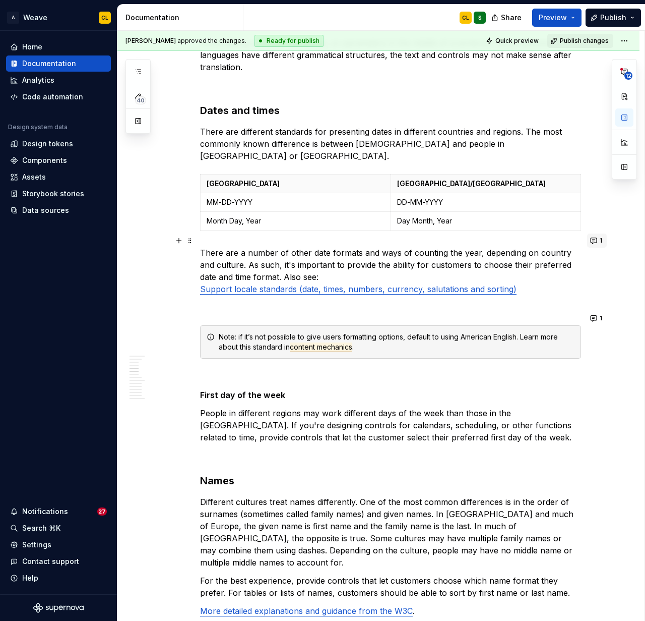
click at [599, 241] on button "1" at bounding box center [597, 240] width 20 height 14
click at [368, 247] on p "There are a number of other date formats and ways of counting the year, dependi…" at bounding box center [390, 271] width 381 height 48
click at [598, 319] on button "1" at bounding box center [597, 318] width 20 height 14
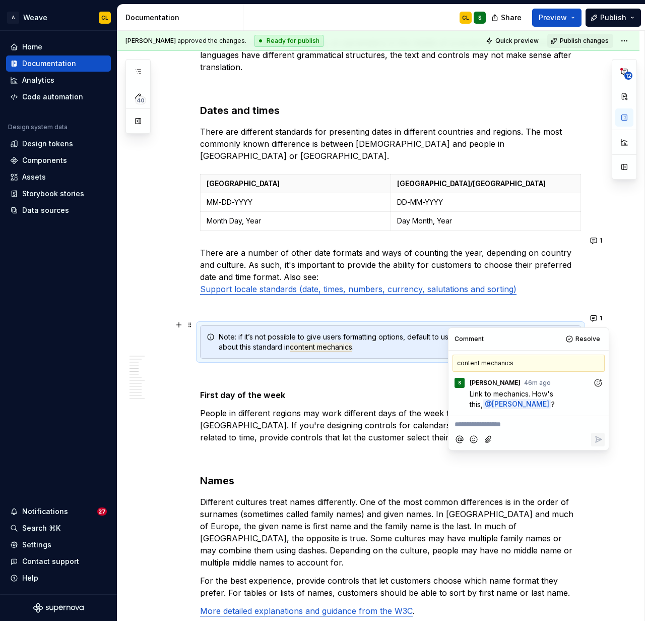
click at [352, 411] on p "People in different regions may work different days of the week than those in t…" at bounding box center [390, 425] width 381 height 36
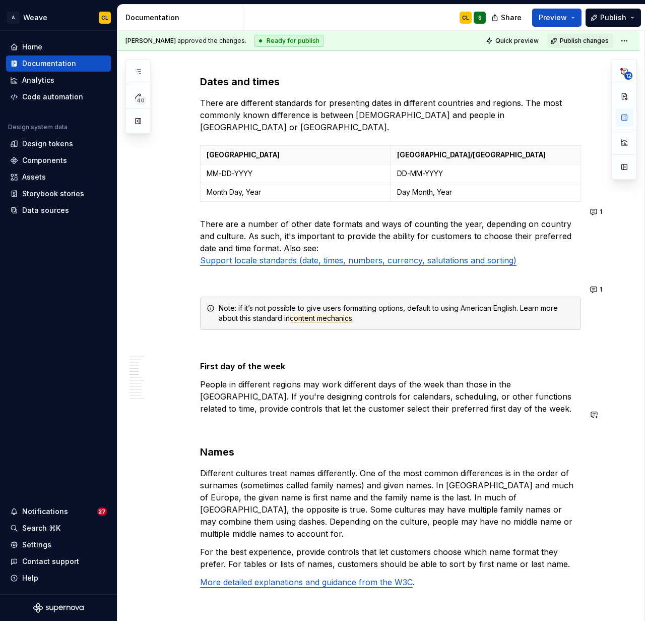
scroll to position [865, 0]
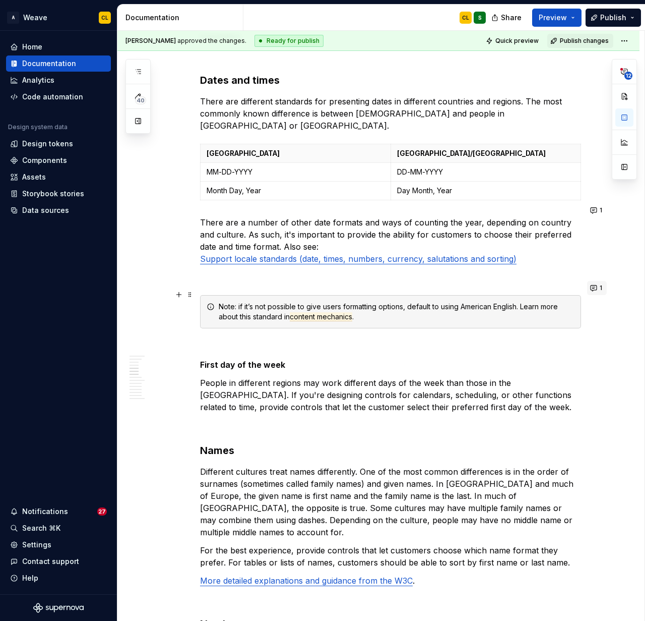
click at [598, 289] on button "1" at bounding box center [597, 288] width 20 height 14
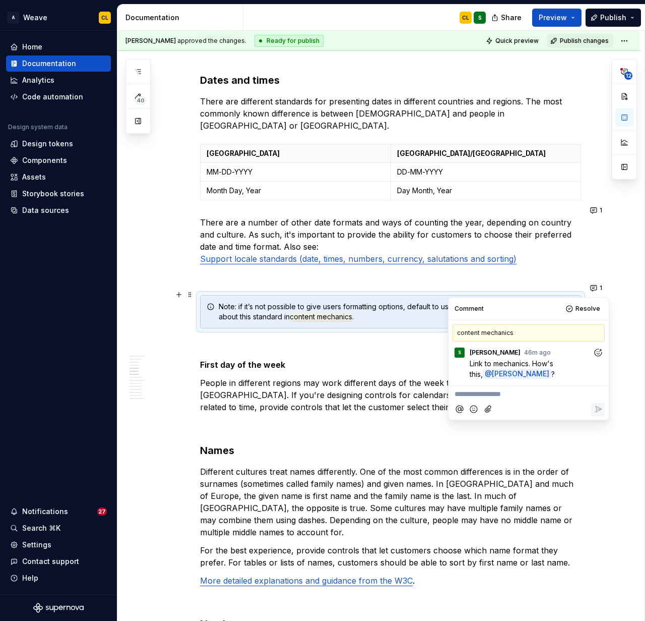
click at [601, 352] on icon "Add reaction" at bounding box center [598, 351] width 7 height 7
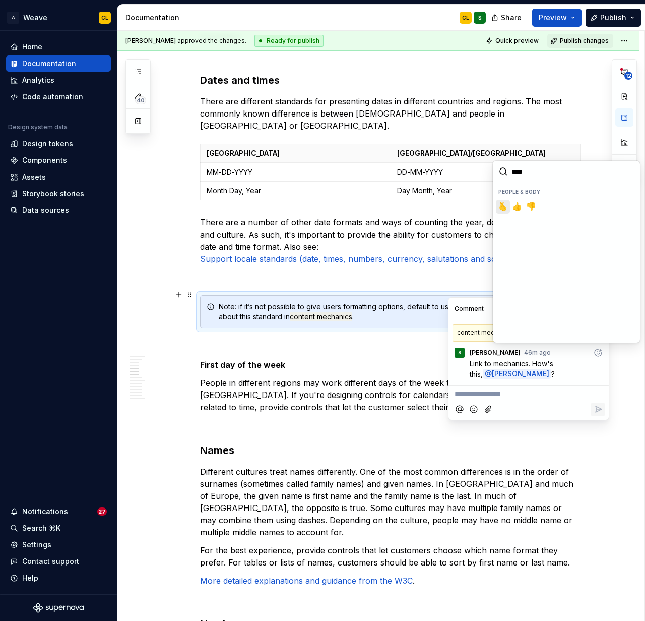
type input "*****"
click at [519, 208] on span "👍️" at bounding box center [517, 207] width 8 height 10
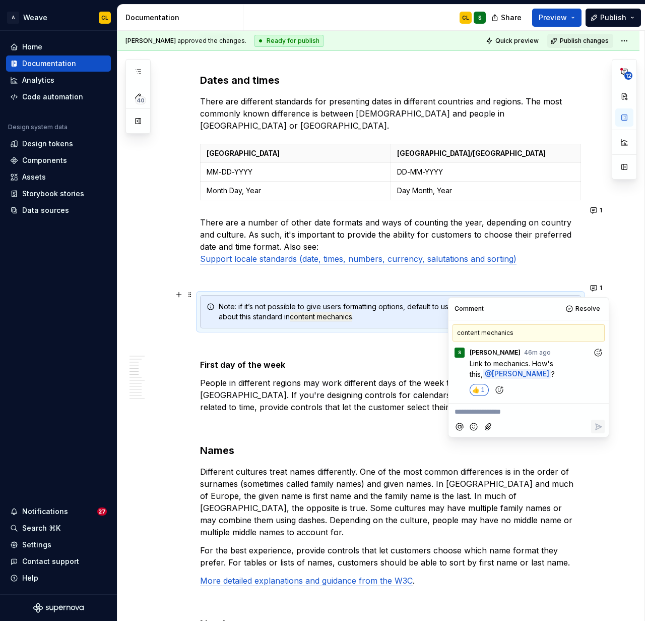
click at [360, 377] on p "People in different regions may work different days of the week than those in t…" at bounding box center [390, 395] width 381 height 36
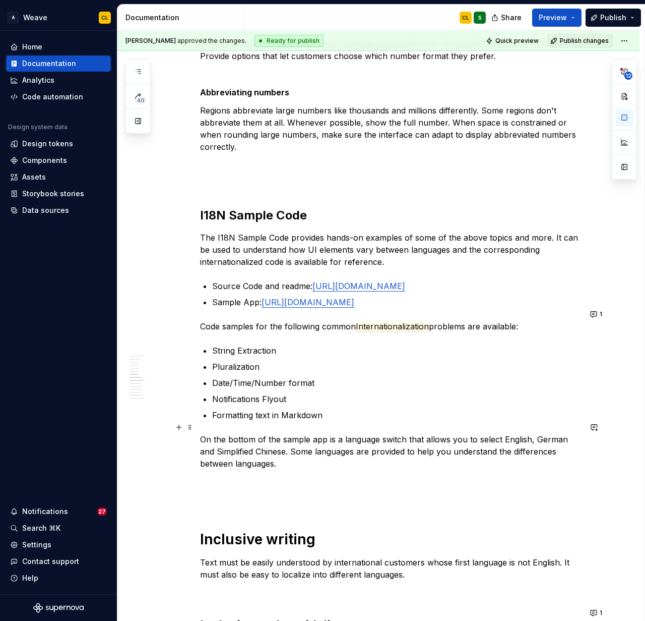
scroll to position [1290, 0]
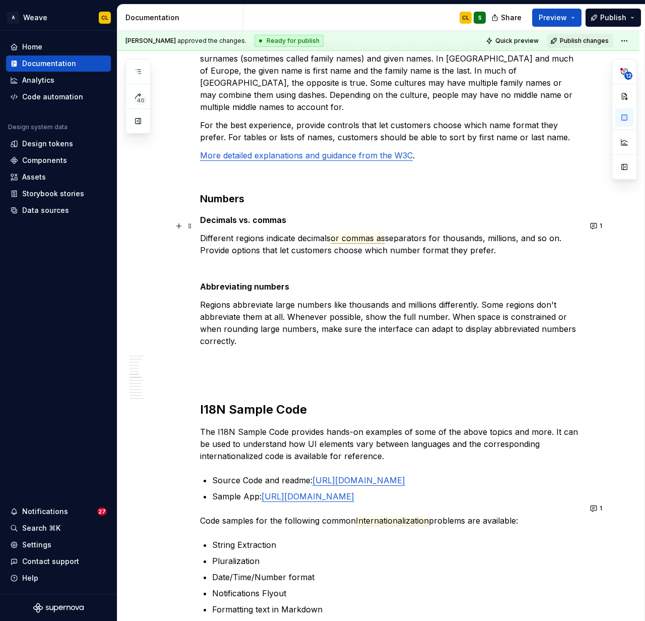
click at [364, 233] on span "or commas as" at bounding box center [358, 238] width 54 height 11
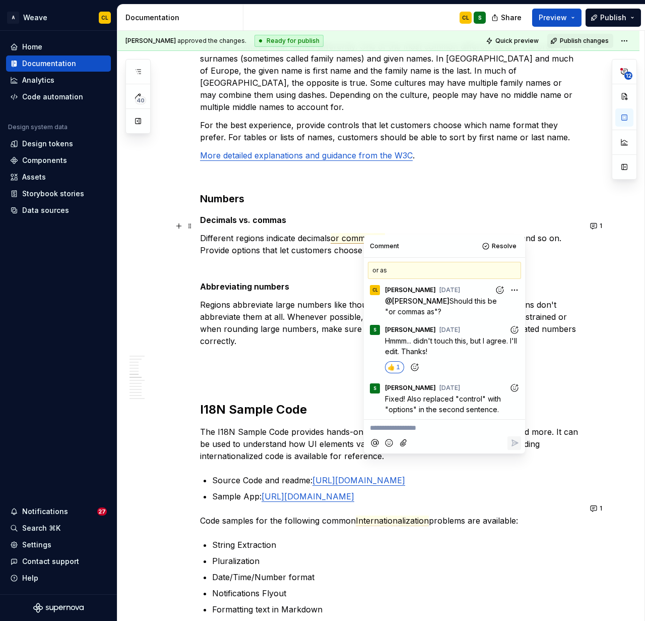
scroll to position [18, 0]
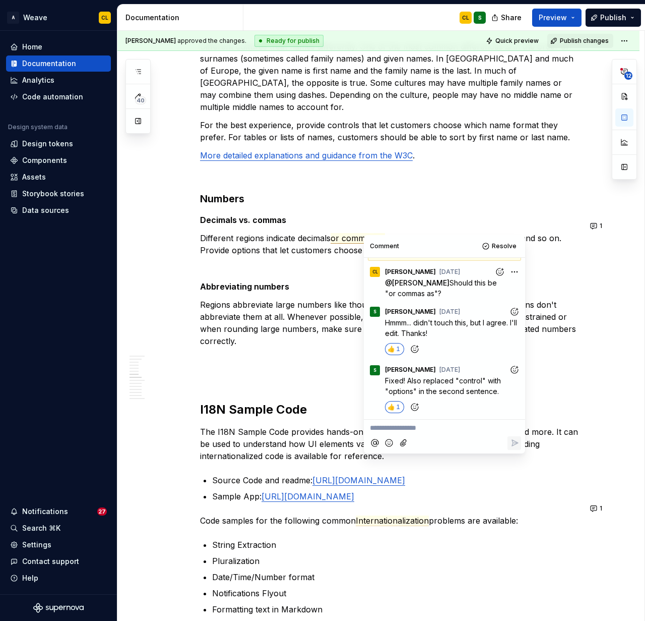
click at [326, 298] on p "Regions abbreviate large numbers like thousands and millions differently. Some …" at bounding box center [390, 322] width 381 height 48
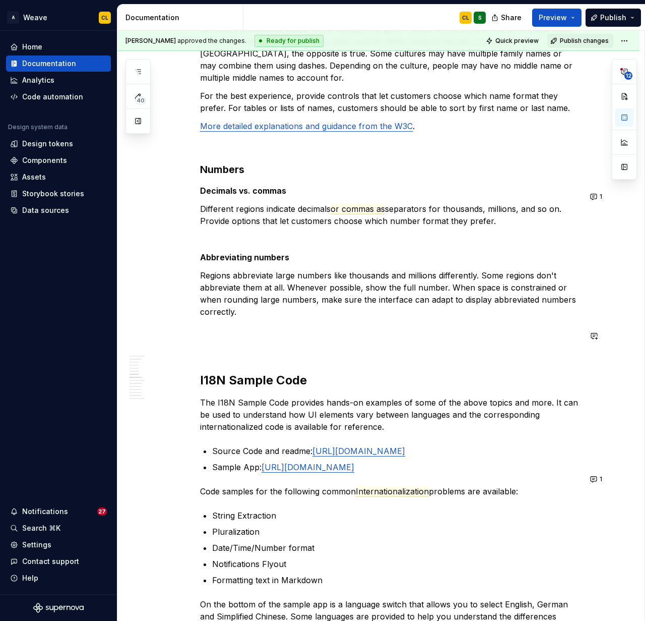
scroll to position [1337, 0]
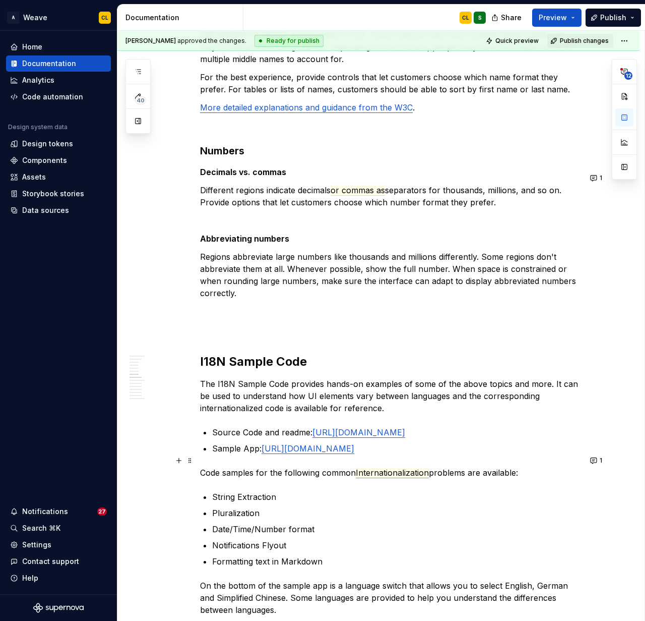
click at [389, 467] on span "Internationalization" at bounding box center [392, 472] width 73 height 11
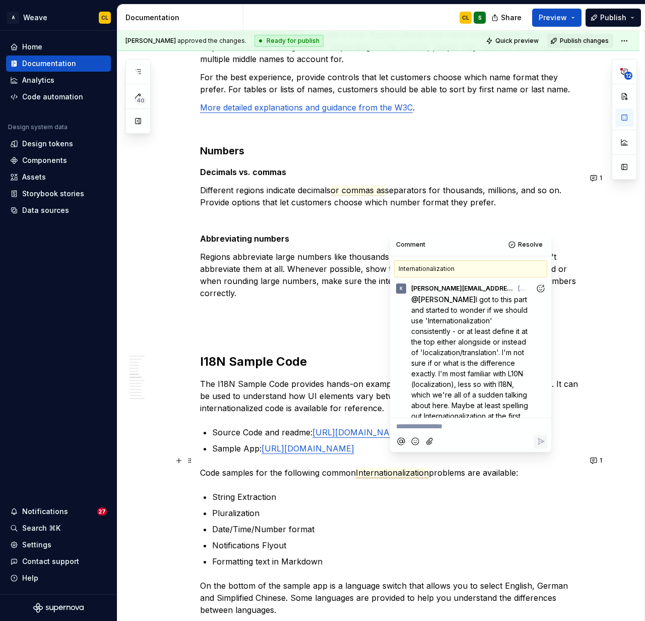
scroll to position [234, 0]
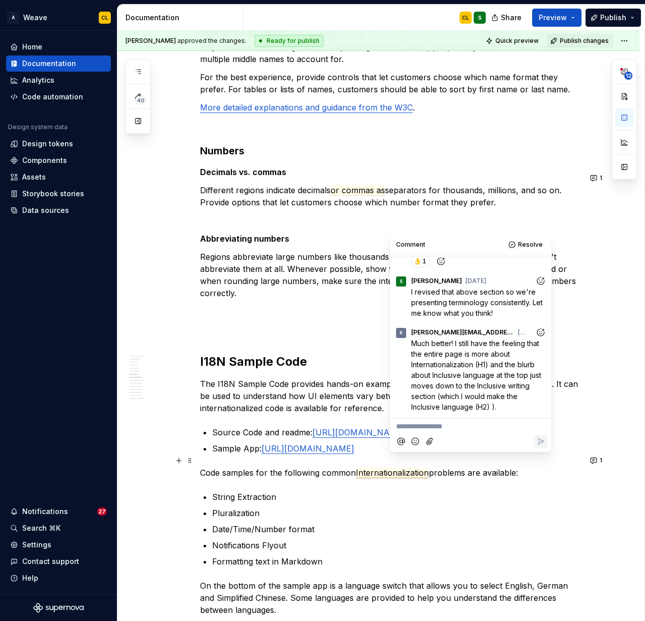
click at [315, 466] on p "Code samples for the following common Internationalization problems are availab…" at bounding box center [390, 472] width 381 height 12
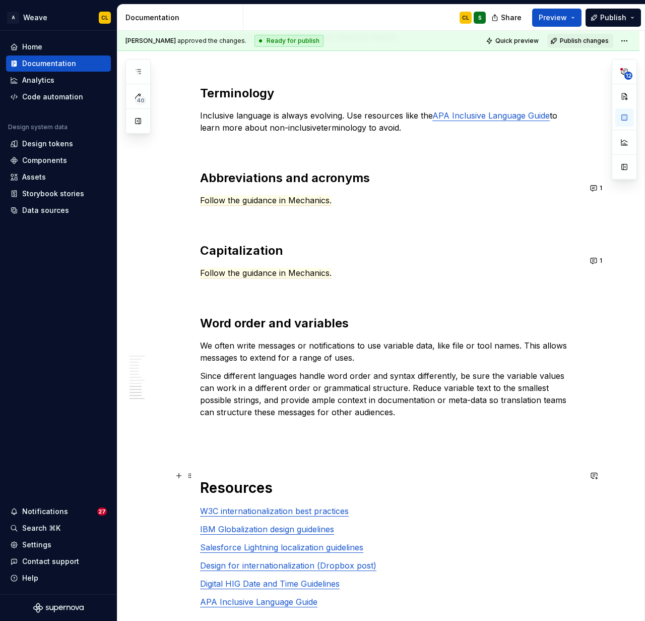
scroll to position [2423, 0]
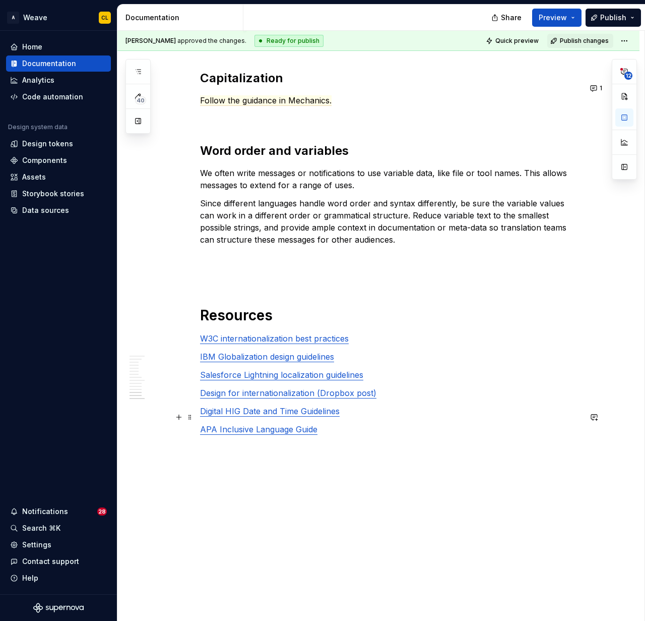
type textarea "*"
